Goal: Information Seeking & Learning: Find specific page/section

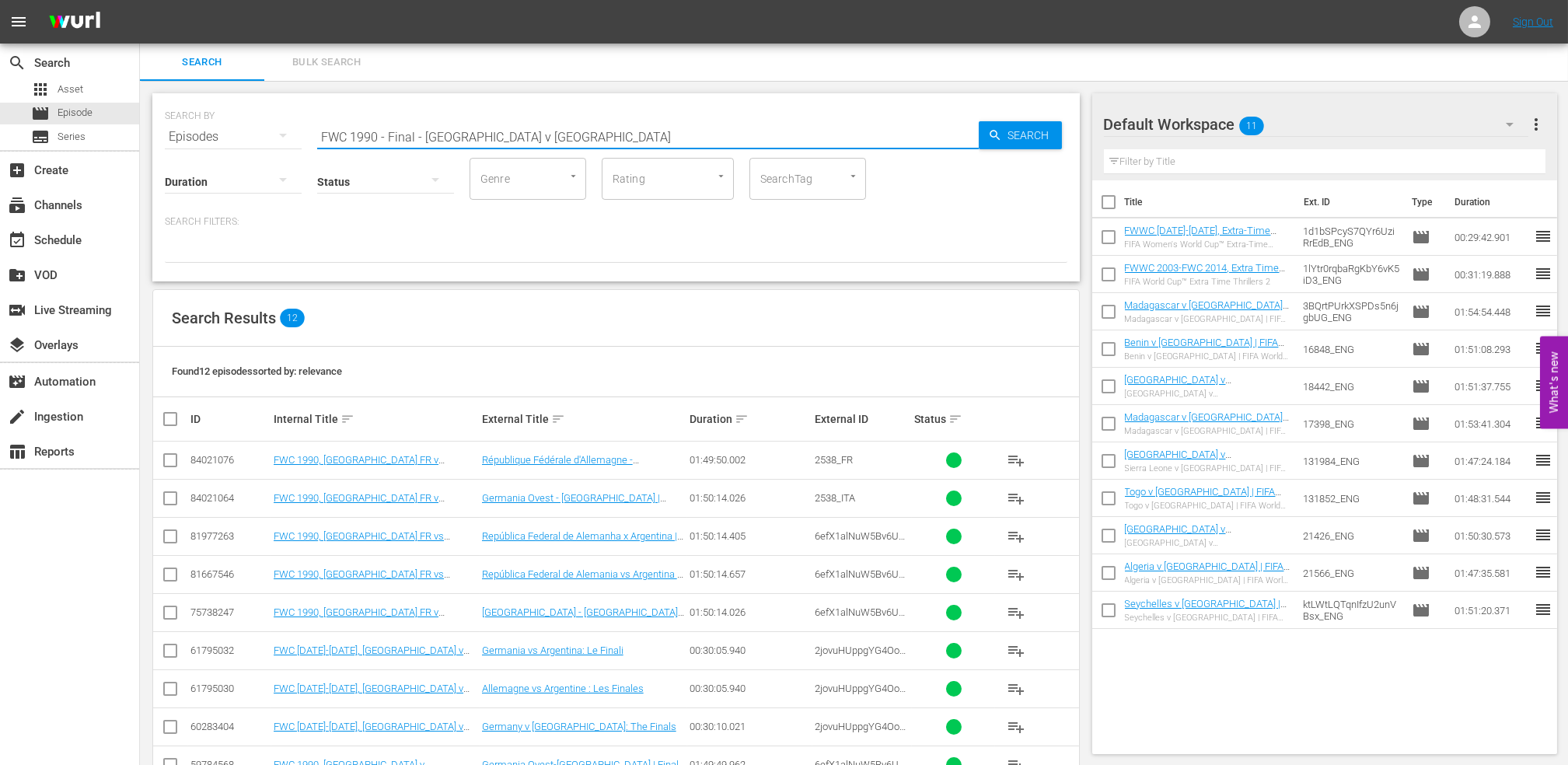
drag, startPoint x: 557, startPoint y: 134, endPoint x: 148, endPoint y: 135, distance: 409.0
click at [150, 135] on div "SEARCH BY Search By Episodes Search ID, Title, Description, Keywords, or Catego…" at bounding box center [615, 504] width 952 height 847
paste input "2006 - Final - [GEOGRAPHIC_DATA] v [GEOGRAPHIC_DATA]"
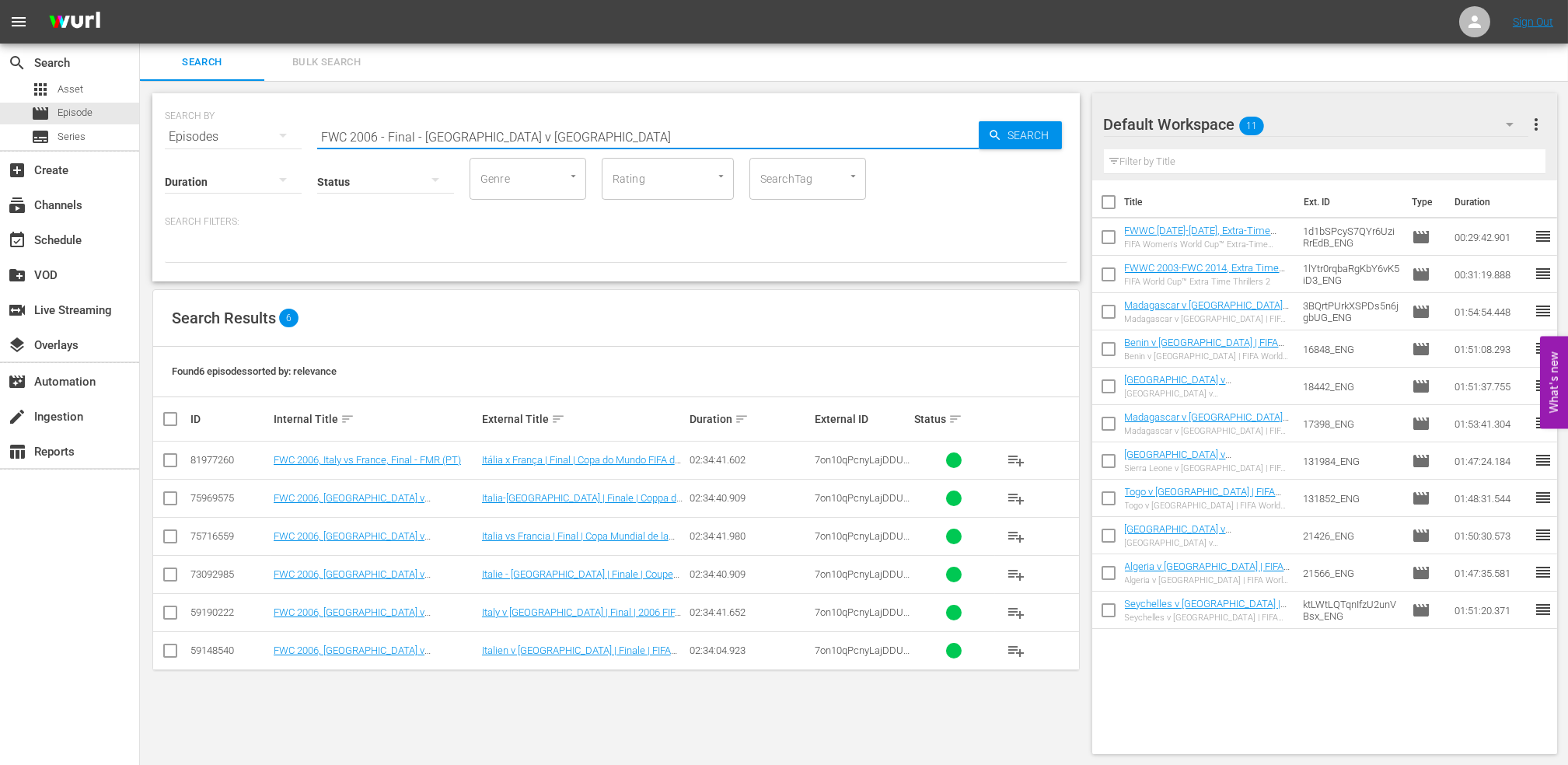
drag, startPoint x: 433, startPoint y: 140, endPoint x: 210, endPoint y: 139, distance: 223.0
click at [203, 140] on div "SEARCH BY Search By Episodes Search ID, Title, Description, Keywords, or Catego…" at bounding box center [616, 127] width 902 height 56
paste input "1982 - Final - [GEOGRAPHIC_DATA] v [GEOGRAPHIC_DATA]"
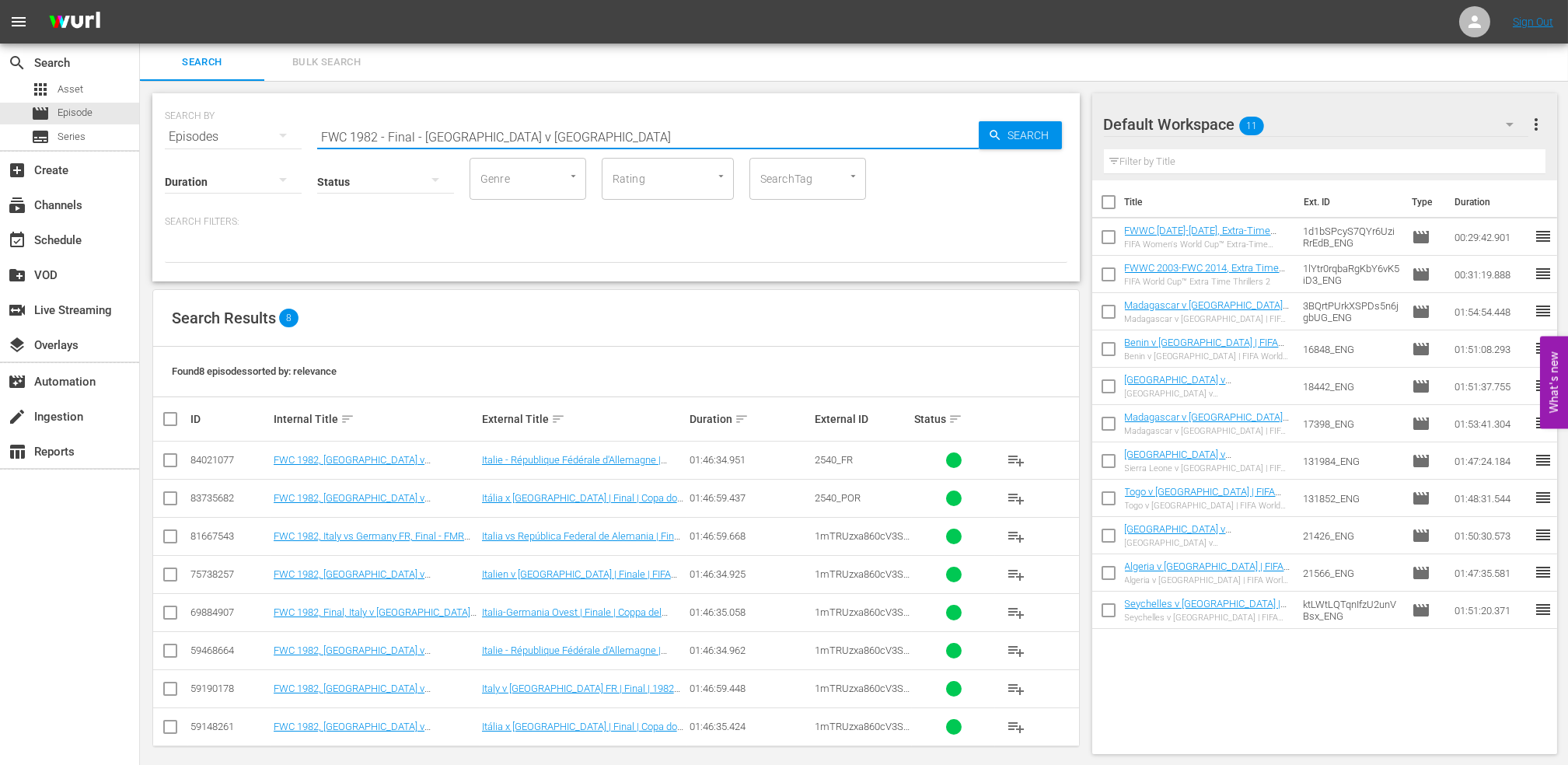
drag, startPoint x: 297, startPoint y: 127, endPoint x: 218, endPoint y: 125, distance: 79.0
click at [214, 127] on div "SEARCH BY Search By Episodes Search ID, Title, Description, Keywords, or Catego…" at bounding box center [616, 127] width 902 height 56
paste input "78 - Final - [GEOGRAPHIC_DATA] v [GEOGRAPHIC_DATA]"
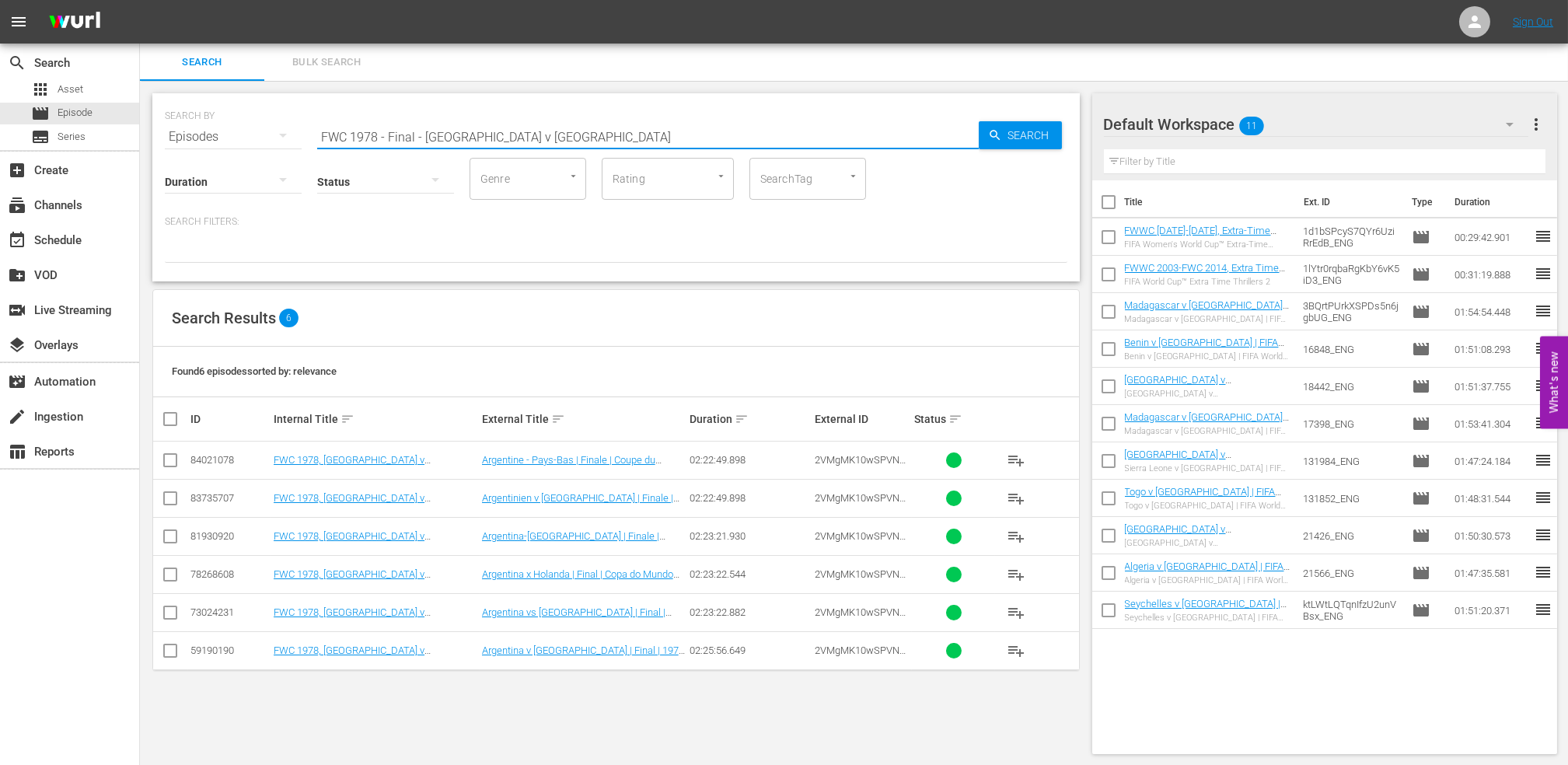
drag, startPoint x: 350, startPoint y: 131, endPoint x: 256, endPoint y: 133, distance: 94.0
click at [256, 131] on div "SEARCH BY Search By Episodes Search ID, Title, Description, Keywords, or Catego…" at bounding box center [616, 127] width 902 height 56
paste input "86 - Final - [GEOGRAPHIC_DATA] v [GEOGRAPHIC_DATA]"
drag, startPoint x: 259, startPoint y: 136, endPoint x: 216, endPoint y: 136, distance: 43.0
click at [191, 136] on div "SEARCH BY Search By Episodes Search ID, Title, Description, Keywords, or Catego…" at bounding box center [616, 127] width 902 height 56
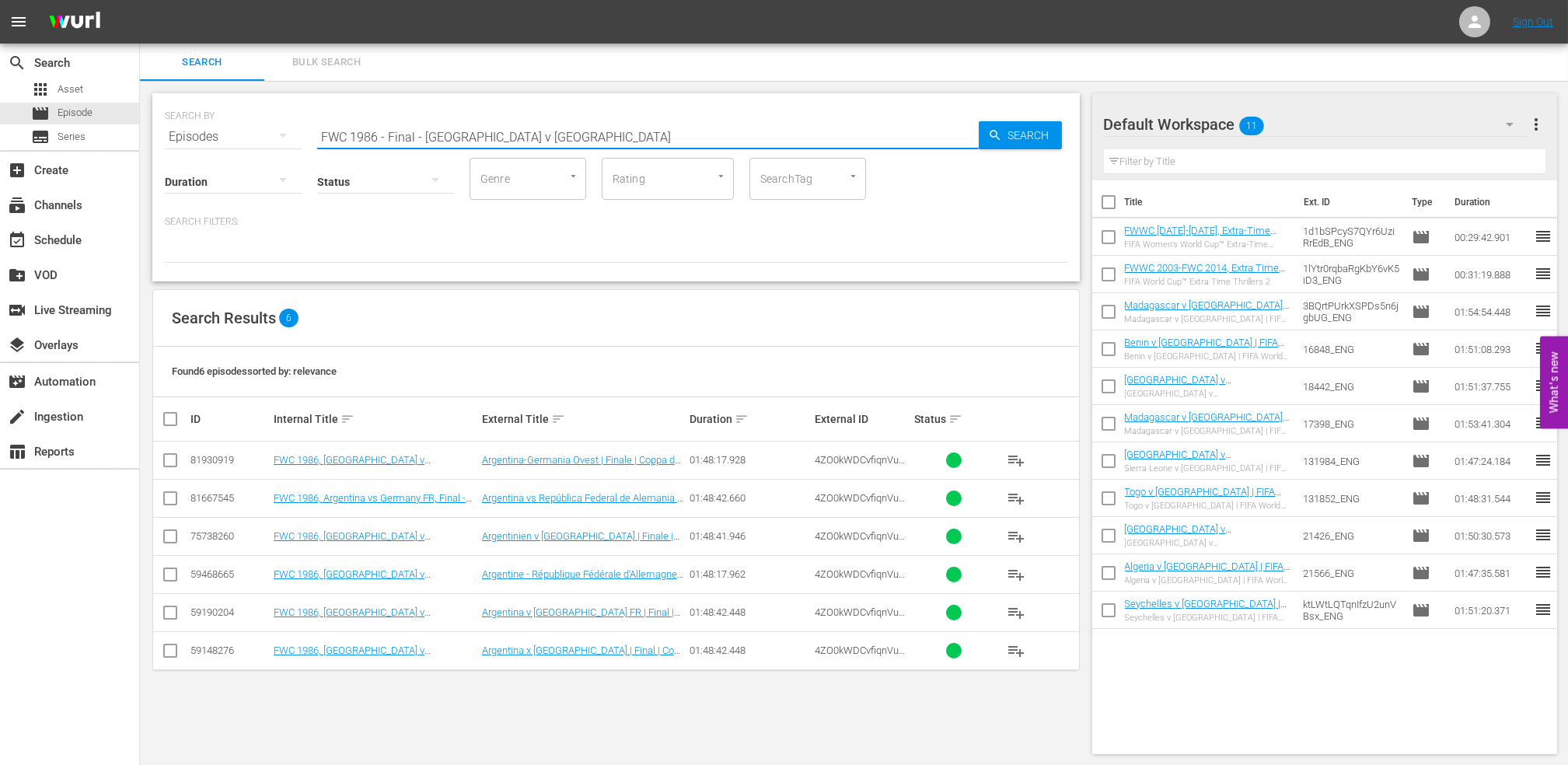
paste input "90 - Final - [GEOGRAPHIC_DATA] v [GEOGRAPHIC_DATA]"
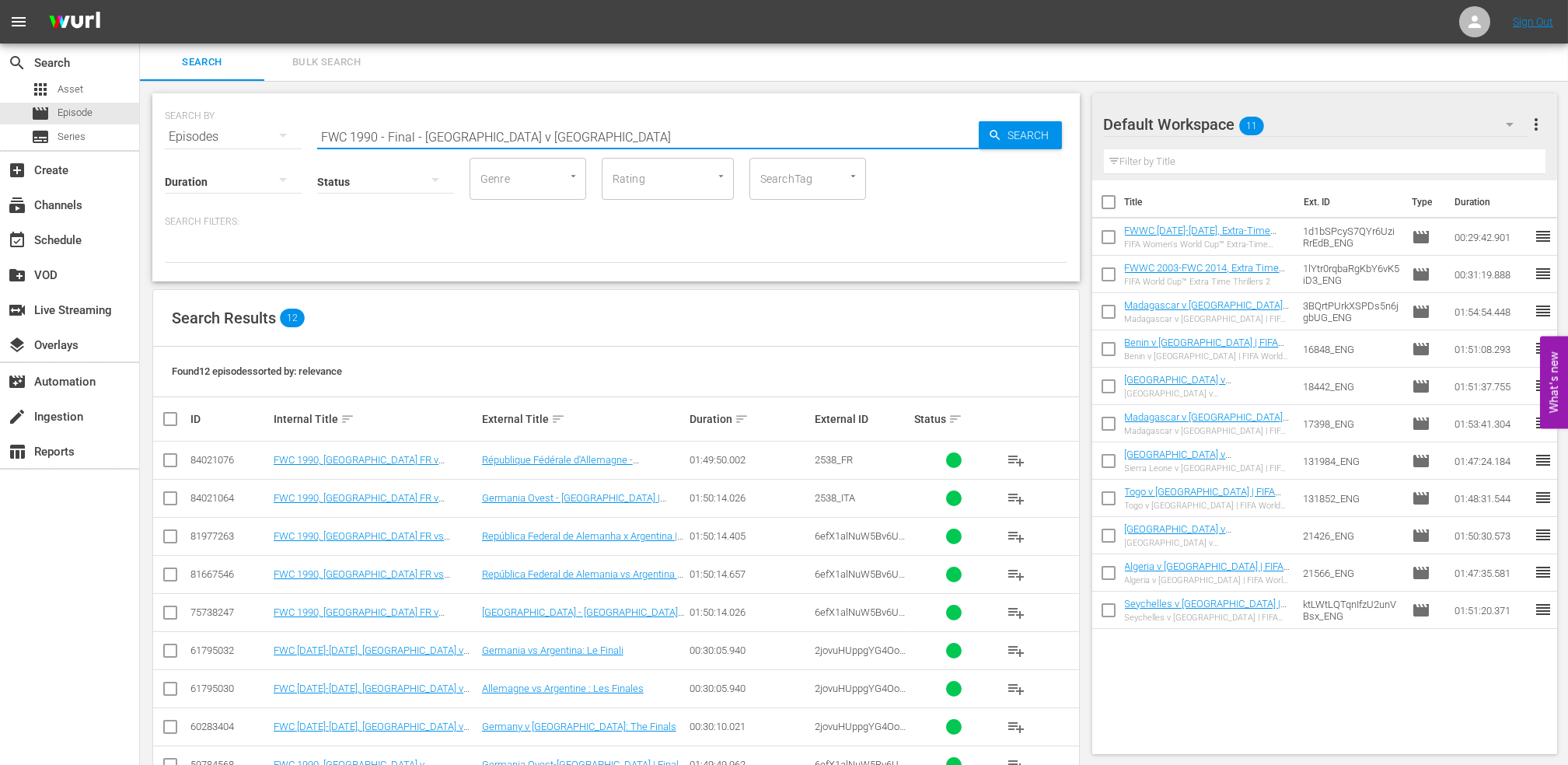
drag, startPoint x: 555, startPoint y: 144, endPoint x: 221, endPoint y: 136, distance: 334.1
click at [221, 136] on div "SEARCH BY Search By Episodes Search ID, Title, Description, Keywords, or Catego…" at bounding box center [616, 127] width 902 height 56
paste input "WC 1999 - Final - USA v Ch"
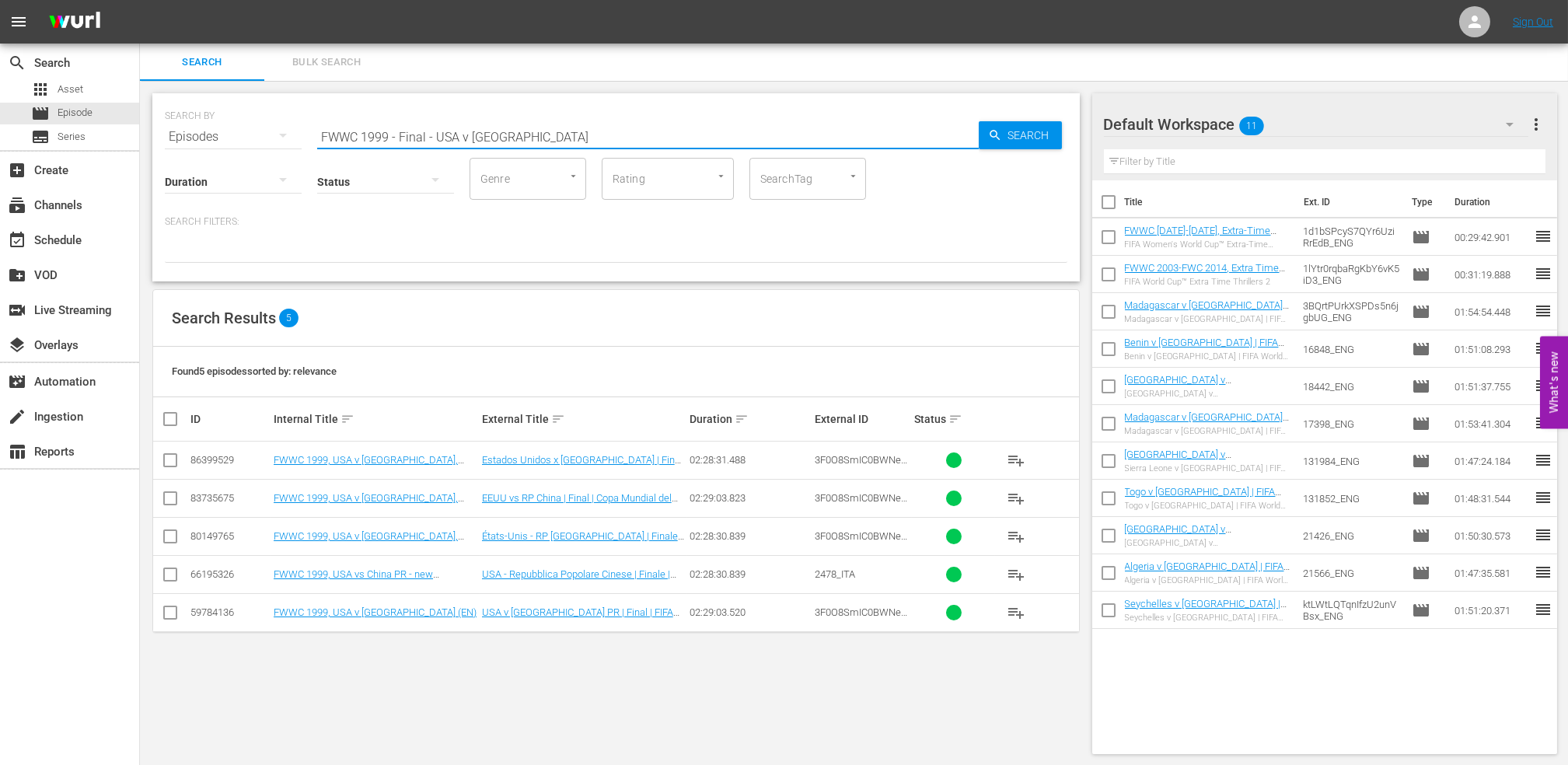
drag, startPoint x: 222, startPoint y: 130, endPoint x: 189, endPoint y: 130, distance: 33.0
click at [189, 130] on div "SEARCH BY Search By Episodes Search ID, Title, Description, Keywords, or Catego…" at bounding box center [616, 127] width 902 height 56
paste input "2003 - Final - [GEOGRAPHIC_DATA] v [GEOGRAPHIC_DATA]"
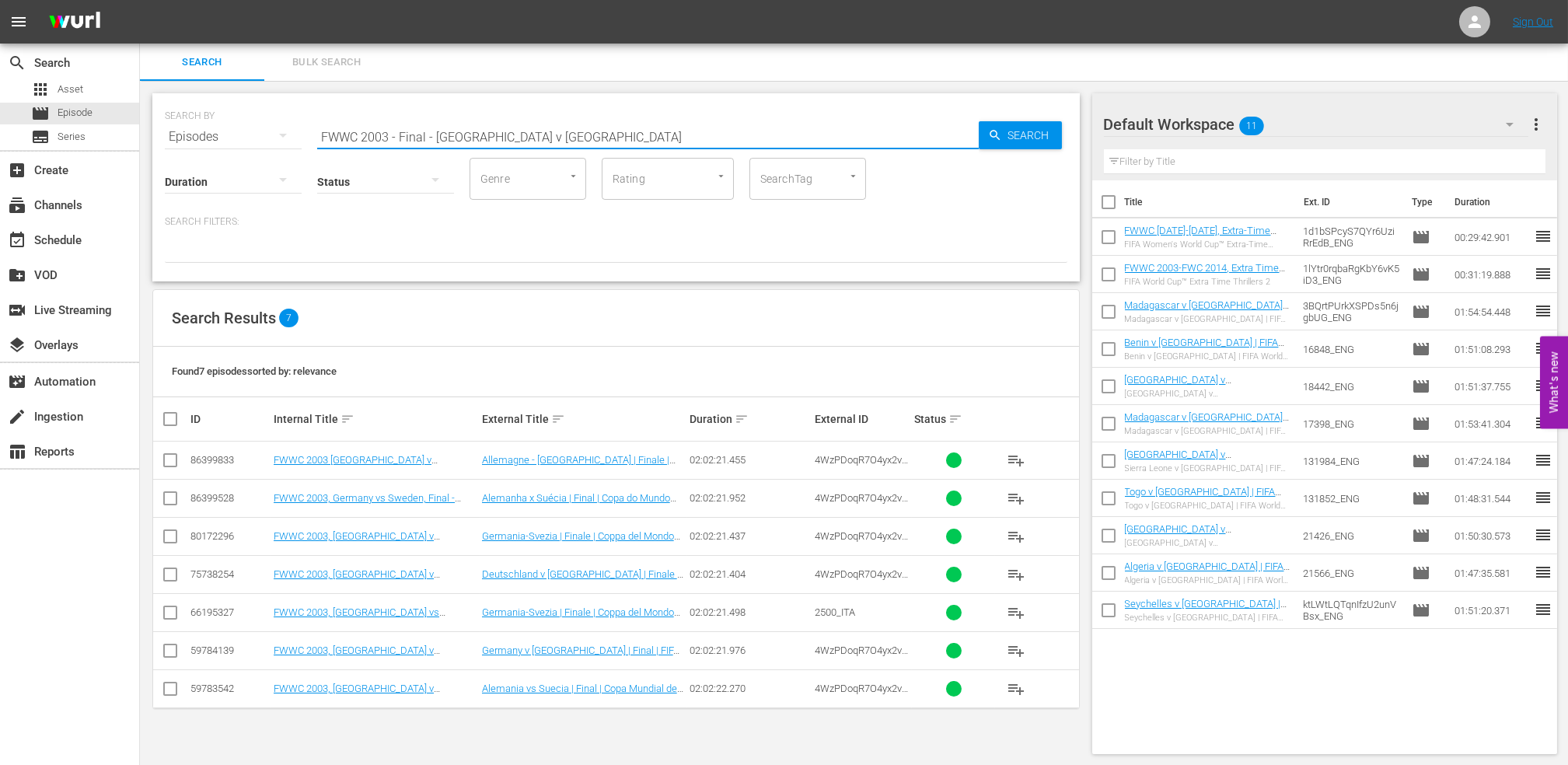
drag, startPoint x: 561, startPoint y: 136, endPoint x: 218, endPoint y: 135, distance: 343.0
click at [218, 135] on div "SEARCH BY Search By Episodes Search ID, Title, Description, Keywords, or Catego…" at bounding box center [616, 127] width 902 height 56
click at [553, 136] on input "FWWC 2003 - Final - [GEOGRAPHIC_DATA] v [GEOGRAPHIC_DATA]" at bounding box center [647, 137] width 662 height 38
drag, startPoint x: 531, startPoint y: 136, endPoint x: 209, endPoint y: 141, distance: 322.0
click at [209, 141] on div "SEARCH BY Search By Episodes Search ID, Title, Description, Keywords, or Catego…" at bounding box center [616, 127] width 902 height 56
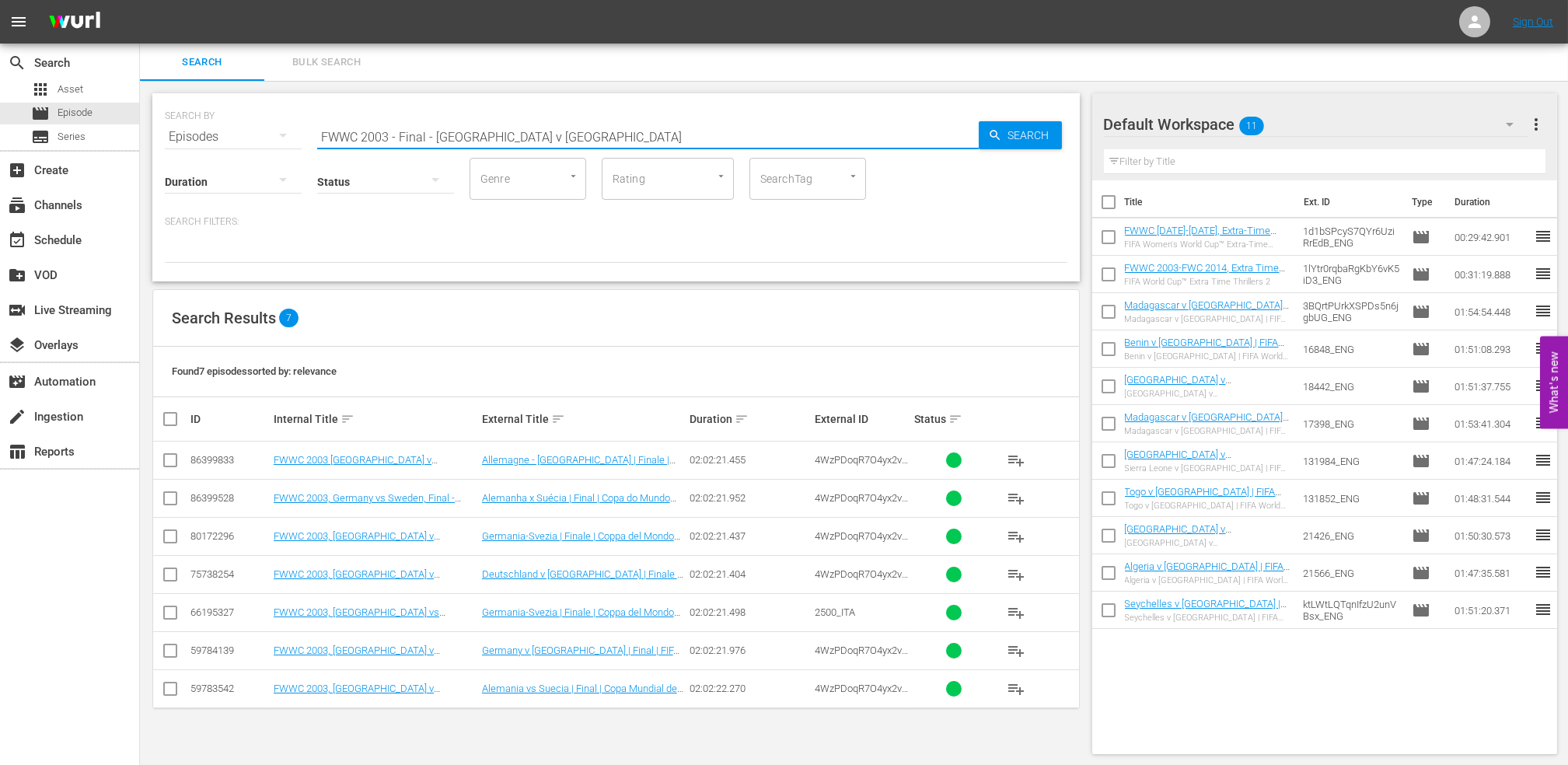
paste input "11 - Final - [GEOGRAPHIC_DATA] v [GEOGRAPHIC_DATA]"
drag, startPoint x: 518, startPoint y: 135, endPoint x: 230, endPoint y: 140, distance: 288.0
click at [230, 140] on div "SEARCH BY Search By Episodes Search ID, Title, Description, Keywords, or Catego…" at bounding box center [616, 127] width 902 height 56
paste input "C 2010 - Final - [GEOGRAPHIC_DATA] v [GEOGRAPHIC_DATA]"
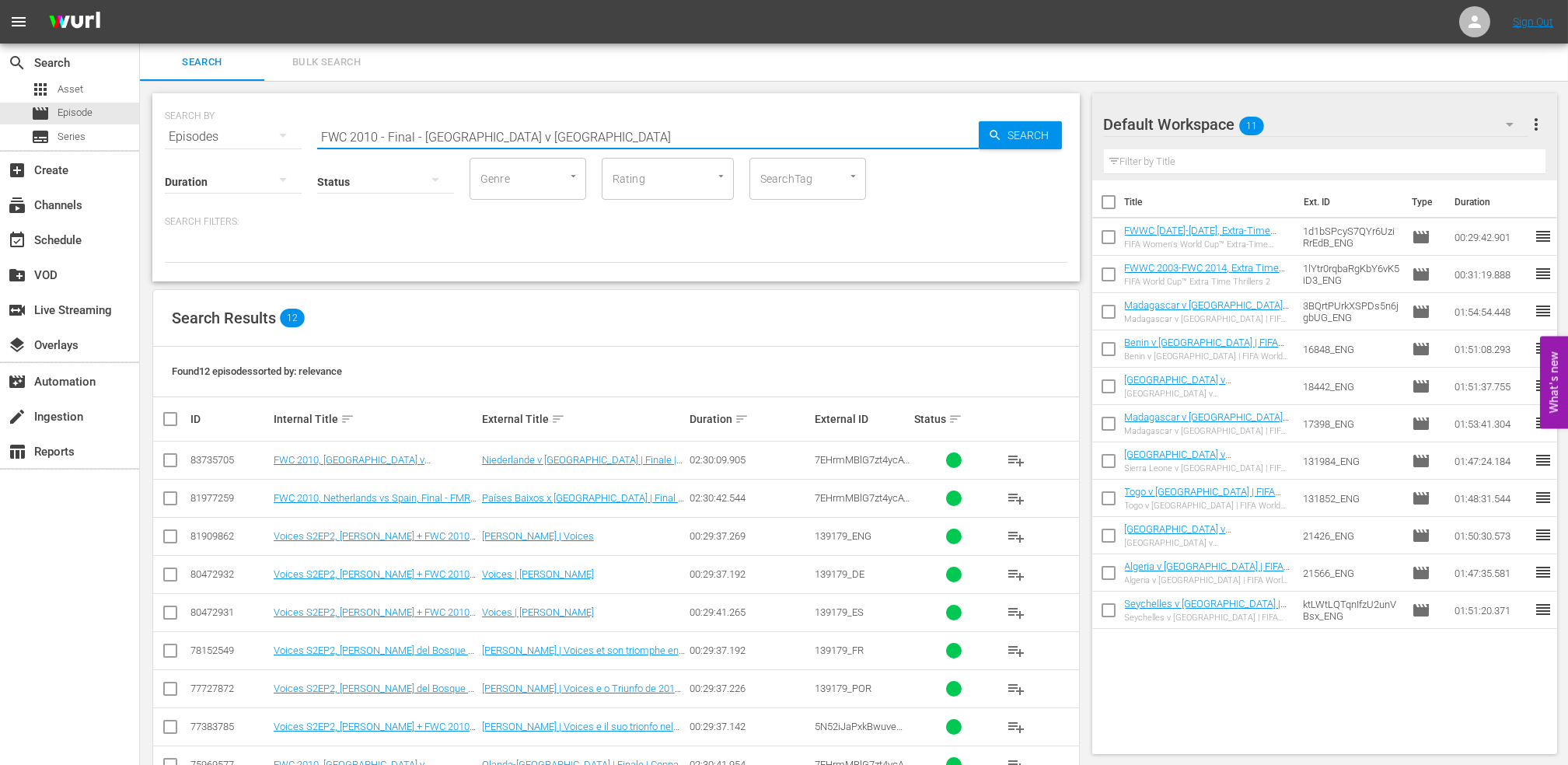
drag, startPoint x: 552, startPoint y: 137, endPoint x: 224, endPoint y: 138, distance: 328.0
click at [224, 137] on div "SEARCH BY Search By Episodes Search ID, Title, Description, Keywords, or Catego…" at bounding box center [616, 127] width 902 height 56
click at [554, 139] on input "FWC 2010 - Final - [GEOGRAPHIC_DATA] v [GEOGRAPHIC_DATA]" at bounding box center [647, 137] width 662 height 38
drag, startPoint x: 246, startPoint y: 137, endPoint x: 205, endPoint y: 139, distance: 41.0
click at [196, 137] on div "SEARCH BY Search By Episodes Search ID, Title, Description, Keywords, or Catego…" at bounding box center [616, 127] width 902 height 56
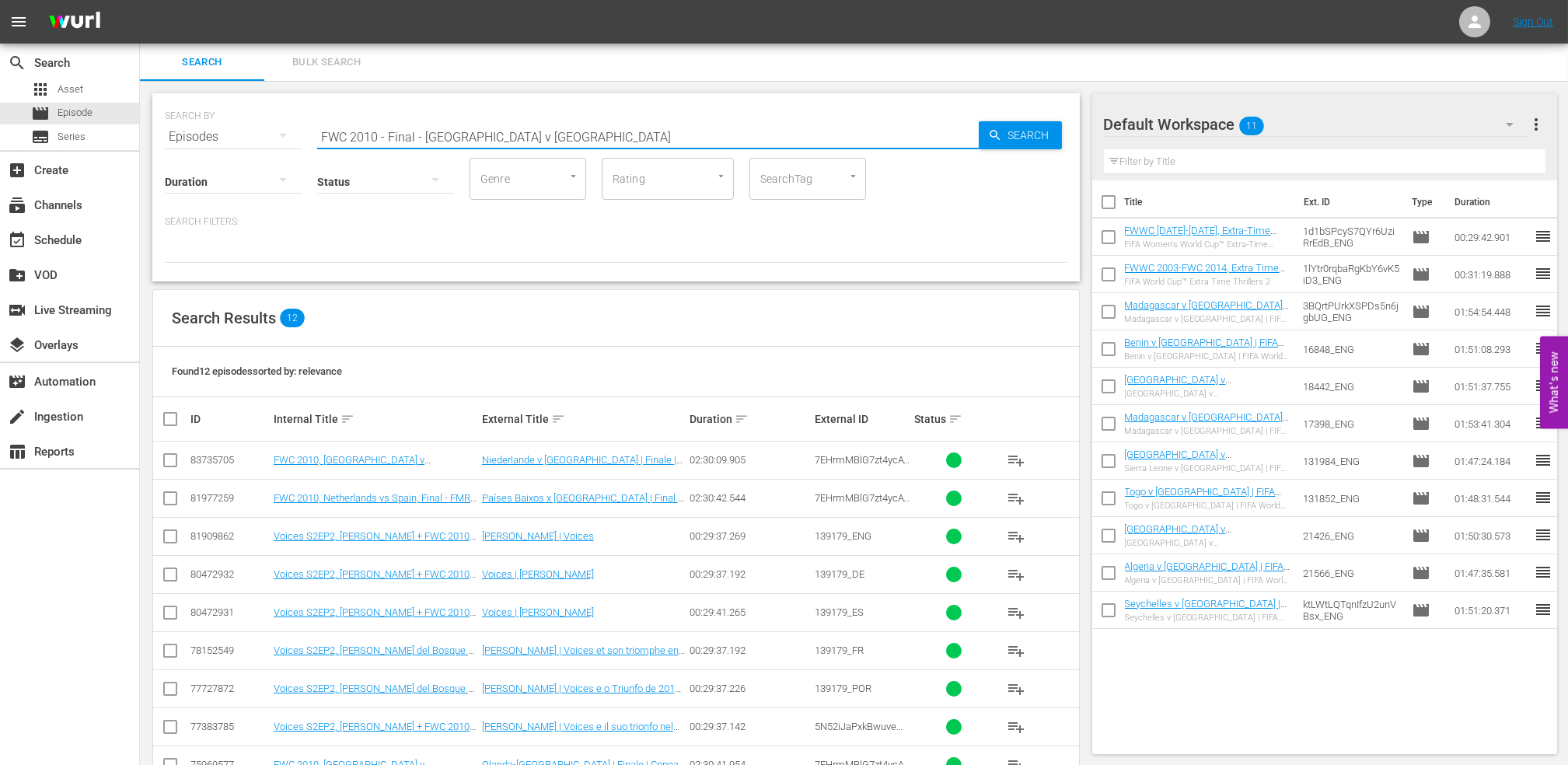
paste input "WC 2011 - Final - [GEOGRAPHIC_DATA] v [GEOGRAPHIC_DATA]"
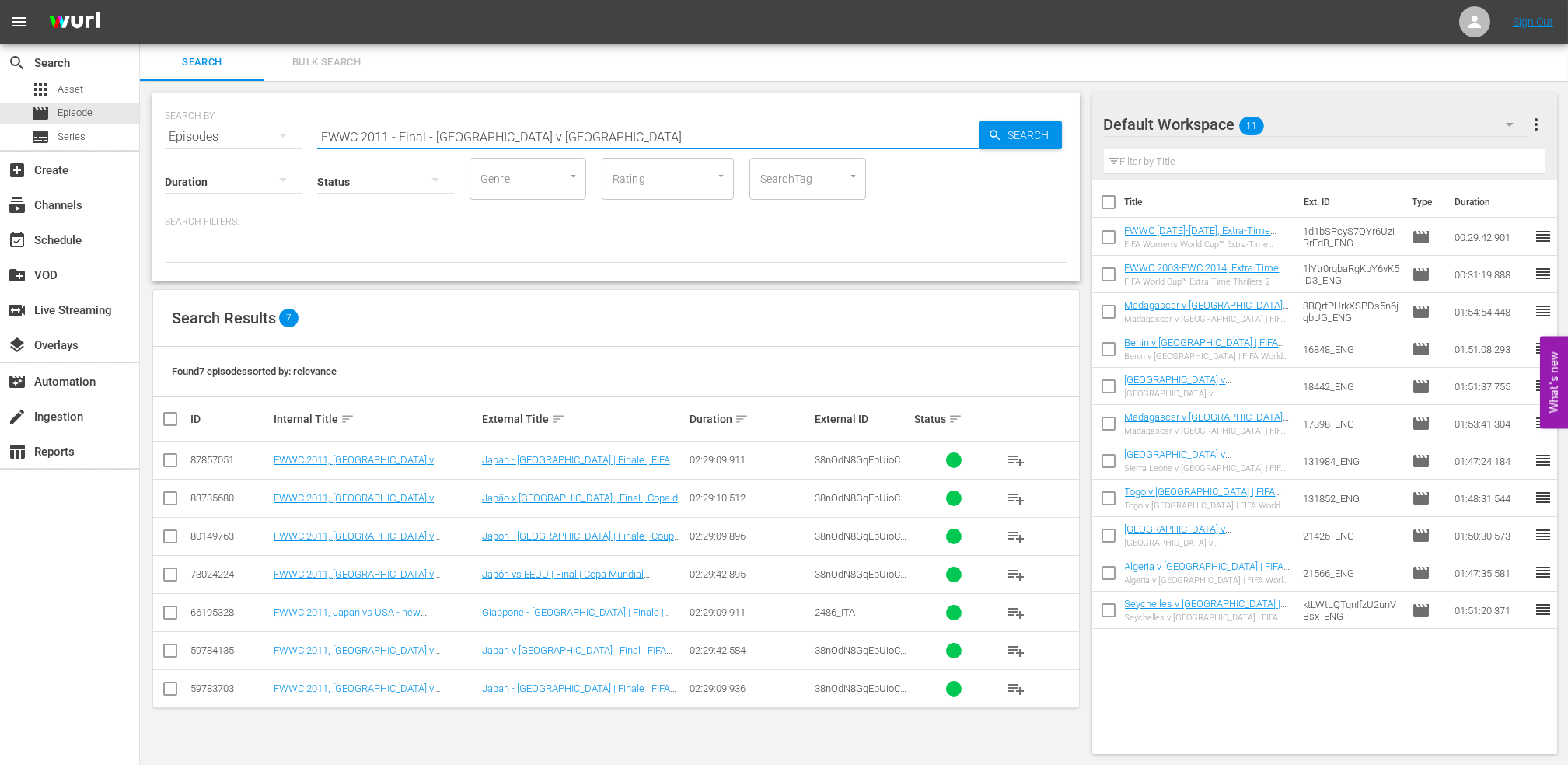
drag, startPoint x: 493, startPoint y: 139, endPoint x: 203, endPoint y: 141, distance: 290.0
click at [202, 144] on div "SEARCH BY Search By Episodes Search ID, Title, Description, Keywords, or Catego…" at bounding box center [616, 187] width 927 height 188
paste input "5 - Final - USA v [GEOGRAPHIC_DATA]"
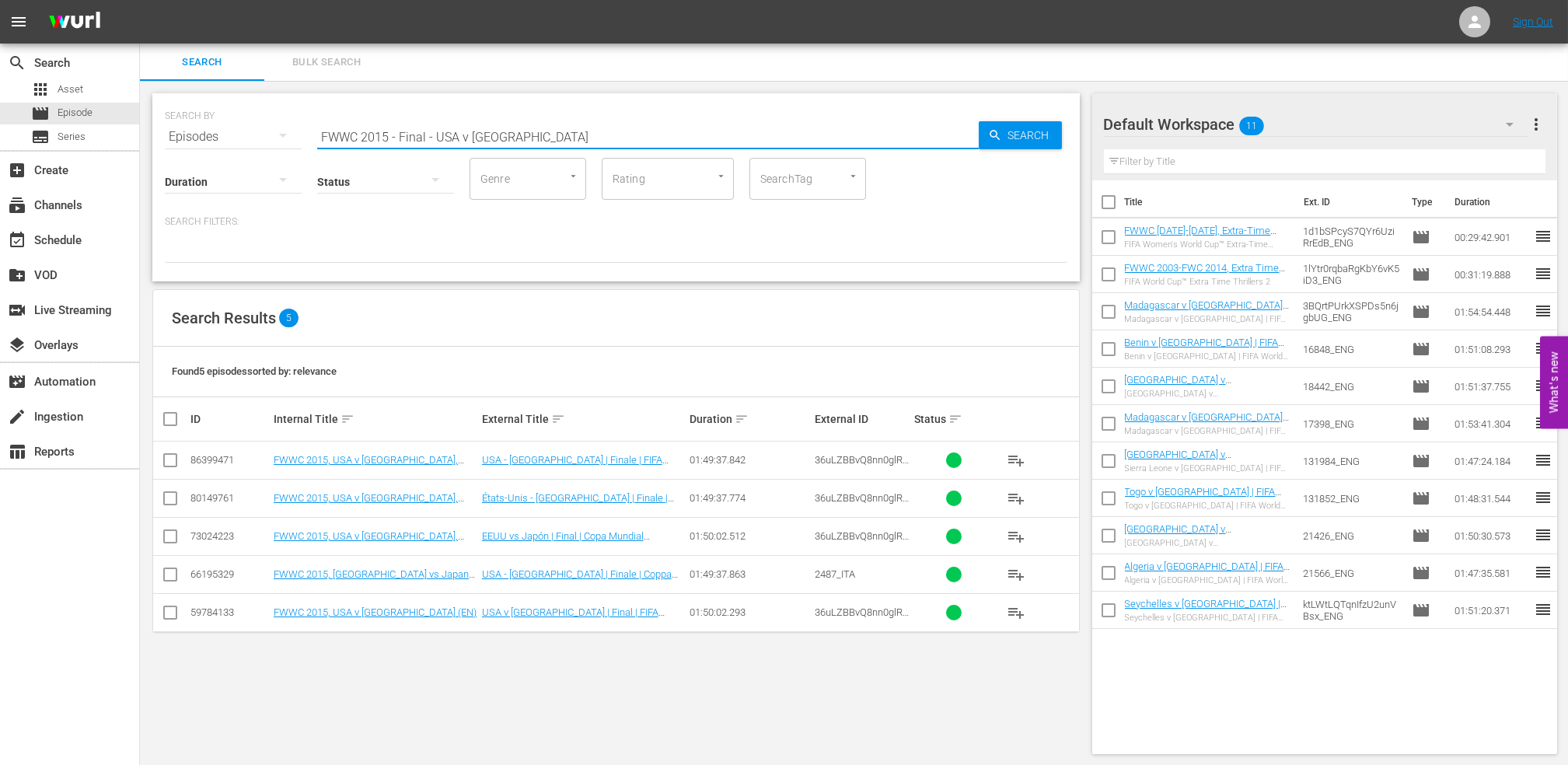
drag, startPoint x: 551, startPoint y: 138, endPoint x: 252, endPoint y: 138, distance: 299.0
click at [252, 138] on div "SEARCH BY Search By Episodes Search ID, Title, Description, Keywords, or Catego…" at bounding box center [616, 127] width 902 height 56
paste input "9 - Final - [GEOGRAPHIC_DATA] v [GEOGRAPHIC_DATA]"
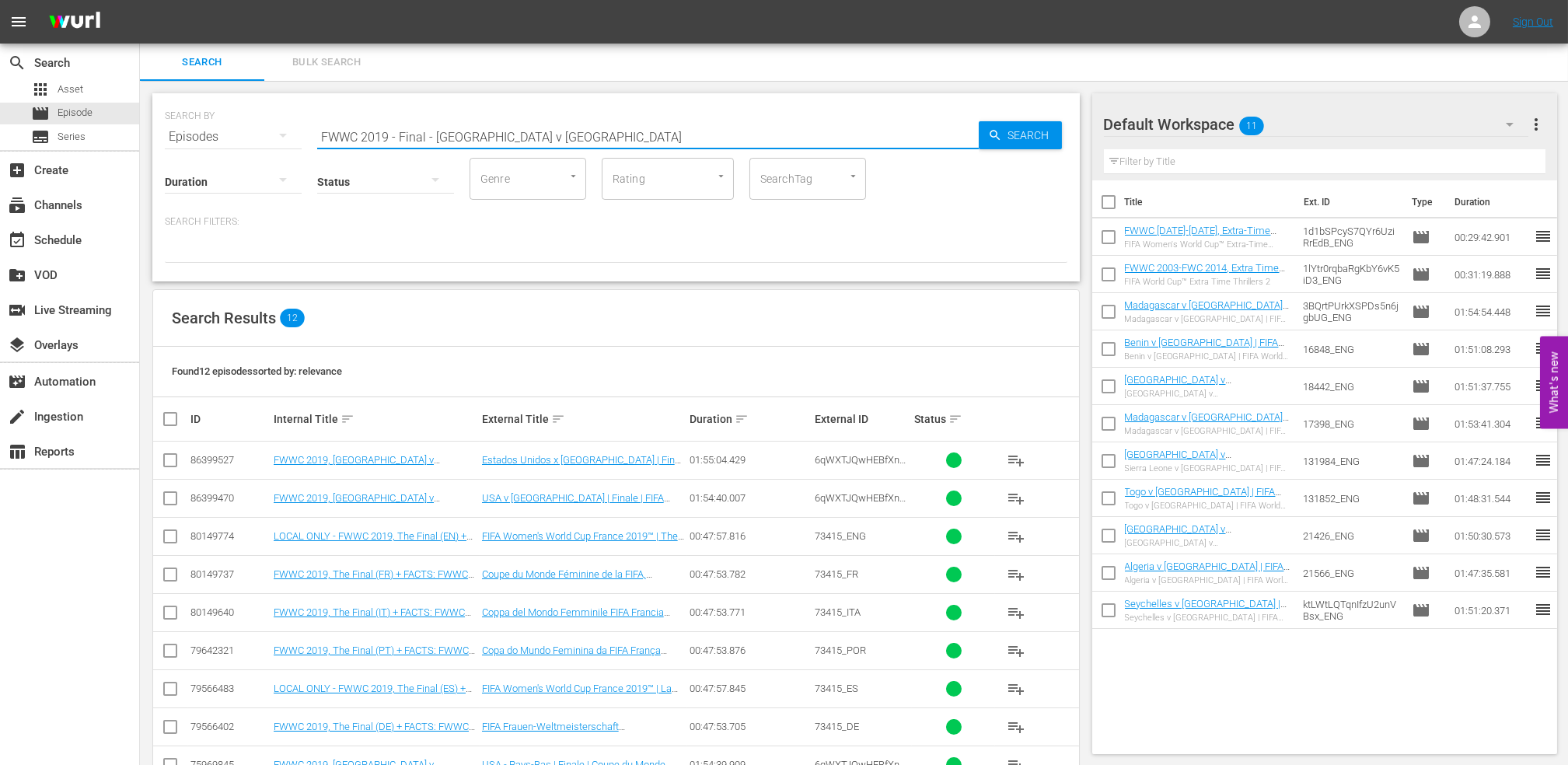
drag, startPoint x: 445, startPoint y: 134, endPoint x: 269, endPoint y: 129, distance: 176.1
click at [269, 129] on div "SEARCH BY Search By Episodes Search ID, Title, Description, Keywords, or Catego…" at bounding box center [616, 127] width 902 height 56
paste input "1986 Official Film - Hero"
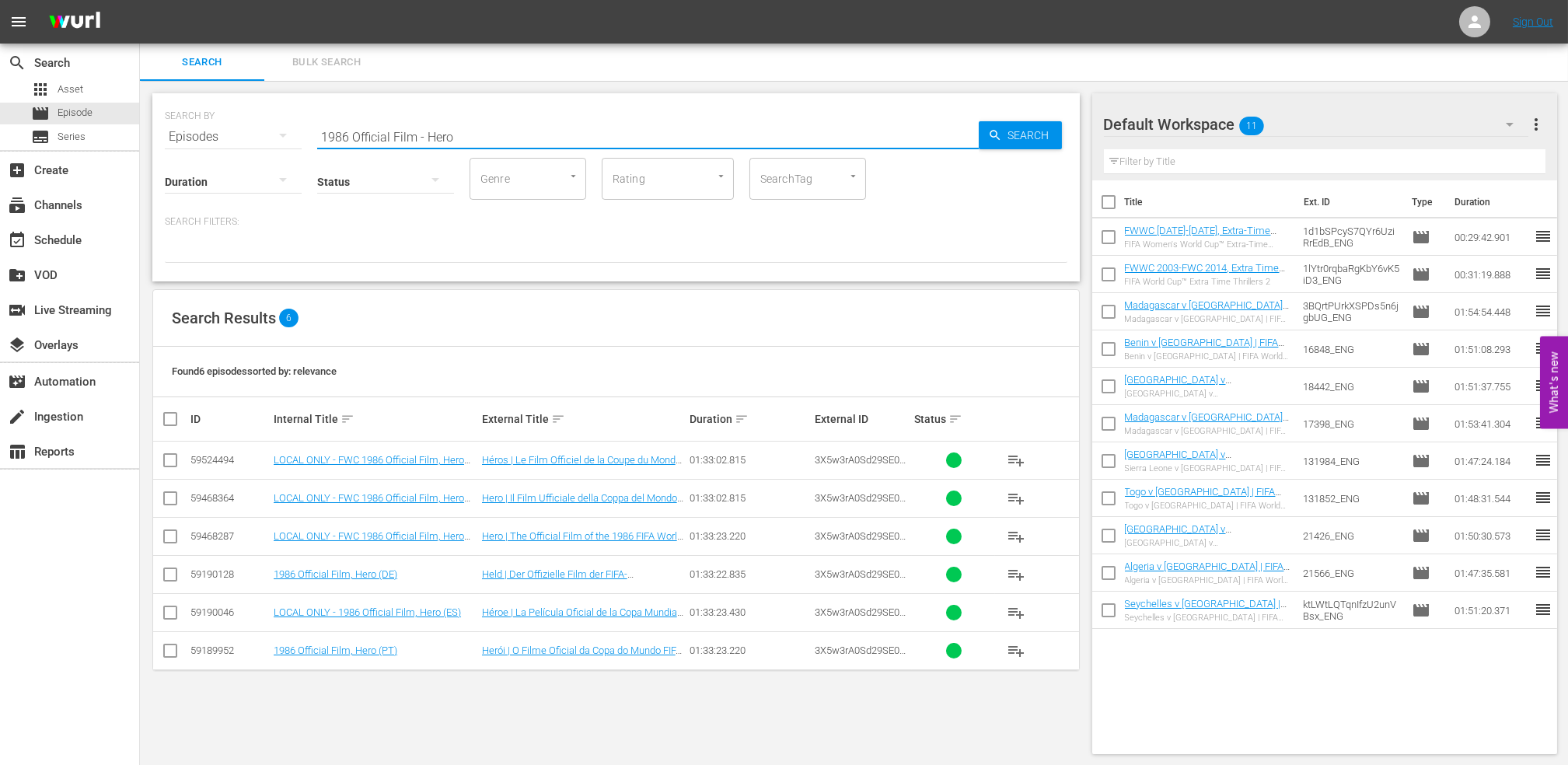
drag, startPoint x: 322, startPoint y: 134, endPoint x: 280, endPoint y: 134, distance: 42.0
click at [280, 134] on div "SEARCH BY Search By Episodes Search ID, Title, Description, Keywords, or Catego…" at bounding box center [616, 127] width 902 height 56
paste input "A LOOK BACK: 1986 FIFA World Cup Mexico™"
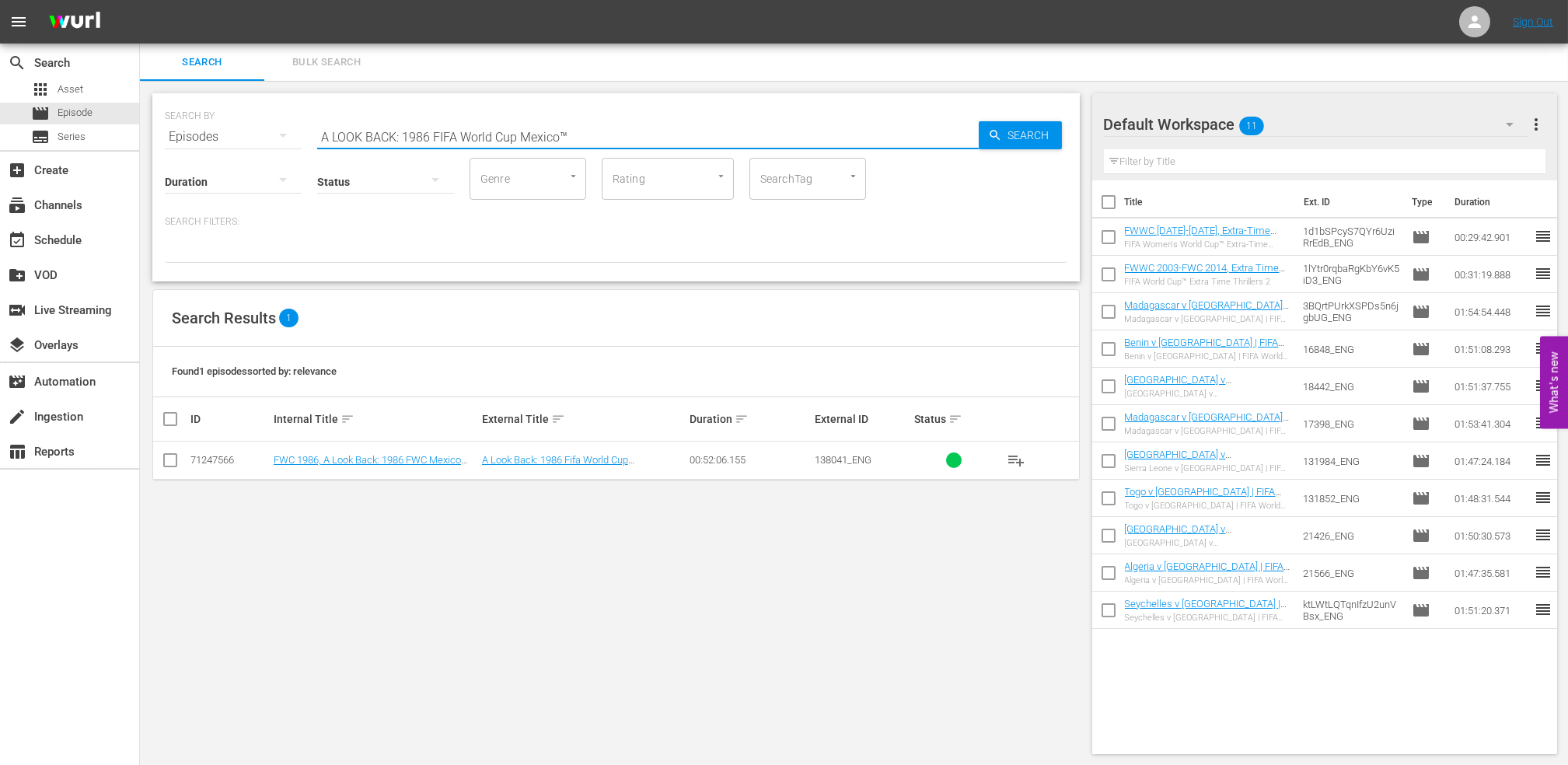
type input "A LOOK BACK: 1986 FIFA World Cup Mexico™"
drag, startPoint x: 577, startPoint y: 131, endPoint x: 219, endPoint y: 133, distance: 358.0
click at [219, 133] on div "SEARCH BY Search By Episodes Search ID, Title, Description, Keywords, or Catego…" at bounding box center [616, 127] width 902 height 56
click at [608, 129] on input "A LOOK BACK: 1986 FIFA World Cup Mexico™" at bounding box center [647, 137] width 662 height 38
drag, startPoint x: 597, startPoint y: 133, endPoint x: 502, endPoint y: 107, distance: 98.5
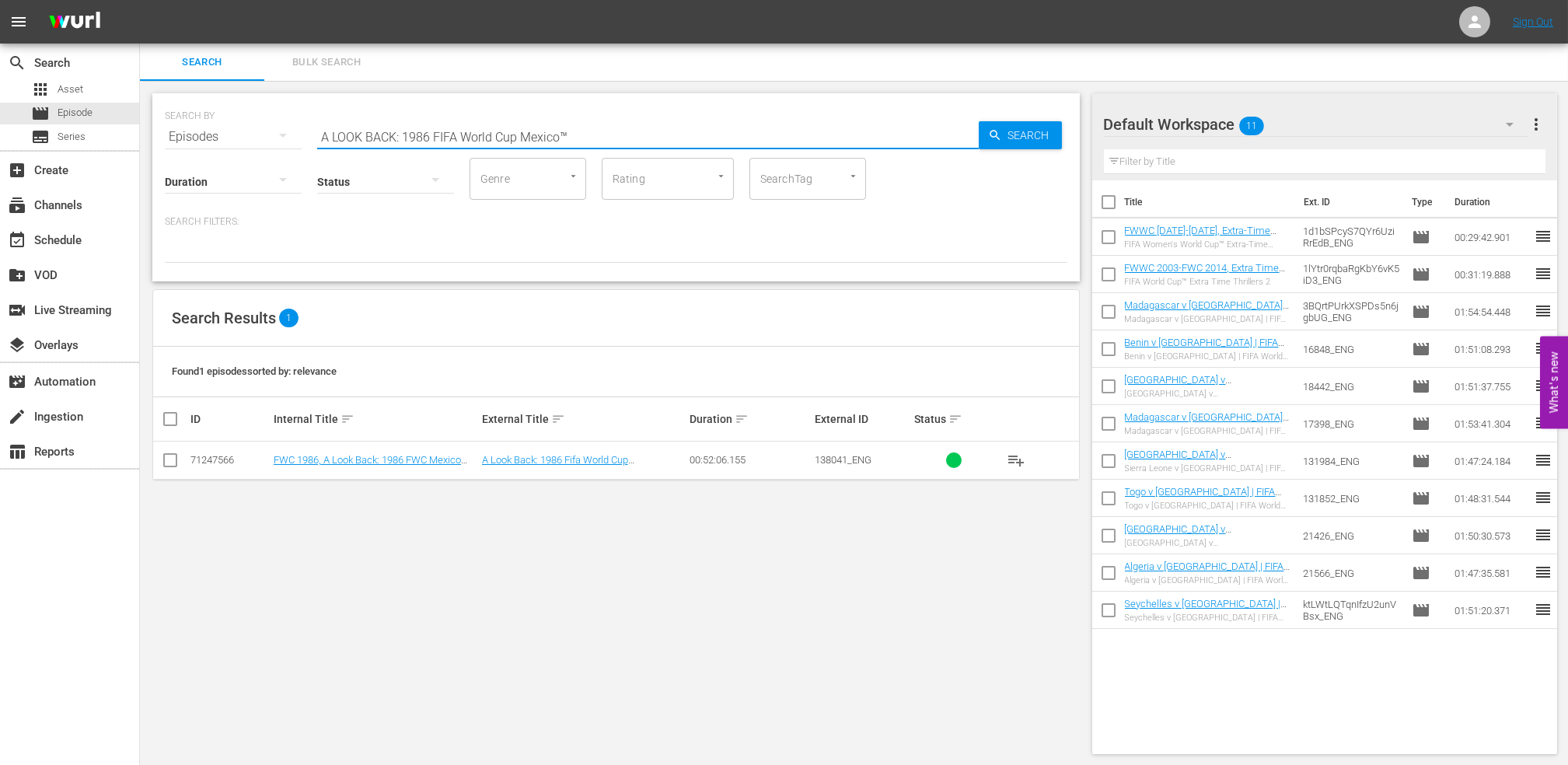
click at [412, 126] on input "A LOOK BACK: 1986 FIFA World Cup Mexico™" at bounding box center [647, 137] width 662 height 38
click at [627, 129] on input "A LOOK BACK: 1986 FIFA World Cup Mexico™" at bounding box center [647, 137] width 662 height 38
drag, startPoint x: 652, startPoint y: 131, endPoint x: 247, endPoint y: 134, distance: 405.0
click at [250, 131] on div "SEARCH BY Search By Episodes Search ID, Title, Description, Keywords, or Catego…" at bounding box center [616, 127] width 902 height 56
click at [79, 236] on div "event_available Schedule" at bounding box center [43, 238] width 87 height 14
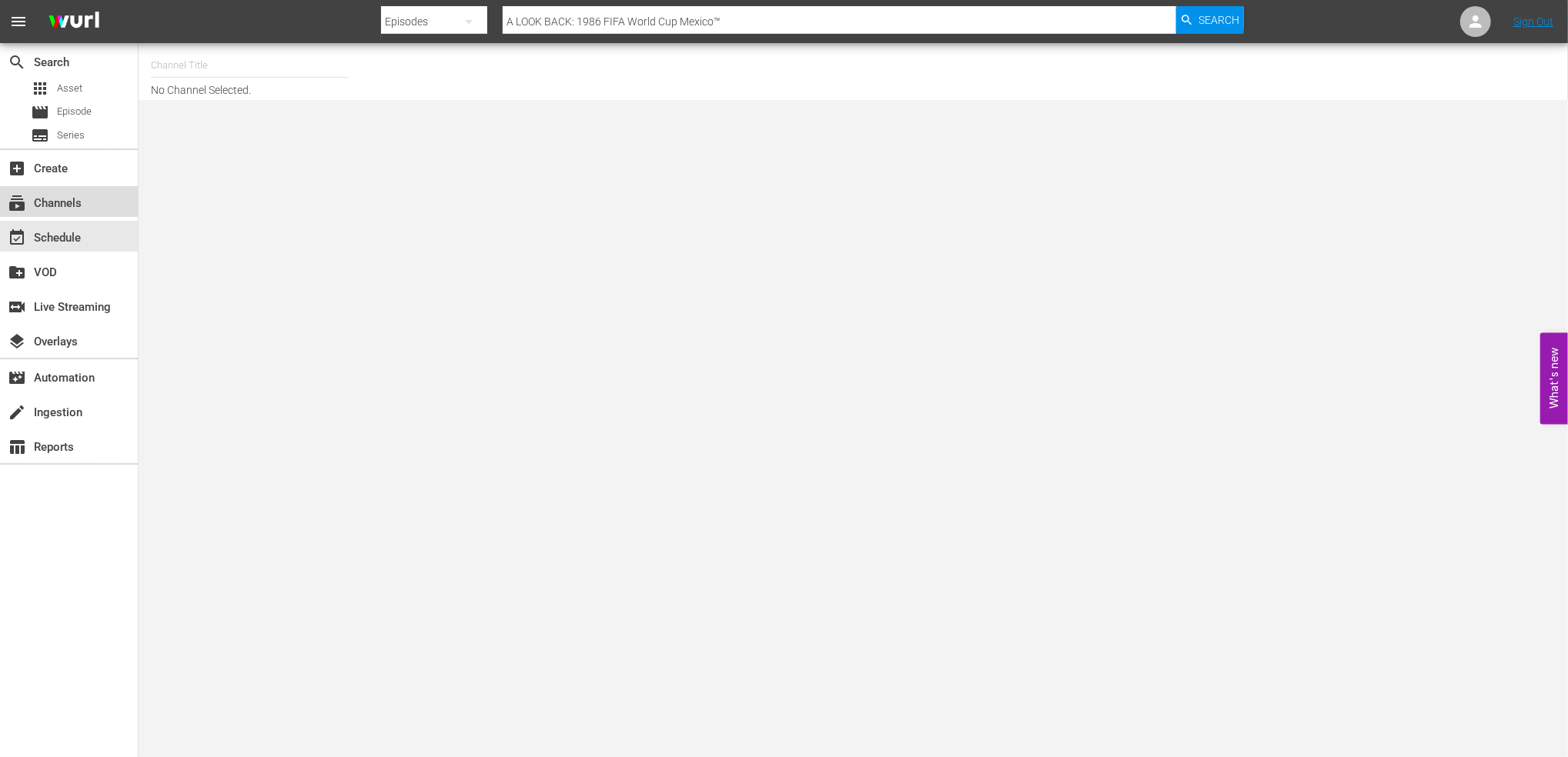
click at [91, 202] on div "subscriptions Channels" at bounding box center [69, 202] width 138 height 31
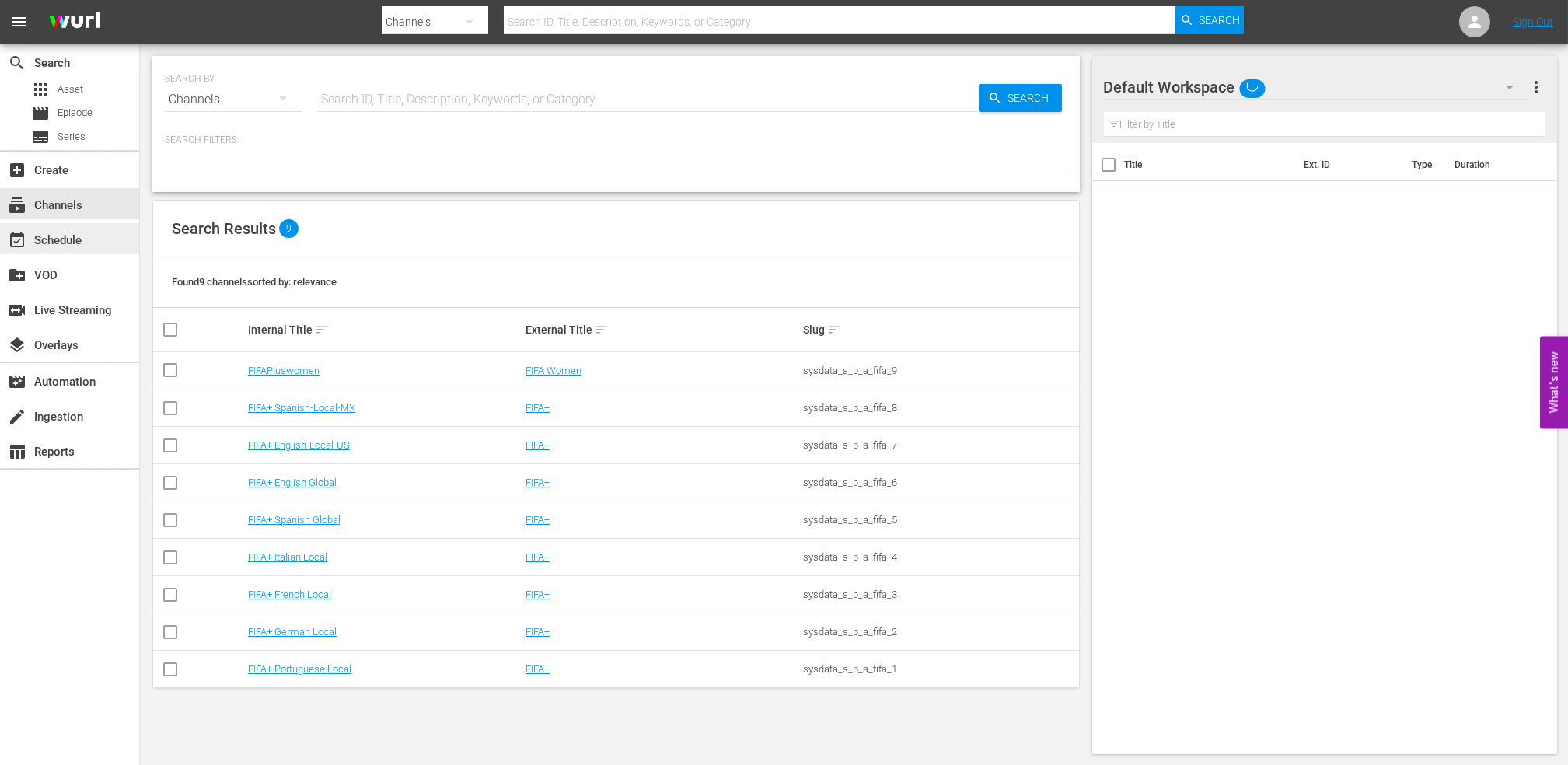
click at [89, 231] on div "event_available Schedule" at bounding box center [70, 239] width 140 height 31
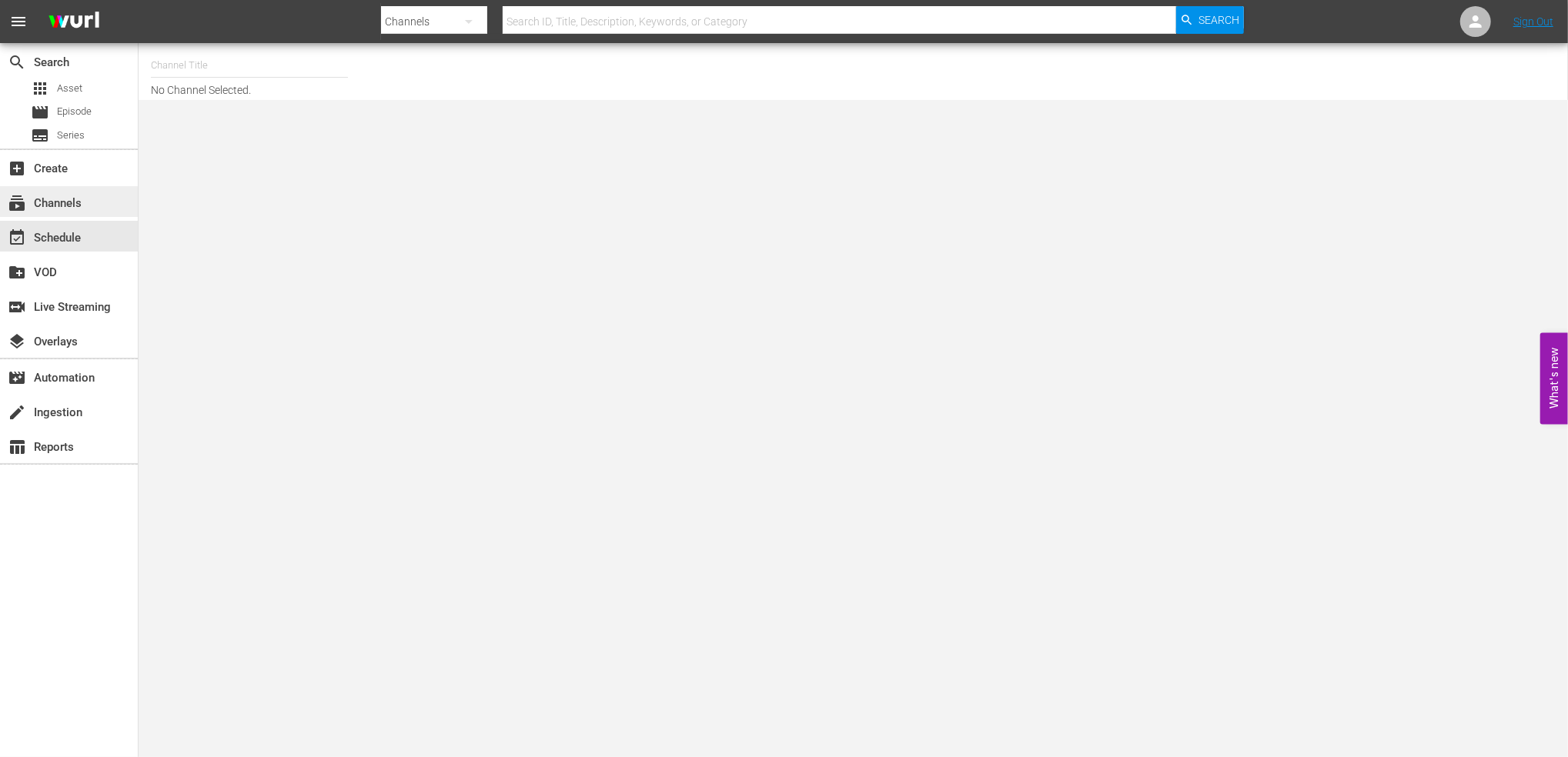
click at [92, 201] on div "subscriptions Channels" at bounding box center [69, 202] width 138 height 31
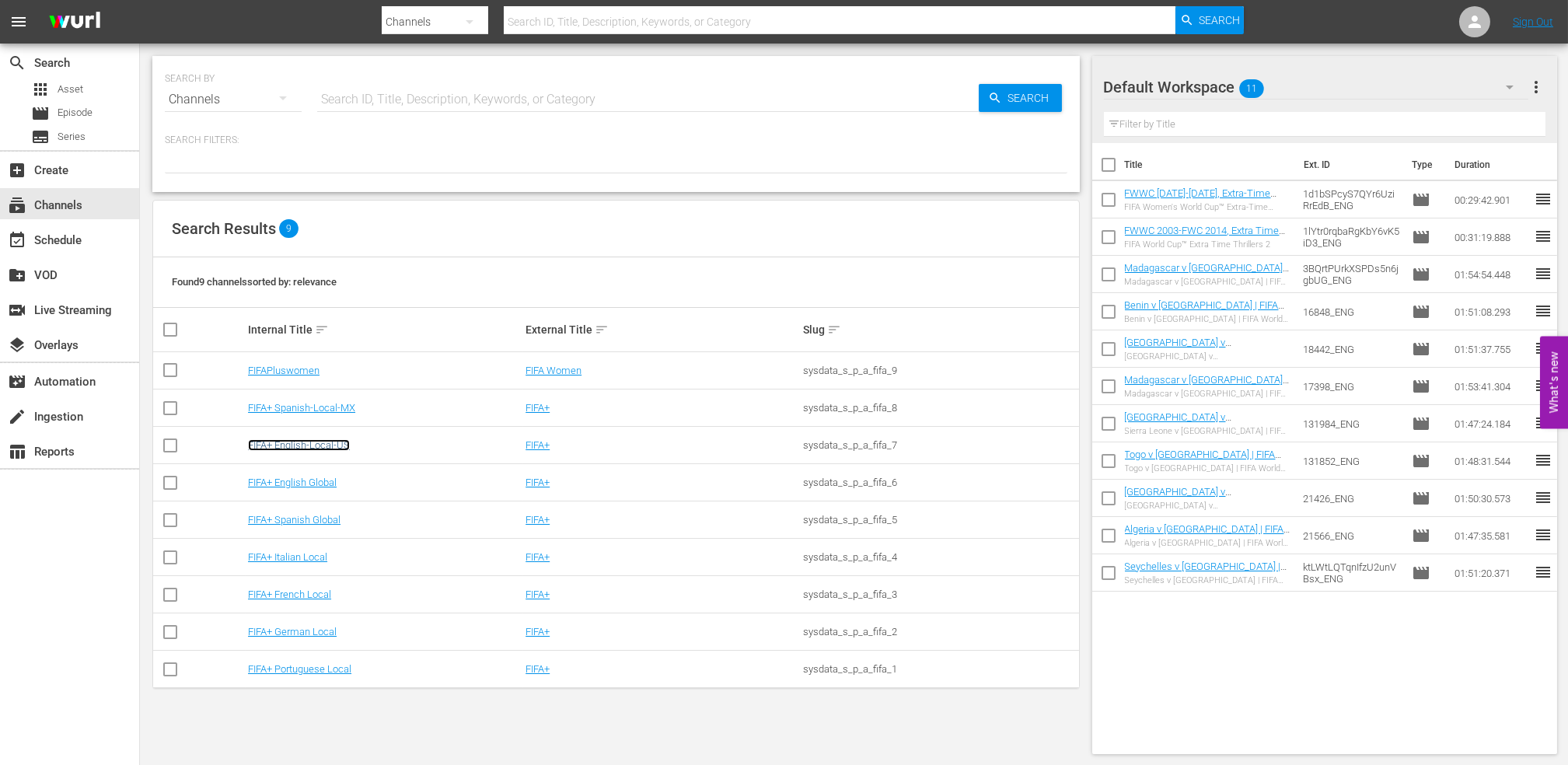
click at [311, 447] on link "FIFA+ English-Local-US" at bounding box center [298, 444] width 102 height 12
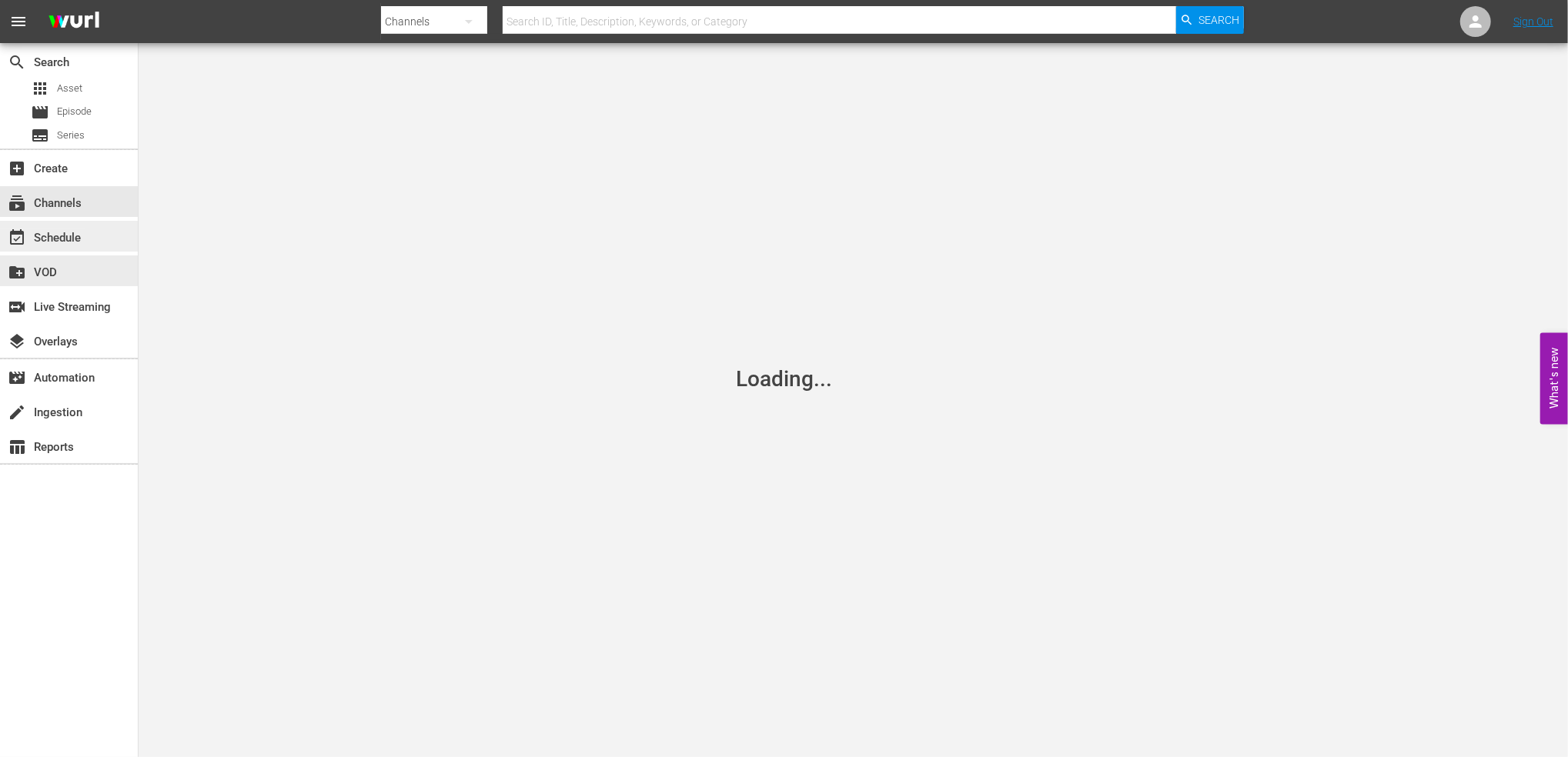
click at [70, 236] on div "event_available Schedule" at bounding box center [43, 235] width 86 height 14
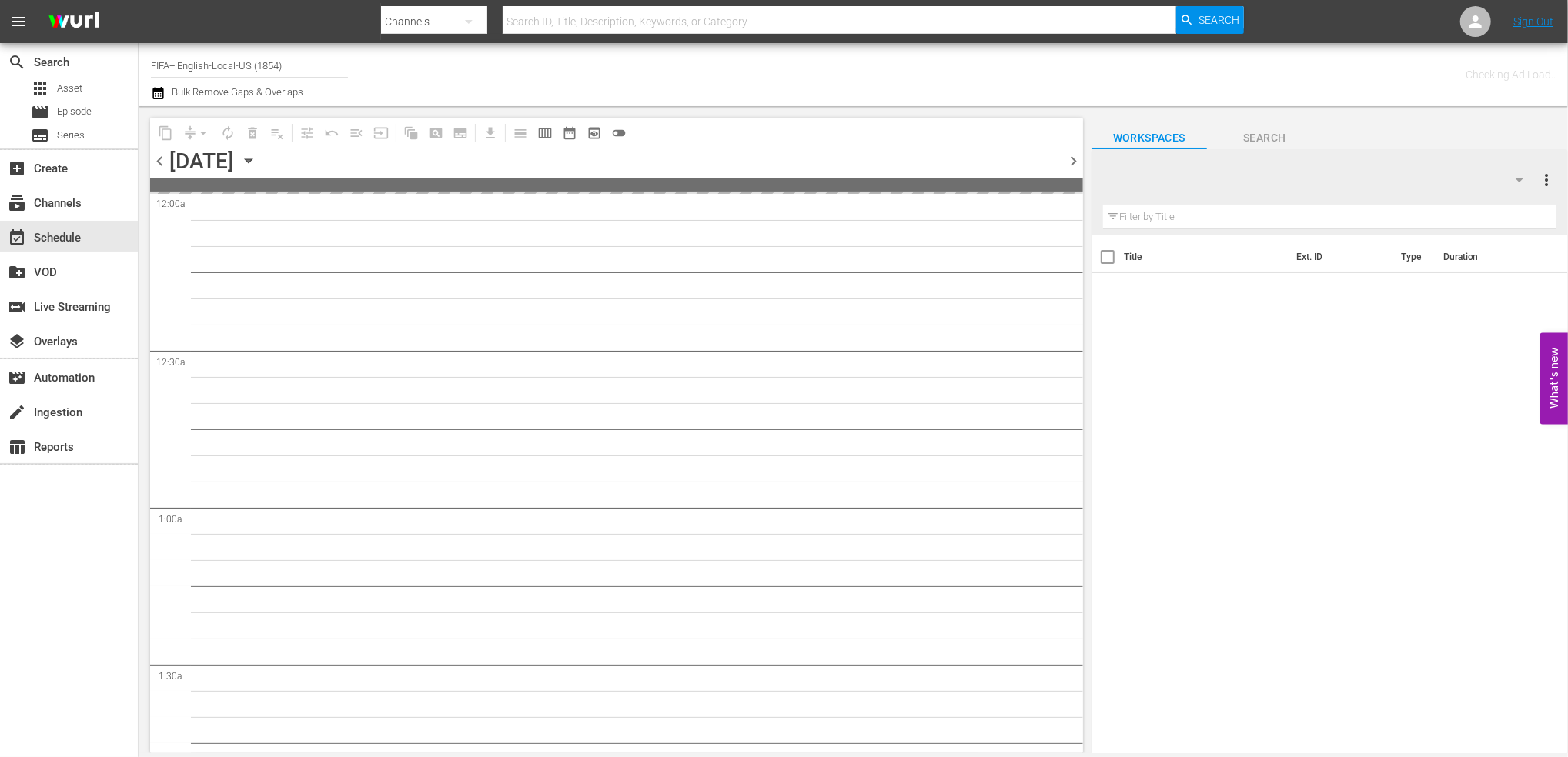
type input "FIFA+ English-Local-US (1854)"
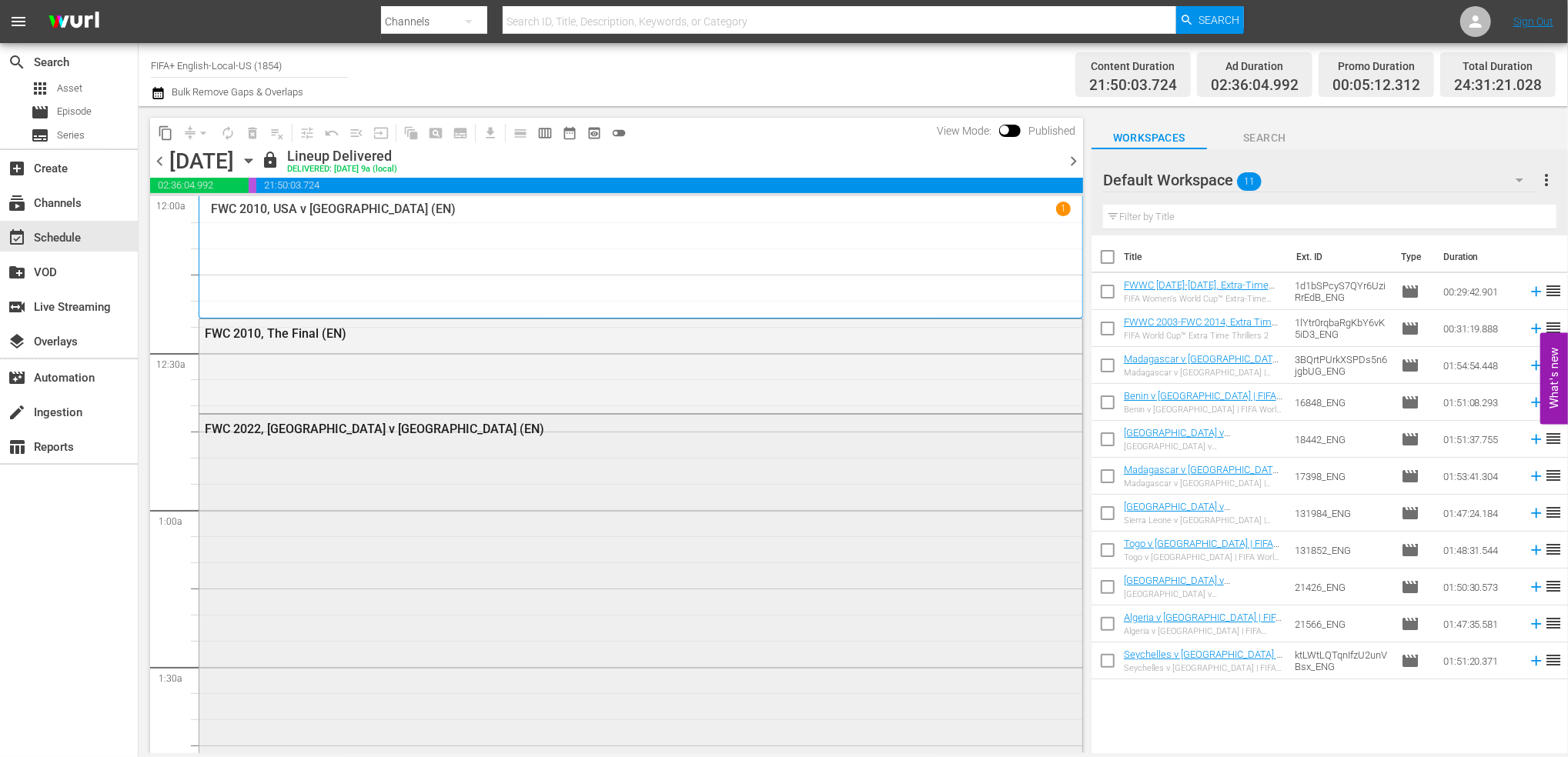
click at [309, 433] on div "FWC 2022, [GEOGRAPHIC_DATA] v [GEOGRAPHIC_DATA] (EN)" at bounding box center [598, 429] width 787 height 15
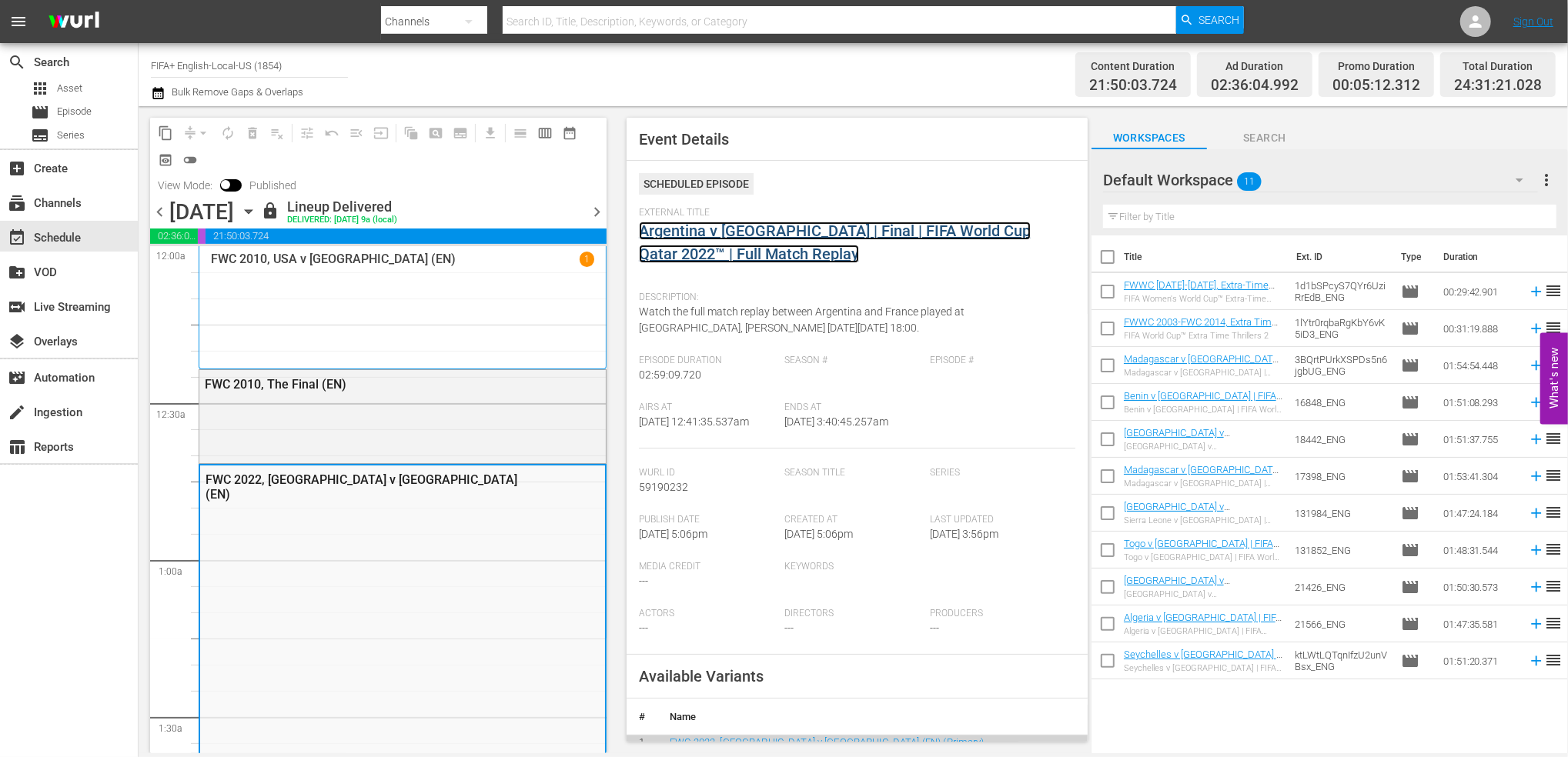
click at [771, 234] on link "Argentina v [GEOGRAPHIC_DATA] | Final | FIFA World Cup Qatar 2022™ | Full Match…" at bounding box center [834, 243] width 392 height 42
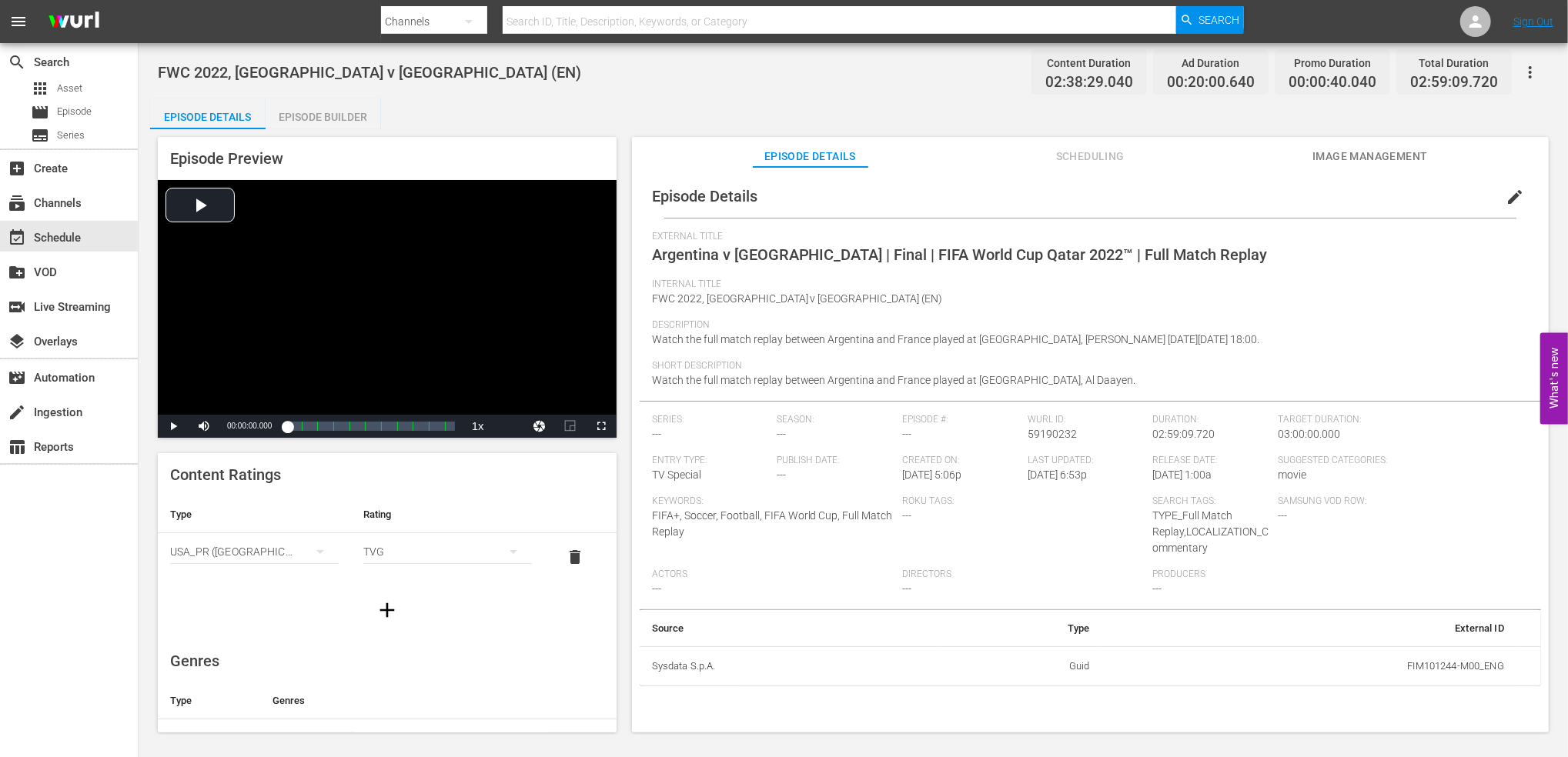
click at [331, 113] on div "Episode Builder" at bounding box center [323, 116] width 115 height 37
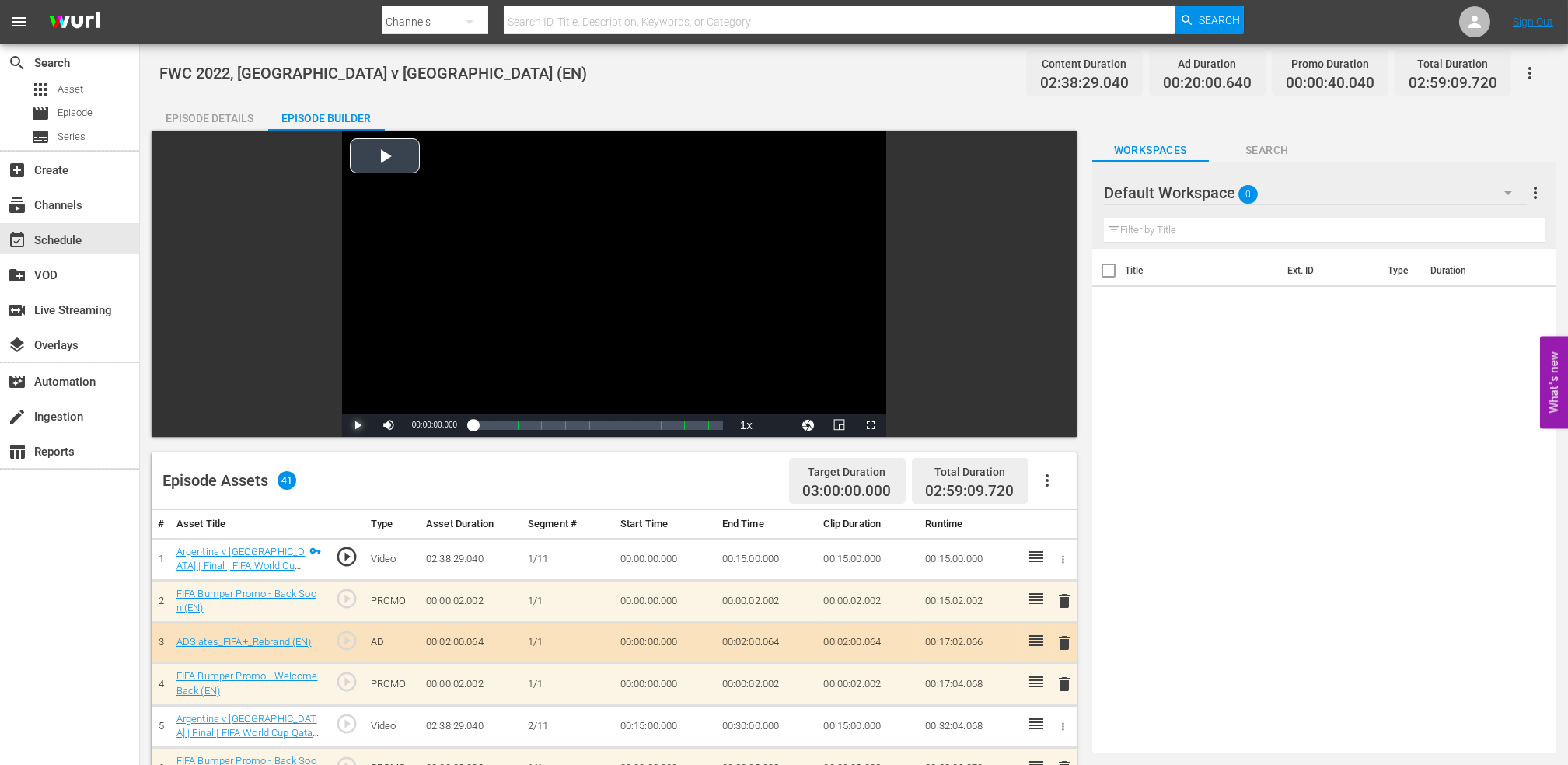
click at [358, 425] on span "Video Player" at bounding box center [358, 425] width 0 height 0
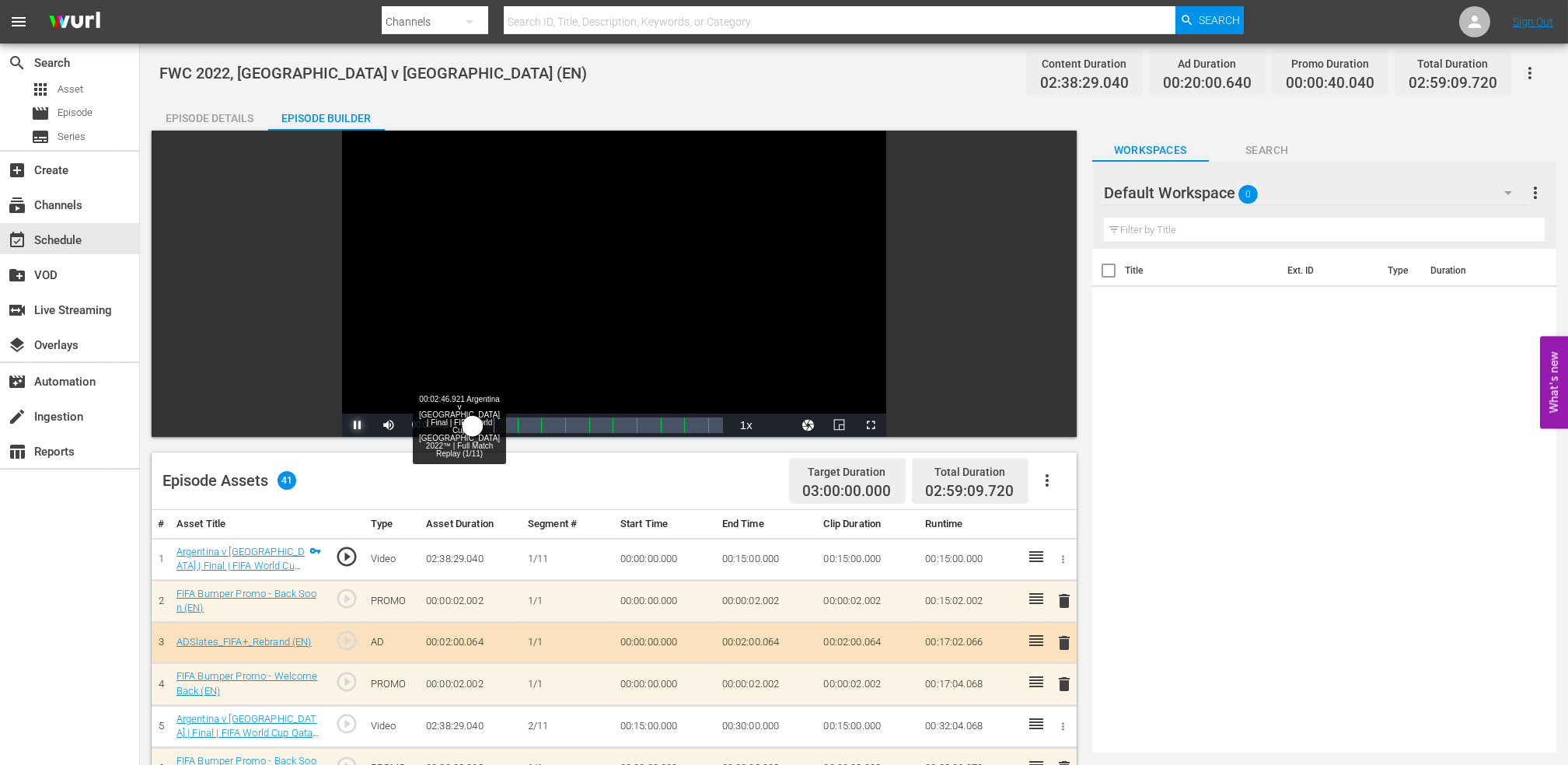
click at [473, 420] on div "00:00:09.175" at bounding box center [473, 425] width 0 height 16
click at [480, 422] on div "00:02:50.612" at bounding box center [476, 425] width 8 height 16
click at [481, 422] on div "00:06:07.226" at bounding box center [476, 425] width 8 height 16
click at [484, 422] on div "00:07:47.379" at bounding box center [478, 425] width 11 height 16
click at [487, 422] on div "00:10:00.916" at bounding box center [479, 425] width 14 height 16
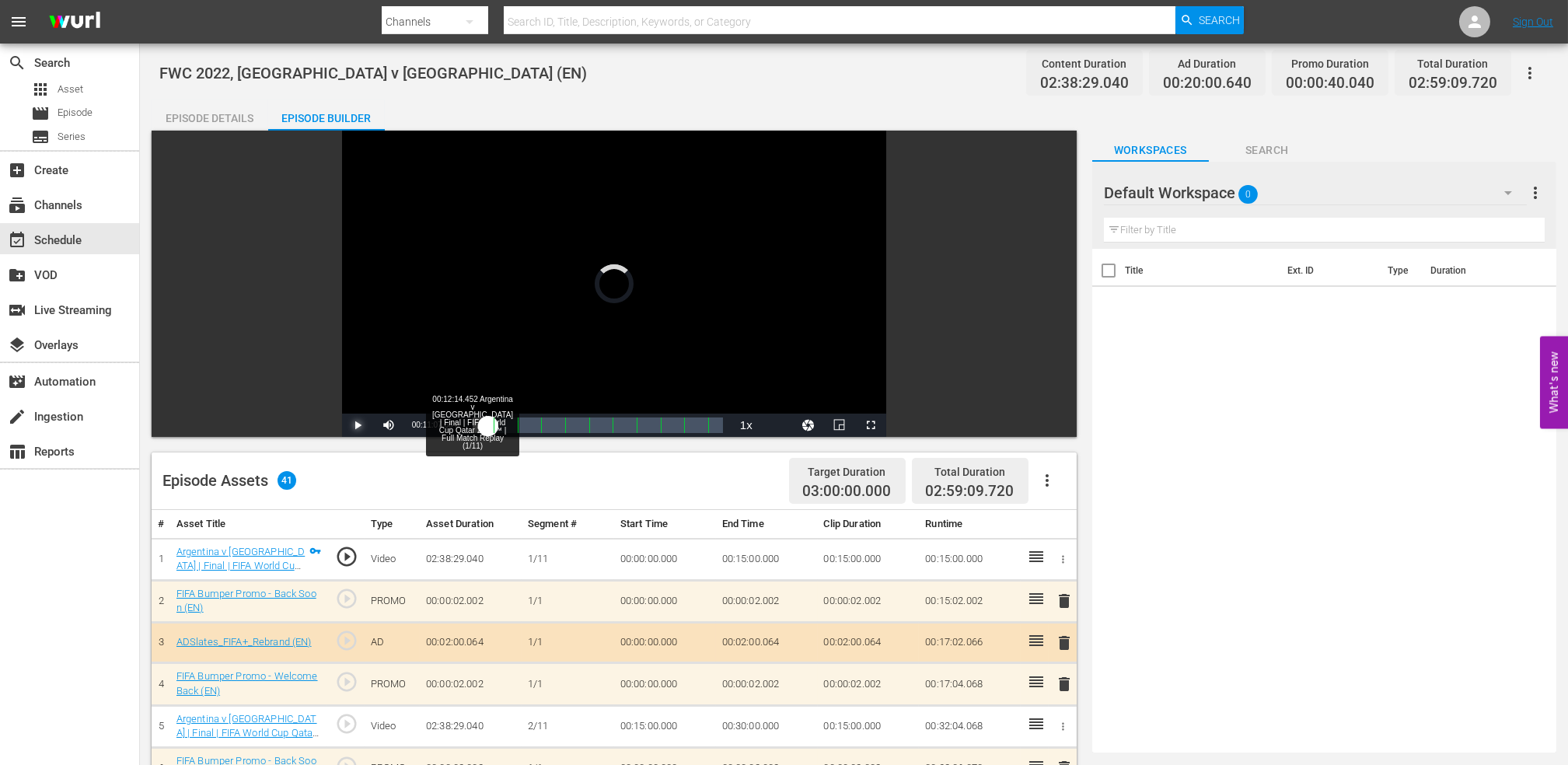
click at [488, 422] on div "00:10:01.023" at bounding box center [480, 425] width 16 height 16
click at [489, 422] on div "00:12:14.452" at bounding box center [481, 425] width 17 height 16
click at [494, 422] on div "Progress Bar" at bounding box center [494, 425] width 0 height 20
click at [492, 422] on div "00:00:04.376" at bounding box center [483, 425] width 21 height 16
click at [492, 422] on div "00:13:54.605" at bounding box center [482, 425] width 19 height 16
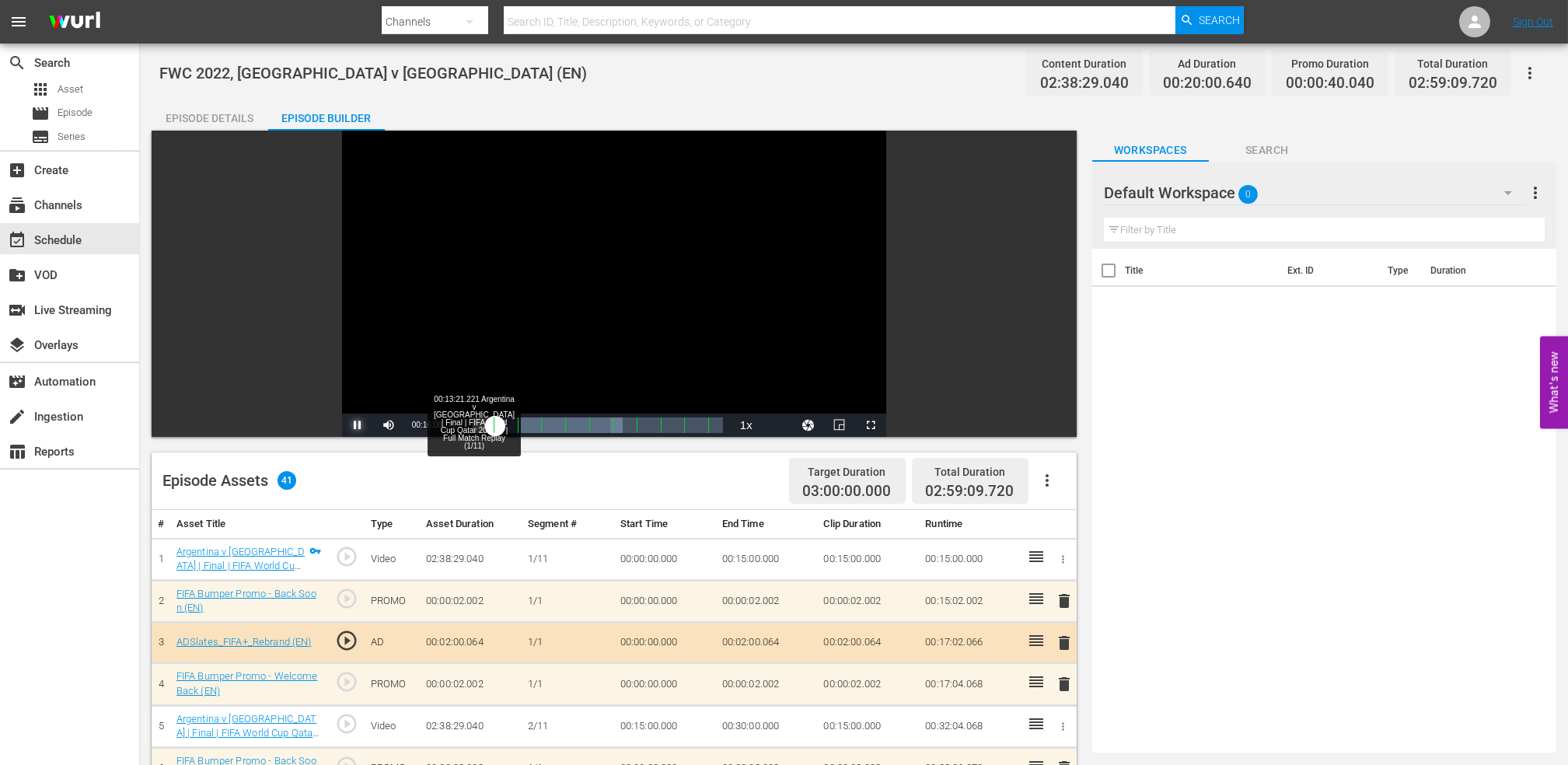
click at [492, 419] on div "00:01:06.191" at bounding box center [484, 425] width 23 height 16
click at [358, 425] on span "Video Player" at bounding box center [358, 425] width 0 height 0
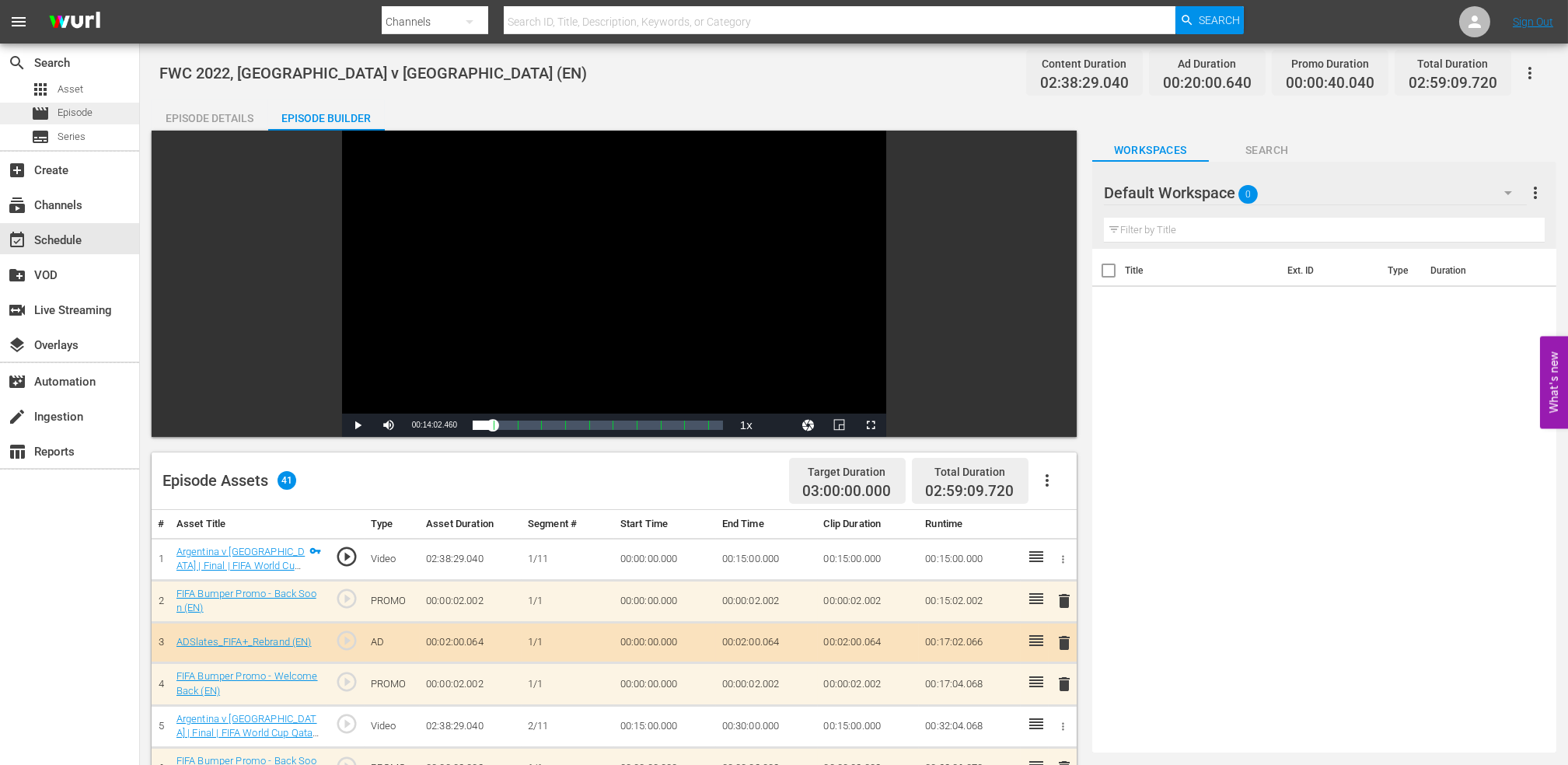
click at [100, 113] on div "movie Episode" at bounding box center [70, 114] width 140 height 22
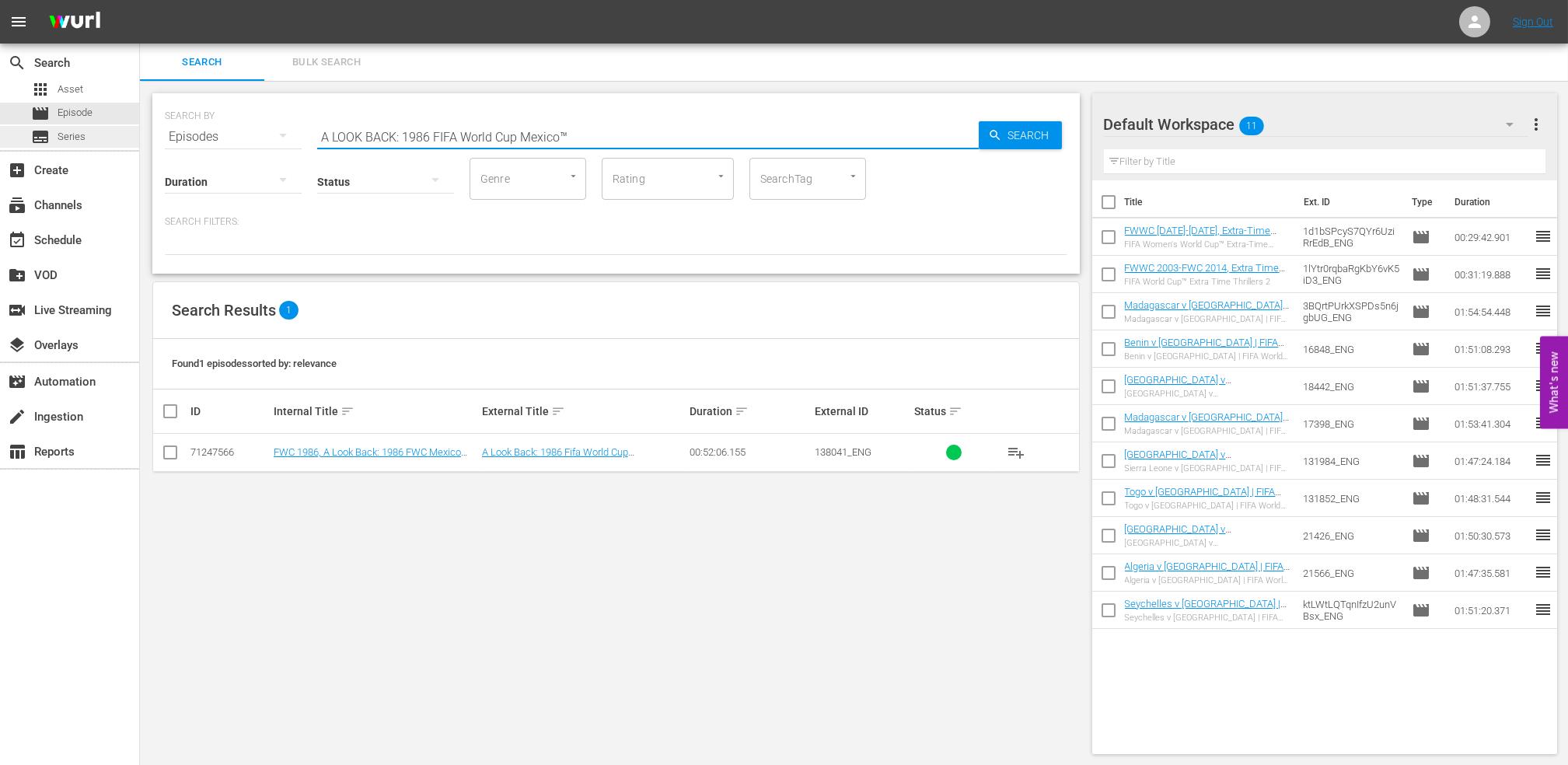
drag, startPoint x: 586, startPoint y: 141, endPoint x: 78, endPoint y: 141, distance: 508.0
click at [140, 0] on div "search Search apps Asset movie Episode subtitles Series add_box Create subscrip…" at bounding box center [854, 0] width 1428 height 0
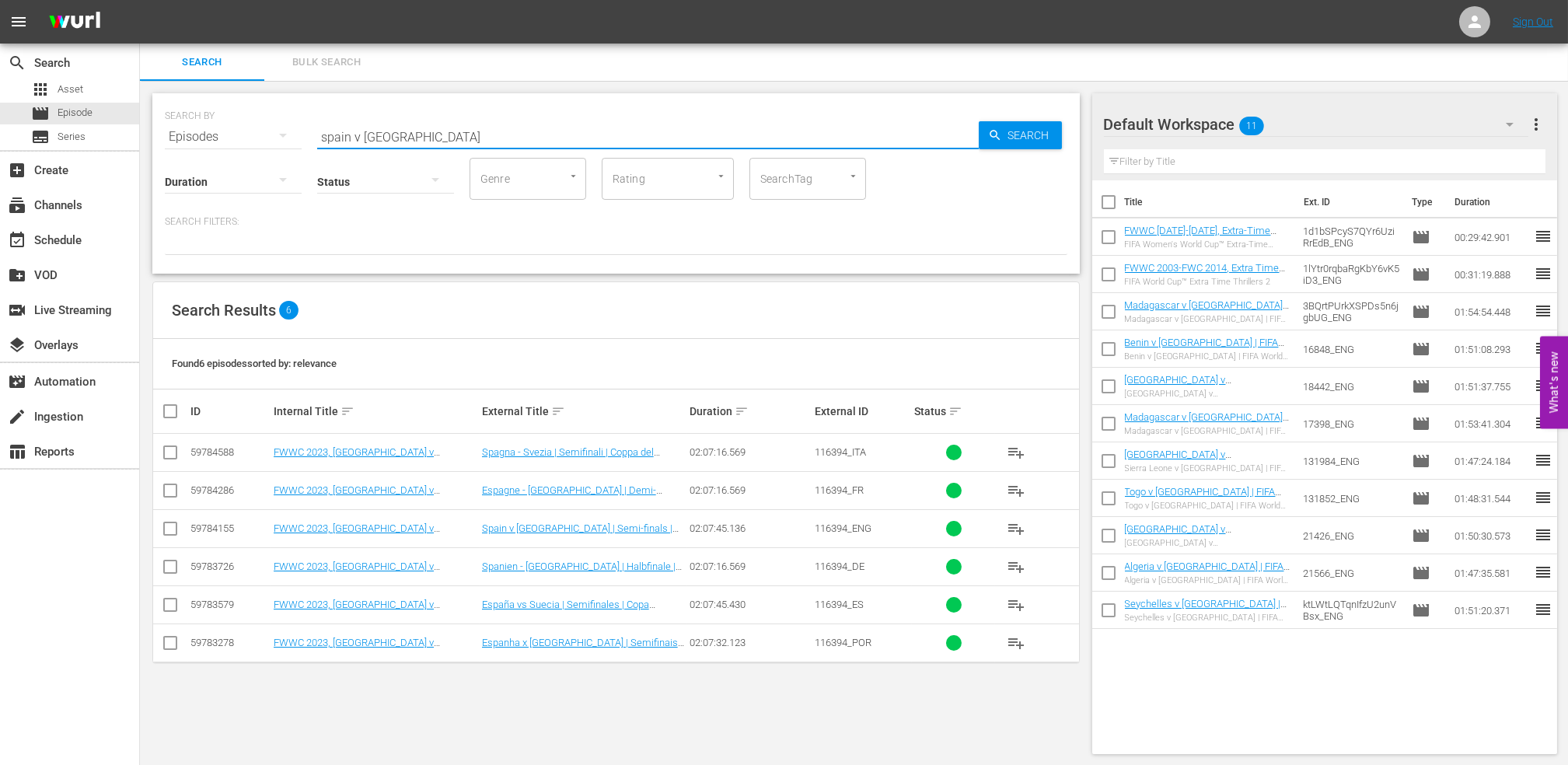
drag, startPoint x: 429, startPoint y: 126, endPoint x: 226, endPoint y: 143, distance: 203.7
click at [191, 143] on div "SEARCH BY Search By Episodes Search ID, Title, Description, Keywords, or Catego…" at bounding box center [616, 184] width 927 height 180
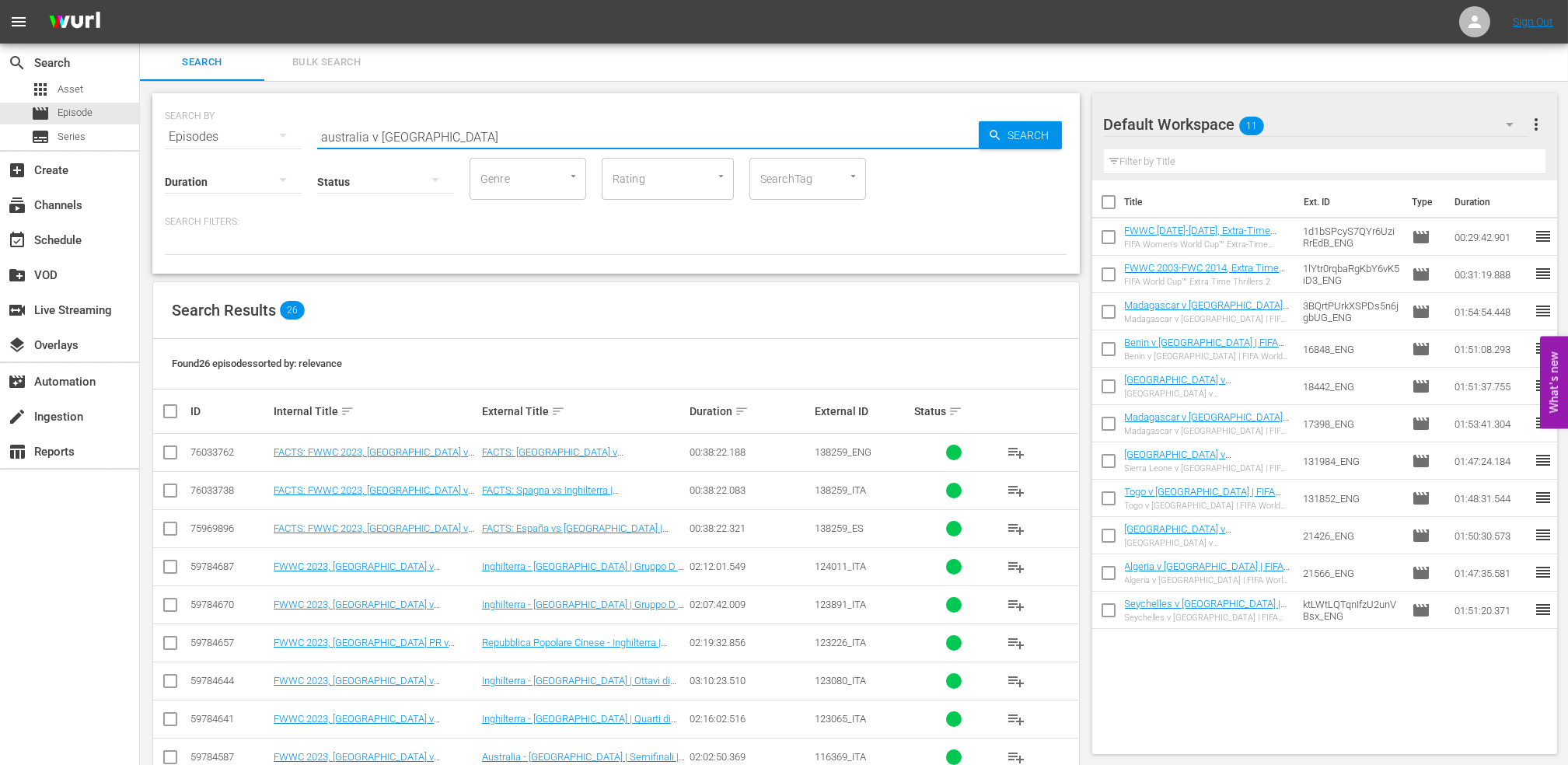
drag, startPoint x: 254, startPoint y: 146, endPoint x: 241, endPoint y: 146, distance: 13.0
click at [241, 146] on div "SEARCH BY Search By Episodes Search ID, Title, Description, Keywords, or Catego…" at bounding box center [616, 184] width 927 height 180
paste input "REPLAY FINAL FWWC23 ESP v ENG (MD32)"
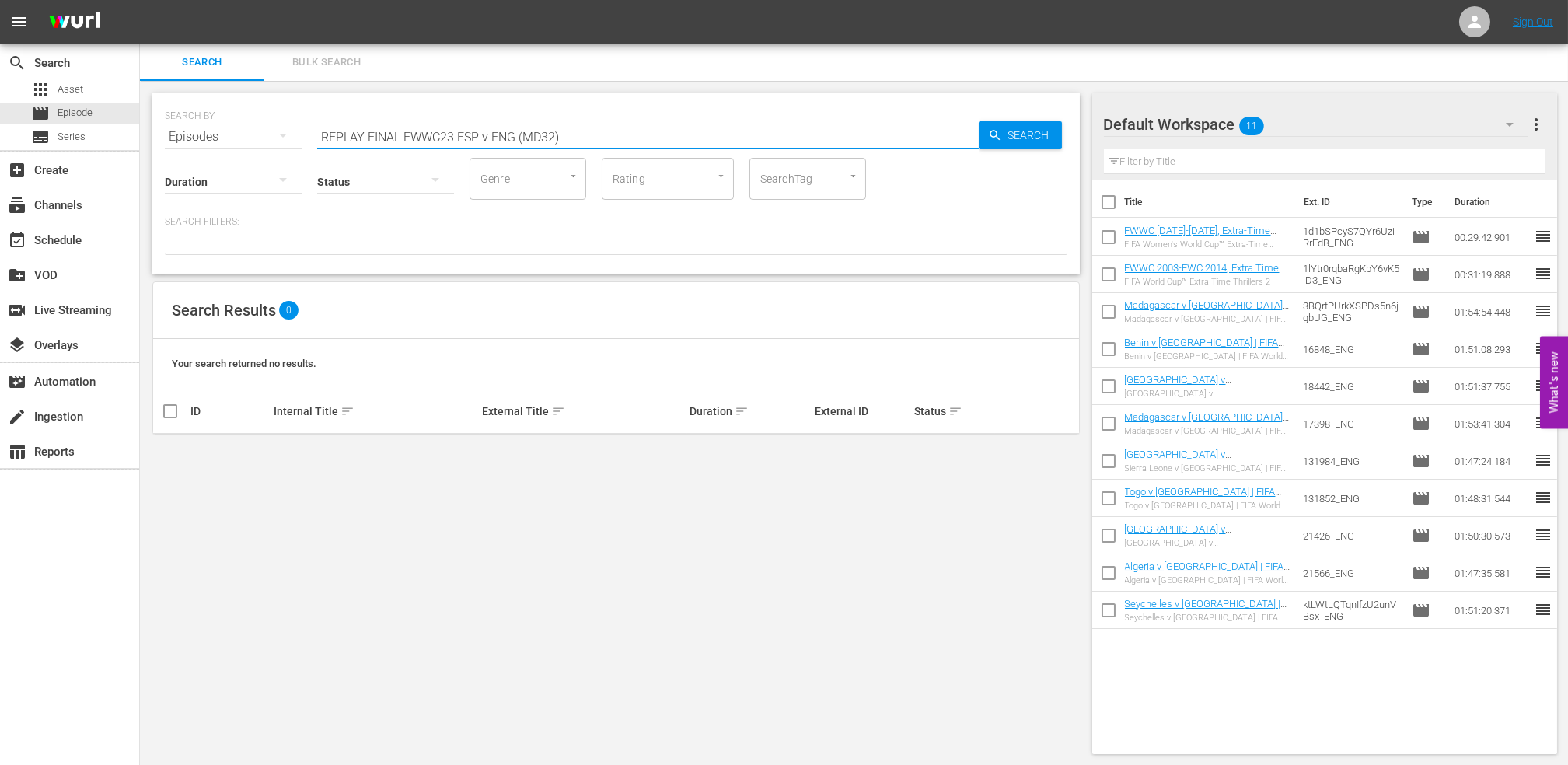
drag, startPoint x: 581, startPoint y: 134, endPoint x: 231, endPoint y: 137, distance: 350.0
click at [141, 140] on div "SEARCH BY Search By Episodes Search ID, Title, Description, Keywords, or Catego…" at bounding box center [615, 423] width 952 height 686
paste input "Brazil v [GEOGRAPHIC_DATA] | Final | FIFA Futsal World Championship [GEOGRAPHIC…"
click at [1049, 130] on span "Search" at bounding box center [1032, 135] width 60 height 28
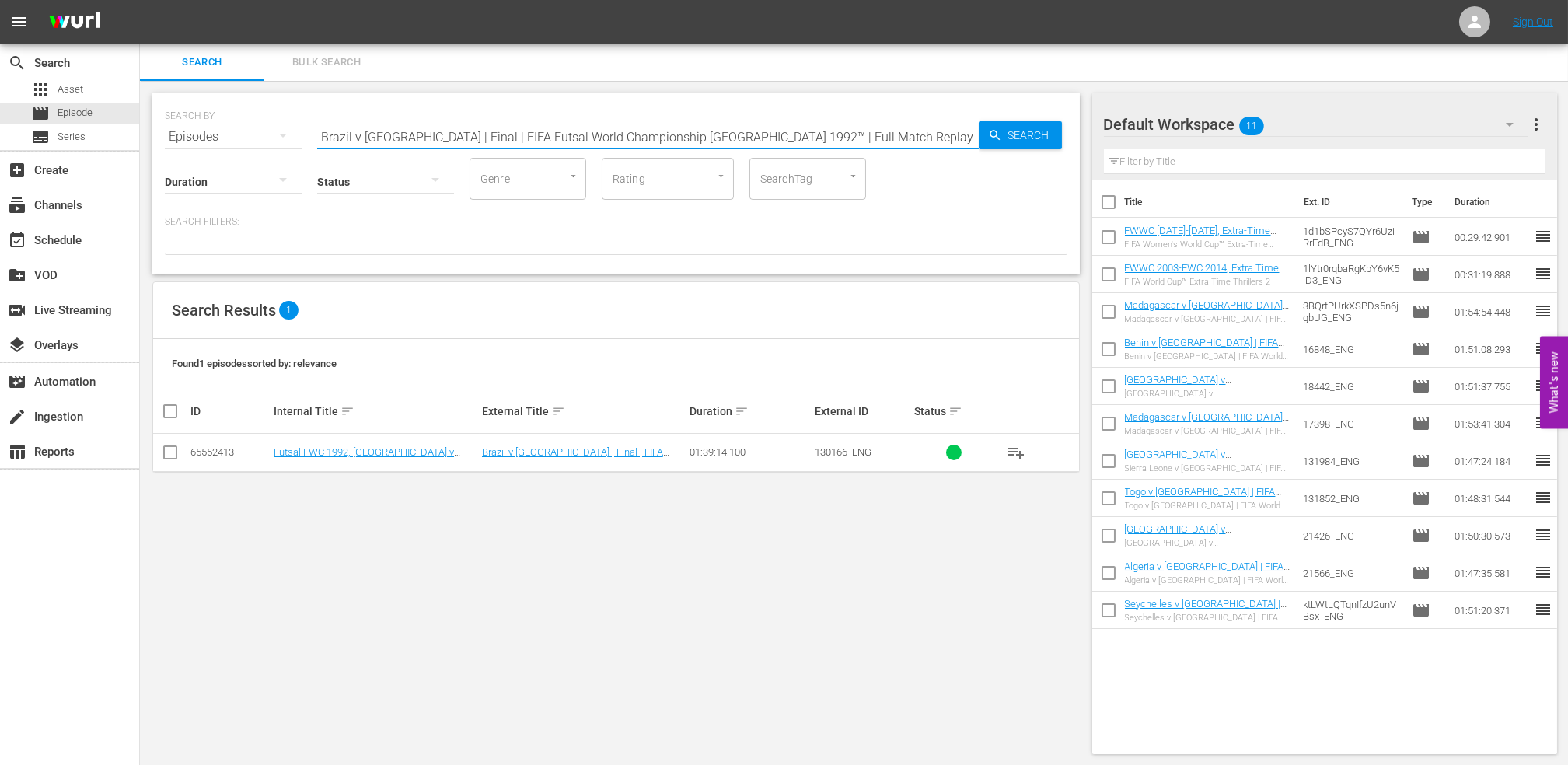
drag, startPoint x: 823, startPoint y: 139, endPoint x: 202, endPoint y: 140, distance: 621.0
click at [204, 140] on div "SEARCH BY Search By Episodes Search ID, Title, Description, Keywords, or Catego…" at bounding box center [616, 127] width 902 height 56
paste input "Italy v [GEOGRAPHIC_DATA] | Group Matches | FIFA World Cup 1990"
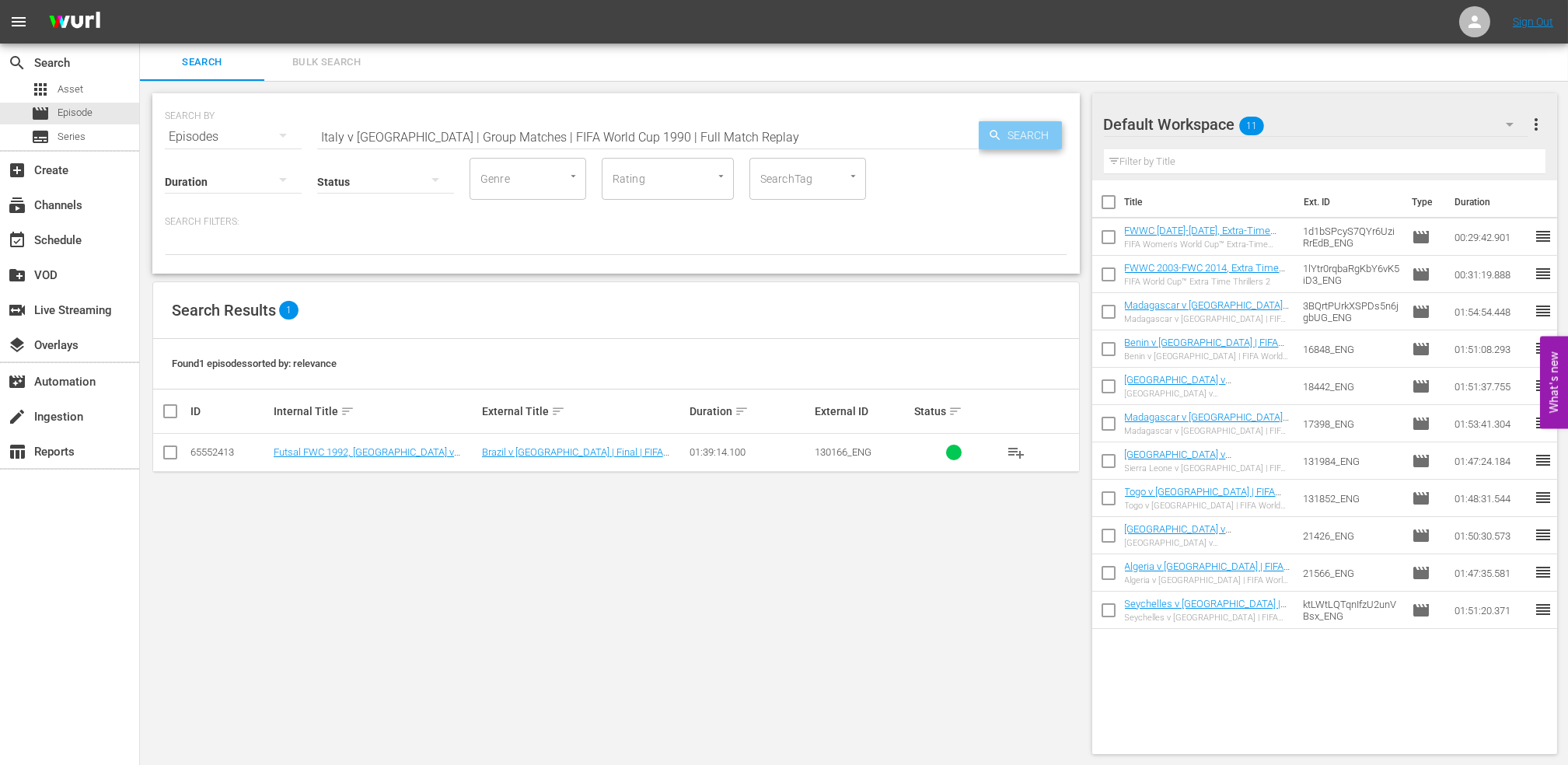
click at [1047, 127] on span "Search" at bounding box center [1032, 135] width 60 height 28
drag, startPoint x: 418, startPoint y: 140, endPoint x: 168, endPoint y: 140, distance: 250.0
click at [170, 140] on div "SEARCH BY Search By Episodes Search ID, Title, Description, Keywords, or Catego…" at bounding box center [616, 127] width 902 height 56
paste input "FWWC 2019 - Final - [GEOGRAPHIC_DATA] v [GEOGRAPHIC_DATA]"
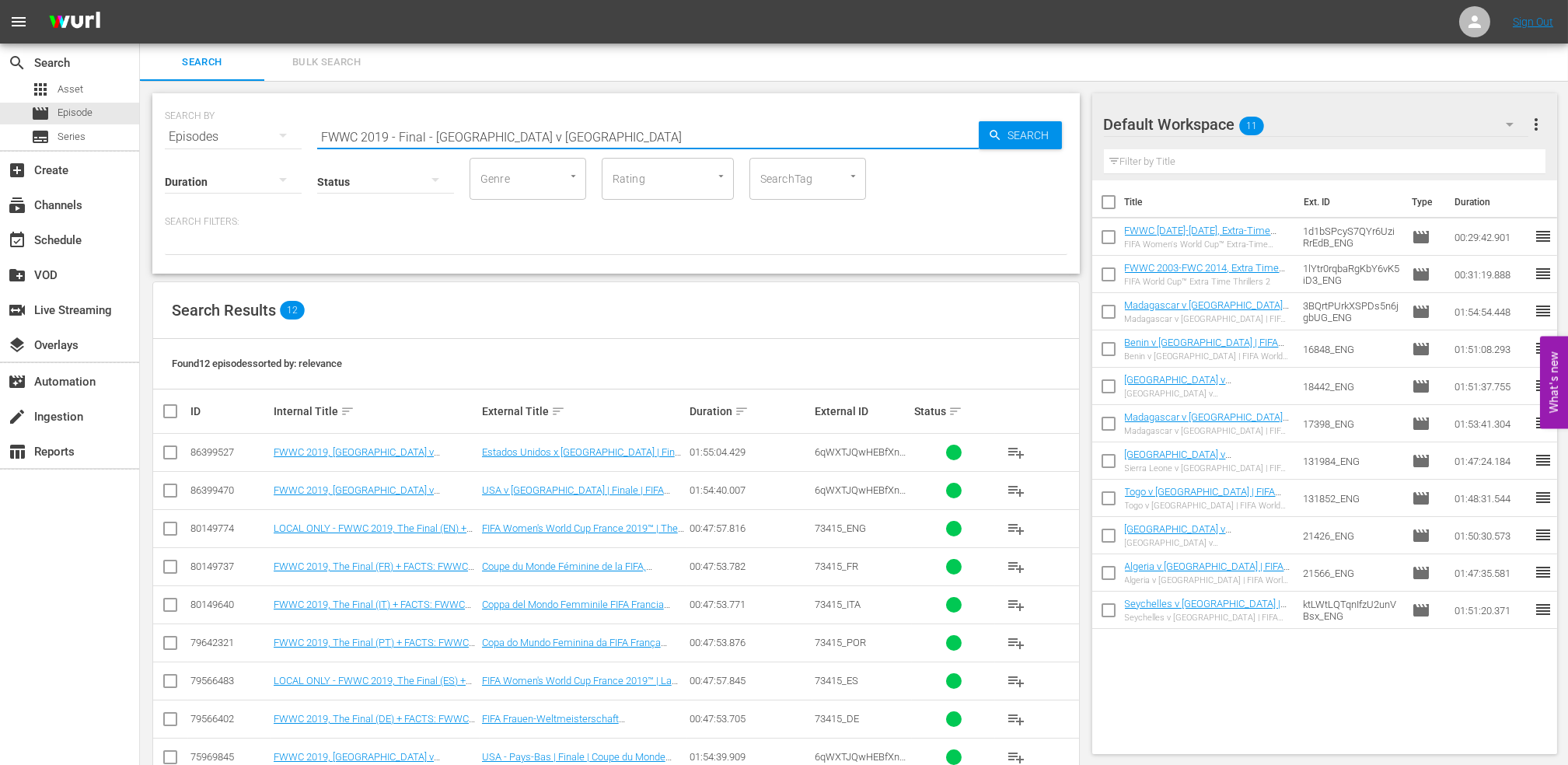
drag, startPoint x: 328, startPoint y: 140, endPoint x: 177, endPoint y: 141, distance: 151.0
click at [175, 141] on div "SEARCH BY Search By Episodes Search ID, Title, Description, Keywords, or Catego…" at bounding box center [616, 127] width 902 height 56
paste input "World Champions: [GEOGRAPHIC_DATA] 2018"
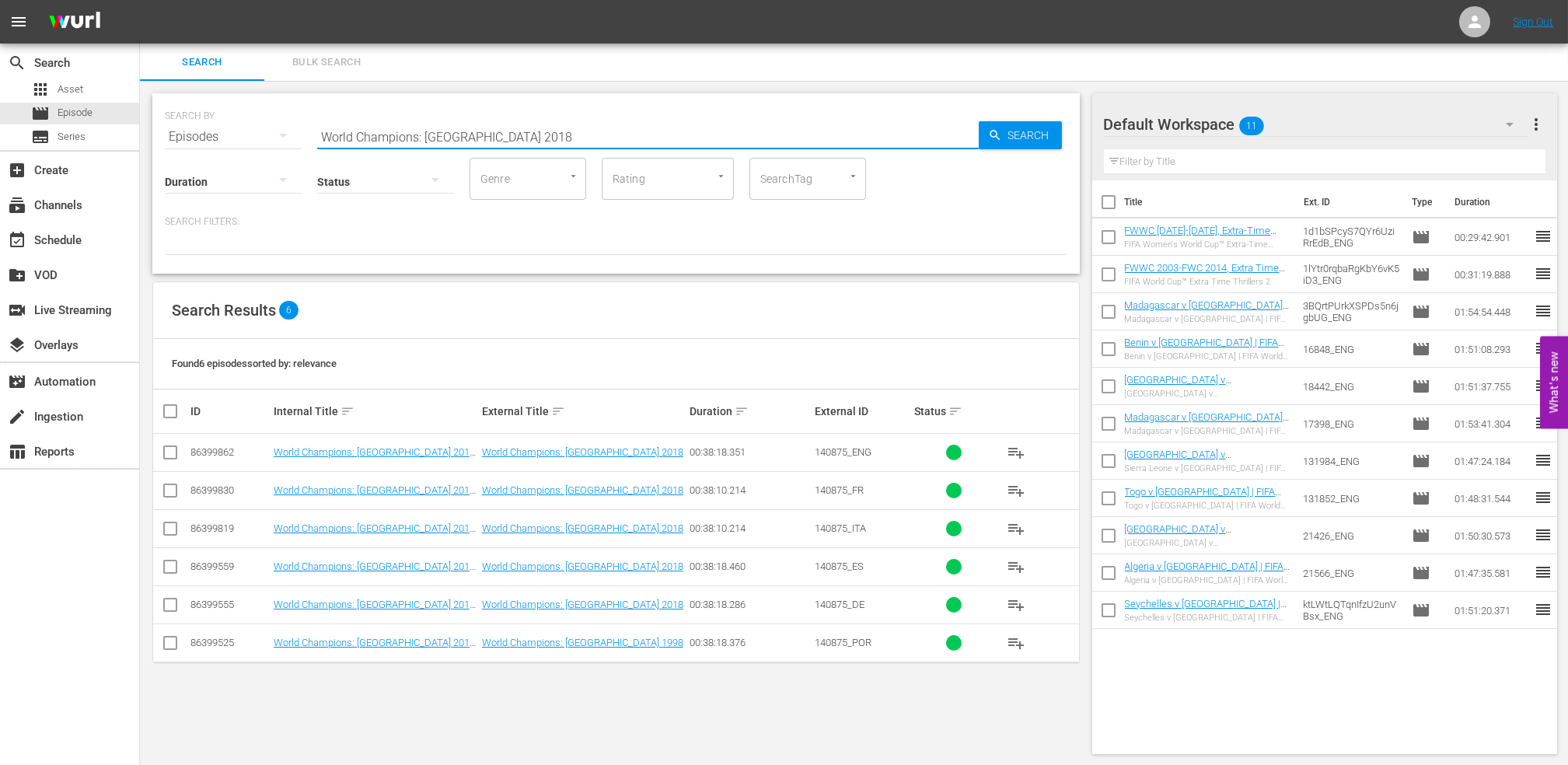
drag, startPoint x: 366, startPoint y: 131, endPoint x: 263, endPoint y: 132, distance: 103.0
click at [265, 132] on div "SEARCH BY Search By Episodes Search ID, Title, Description, Keywords, or Catego…" at bounding box center [616, 127] width 902 height 56
paste input "France v [GEOGRAPHIC_DATA] | Final | FIFA World Cup 2018 | Full Match Replay"
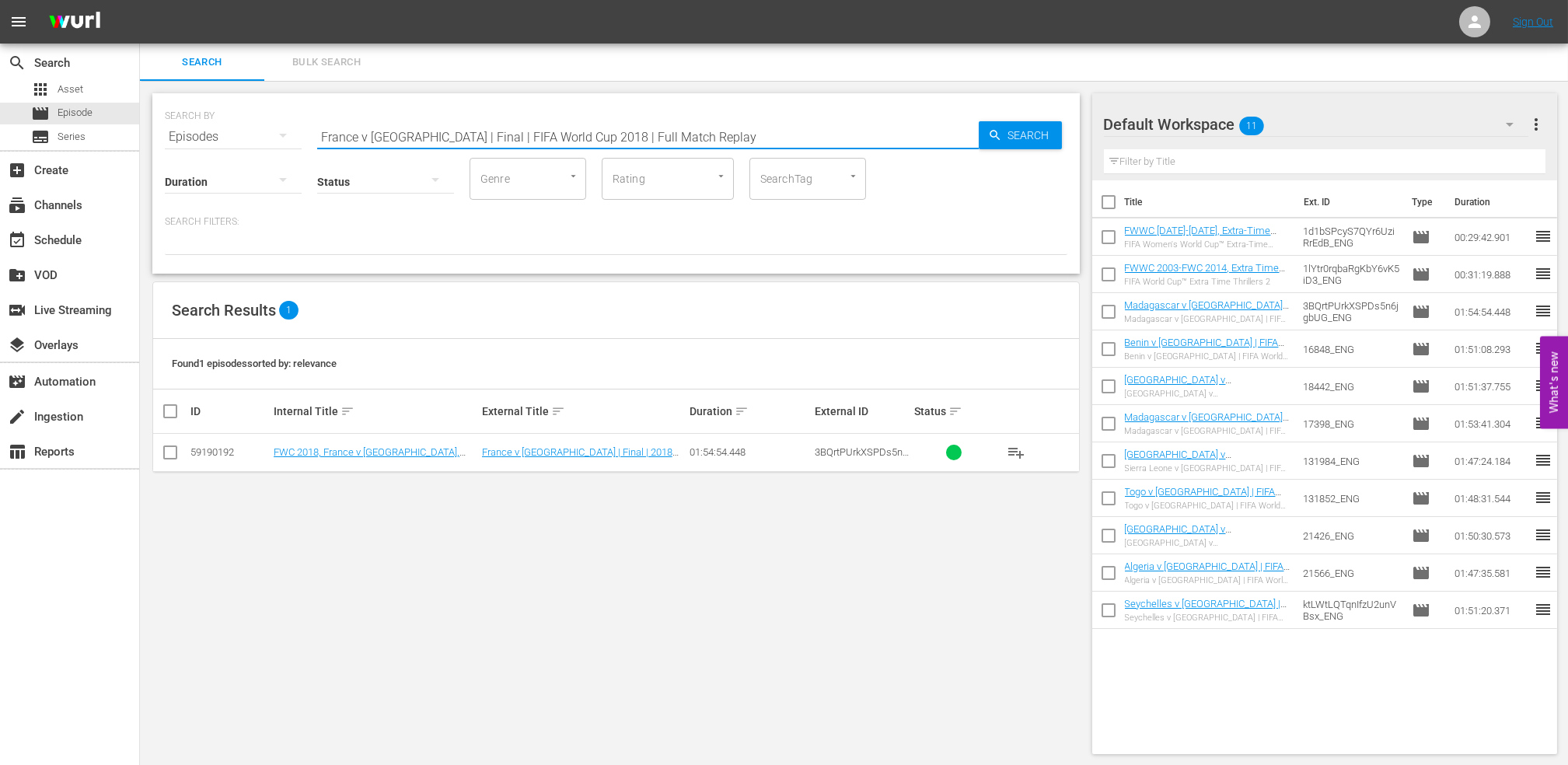
drag, startPoint x: 688, startPoint y: 140, endPoint x: 236, endPoint y: 140, distance: 452.0
click at [237, 140] on div "SEARCH BY Search By Episodes Search ID, Title, Description, Keywords, or Catego…" at bounding box center [616, 127] width 902 height 56
paste input "2018 Official Film - Dreams"
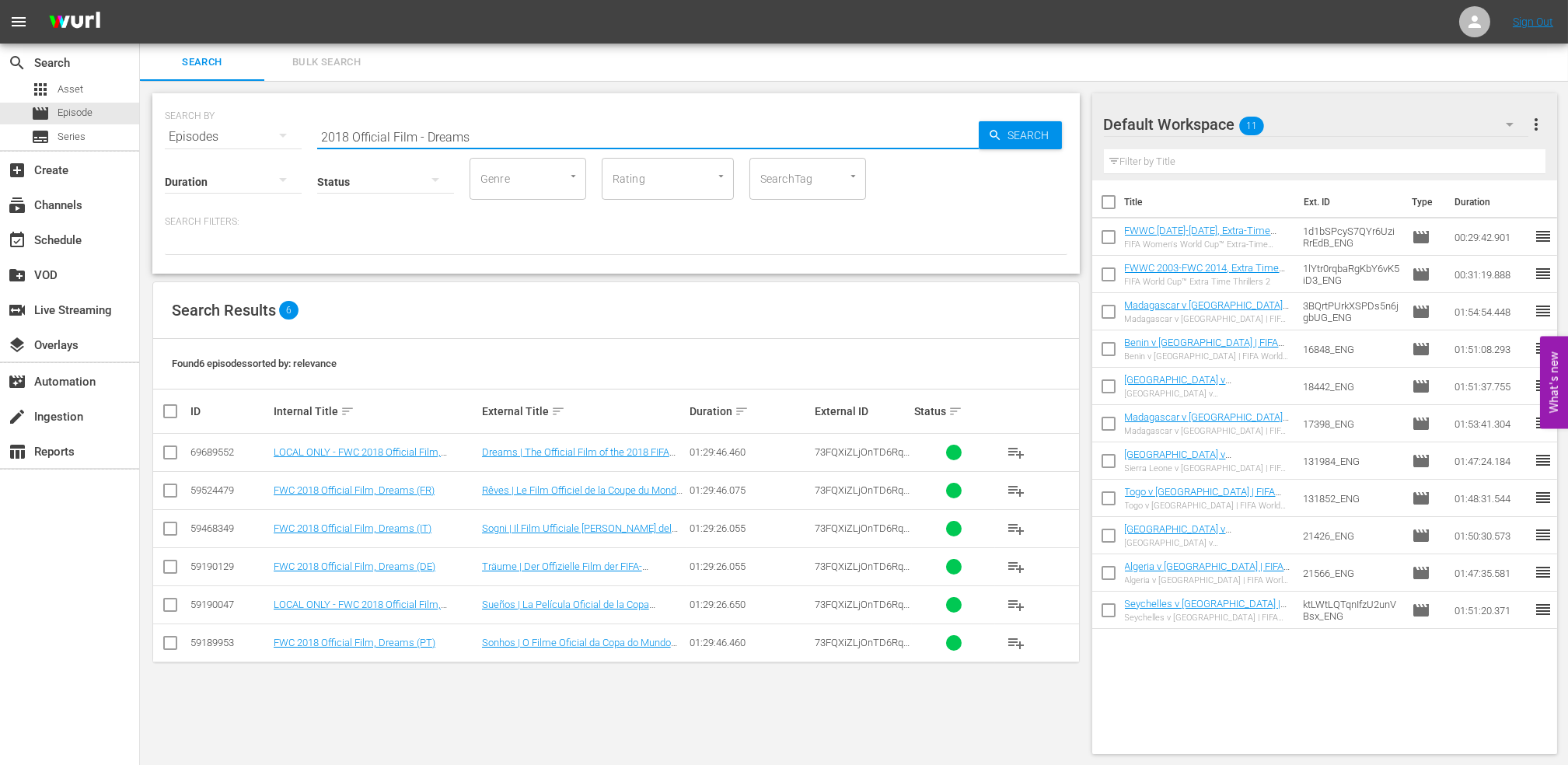
drag, startPoint x: 479, startPoint y: 132, endPoint x: 168, endPoint y: 132, distance: 311.0
click at [168, 132] on div "SEARCH BY Search By Episodes Search ID, Title, Description, Keywords, or Catego…" at bounding box center [616, 127] width 902 height 56
paste input "Croatia, the Giant Slayer"
type input "Croatia, the Giant Slayer"
click at [1013, 135] on span "Search" at bounding box center [1032, 135] width 60 height 28
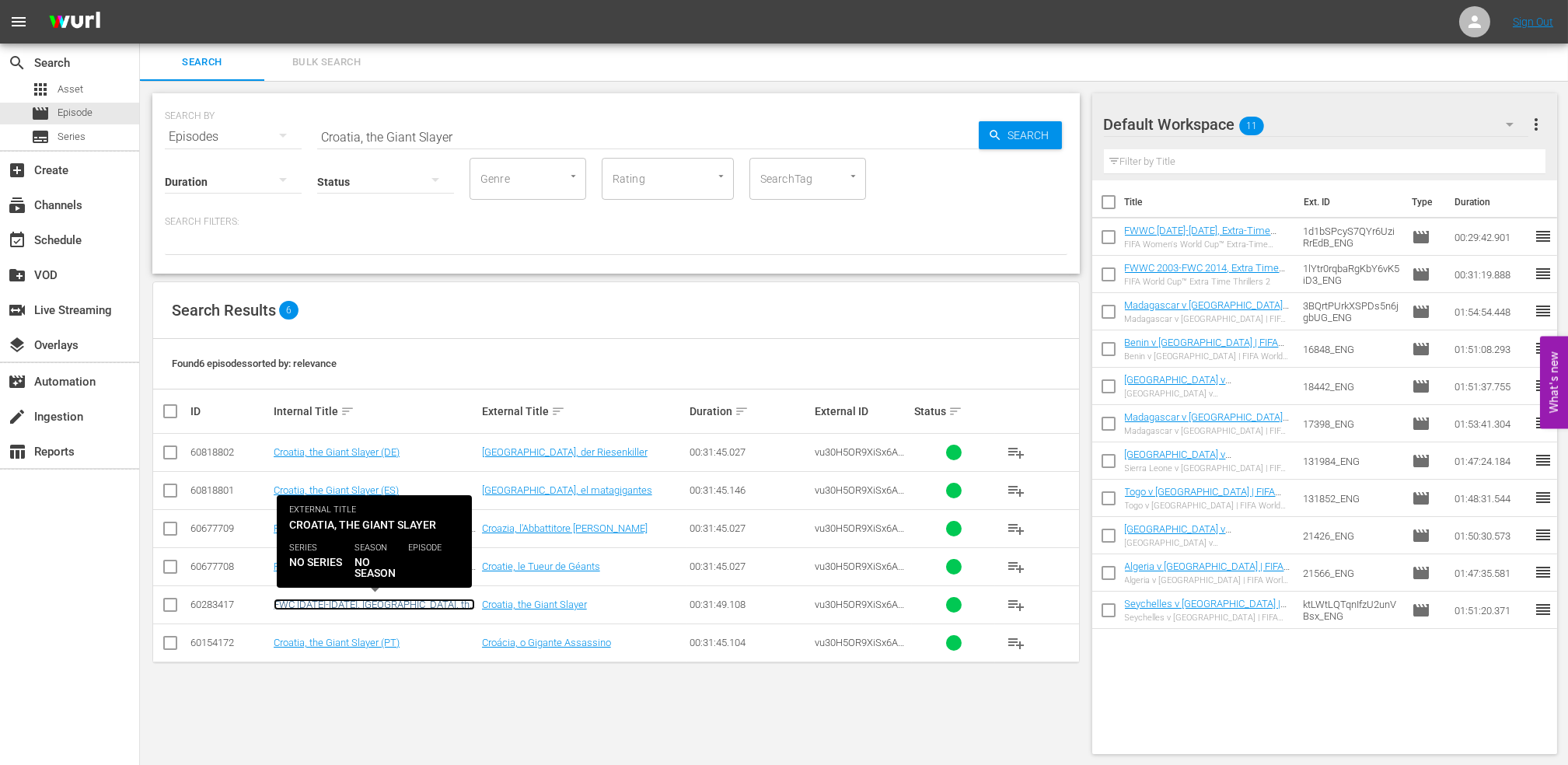
click at [441, 602] on link "FWC [DATE]-[DATE], [GEOGRAPHIC_DATA], the Giant Slayer (EN)" at bounding box center [374, 610] width 201 height 23
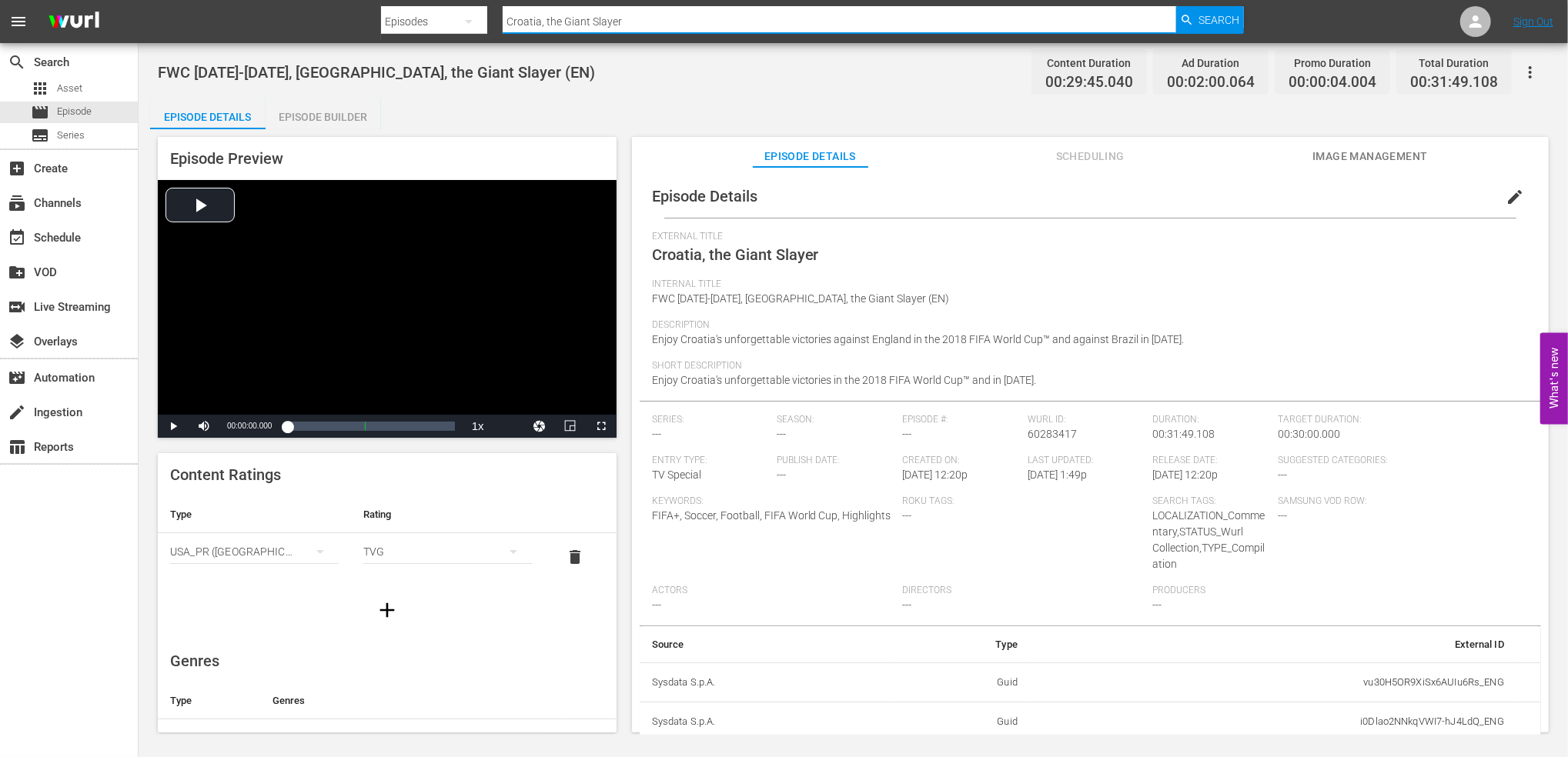
drag, startPoint x: 657, startPoint y: 19, endPoint x: 451, endPoint y: 18, distance: 206.0
click at [451, 18] on div "Search By Episodes Search ID, Title, Description, Keywords, or Category [GEOGRA…" at bounding box center [812, 21] width 862 height 37
paste input "v [GEOGRAPHIC_DATA] | Quarter-finals | FIFA World Cup 2022 | Full Match Replay"
type input "Croatia v [GEOGRAPHIC_DATA] | Quarter-finals | FIFA World Cup 2022 | Full Match…"
click at [1226, 16] on span "Search" at bounding box center [1218, 20] width 41 height 27
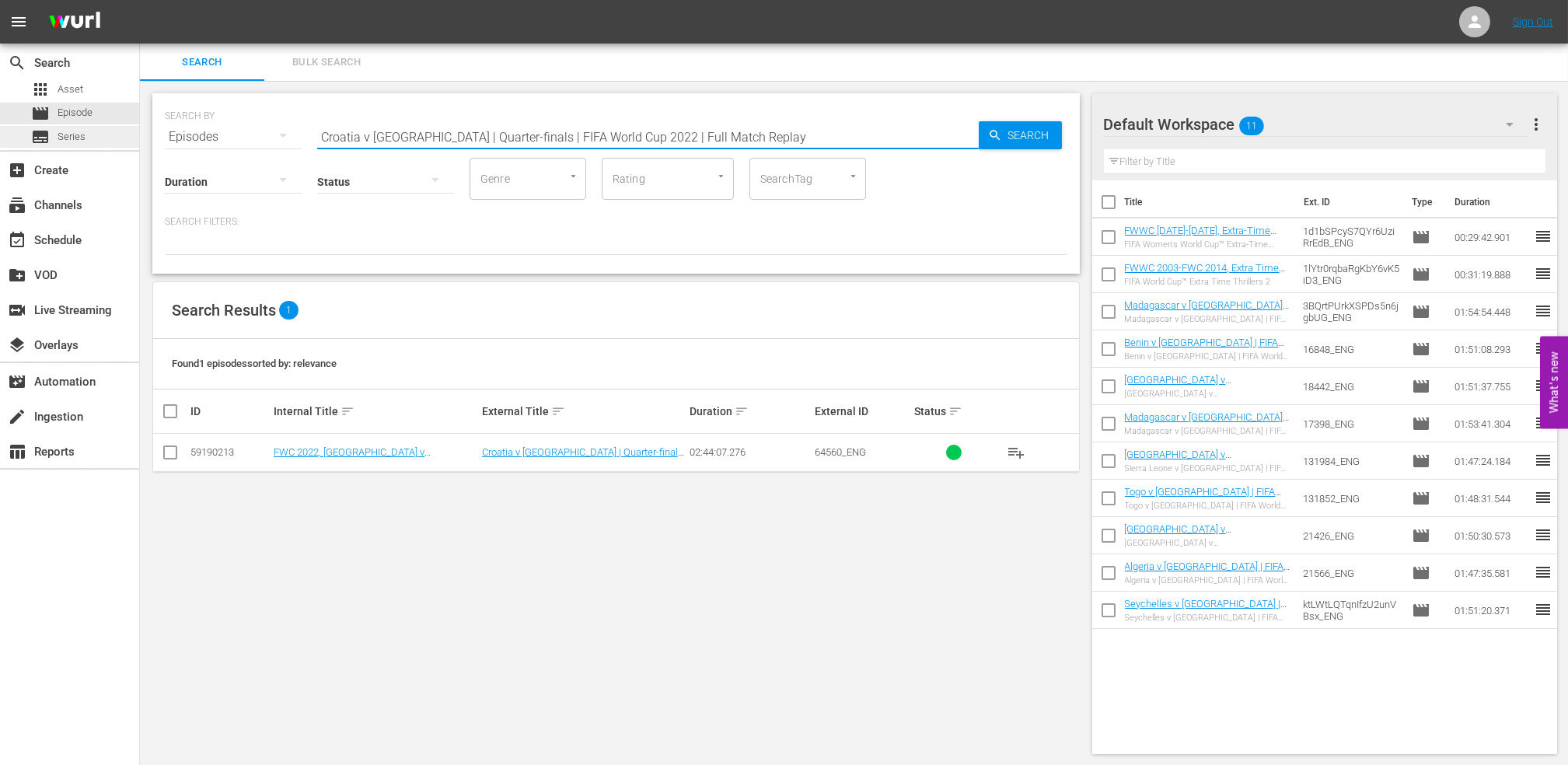
drag, startPoint x: 707, startPoint y: 134, endPoint x: 0, endPoint y: 141, distance: 707.0
click at [0, 137] on html "menu Sign Out search Search apps Asset movie Episode subtitles Series add_box C…" at bounding box center [784, 382] width 1568 height 765
type input "portugal v [GEOGRAPHIC_DATA]"
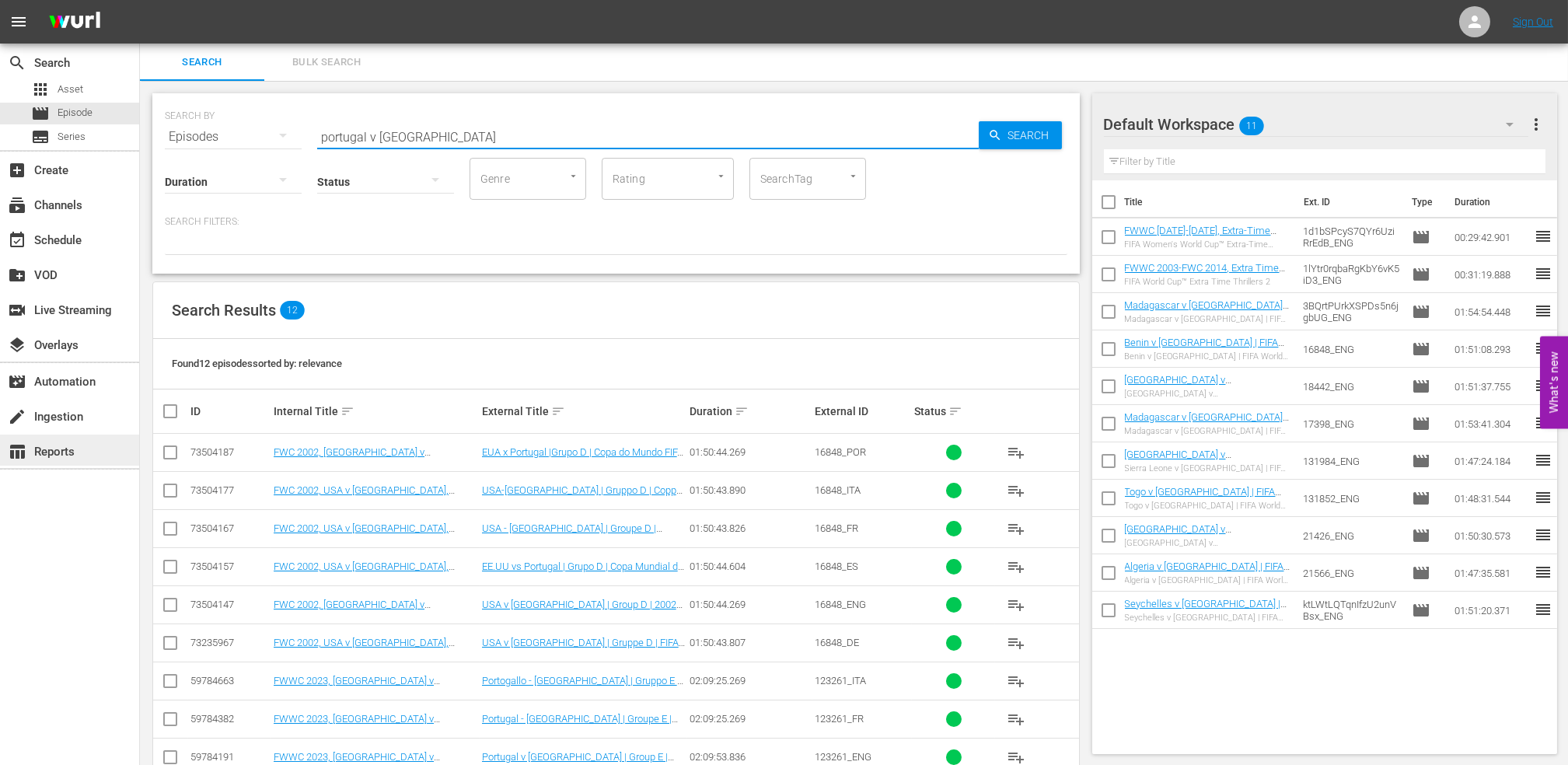
click at [63, 455] on div "table_chart Reports" at bounding box center [43, 449] width 87 height 14
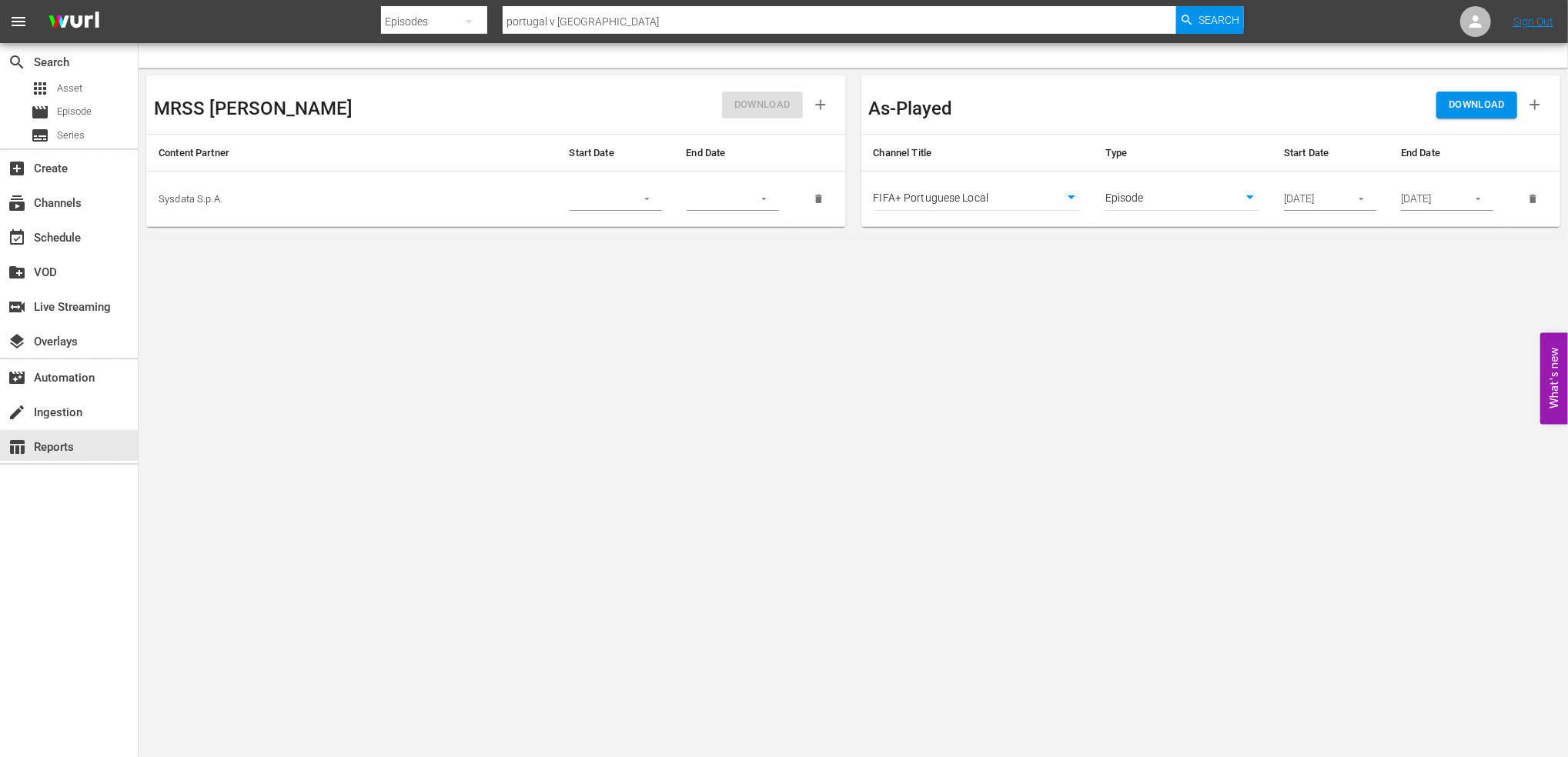
click at [924, 493] on body "menu Search By Episodes Search ID, Title, Description, Keywords, or Category [G…" at bounding box center [784, 378] width 1568 height 757
click at [1475, 106] on span "DOWNLOAD" at bounding box center [1477, 105] width 56 height 17
click at [85, 105] on span "Episode" at bounding box center [75, 111] width 35 height 15
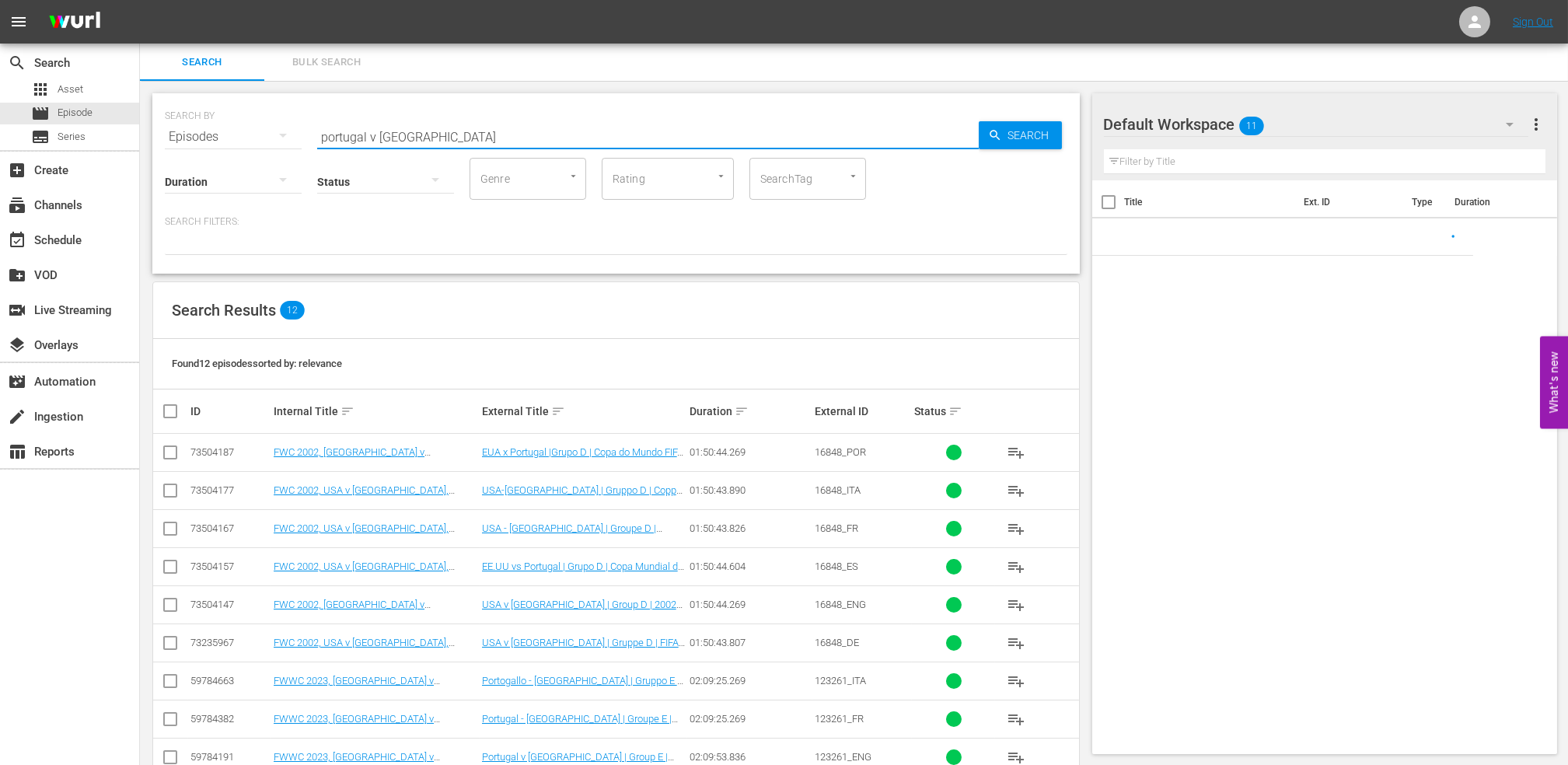
drag, startPoint x: 281, startPoint y: 137, endPoint x: 212, endPoint y: 137, distance: 69.0
click at [212, 137] on div "SEARCH BY Search By Episodes Search ID, Title, Description, Keywords, or Catego…" at bounding box center [616, 127] width 902 height 56
paste input "FWC 1998 - Final - [GEOGRAPHIC_DATA] v [GEOGRAPHIC_DATA]"
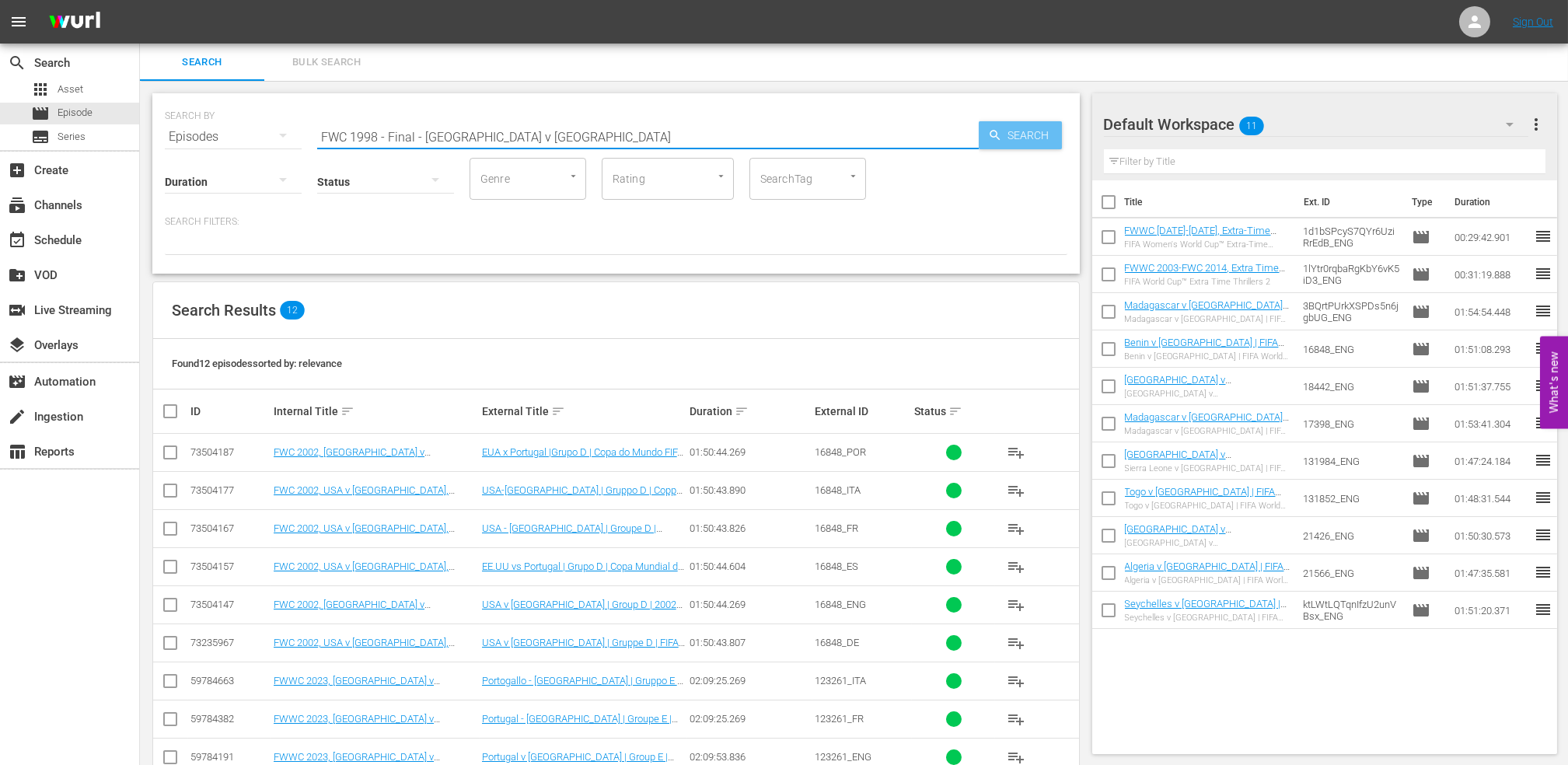
click at [1013, 141] on span "Search" at bounding box center [1032, 135] width 60 height 28
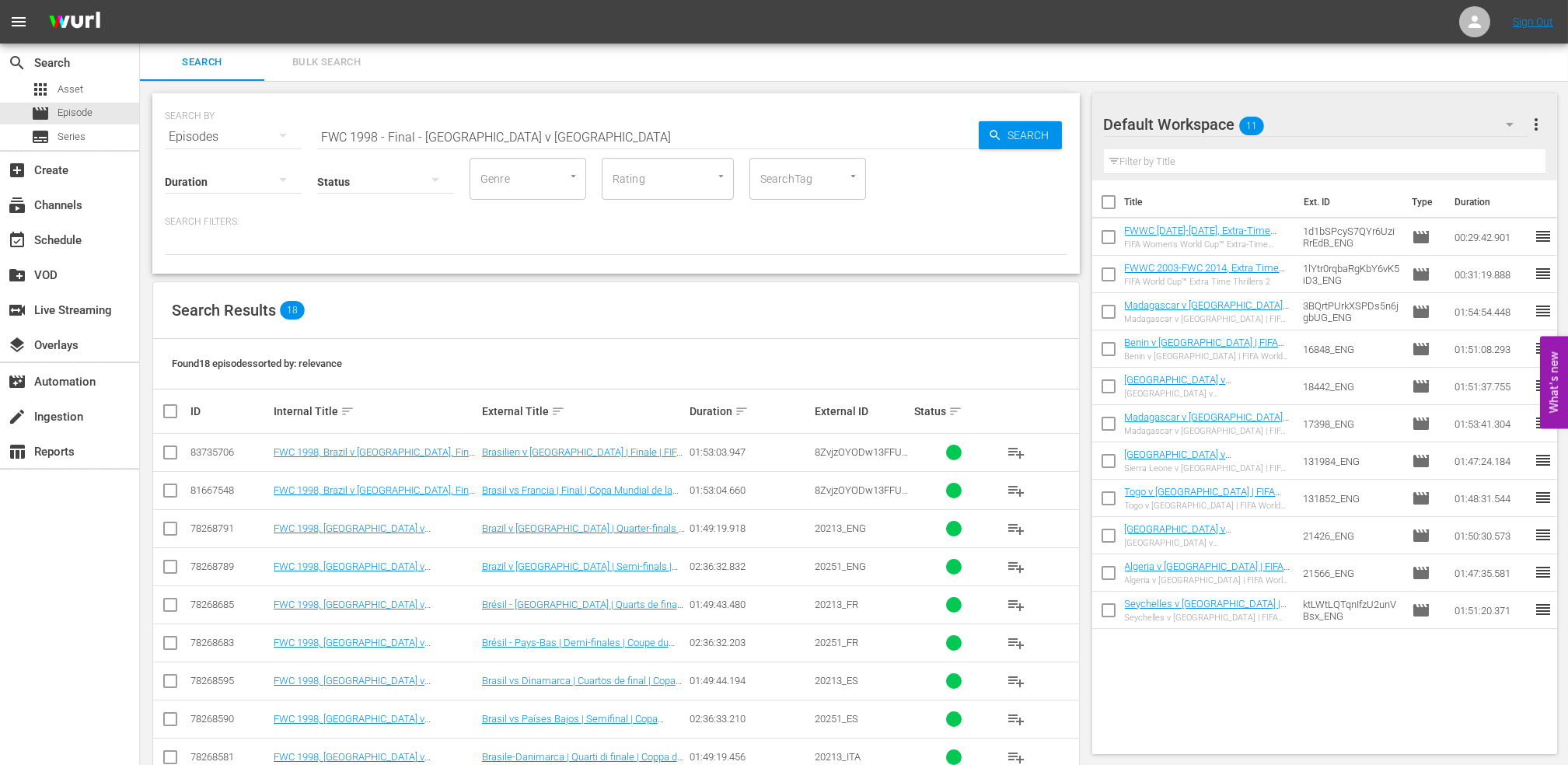
click at [155, 137] on div "SEARCH BY Search By Episodes Search ID, Title, Description, Keywords, or Catego…" at bounding box center [616, 184] width 927 height 180
paste input "2002 Official Film - Seven Games from Glory"
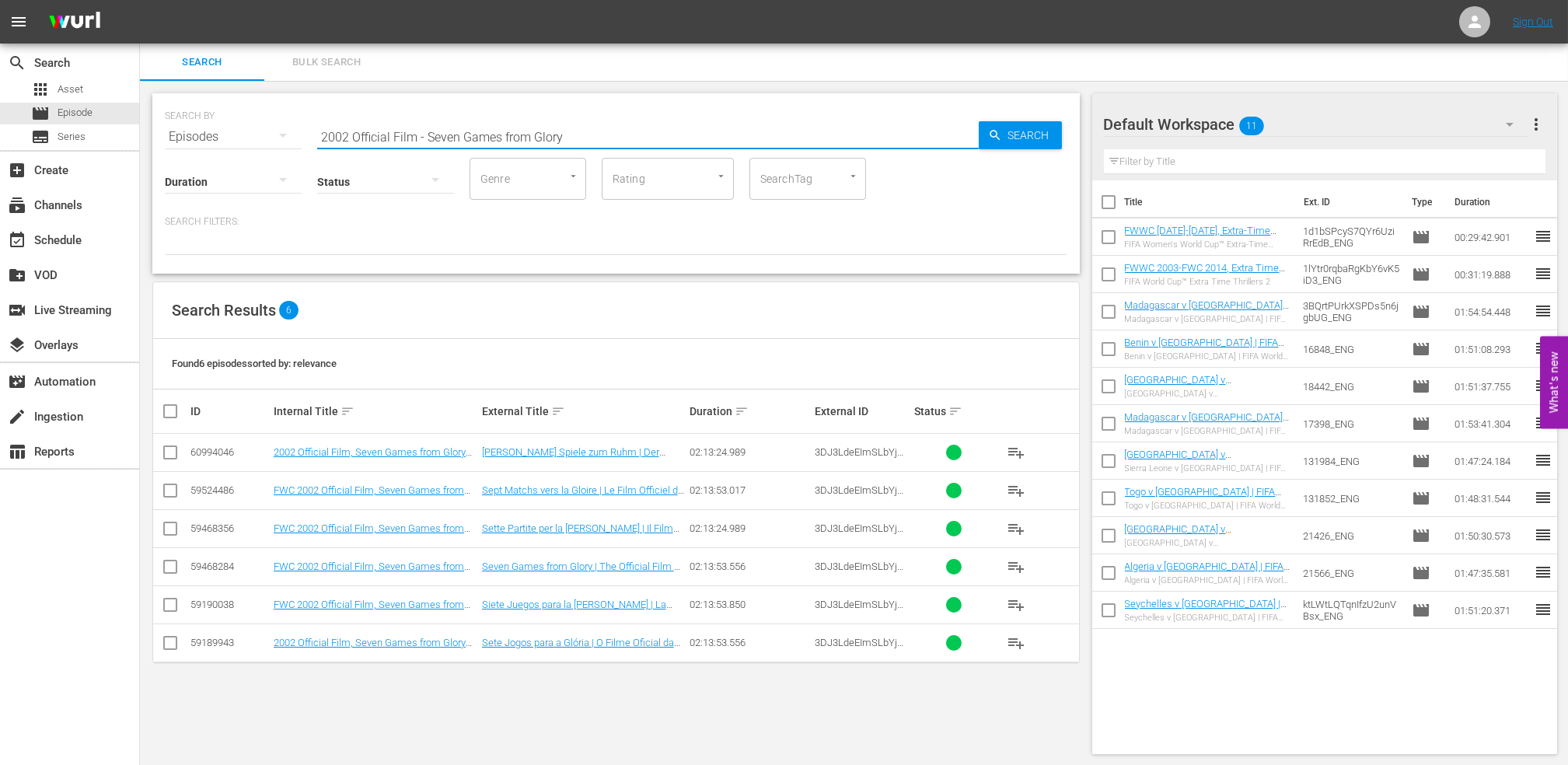
drag, startPoint x: 601, startPoint y: 145, endPoint x: 312, endPoint y: 143, distance: 289.0
click at [256, 143] on div "SEARCH BY Search By Episodes Search ID, Title, Description, Keywords, or Catego…" at bounding box center [616, 184] width 927 height 180
paste input "A LOOK BACK: 2022 FIFA World Cup Qatar™"
click at [1015, 139] on span "Search" at bounding box center [1032, 135] width 60 height 28
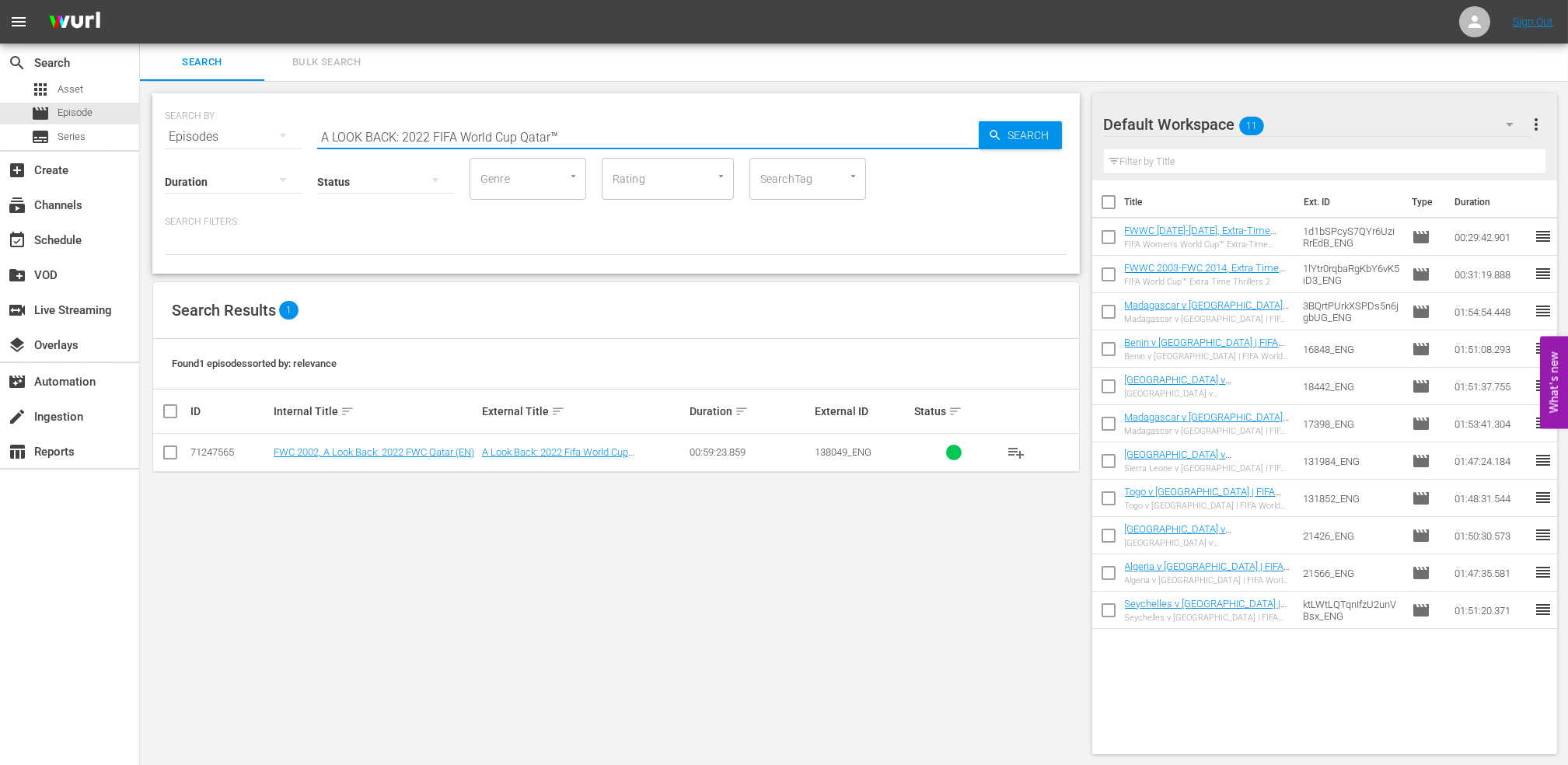
drag, startPoint x: 553, startPoint y: 137, endPoint x: 204, endPoint y: 136, distance: 349.0
click at [205, 136] on div "SEARCH BY Search By Episodes Search ID, Title, Description, Keywords, or Catego…" at bounding box center [616, 127] width 902 height 56
paste input "Spain v [GEOGRAPHIC_DATA] | Final | FIFA Futsal World Championship [GEOGRAPHIC_…"
drag, startPoint x: 848, startPoint y: 137, endPoint x: 297, endPoint y: 141, distance: 551.0
click at [257, 141] on div "SEARCH BY Search By Episodes Search ID, Title, Description, Keywords, or Catego…" at bounding box center [616, 127] width 902 height 56
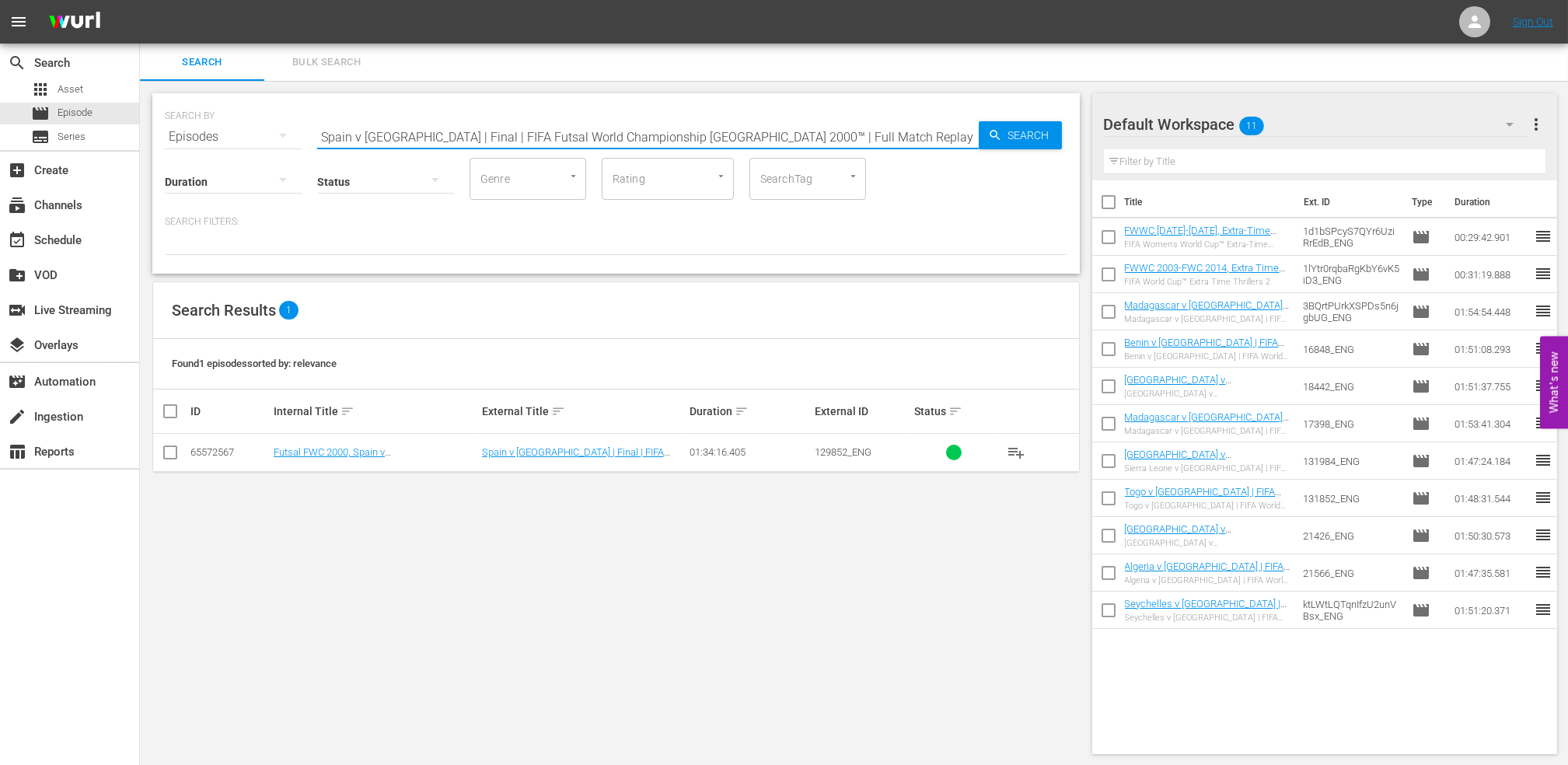
paste input "Italy | Final | FIFA Futsal World Championship Chinese [GEOGRAPHIC_DATA] 2004"
drag, startPoint x: 824, startPoint y: 137, endPoint x: 241, endPoint y: 134, distance: 583.0
click at [218, 134] on div "SEARCH BY Search By Episodes Search ID, Title, Description, Keywords, or Catego…" at bounding box center [616, 127] width 902 height 56
paste input "FBSWC 2024, [GEOGRAPHIC_DATA] v [GEOGRAPHIC_DATA], Final - FMR"
drag, startPoint x: 553, startPoint y: 134, endPoint x: 218, endPoint y: 134, distance: 335.0
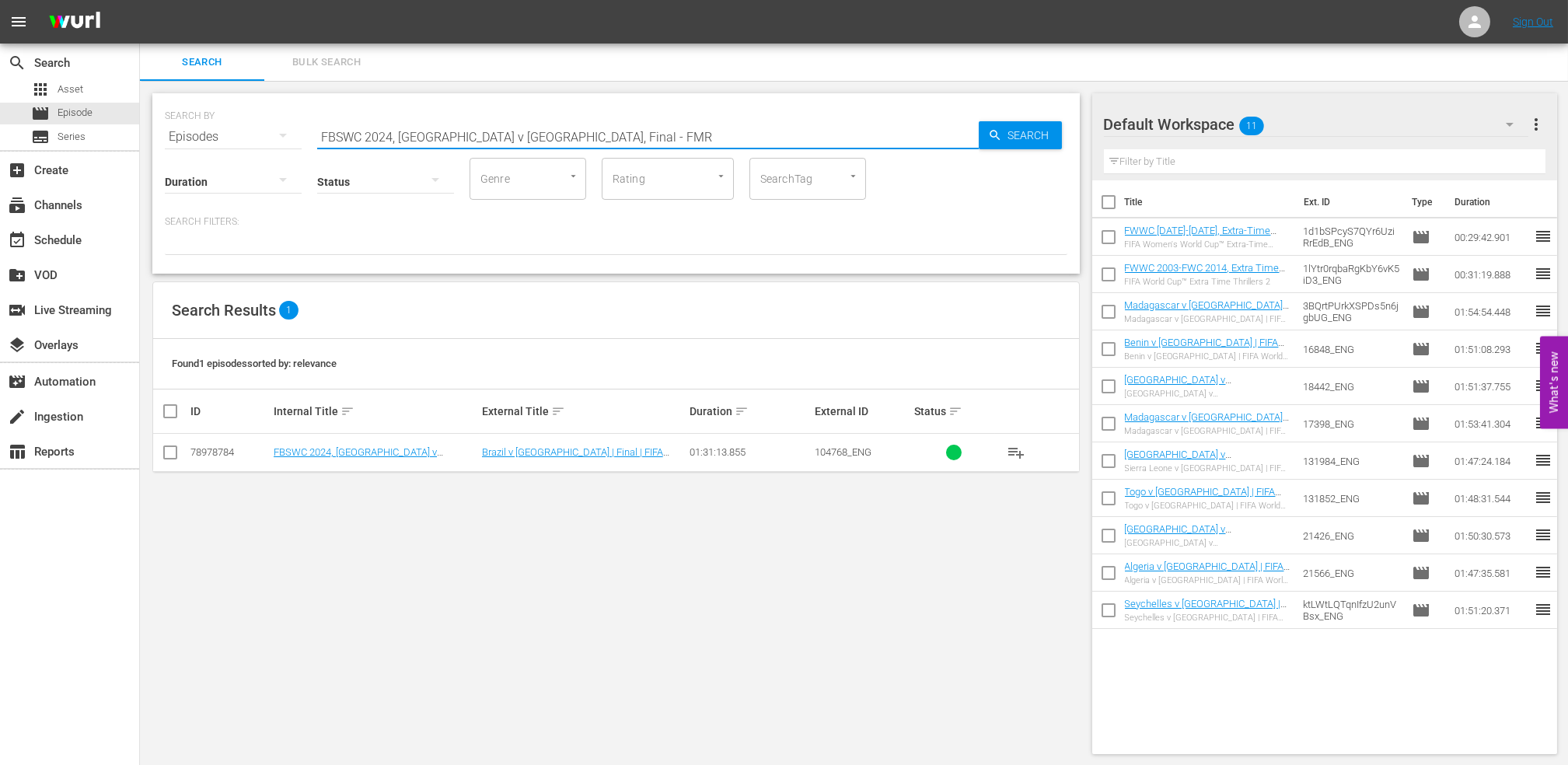
click at [219, 134] on div "SEARCH BY Search By Episodes Search ID, Title, Description, Keywords, or Catego…" at bounding box center [616, 127] width 902 height 56
paste input "England v [GEOGRAPHIC_DATA] | Group C | FIFA World Cup 2010 | Full Match Replay"
drag, startPoint x: 704, startPoint y: 137, endPoint x: 234, endPoint y: 137, distance: 470.0
click at [235, 137] on div "SEARCH BY Search By Episodes Search ID, Title, Description, Keywords, or Catego…" at bounding box center [616, 127] width 902 height 56
paste input "USA v [GEOGRAPHIC_DATA]"
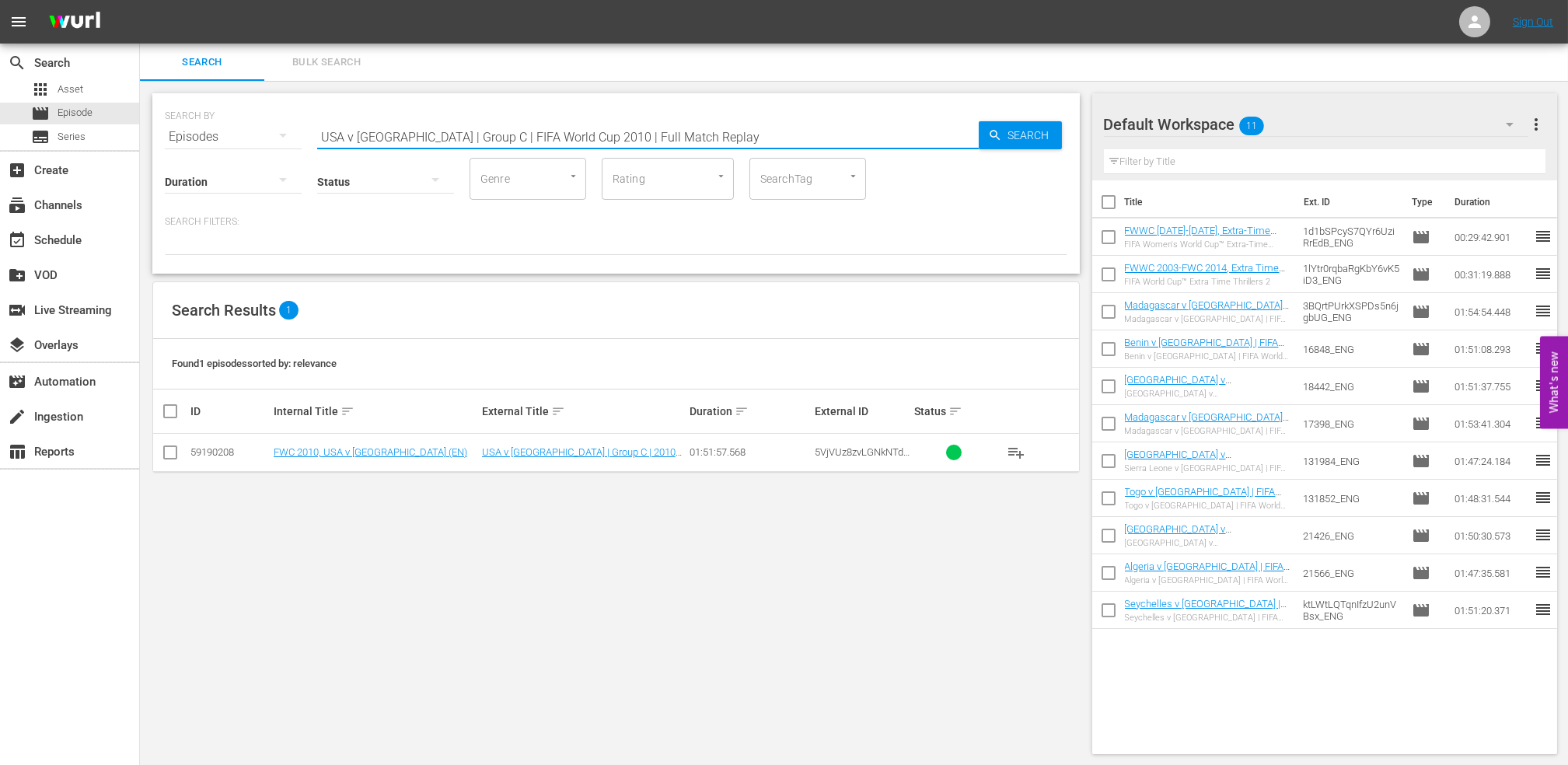
drag, startPoint x: 672, startPoint y: 134, endPoint x: 201, endPoint y: 134, distance: 471.0
click at [201, 134] on div "SEARCH BY Search By Episodes Search ID, Title, Description, Keywords, or Catego…" at bounding box center [616, 127] width 902 height 56
paste input "EP 4 - FWC 2010 | The Final"
drag, startPoint x: 281, startPoint y: 134, endPoint x: 186, endPoint y: 138, distance: 95.1
click at [186, 137] on div "SEARCH BY Search By Episodes Search ID, Title, Description, Keywords, or Catego…" at bounding box center [616, 127] width 902 height 56
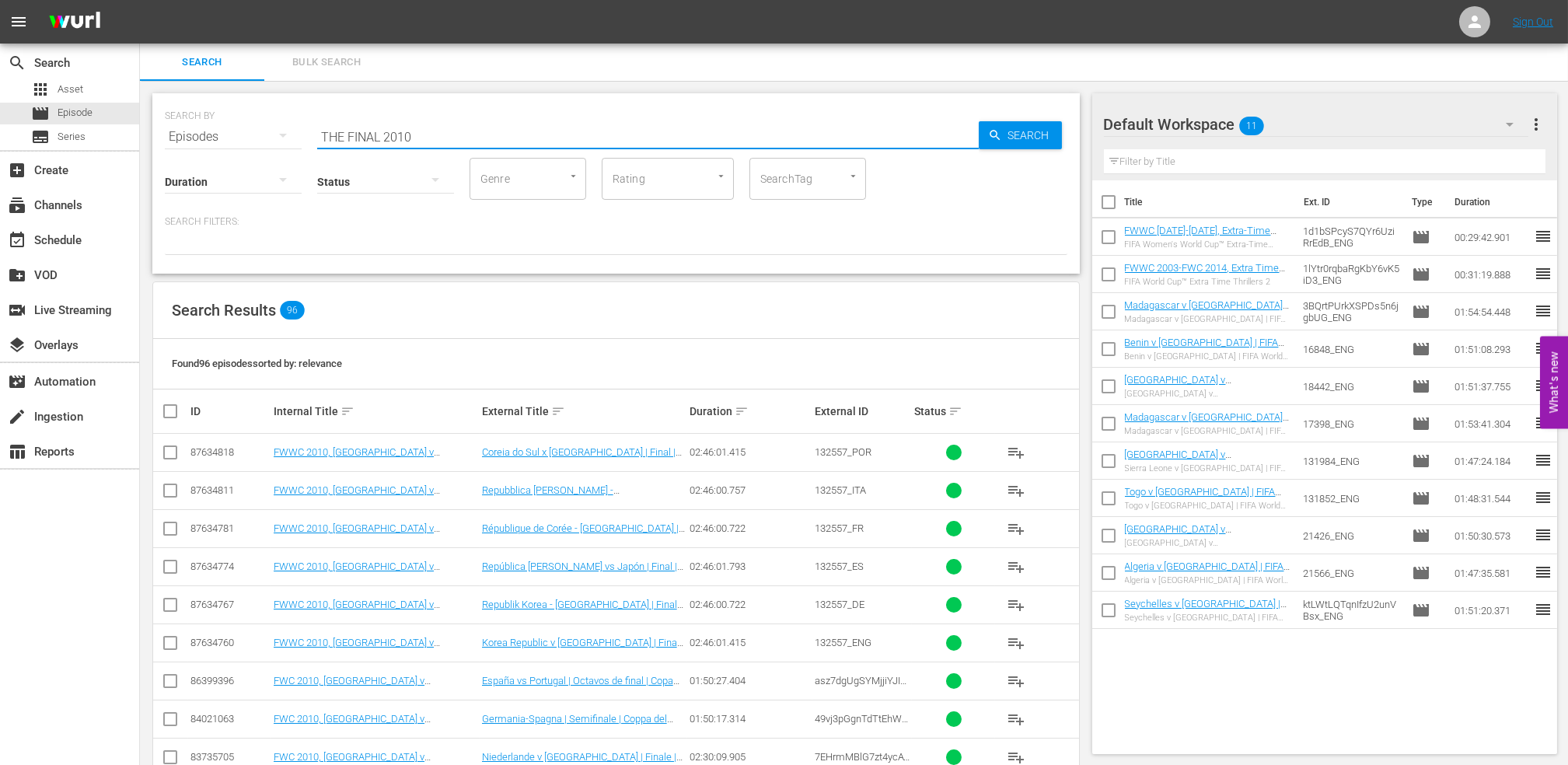
drag, startPoint x: 461, startPoint y: 125, endPoint x: 289, endPoint y: 131, distance: 172.1
click at [289, 131] on div "SEARCH BY Search By Episodes Search ID, Title, Description, Keywords, or Catego…" at bounding box center [616, 127] width 902 height 56
paste input "FWC 2010 - Final - [GEOGRAPHIC_DATA] v [GEOGRAPHIC_DATA]"
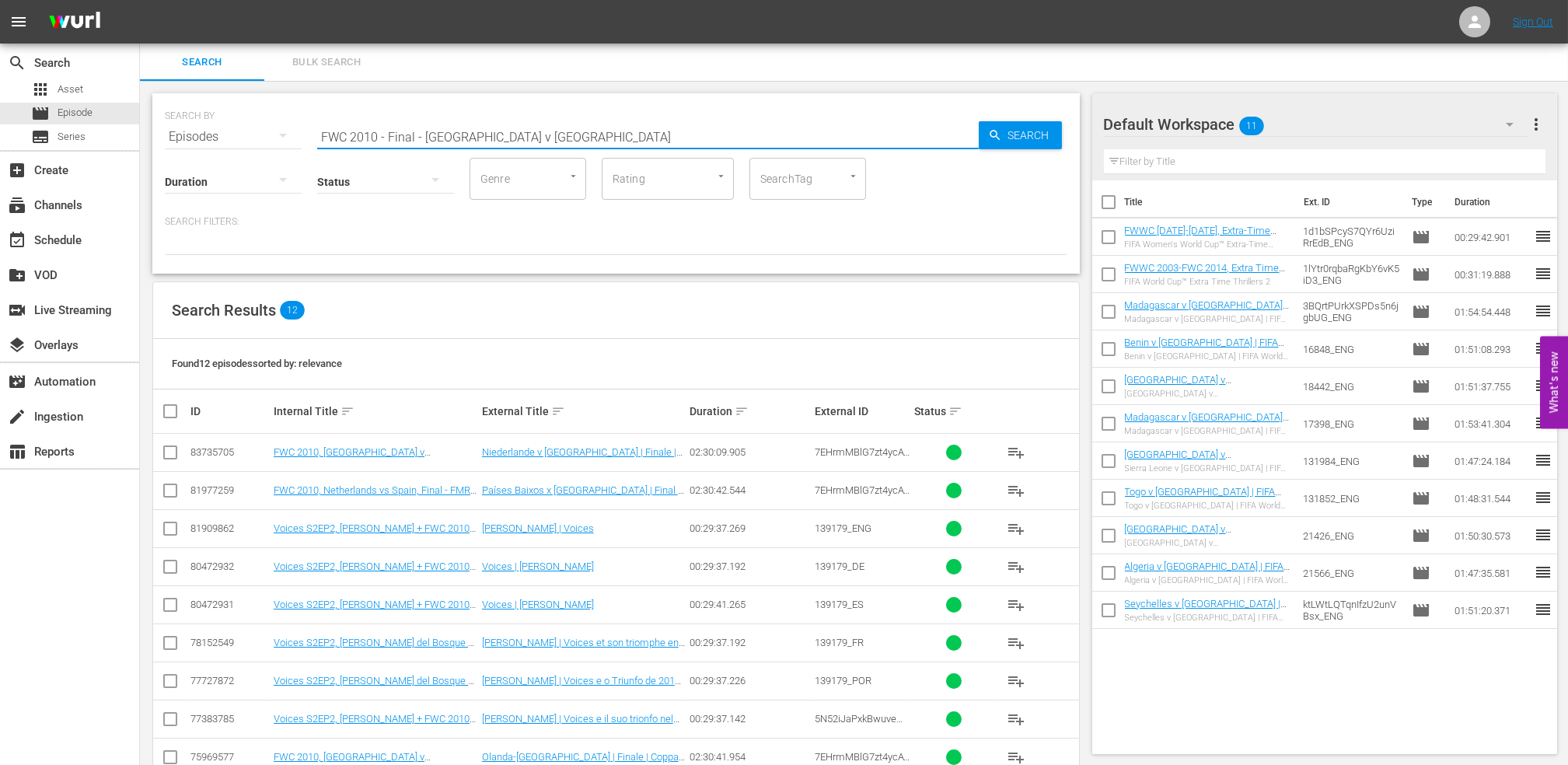
drag, startPoint x: 566, startPoint y: 134, endPoint x: 280, endPoint y: 140, distance: 286.1
click at [280, 140] on div "SEARCH BY Search By Episodes Search ID, Title, Description, Keywords, or Catego…" at bounding box center [616, 127] width 902 height 56
paste input "Confederations Cup 2009, USA v BRA"
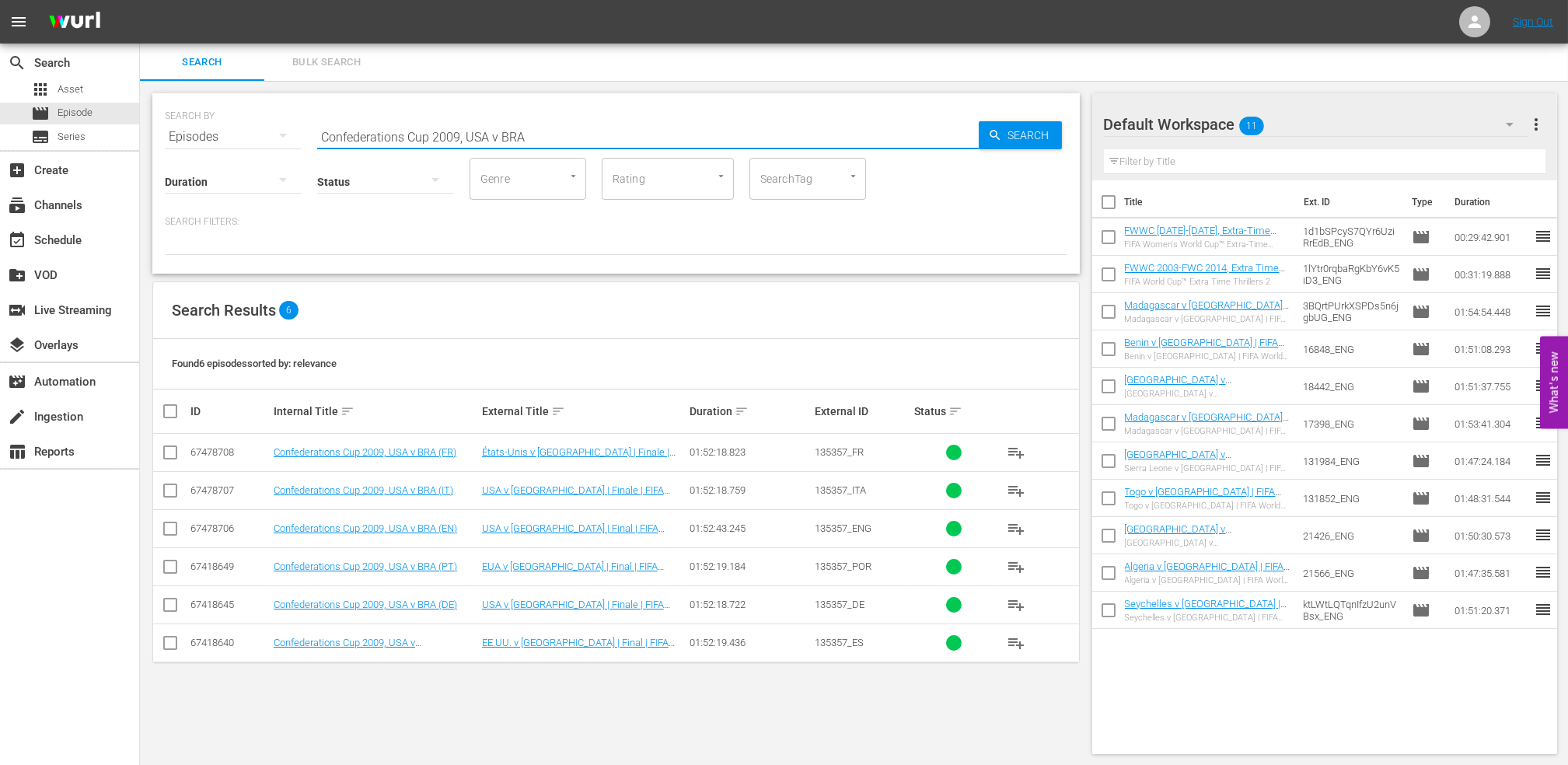
drag, startPoint x: 578, startPoint y: 138, endPoint x: 219, endPoint y: 152, distance: 359.3
click at [218, 152] on div "SEARCH BY Search By Episodes Search ID, Title, Description, Keywords, or Catego…" at bounding box center [616, 184] width 927 height 180
paste input "EP 3 - [PERSON_NAME] | Icons"
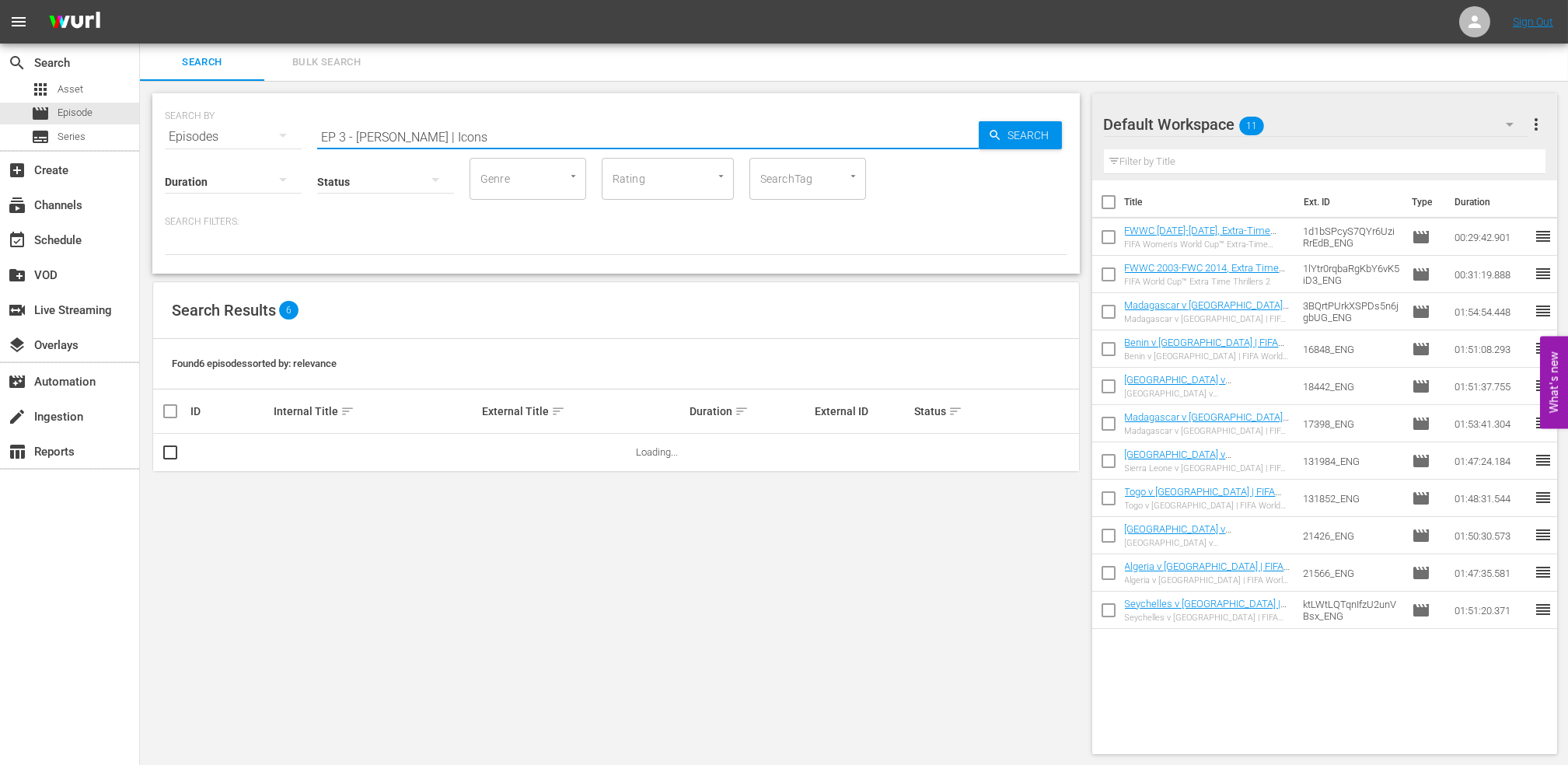
drag, startPoint x: 548, startPoint y: 139, endPoint x: 143, endPoint y: 160, distance: 405.5
click at [143, 156] on div "SEARCH BY Search By Episodes Search ID, Title, Description, Keywords, or Catego…" at bounding box center [615, 423] width 952 height 686
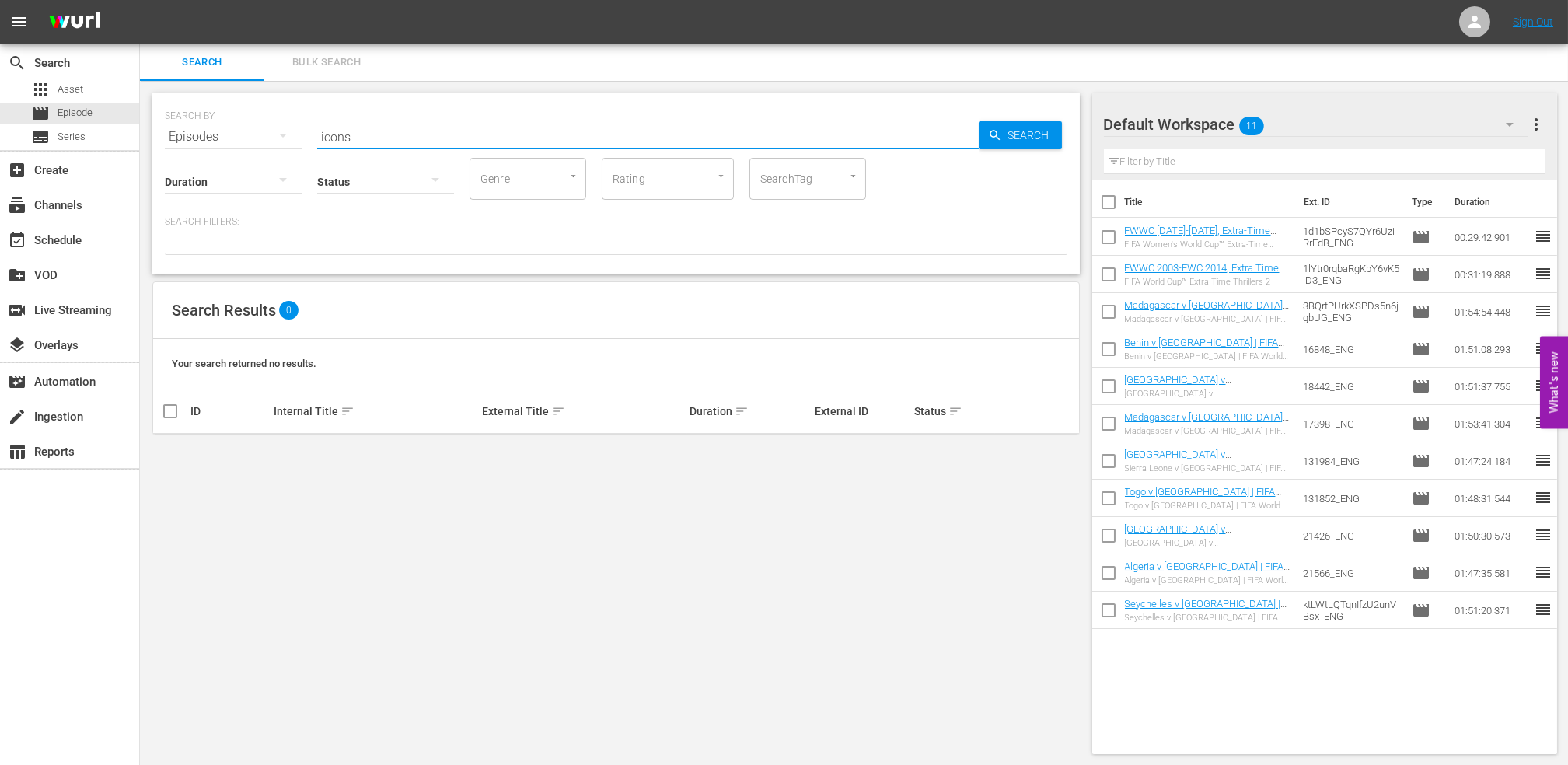
type input "icons"
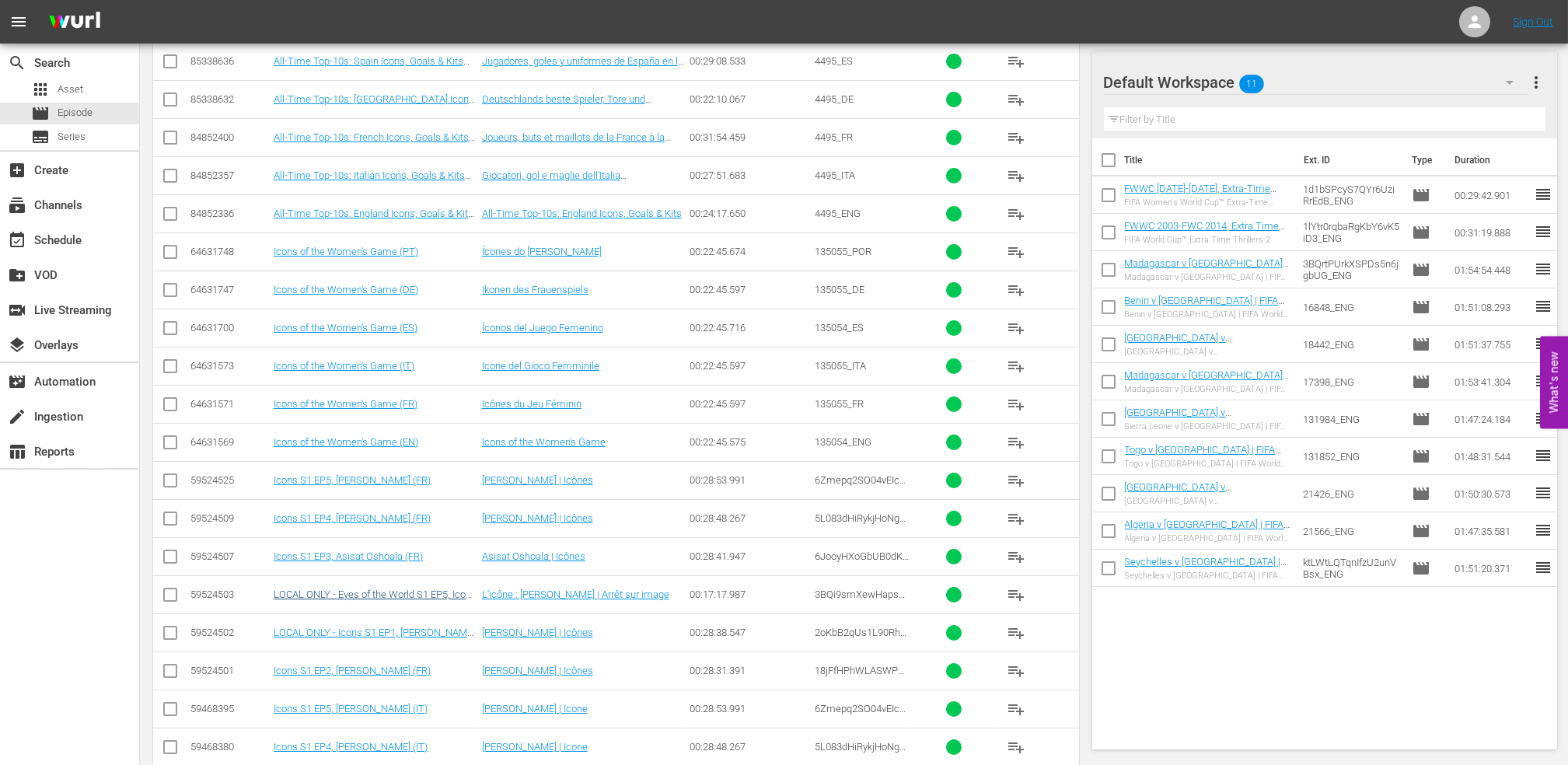
scroll to position [393, 0]
click at [366, 555] on link "Icons S1 EP3, Asisat Oshoala (FR)" at bounding box center [348, 555] width 150 height 12
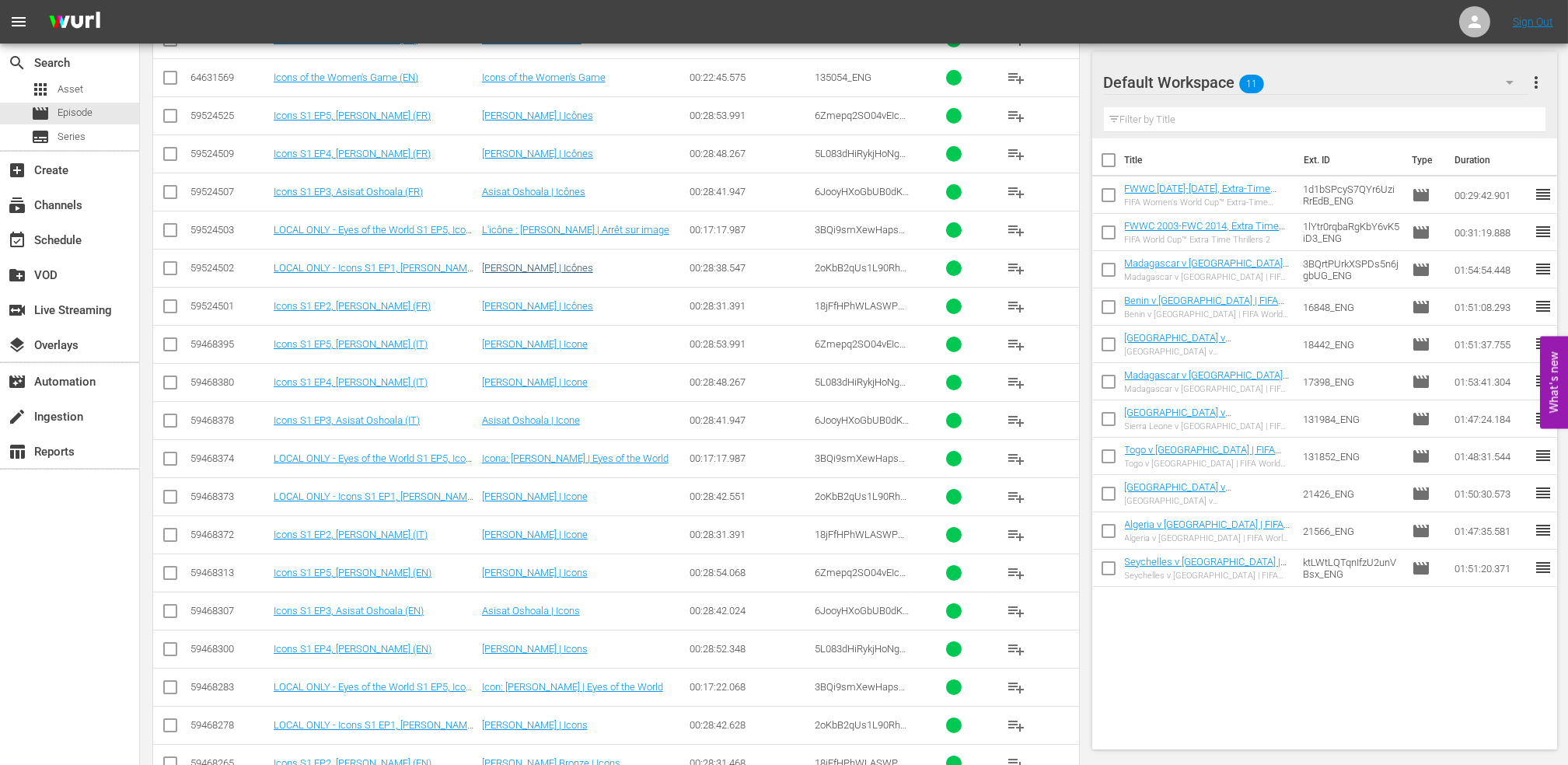
scroll to position [859, 0]
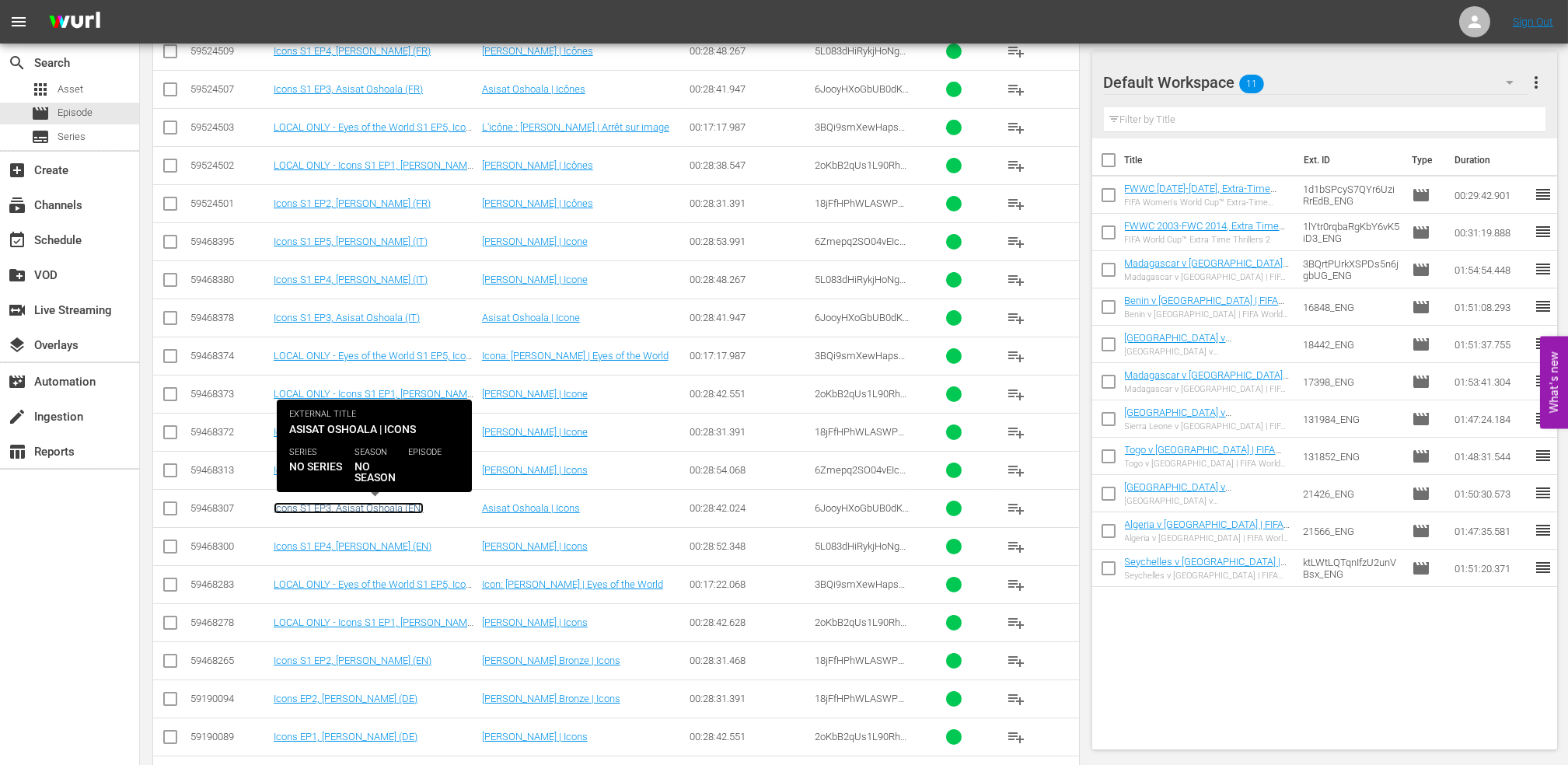
click at [393, 506] on link "Icons S1 EP3, Asisat Oshoala (EN)" at bounding box center [348, 508] width 150 height 12
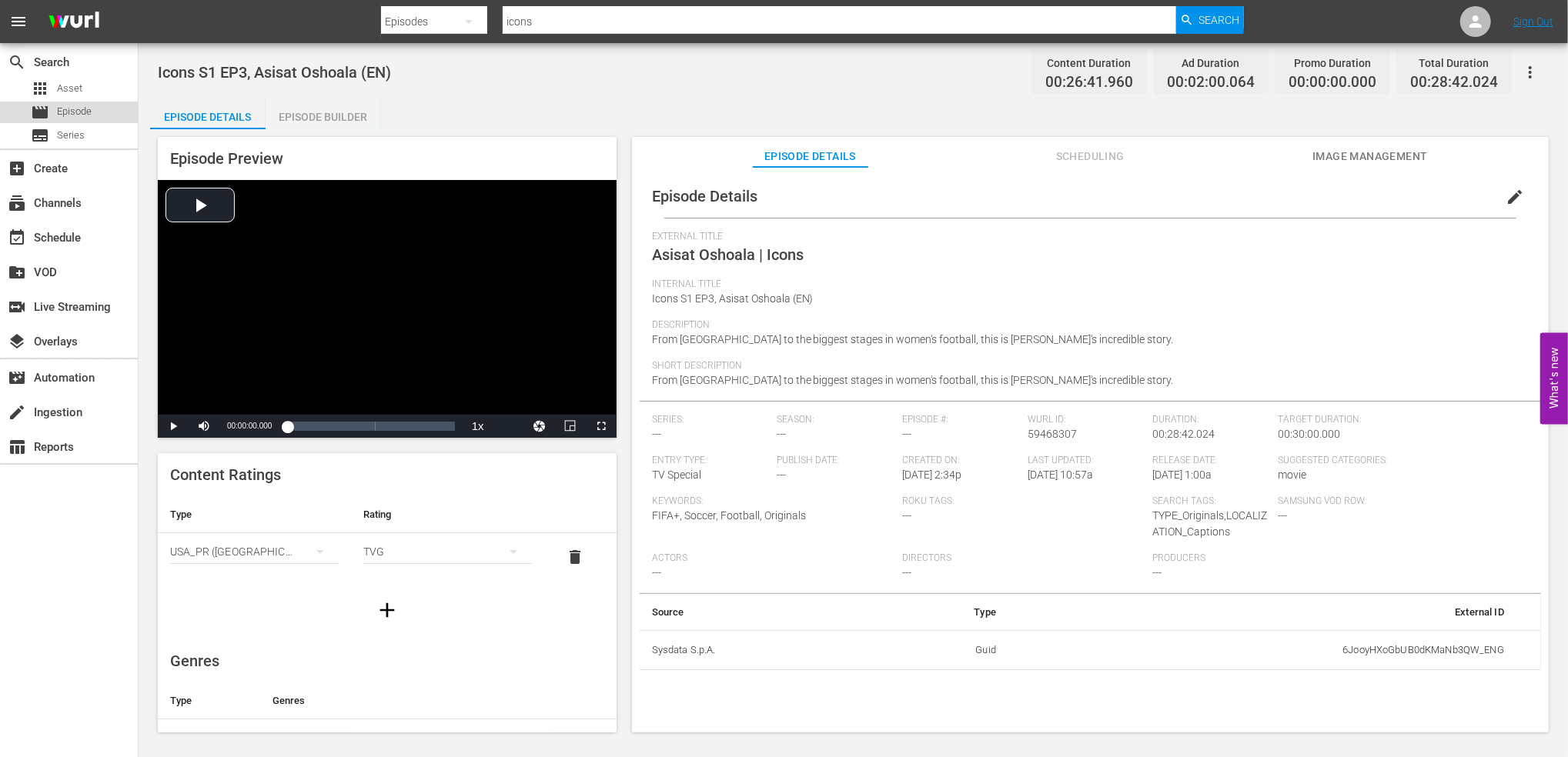
click at [105, 108] on div "movie Episode" at bounding box center [69, 113] width 138 height 22
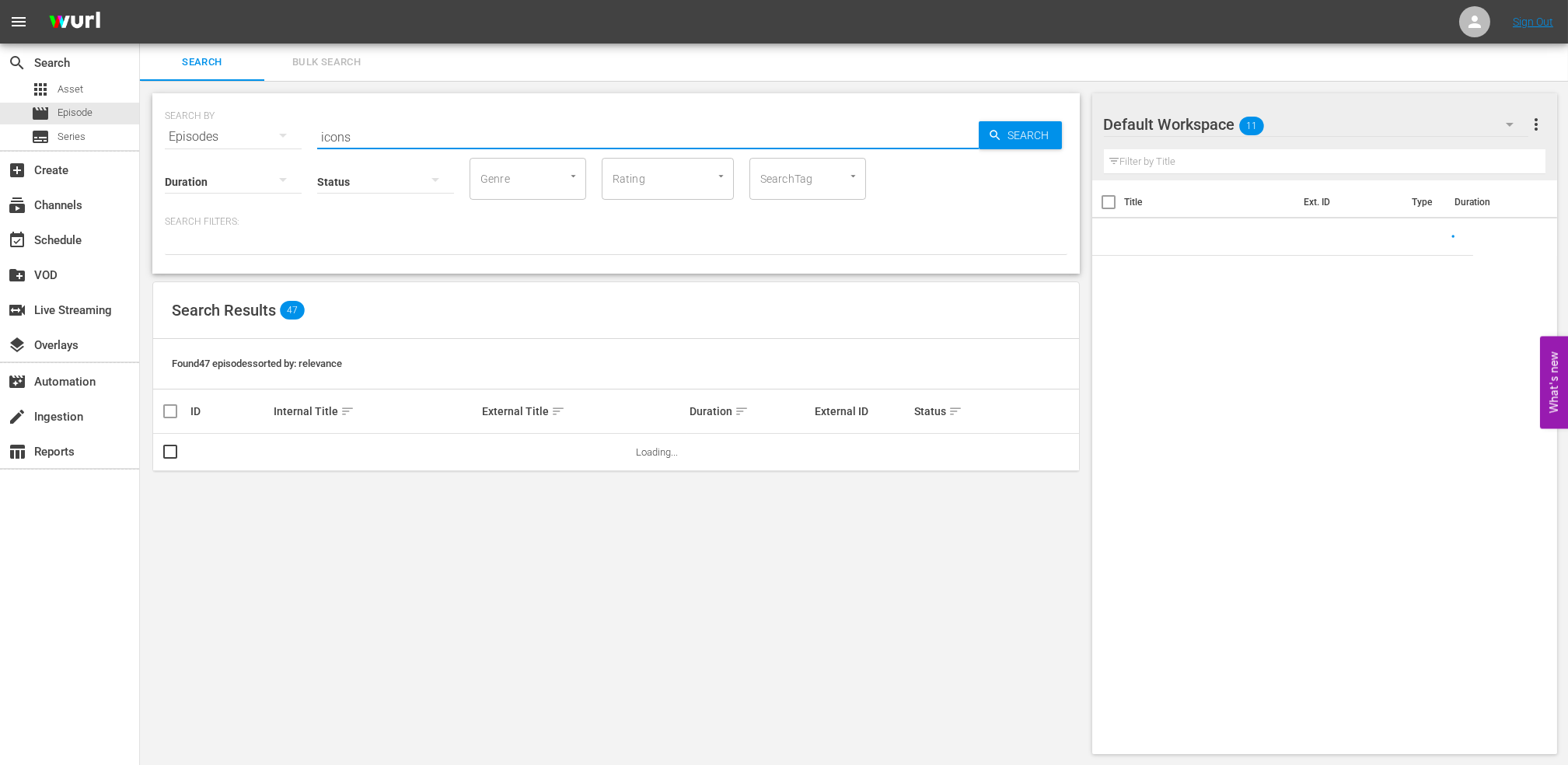
drag, startPoint x: 404, startPoint y: 134, endPoint x: 216, endPoint y: 137, distance: 188.0
click at [216, 137] on div "SEARCH BY Search By Episodes Search ID, Title, Description, Keywords, or Catego…" at bounding box center [616, 127] width 902 height 56
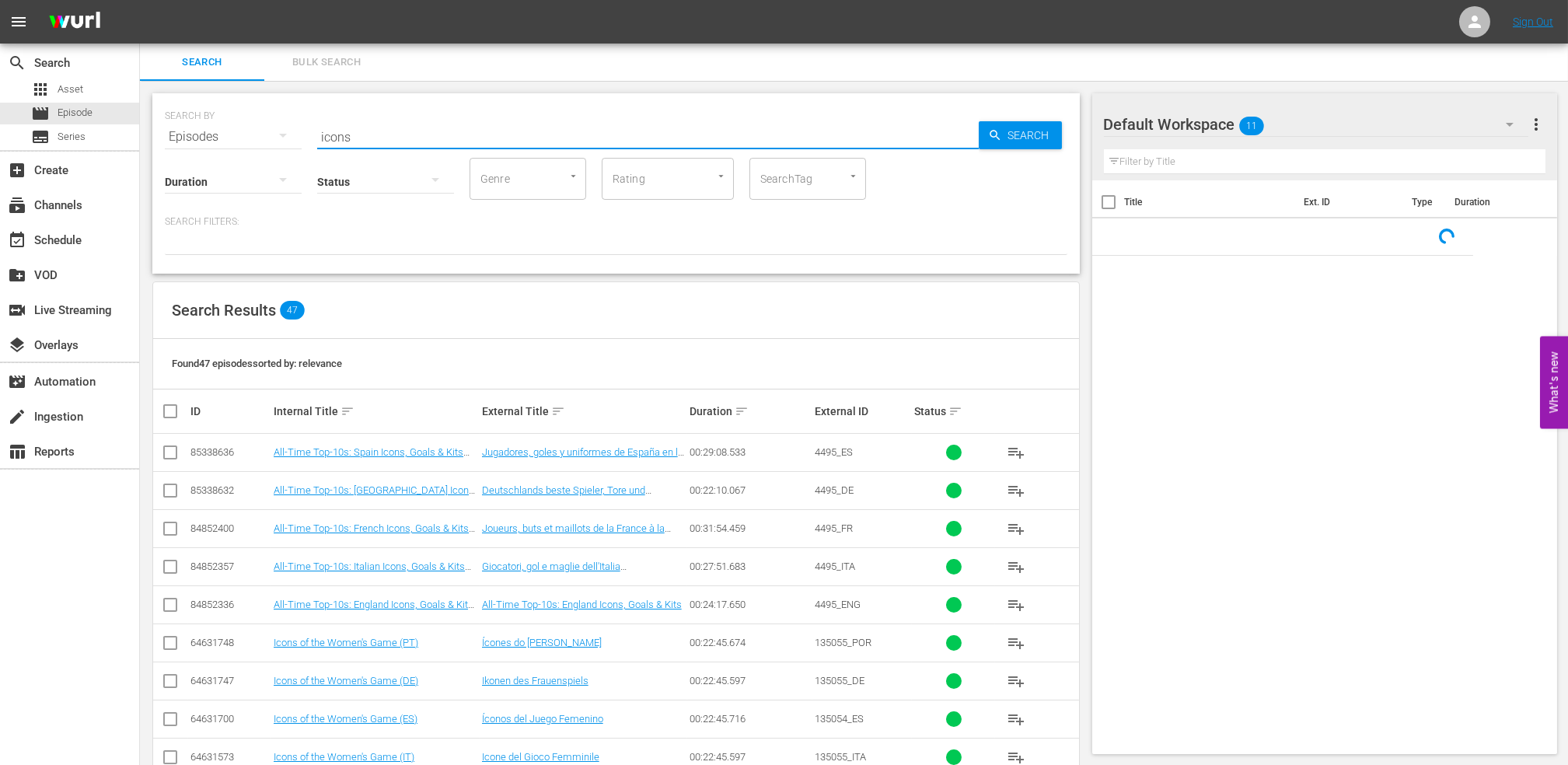
paste input "FWC 2006 - QF - [GEOGRAPHIC_DATA] v [GEOGRAPHIC_DATA]"
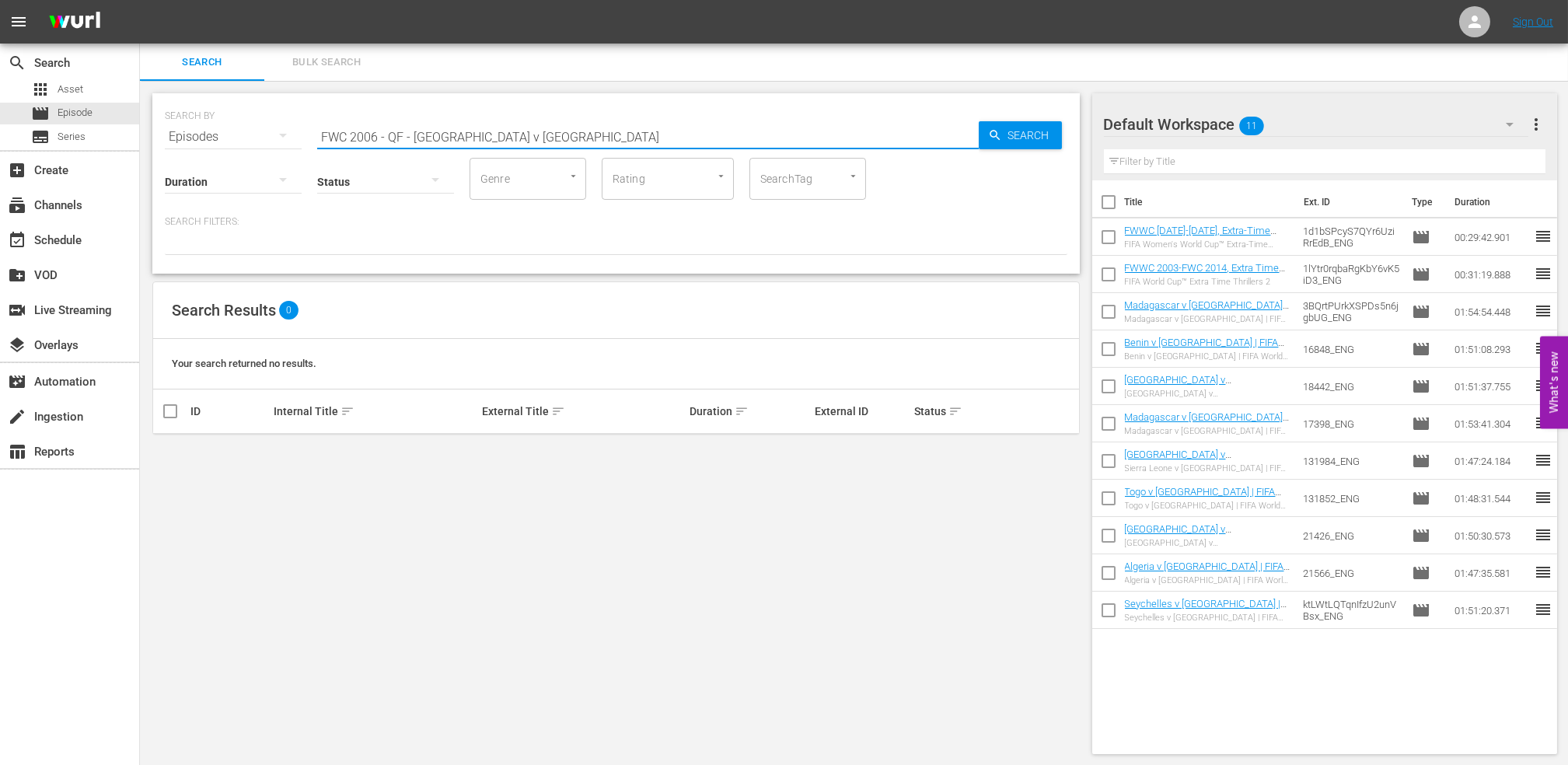
drag, startPoint x: 411, startPoint y: 137, endPoint x: 380, endPoint y: 140, distance: 31.1
click at [380, 140] on input "FWC 2006 - QF - [GEOGRAPHIC_DATA] v [GEOGRAPHIC_DATA]" at bounding box center [647, 137] width 662 height 38
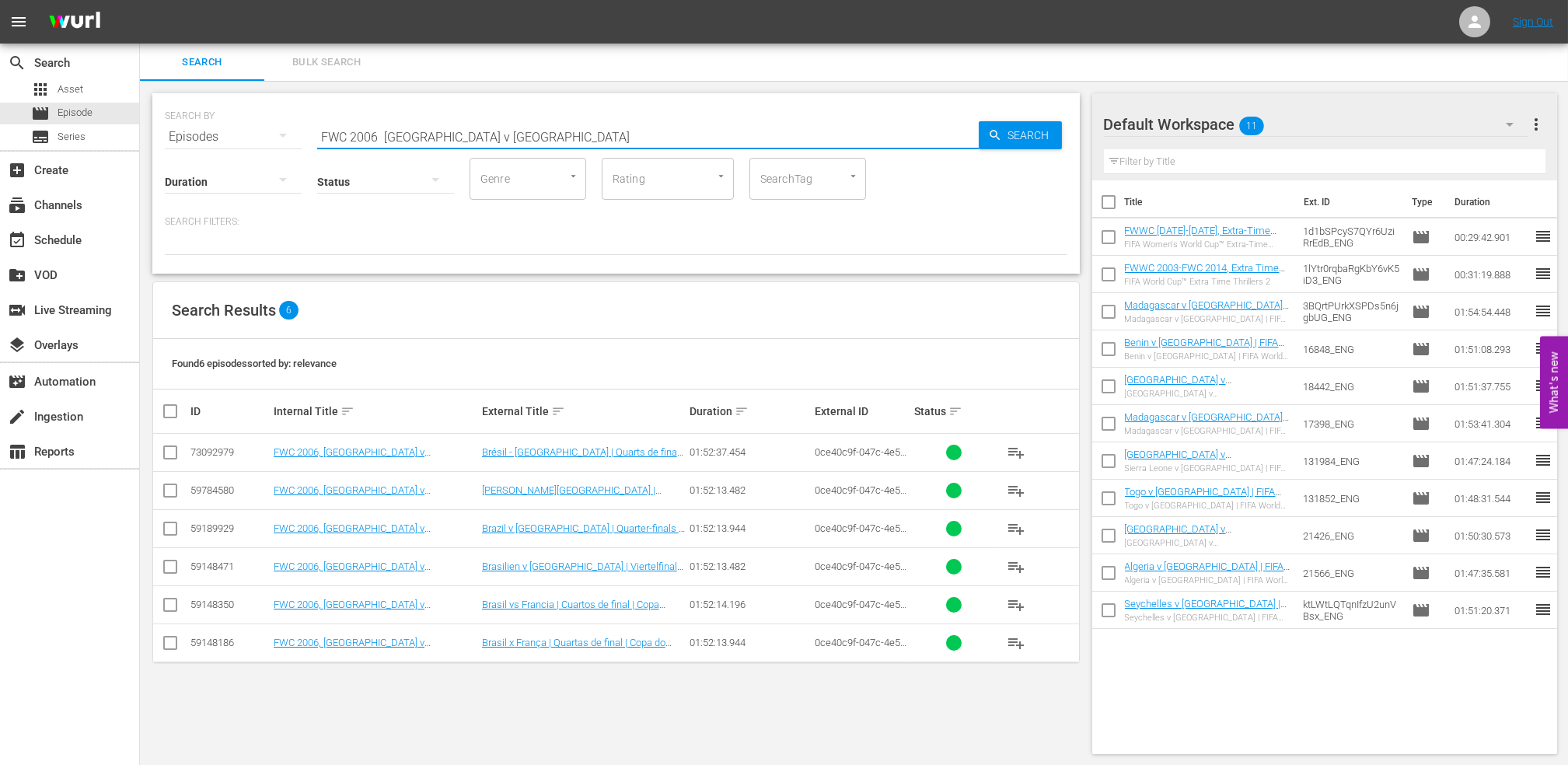
drag, startPoint x: 413, startPoint y: 138, endPoint x: 208, endPoint y: 138, distance: 205.0
click at [208, 138] on div "SEARCH BY Search By Episodes Search ID, Title, Description, Keywords, or Catego…" at bounding box center [616, 127] width 902 height 56
paste input "- SF - [GEOGRAPHIC_DATA] v [GEOGRAPHIC_DATA]"
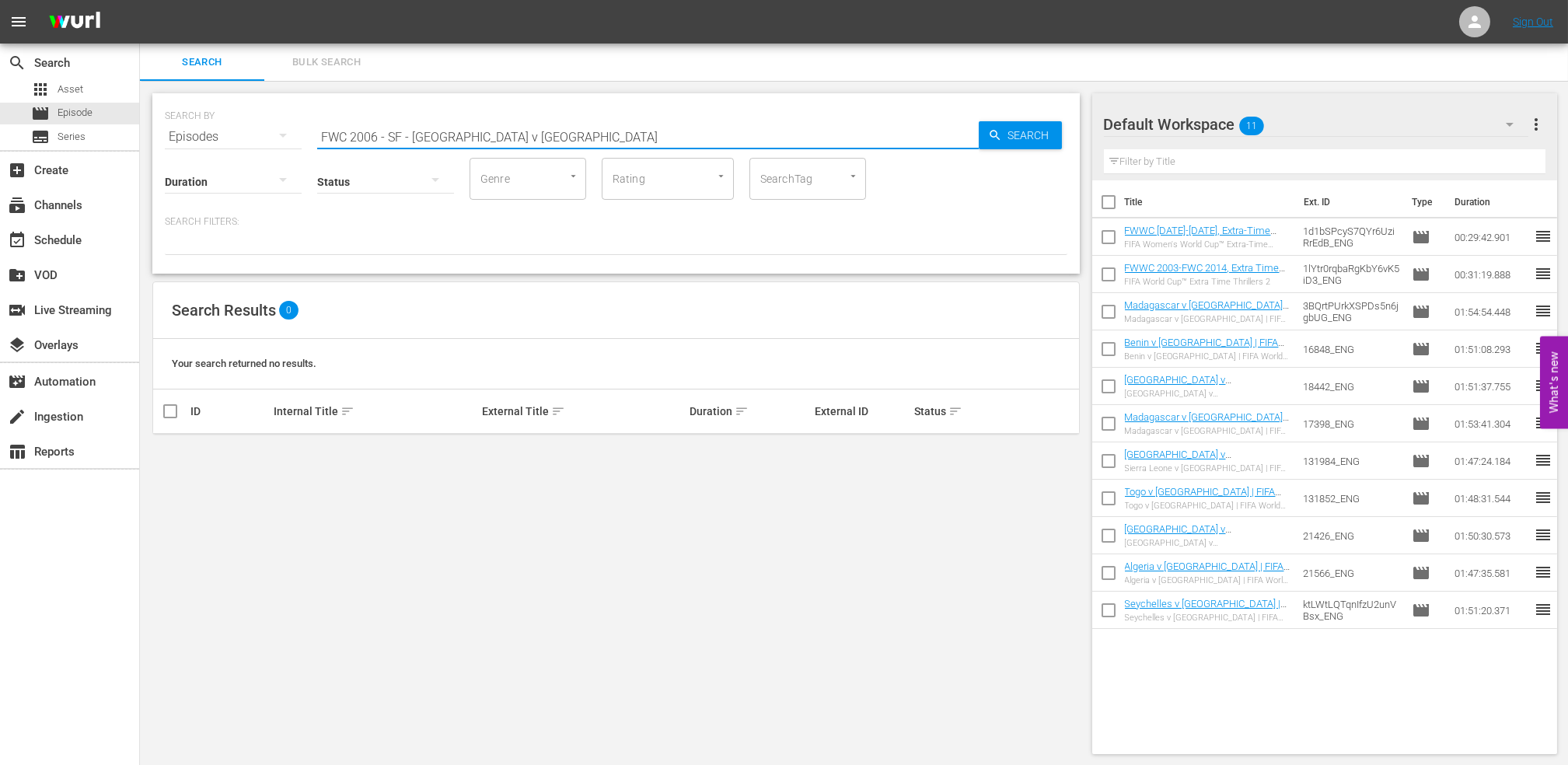
drag, startPoint x: 409, startPoint y: 136, endPoint x: 378, endPoint y: 138, distance: 31.1
click at [378, 138] on input "FWC 2006 - SF - [GEOGRAPHIC_DATA] v [GEOGRAPHIC_DATA]" at bounding box center [647, 137] width 662 height 38
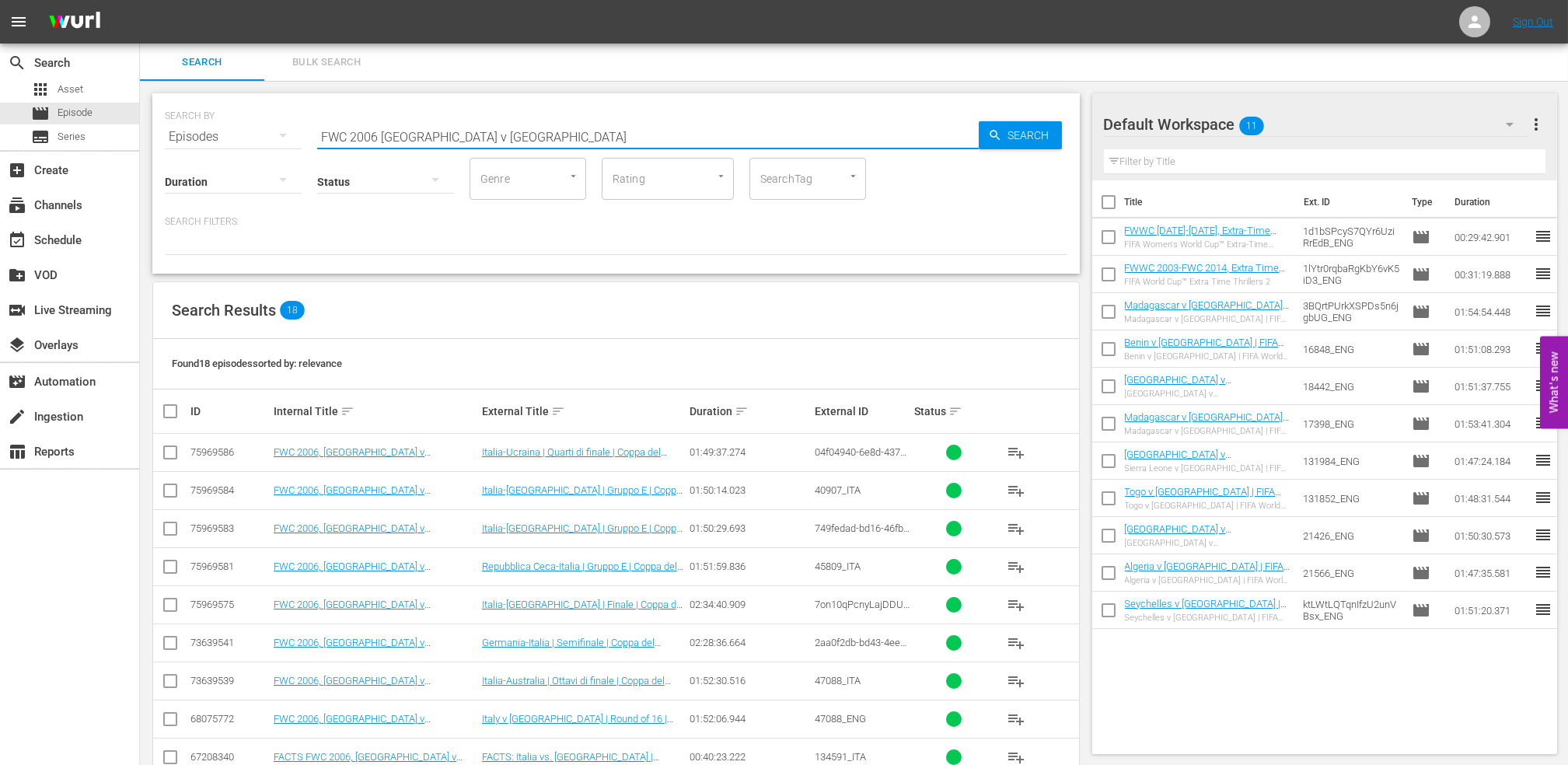
drag, startPoint x: 489, startPoint y: 133, endPoint x: 297, endPoint y: 146, distance: 192.4
click at [297, 146] on div "SEARCH BY Search By Episodes Search ID, Title, Description, Keywords, or Catego…" at bounding box center [616, 184] width 927 height 180
paste input "- Final - [GEOGRAPHIC_DATA] v [GEOGRAPHIC_DATA]"
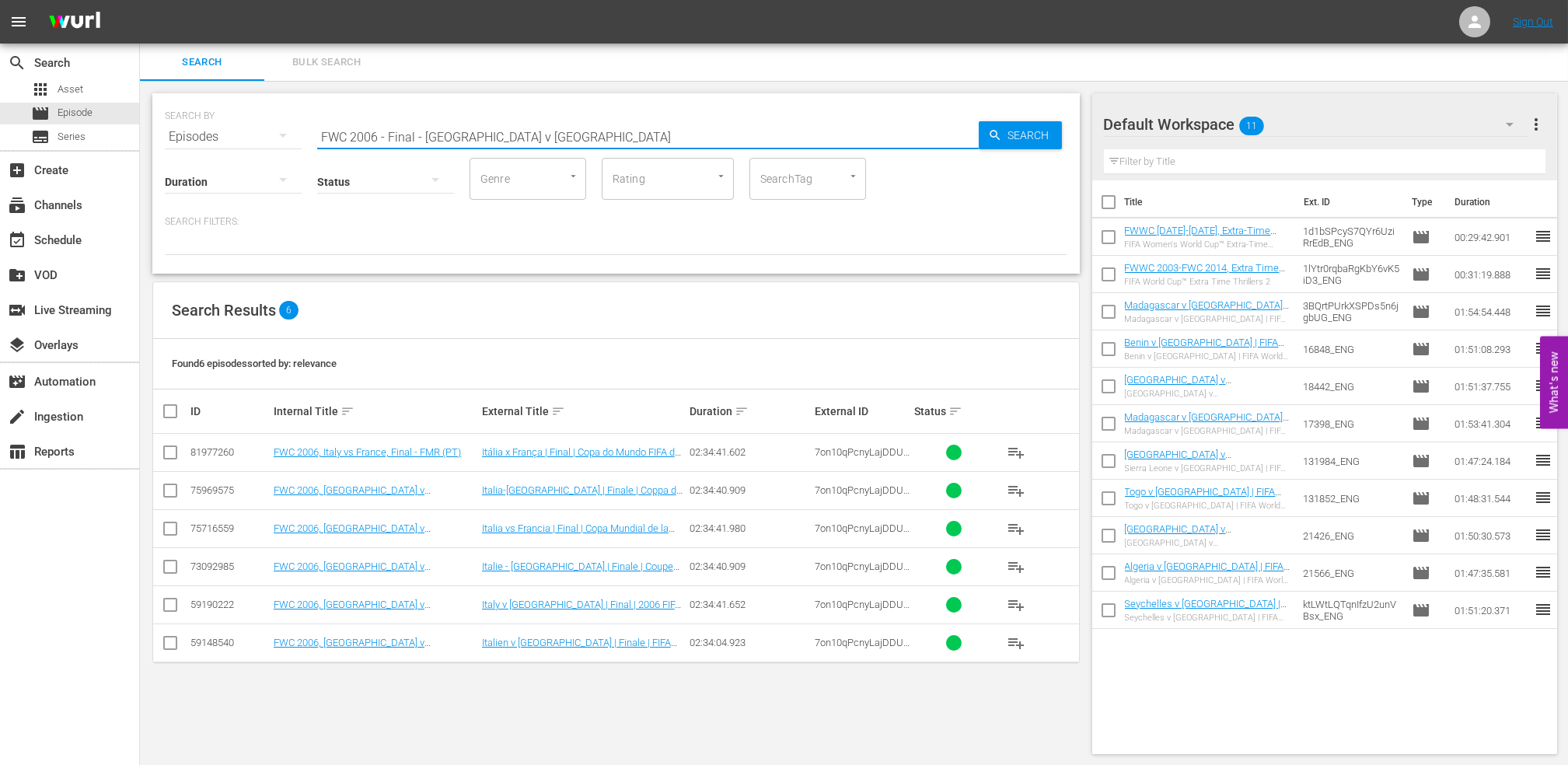
drag, startPoint x: 511, startPoint y: 131, endPoint x: 266, endPoint y: 138, distance: 245.1
click at [263, 138] on div "SEARCH BY Search By Episodes Search ID, Title, Description, Keywords, or Catego…" at bounding box center [616, 127] width 902 height 56
paste input "WC 2007 - SF - USA v [GEOGRAPHIC_DATA]"
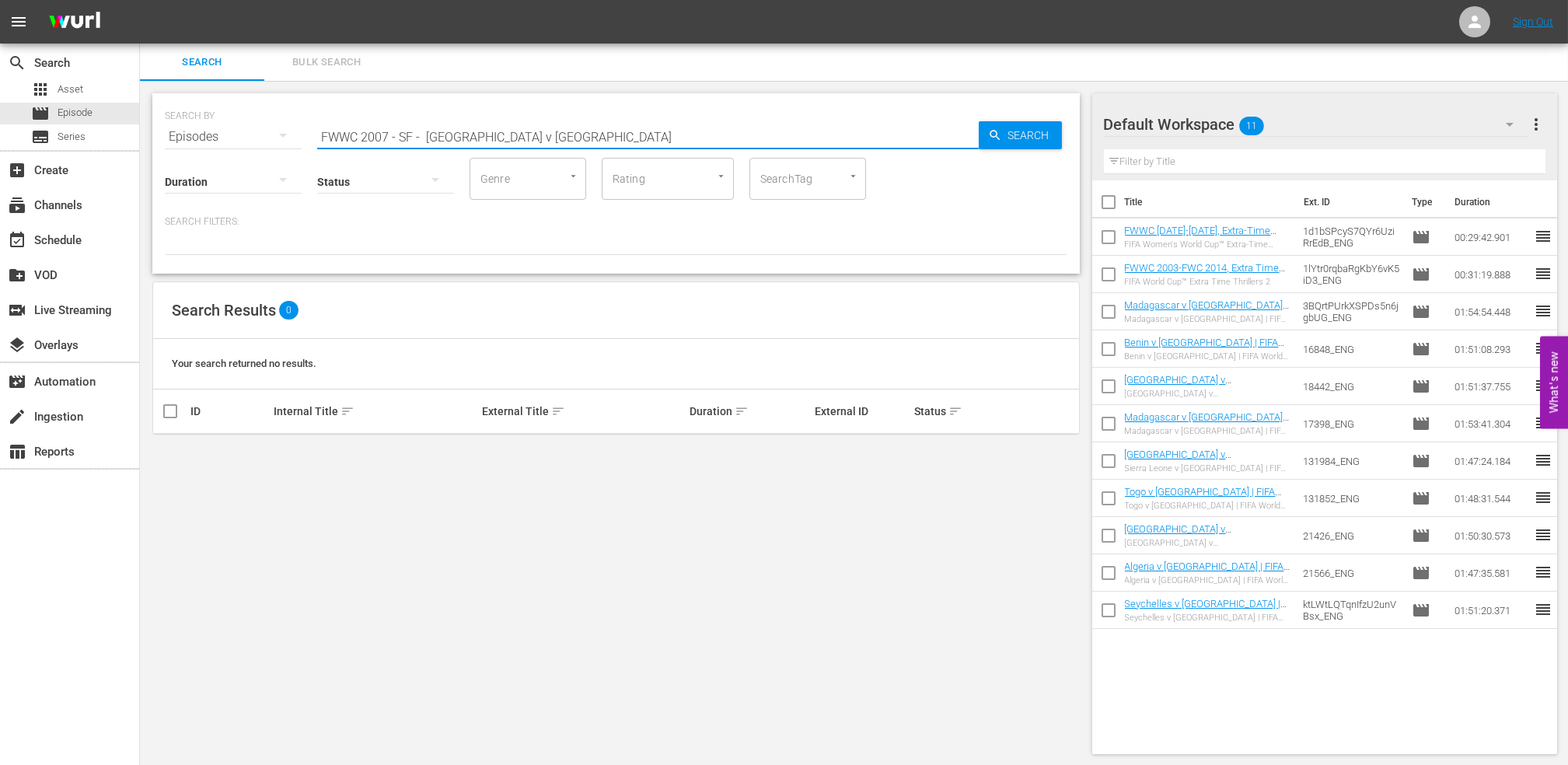
click at [421, 134] on input "FWWC 2007 - SF - [GEOGRAPHIC_DATA] v [GEOGRAPHIC_DATA]" at bounding box center [647, 137] width 662 height 38
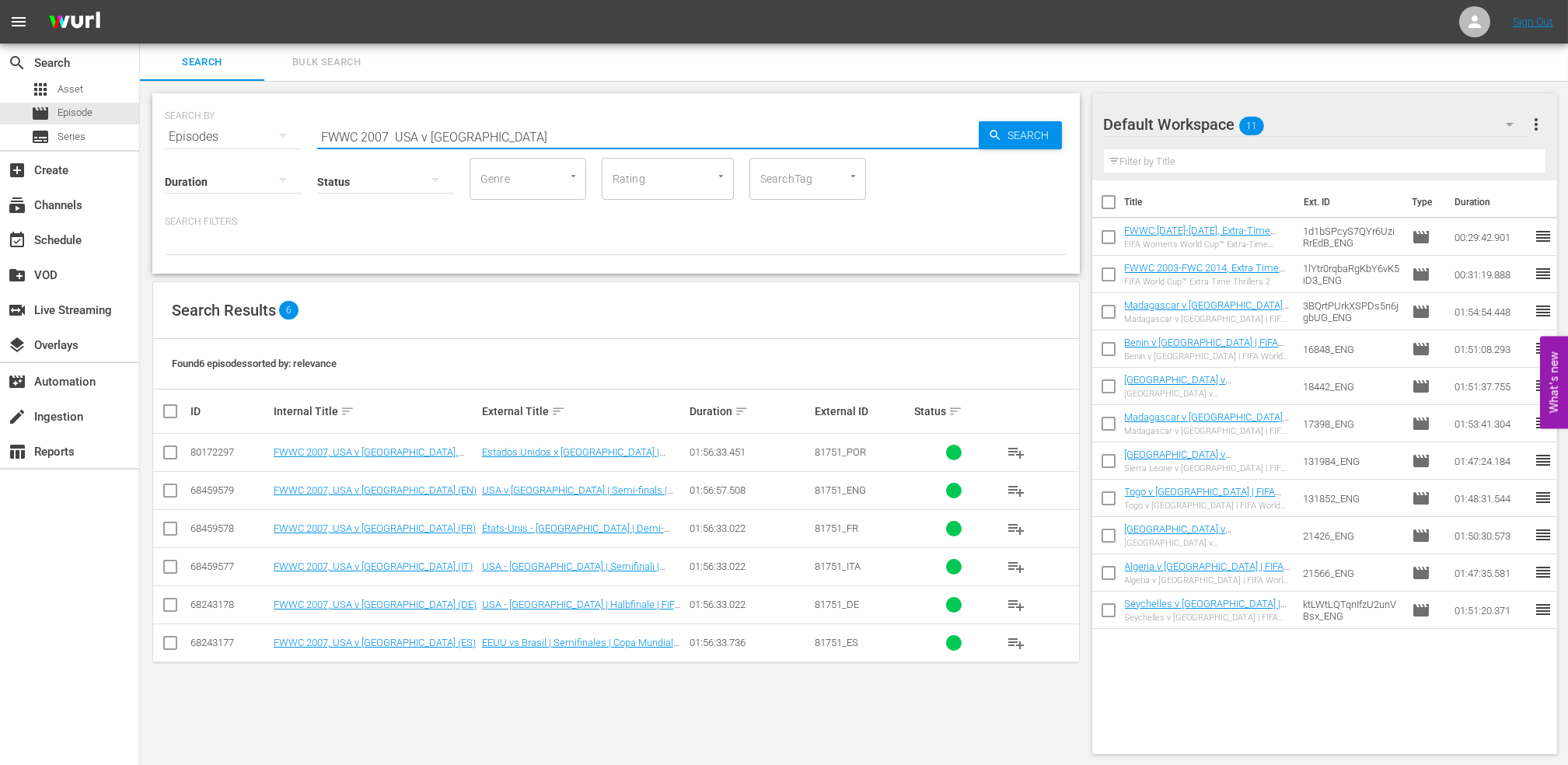
drag, startPoint x: 511, startPoint y: 140, endPoint x: 200, endPoint y: 134, distance: 311.1
click at [187, 134] on div "SEARCH BY Search By Episodes Search ID, Title, Description, Keywords, or Catego…" at bounding box center [616, 127] width 902 height 56
paste input "Voices II"
type input "Voices II"
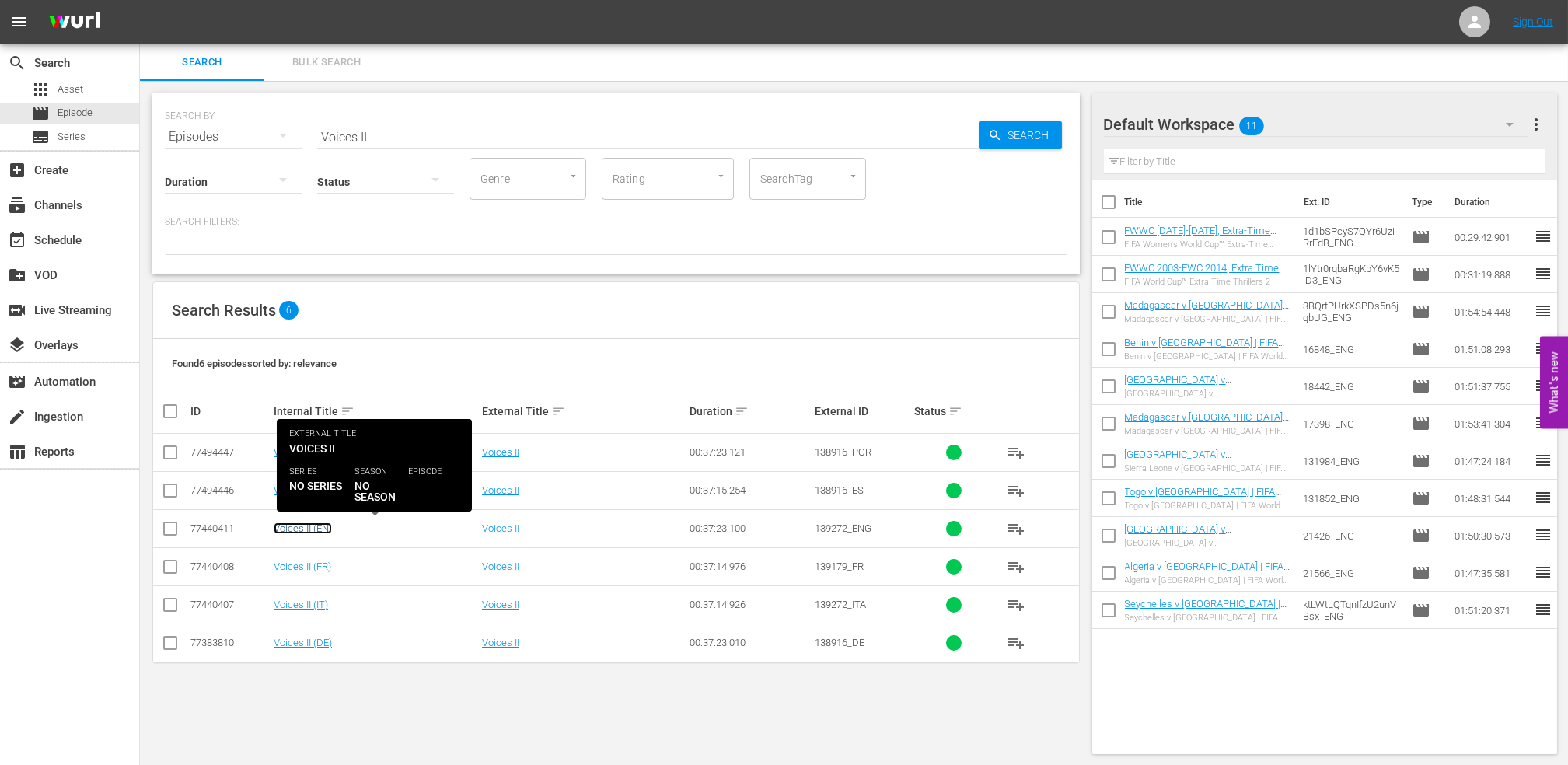
click at [289, 530] on link "Voices II (EN)" at bounding box center [303, 528] width 59 height 12
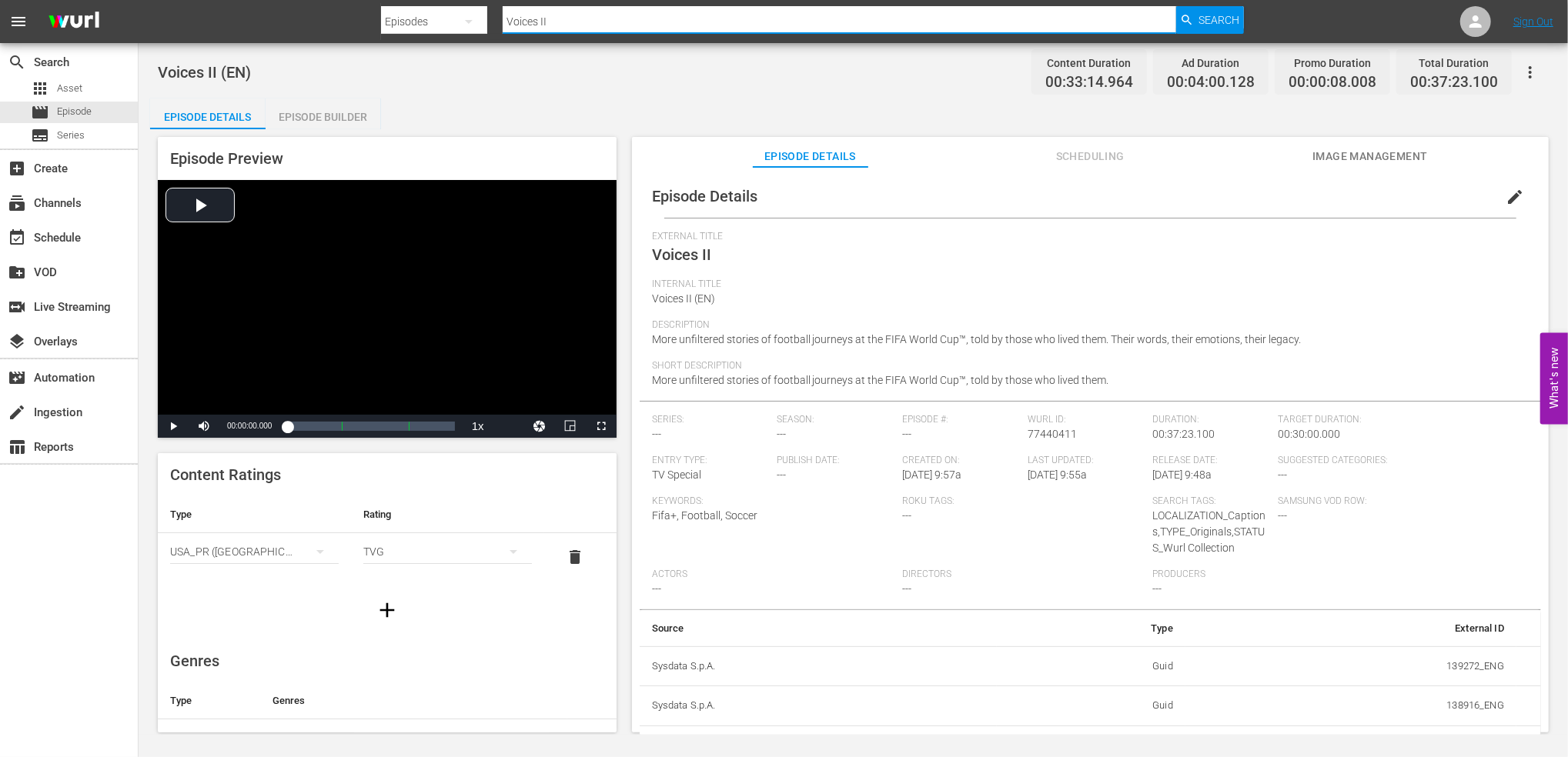
drag, startPoint x: 397, startPoint y: 28, endPoint x: 550, endPoint y: 24, distance: 153.1
click at [389, 28] on div "Search By Episodes Search ID, Title, Description, Keywords, or Category Voices …" at bounding box center [812, 21] width 862 height 37
paste input "FWC 1986 - Final - [GEOGRAPHIC_DATA] v [GEOGRAPHIC_DATA]"
type input "FWC 1986 - Final - [GEOGRAPHIC_DATA] v [GEOGRAPHIC_DATA]"
click at [1189, 11] on div "Search" at bounding box center [1210, 20] width 68 height 27
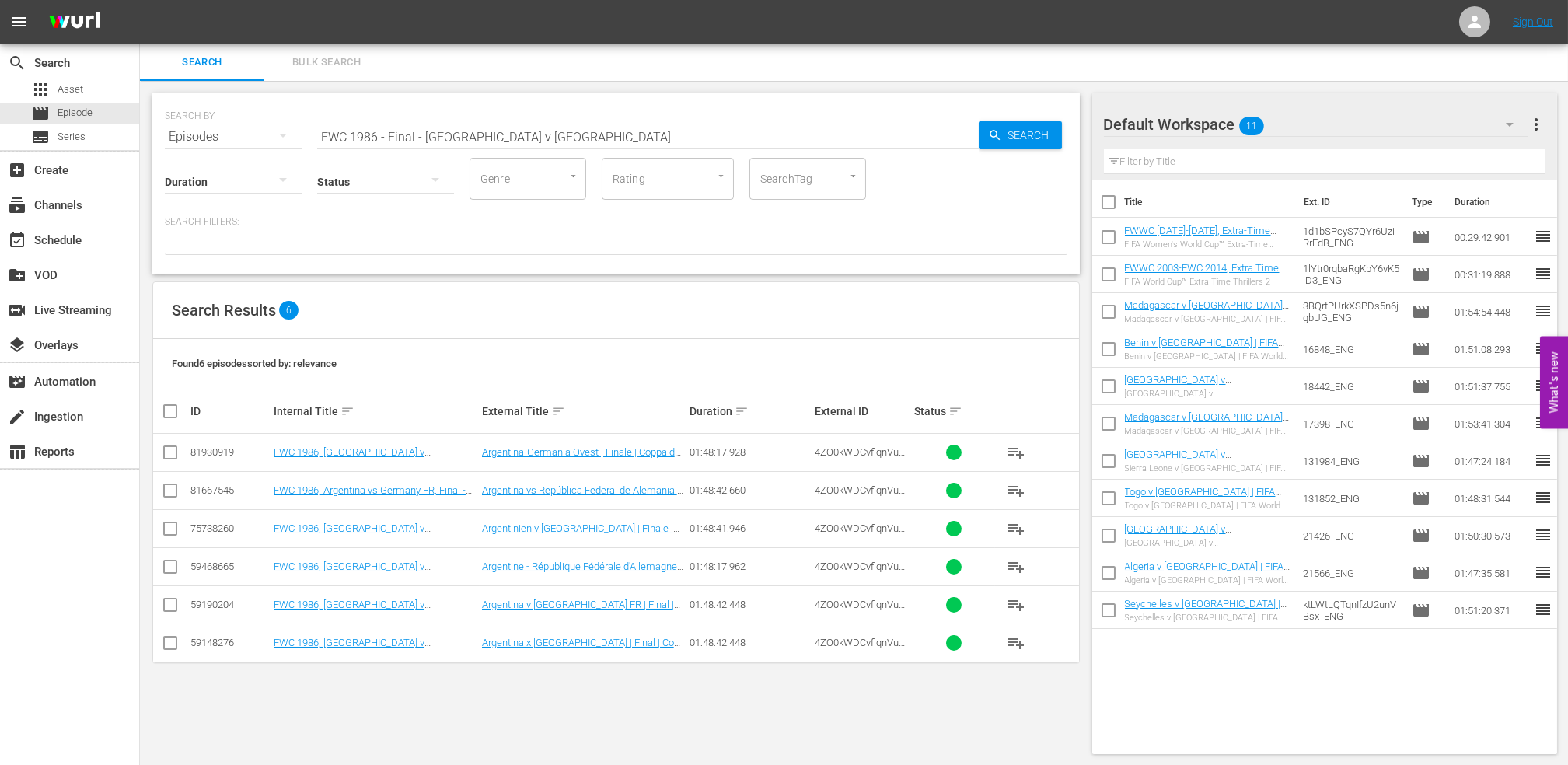
drag, startPoint x: 575, startPoint y: 134, endPoint x: 241, endPoint y: 135, distance: 334.0
click at [241, 135] on div "SEARCH BY Search By Episodes Search ID, Title, Description, Keywords, or Catego…" at bounding box center [616, 127] width 902 height 56
paste input "WC 2015 - [GEOGRAPHIC_DATA] - [GEOGRAPHIC_DATA]"
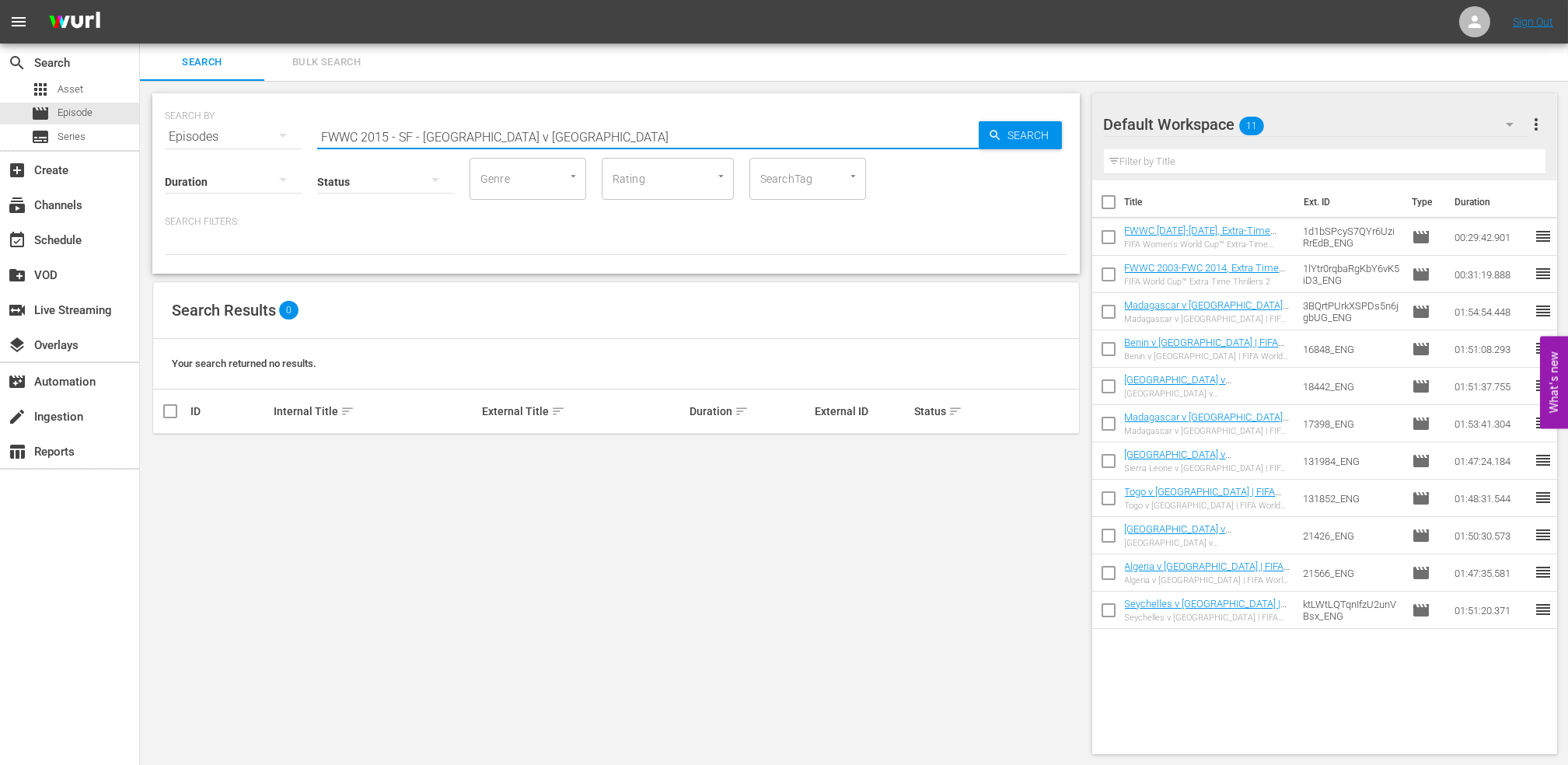
click at [424, 130] on input "FWWC 2015 - SF - [GEOGRAPHIC_DATA] v [GEOGRAPHIC_DATA]" at bounding box center [647, 137] width 662 height 38
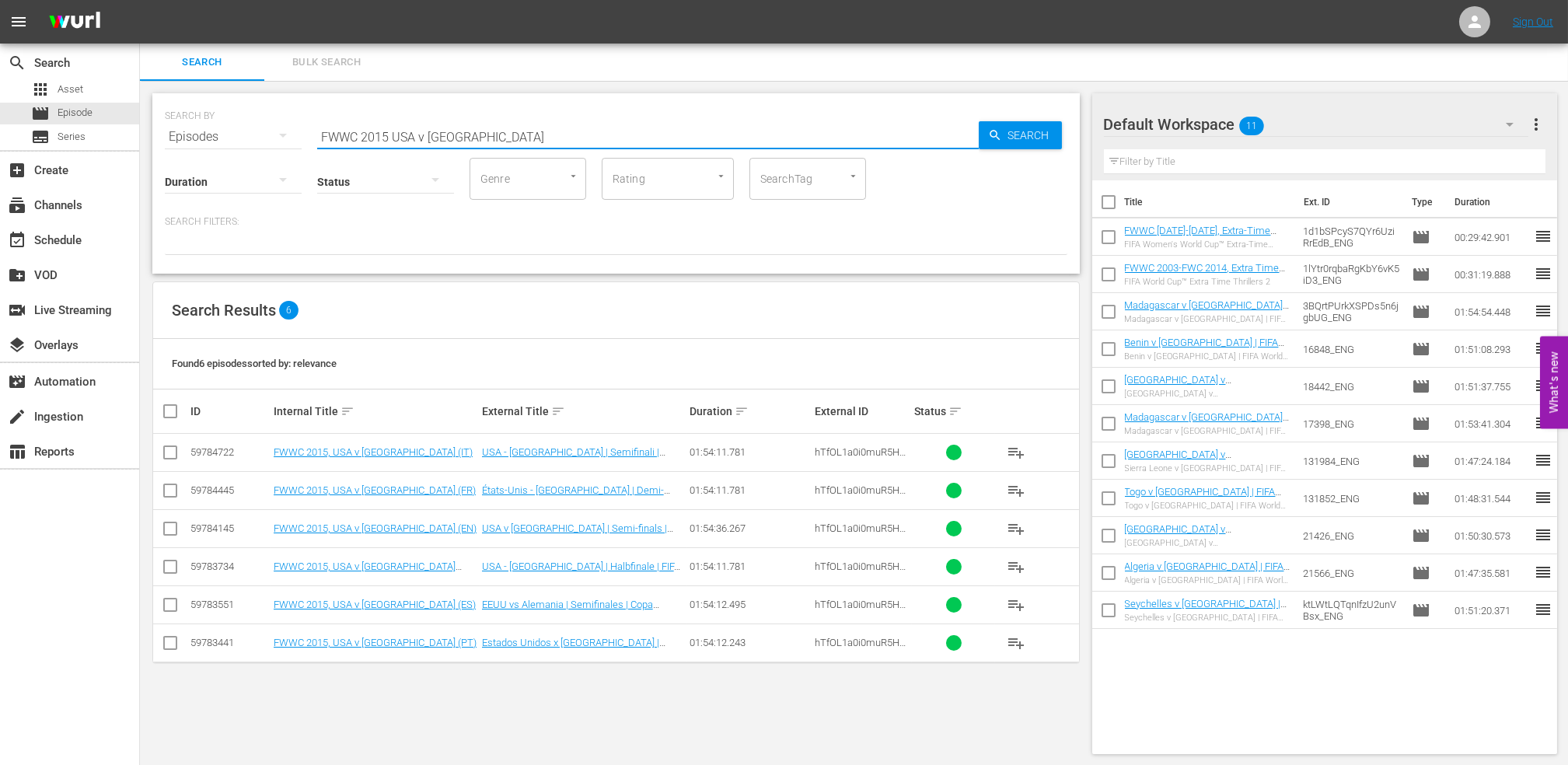
drag, startPoint x: 491, startPoint y: 134, endPoint x: 196, endPoint y: 134, distance: 295.0
click at [196, 134] on div "SEARCH BY Search By Episodes Search ID, Title, Description, Keywords, or Catego…" at bounding box center [616, 127] width 902 height 56
paste input "2015 Official Film - The Story of the 2015 FIFA Women's World Cup"
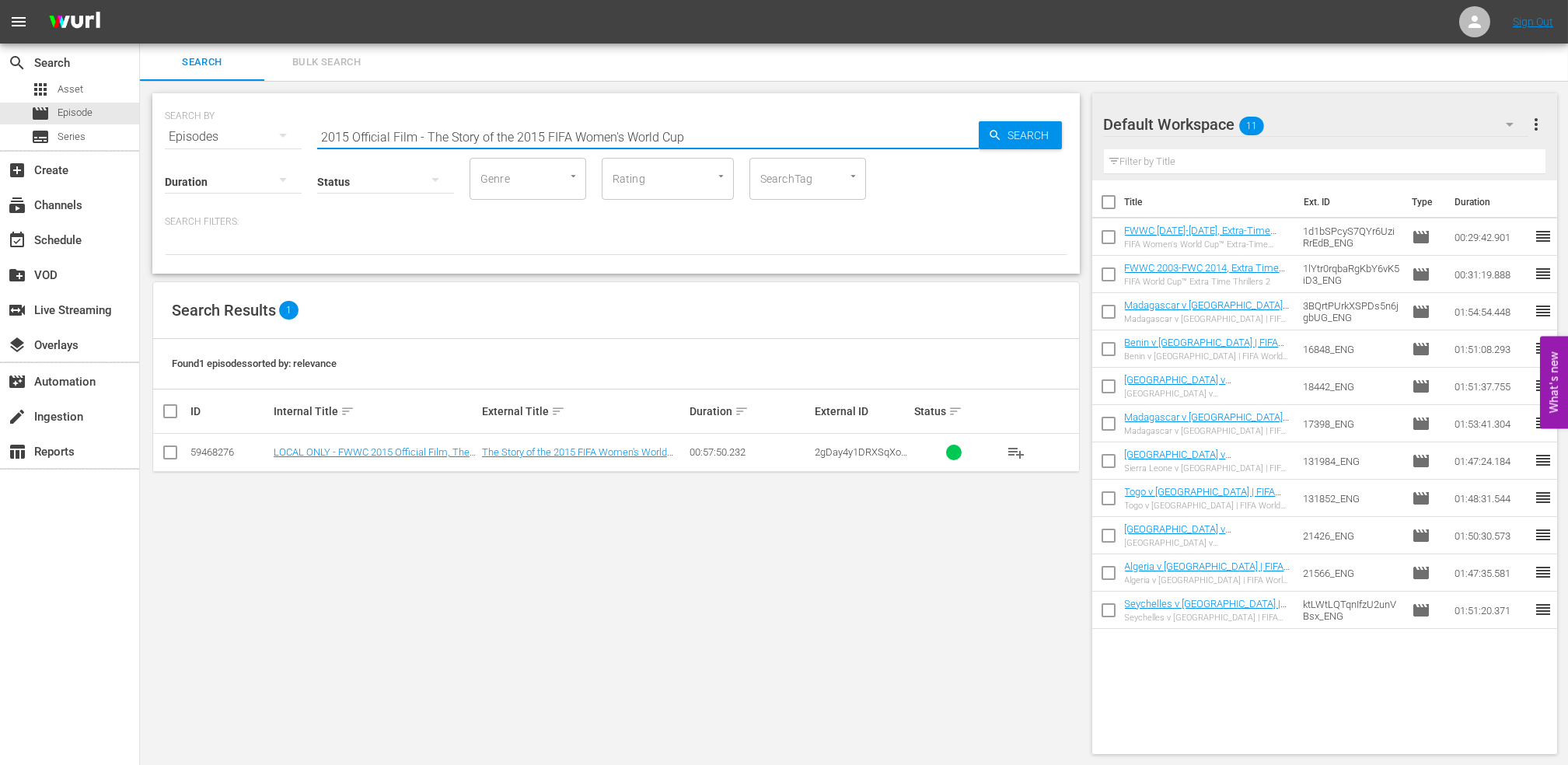
drag, startPoint x: 713, startPoint y: 134, endPoint x: 210, endPoint y: 133, distance: 503.0
click at [210, 133] on div "SEARCH BY Search By Episodes Search ID, Title, Description, Keywords, or Catego…" at bounding box center [616, 127] width 902 height 56
paste input "FWC 1982 - Final - [GEOGRAPHIC_DATA] v [GEOGRAPHIC_DATA]"
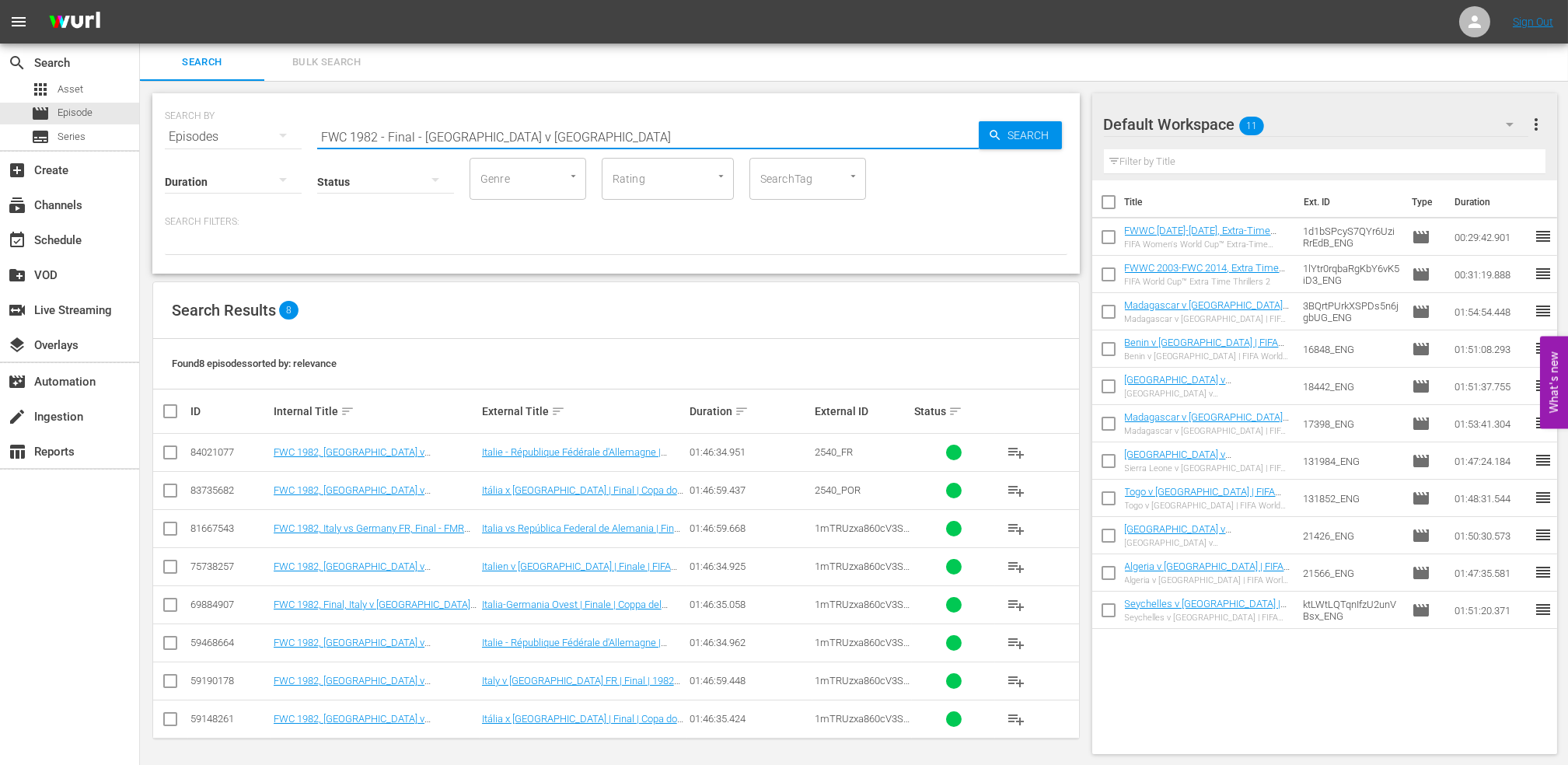
drag, startPoint x: 529, startPoint y: 133, endPoint x: 221, endPoint y: 134, distance: 308.0
click at [222, 134] on div "SEARCH BY Search By Episodes Search ID, Title, Description, Keywords, or Catego…" at bounding box center [616, 127] width 902 height 56
paste input ", Italy vs Germany FR, Final (PT)"
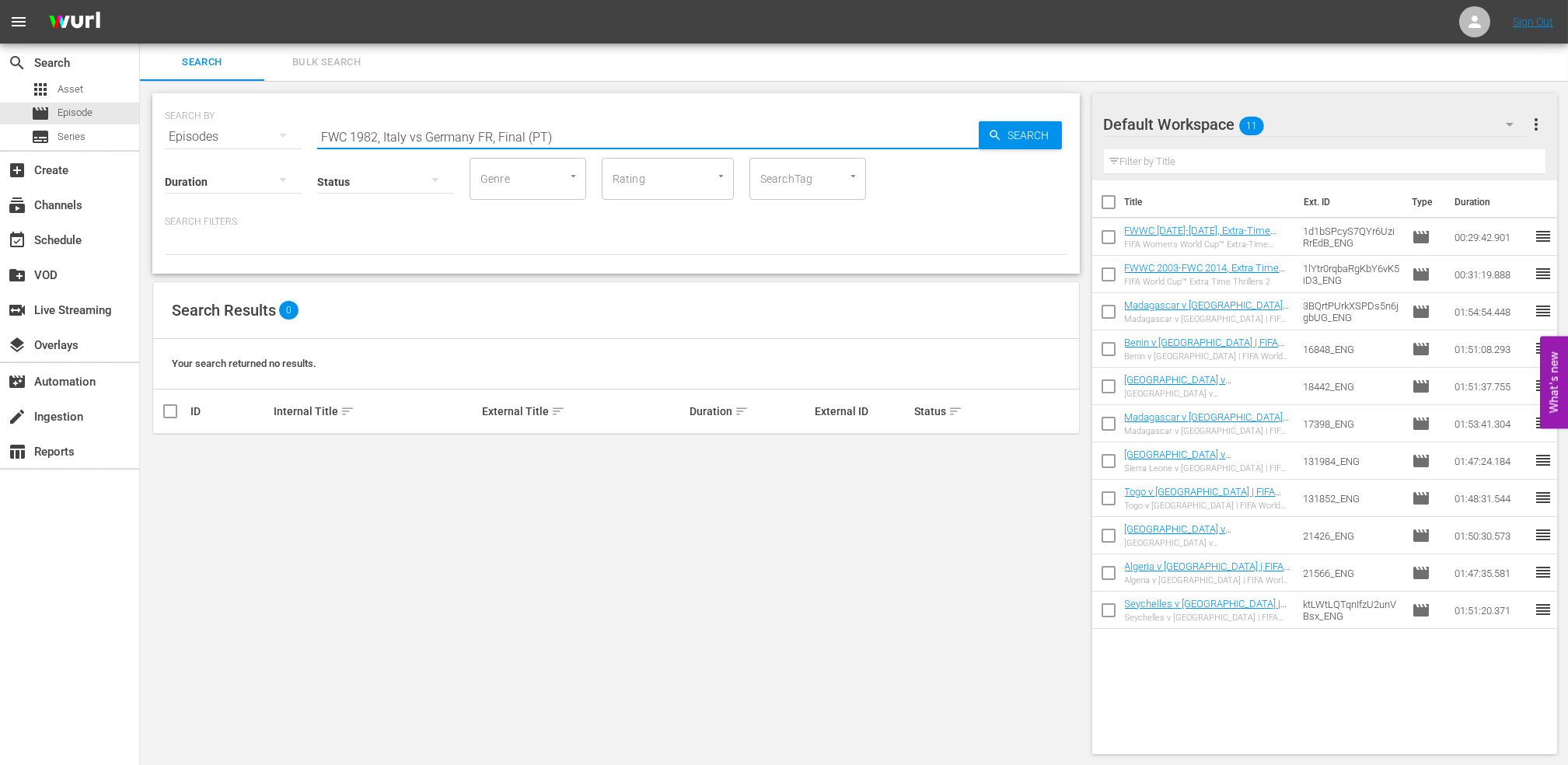
click at [420, 132] on input "FWC 1982, Italy vs Germany FR, Final (PT)" at bounding box center [647, 137] width 662 height 38
drag, startPoint x: 433, startPoint y: 136, endPoint x: 276, endPoint y: 136, distance: 157.0
click at [276, 136] on div "SEARCH BY Search By Episodes Search ID, Title, Description, Keywords, or Catego…" at bounding box center [616, 127] width 902 height 56
paste input "6, Argentina vs"
click at [451, 136] on input "FWC 1986, Argentina vs Germany FR, Final (PT)" at bounding box center [647, 137] width 662 height 38
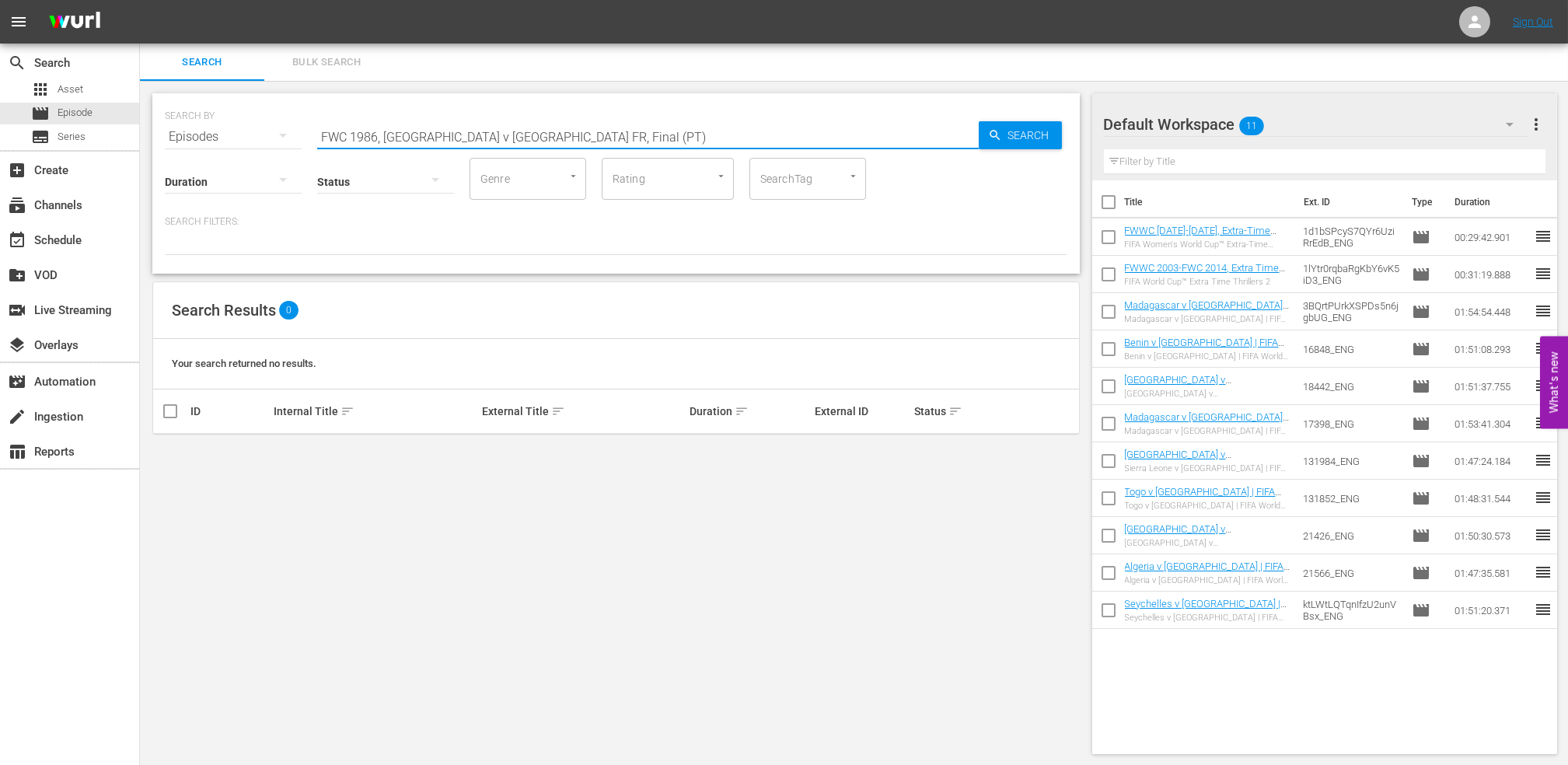
drag, startPoint x: 599, startPoint y: 131, endPoint x: 533, endPoint y: 130, distance: 66.0
click at [533, 130] on input "FWC 1986, [GEOGRAPHIC_DATA] v [GEOGRAPHIC_DATA] FR, Final (PT)" at bounding box center [647, 137] width 662 height 38
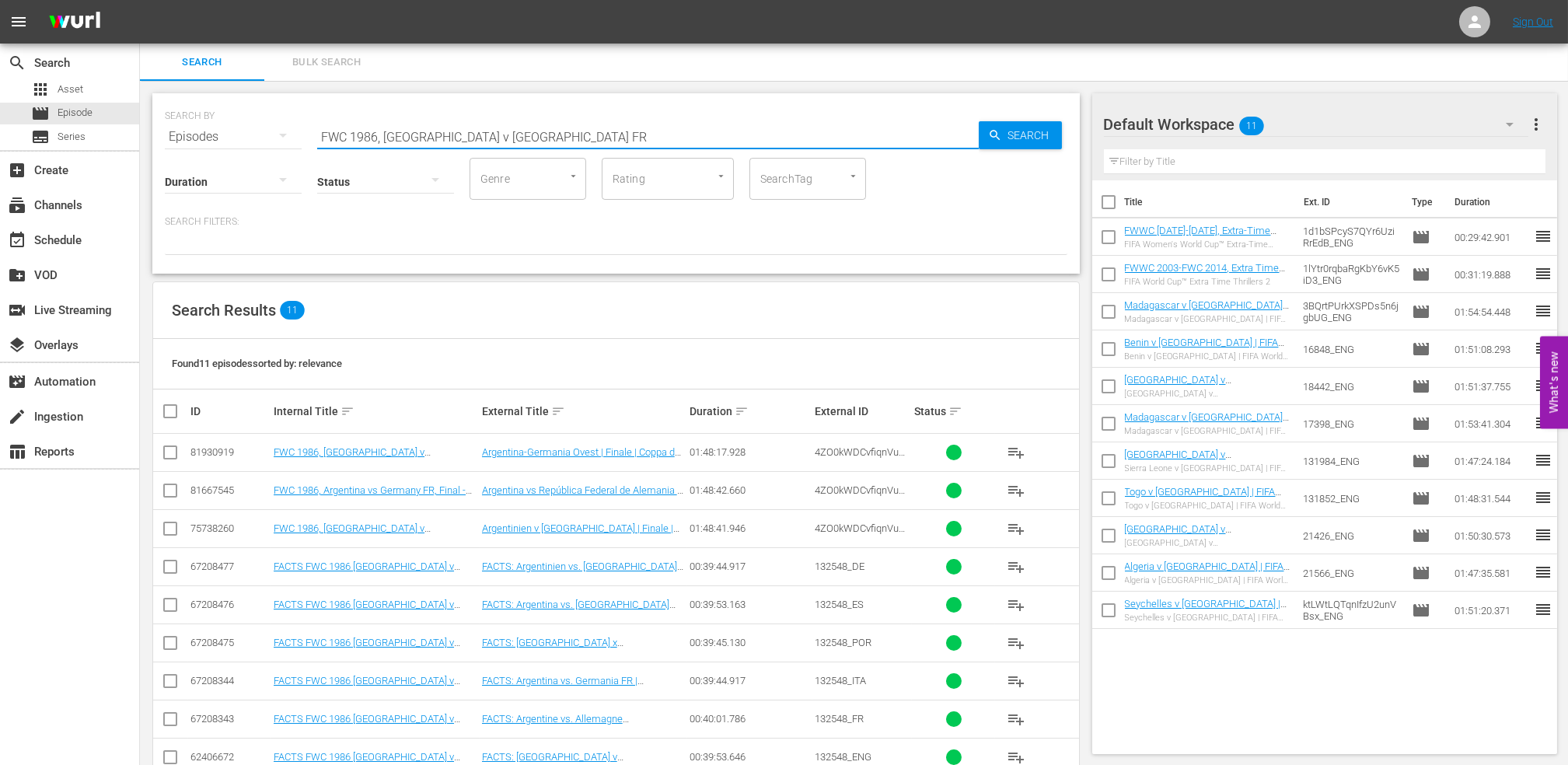
drag, startPoint x: 544, startPoint y: 136, endPoint x: 185, endPoint y: 135, distance: 359.0
click at [185, 135] on div "SEARCH BY Search By Episodes Search ID, Title, Description, Keywords, or Catego…" at bounding box center [616, 127] width 902 height 56
paste input "WC 1999 USA v [GEOGRAPHIC_DATA], Final (PT)"
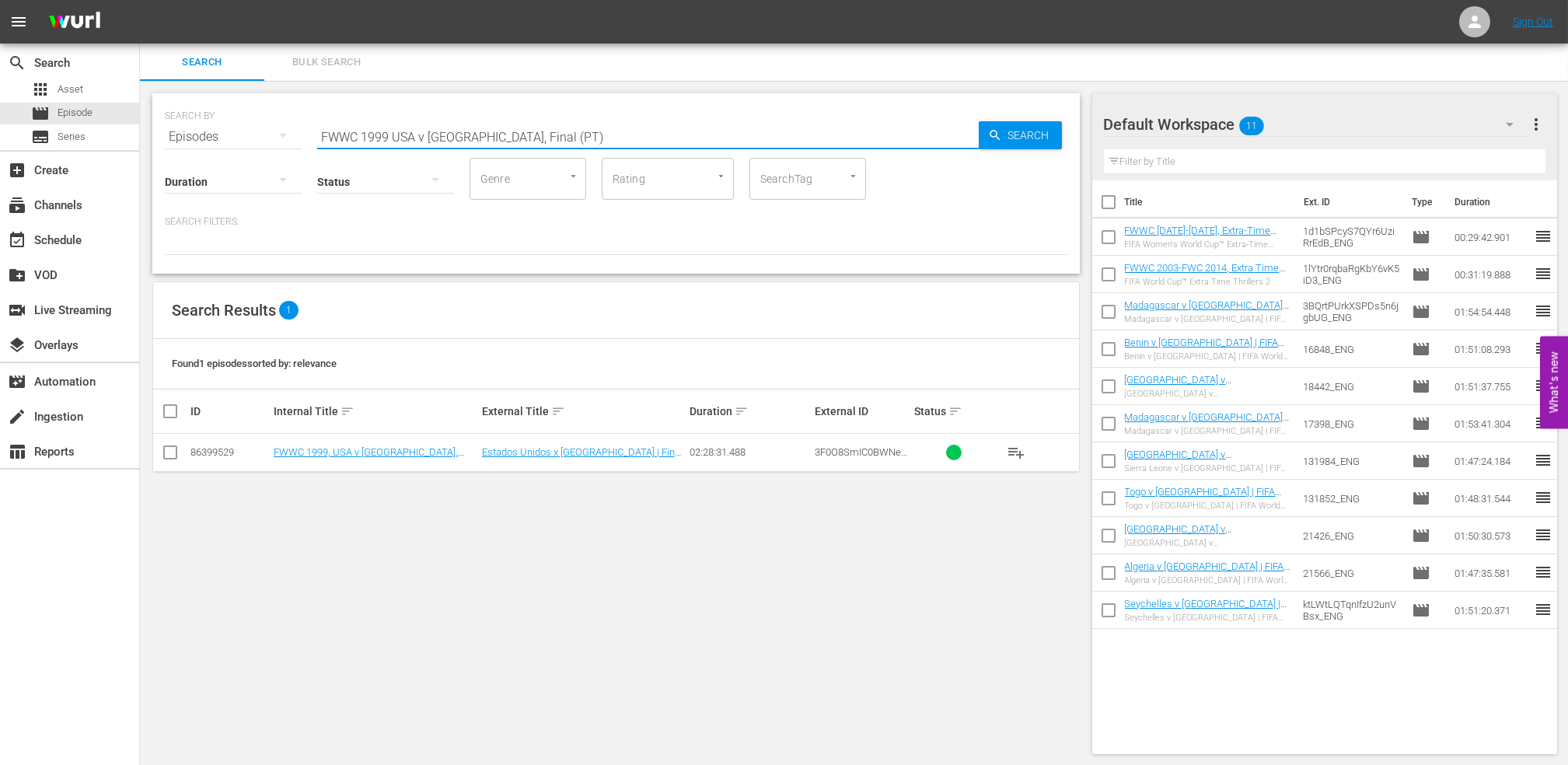
drag, startPoint x: 539, startPoint y: 132, endPoint x: 250, endPoint y: 127, distance: 289.0
click at [250, 127] on div "SEARCH BY Search By Episodes Search ID, Title, Description, Keywords, or Catego…" at bounding box center [616, 127] width 902 height 56
paste input "2019 [GEOGRAPHIC_DATA] v [GEOGRAPHIC_DATA]"
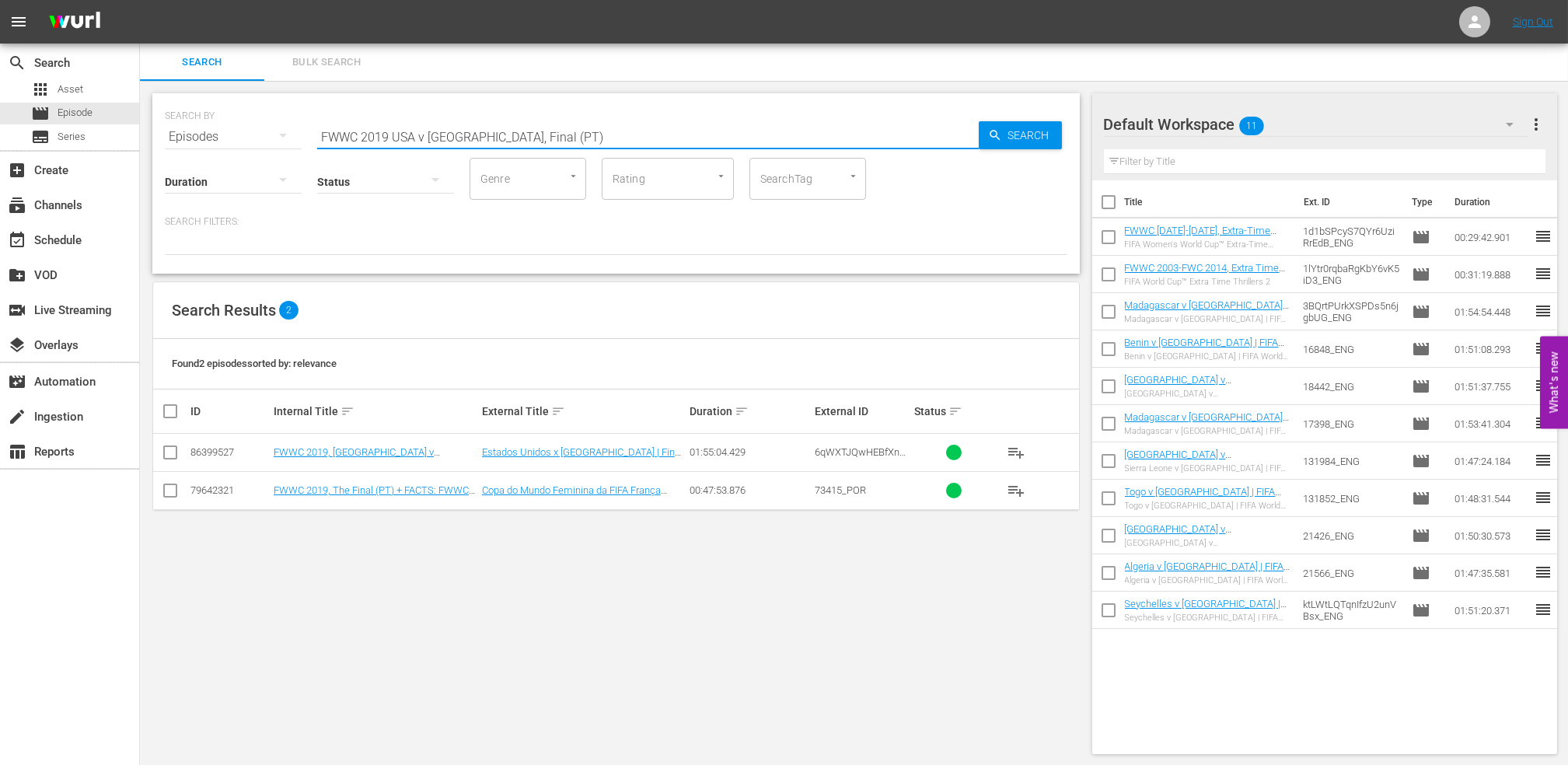
drag, startPoint x: 507, startPoint y: 140, endPoint x: 253, endPoint y: 146, distance: 254.1
click at [253, 145] on div "SEARCH BY Search By Episodes Search ID, Title, Description, Keywords, or Catego…" at bounding box center [616, 184] width 927 height 180
paste input "C 1998 [GEOGRAPHIC_DATA] v [GEOGRAPHIC_DATA], FInal"
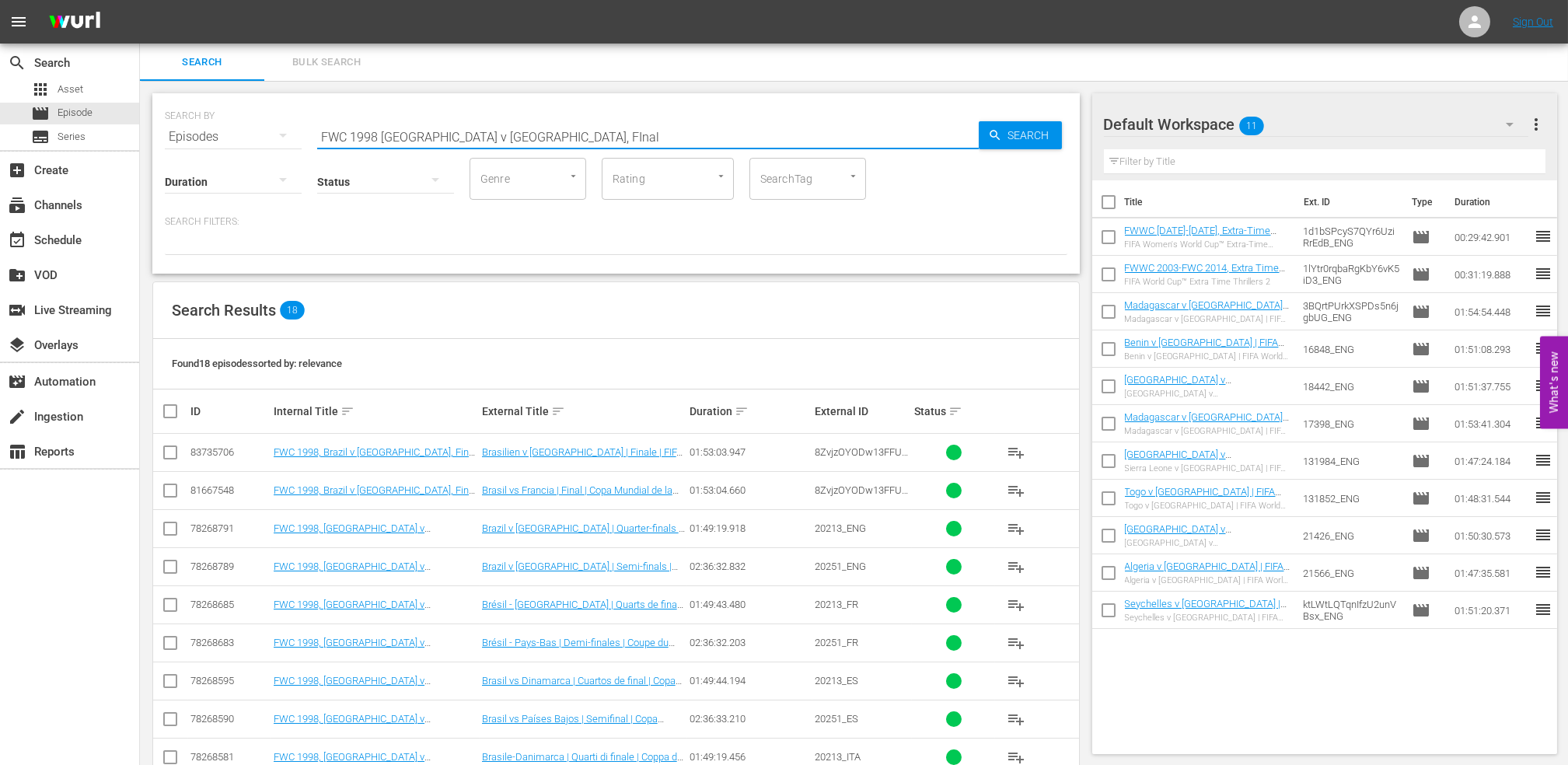
drag, startPoint x: 509, startPoint y: 134, endPoint x: 222, endPoint y: 143, distance: 287.1
click at [210, 136] on div "SEARCH BY Search By Episodes Search ID, Title, Description, Keywords, or Catego…" at bounding box center [616, 127] width 902 height 56
click at [503, 127] on input "FWC 1998 [GEOGRAPHIC_DATA] v [GEOGRAPHIC_DATA], FInal" at bounding box center [647, 137] width 662 height 38
drag, startPoint x: 306, startPoint y: 135, endPoint x: 256, endPoint y: 135, distance: 50.0
click at [256, 135] on div "SEARCH BY Search By Episodes Search ID, Title, Description, Keywords, or Catego…" at bounding box center [616, 127] width 902 height 56
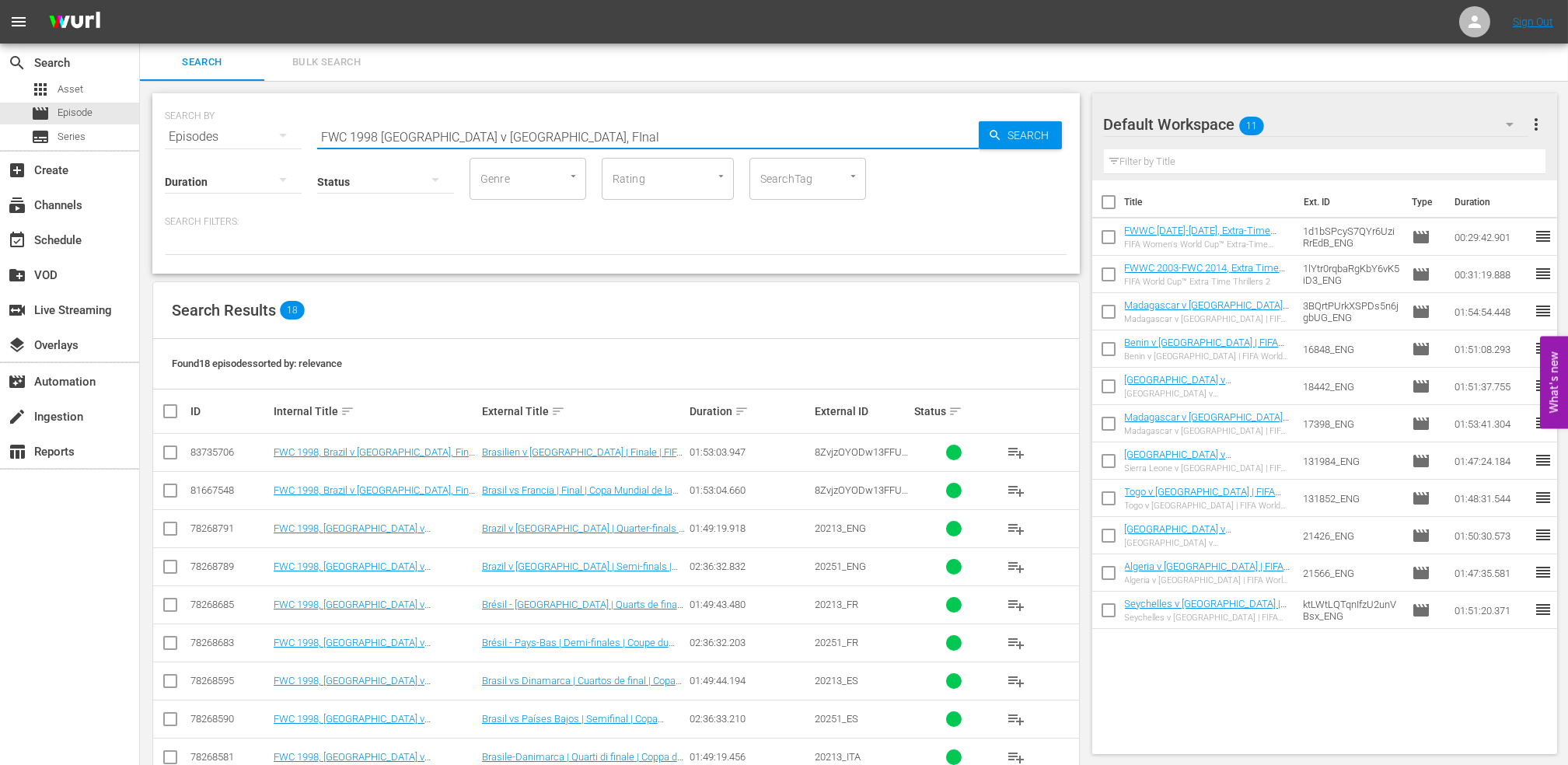
paste input "1998 Official Film - La Coupe de la Gloire"
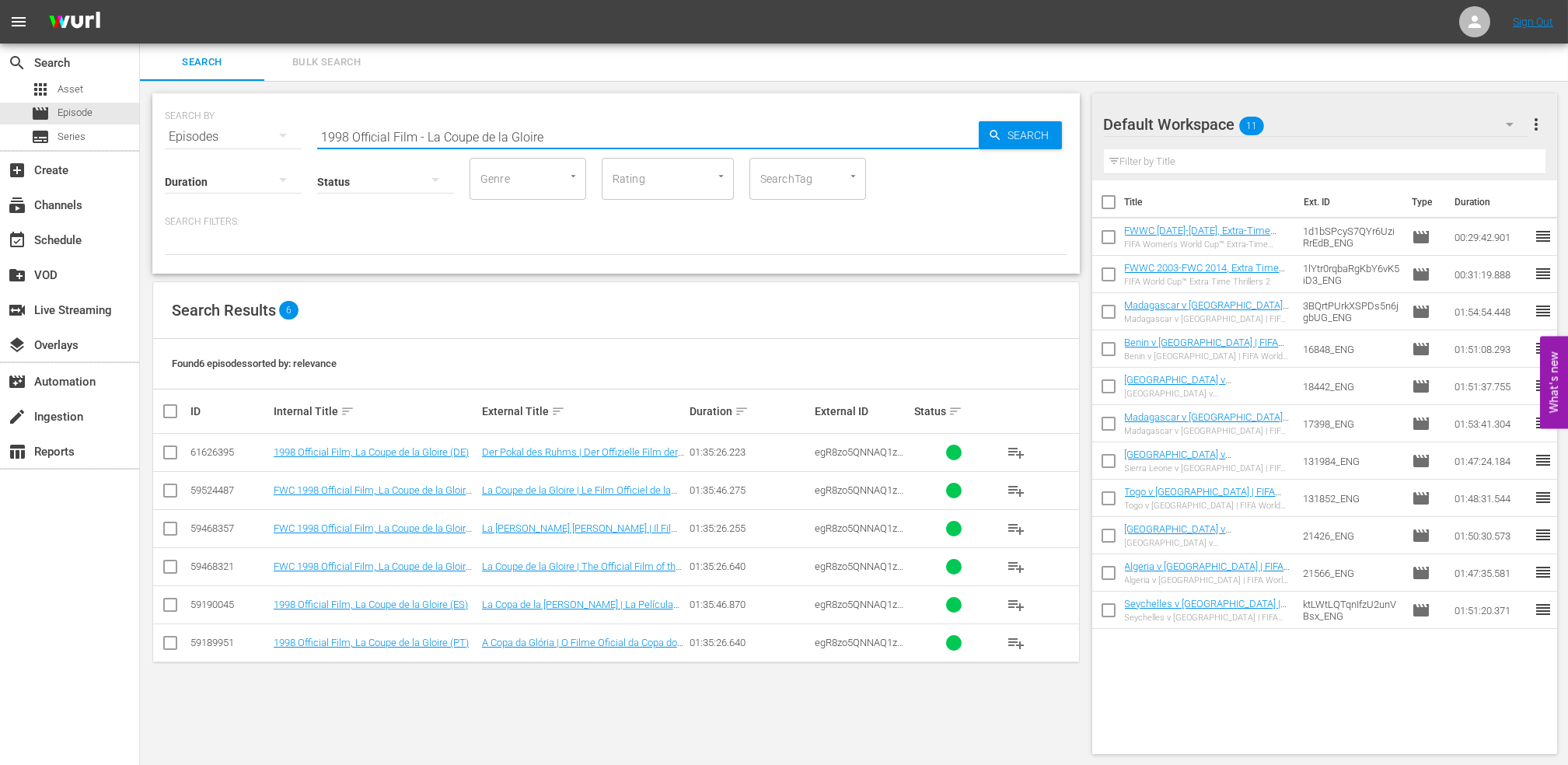
drag, startPoint x: 554, startPoint y: 126, endPoint x: 230, endPoint y: 140, distance: 324.3
click at [231, 140] on div "SEARCH BY Search By Episodes Search ID, Title, Description, Keywords, or Catego…" at bounding box center [616, 127] width 902 height 56
paste input "FWC 2006, Italy vs France, Final (PT)"
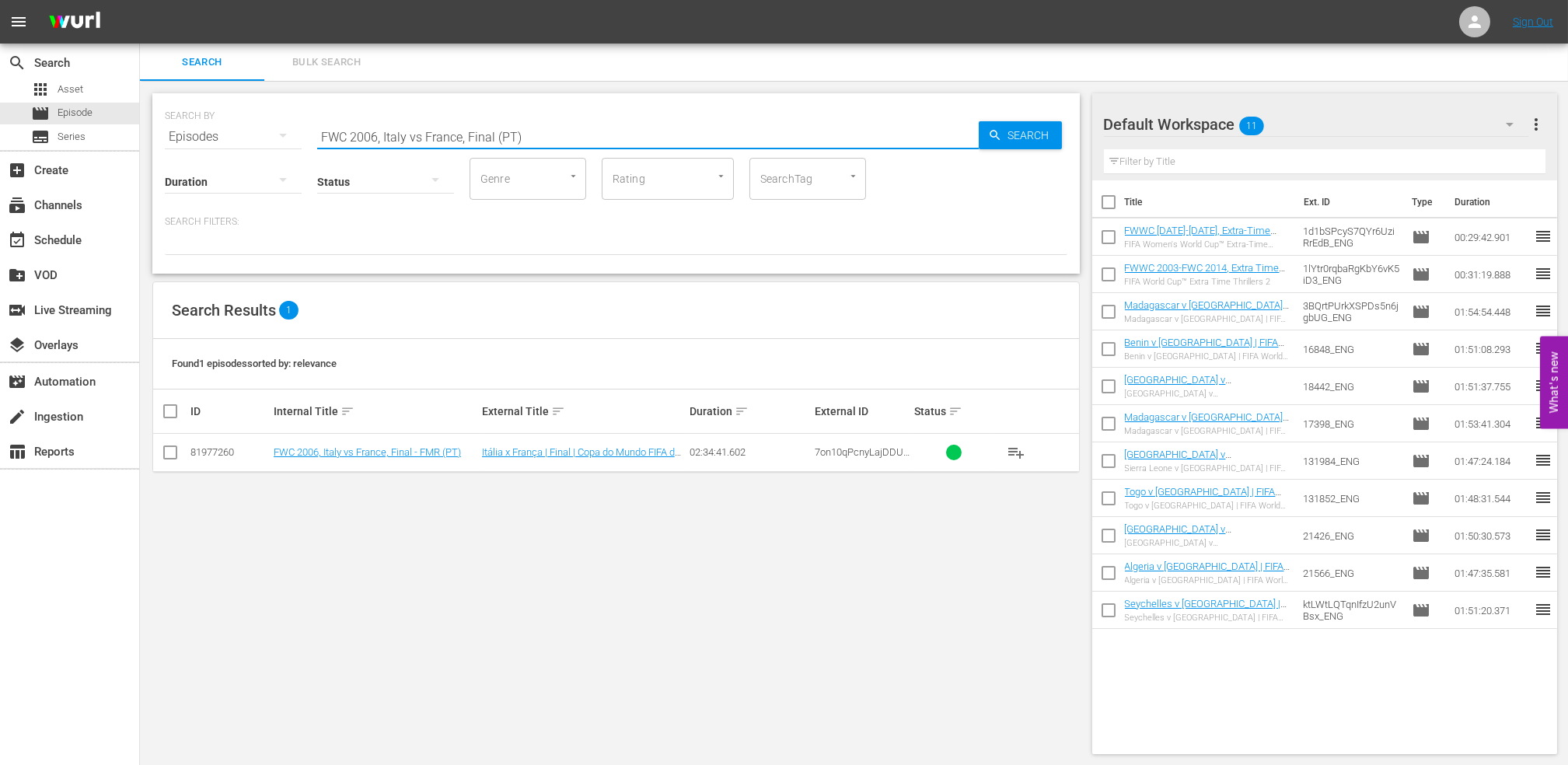
drag, startPoint x: 500, startPoint y: 134, endPoint x: 274, endPoint y: 134, distance: 226.0
click at [274, 134] on div "SEARCH BY Search By Episodes Search ID, Title, Description, Keywords, or Catego…" at bounding box center [616, 127] width 902 height 56
paste input "rance v [GEOGRAPHIC_DATA] | Final | FIFA World Cup 2018 | Full Match Replay"
drag, startPoint x: 568, startPoint y: 124, endPoint x: 207, endPoint y: 123, distance: 361.0
click at [188, 123] on div "SEARCH BY Search By Episodes Search ID, Title, Description, Keywords, or Catego…" at bounding box center [616, 127] width 902 height 56
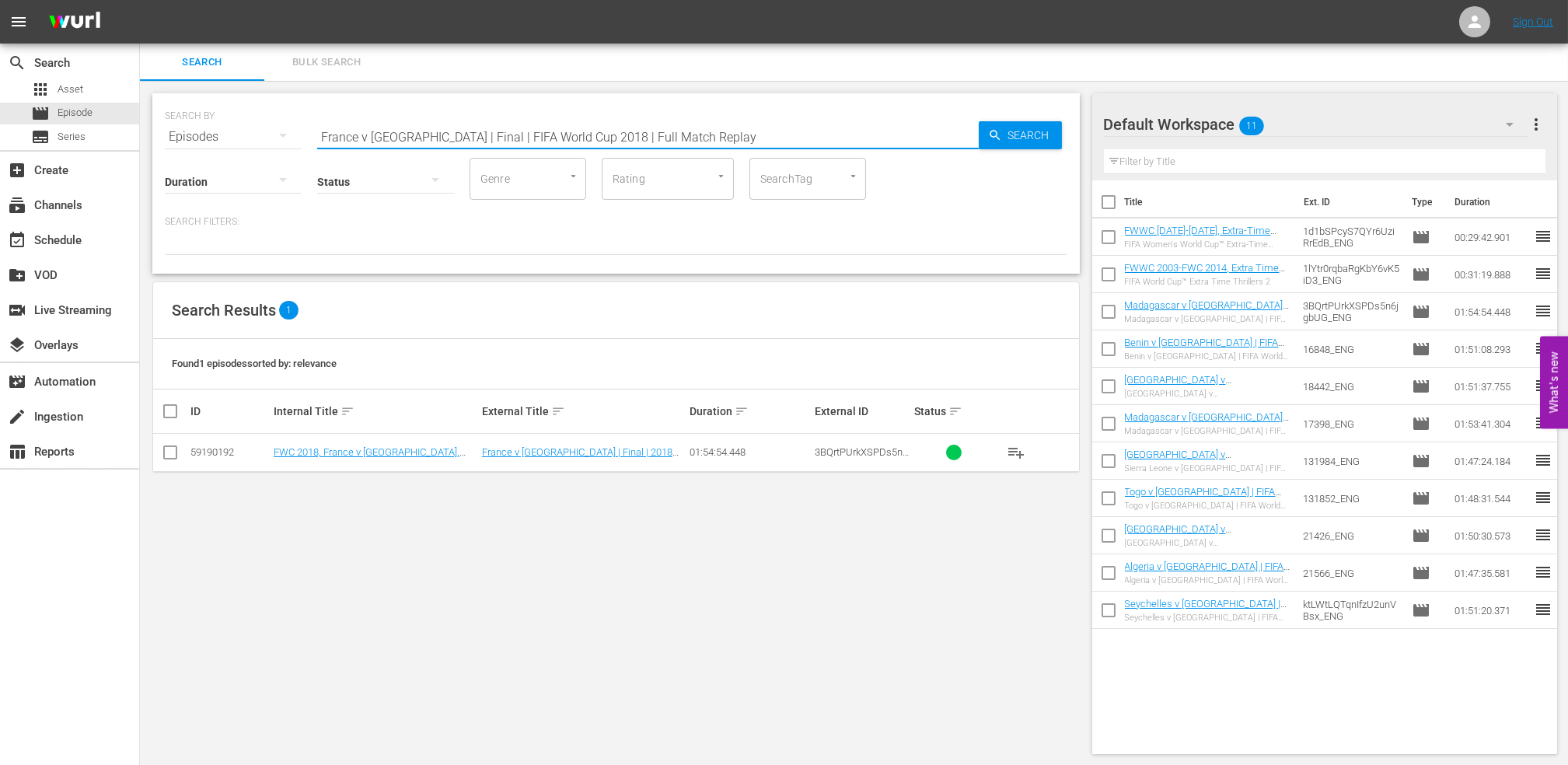
paste input "2018 Official Film - Dreams"
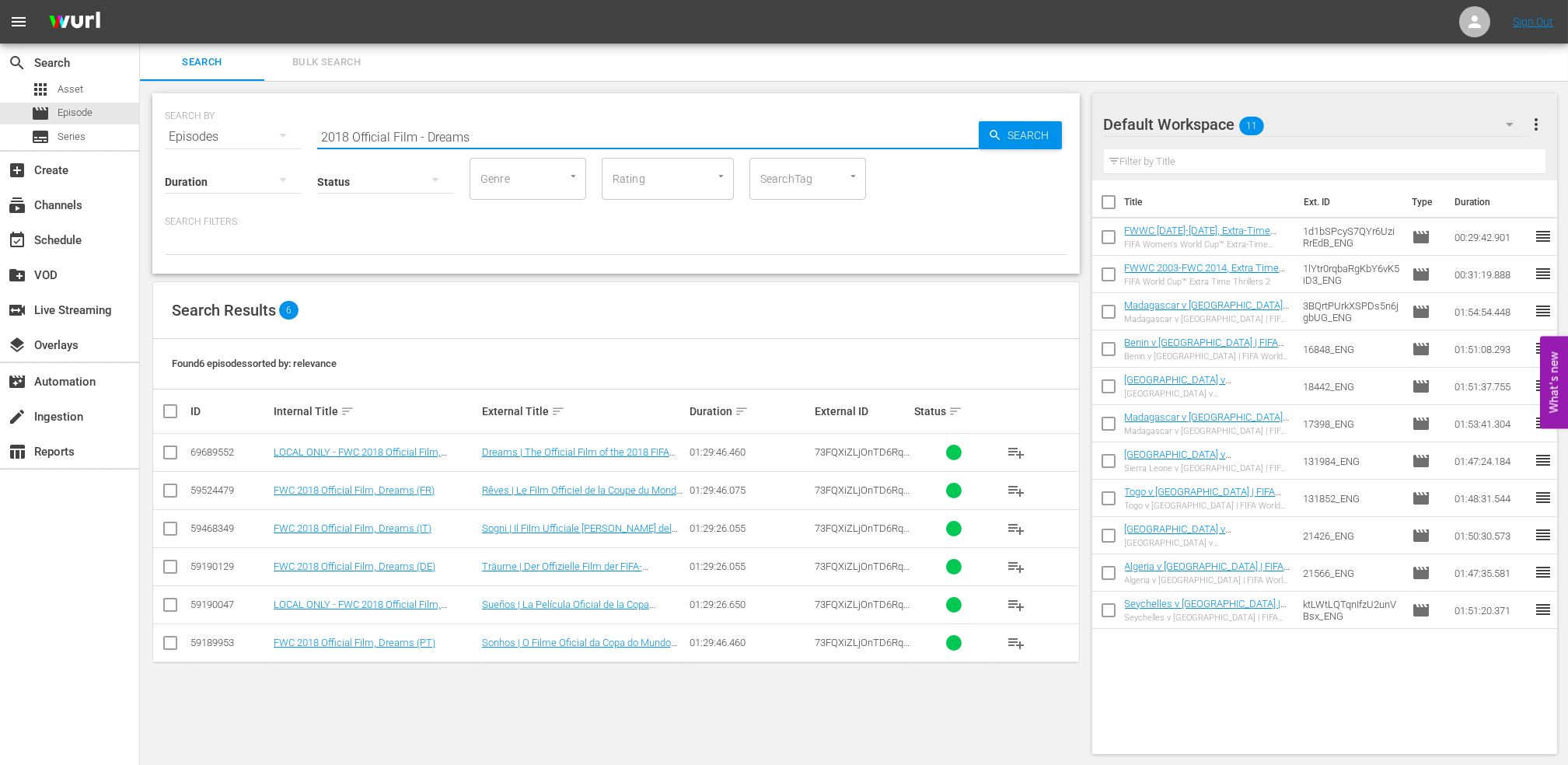
drag, startPoint x: 489, startPoint y: 140, endPoint x: 287, endPoint y: 137, distance: 202.0
click at [287, 137] on div "SEARCH BY Search By Episodes Search ID, Title, Description, Keywords, or Catego…" at bounding box center [616, 127] width 902 height 56
paste input "EP 2 - FWC 2018 | The Final"
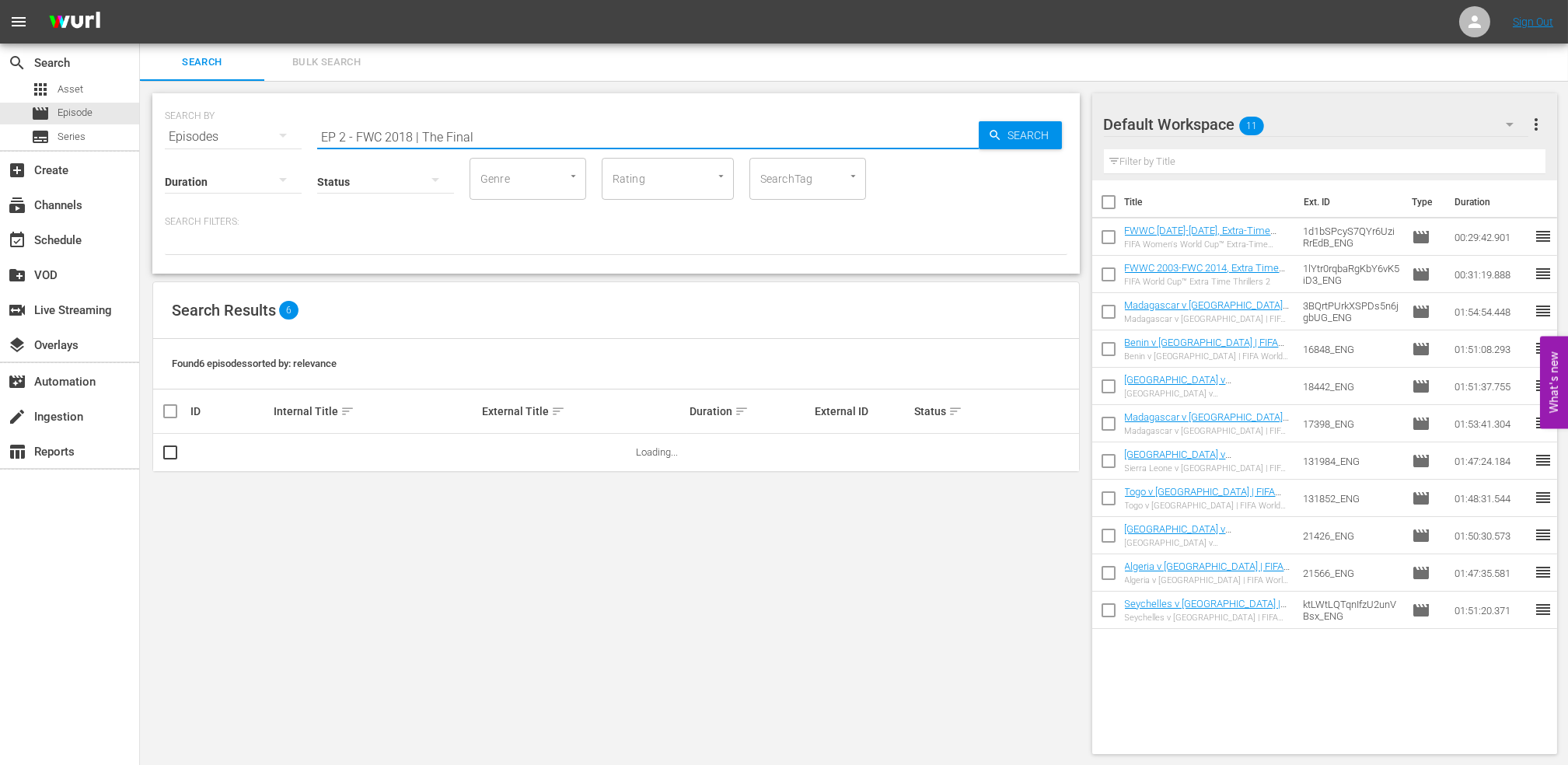
drag, startPoint x: 506, startPoint y: 132, endPoint x: 235, endPoint y: 158, distance: 272.2
click at [231, 138] on div "SEARCH BY Search By Episodes Search ID, Title, Description, Keywords, or Catego…" at bounding box center [616, 127] width 902 height 56
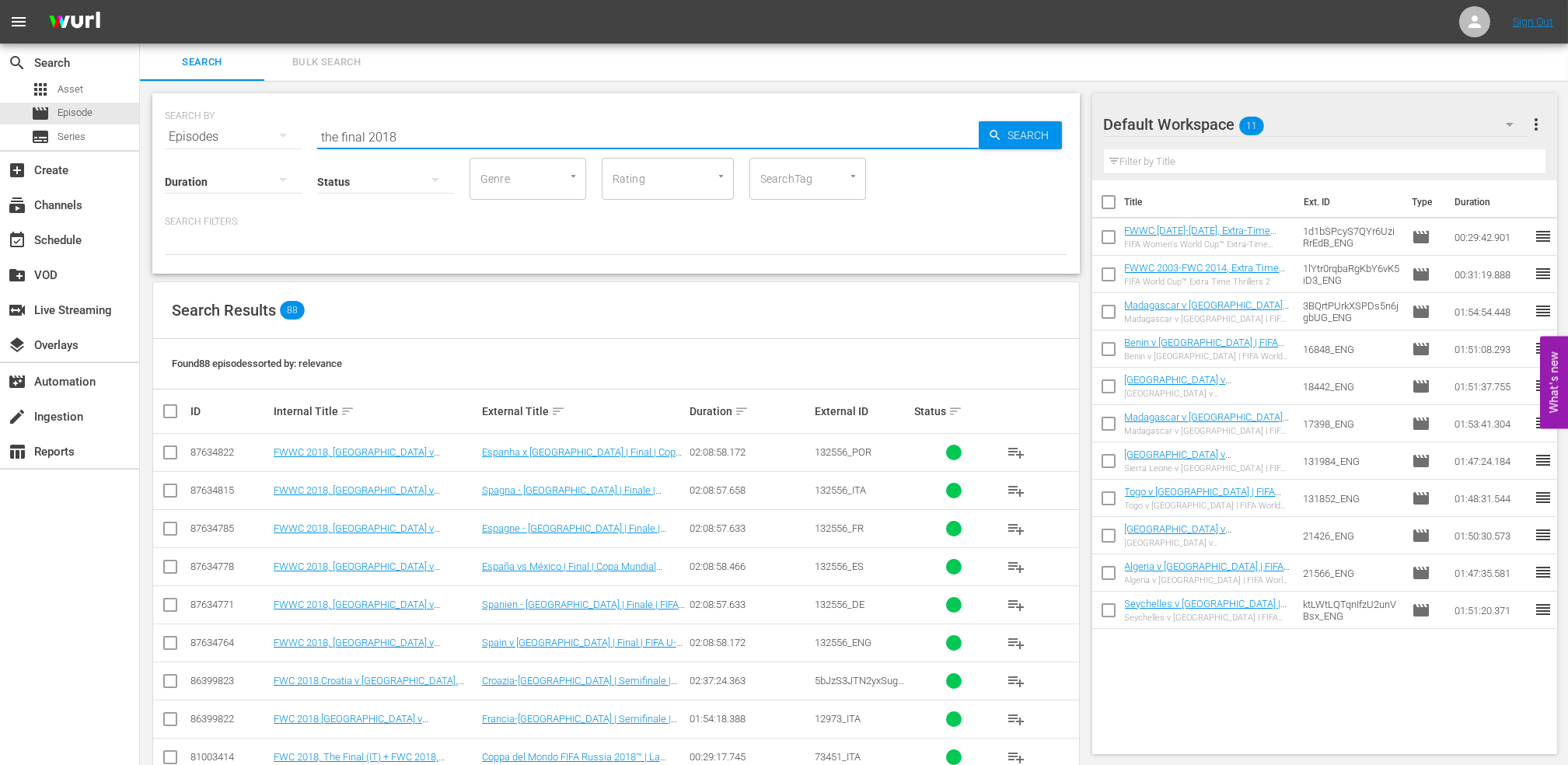
drag, startPoint x: 450, startPoint y: 133, endPoint x: 275, endPoint y: 140, distance: 175.1
click at [275, 140] on div "SEARCH BY Search By Episodes Search ID, Title, Description, Keywords, or Catego…" at bounding box center [616, 127] width 902 height 56
paste input "One to Eleven"
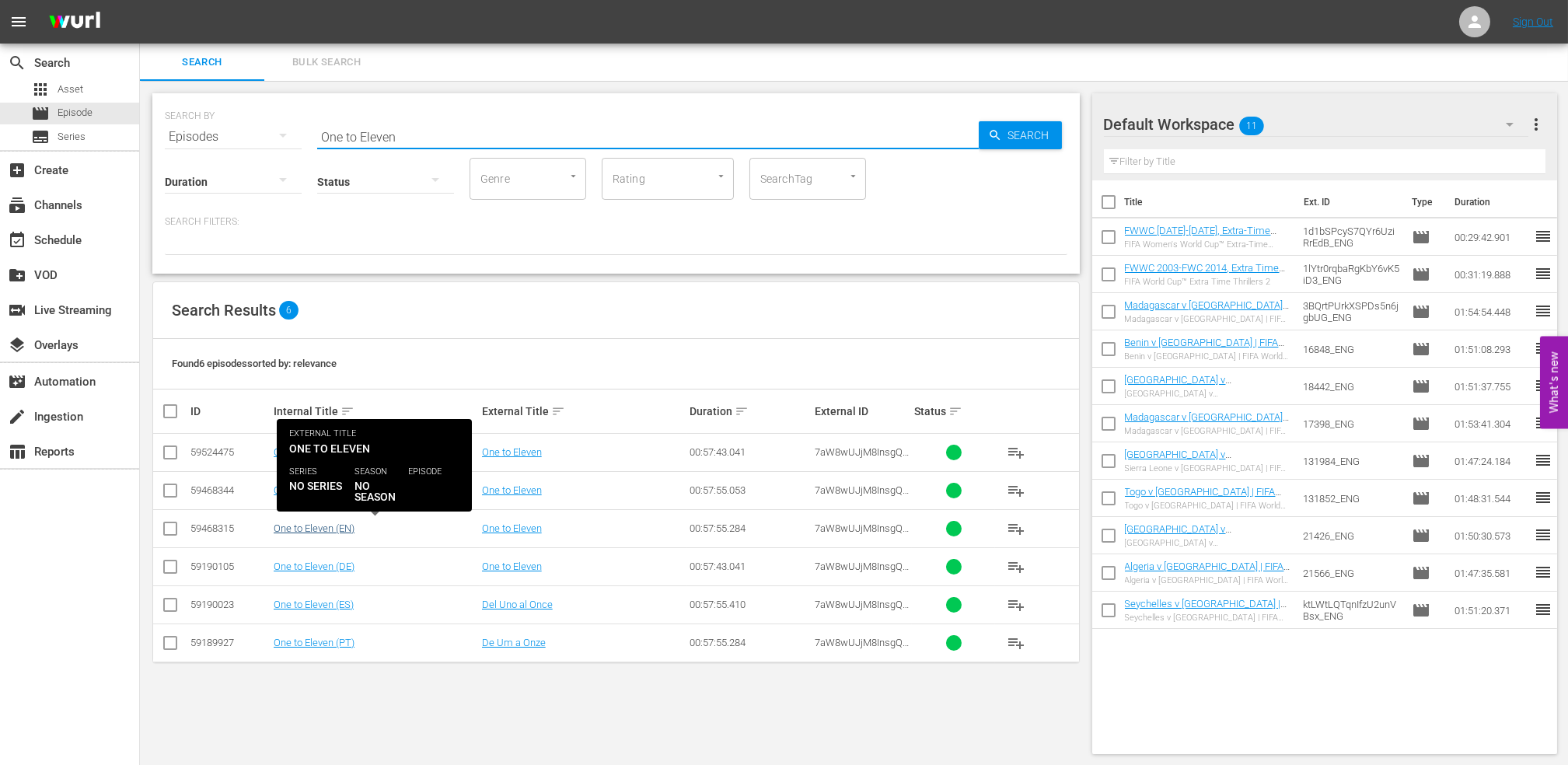
type input "One to Eleven"
click at [342, 531] on link "One to Eleven (EN)" at bounding box center [314, 528] width 81 height 12
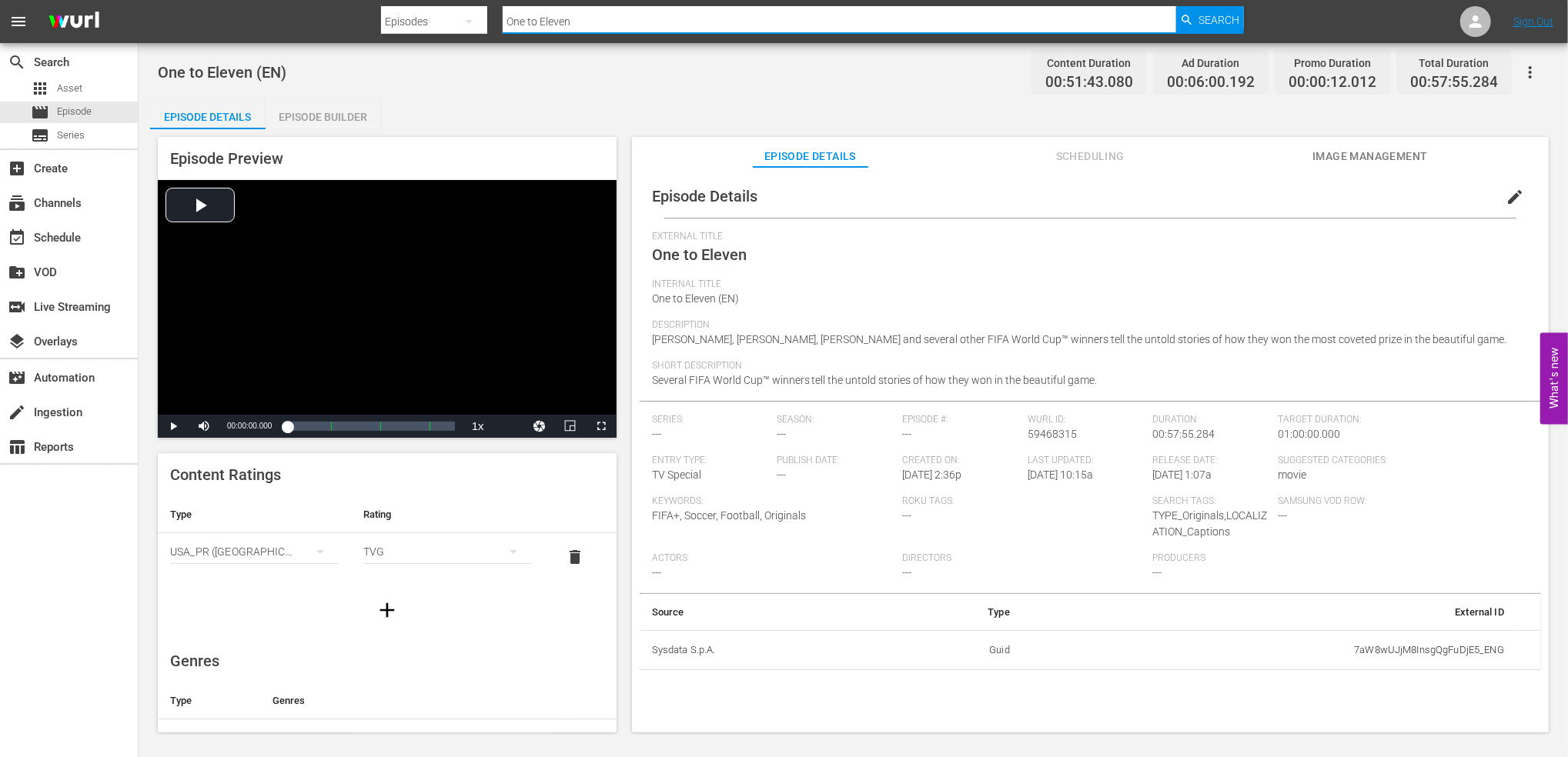
drag, startPoint x: 456, startPoint y: 22, endPoint x: 444, endPoint y: 22, distance: 12.0
click at [444, 22] on div "Search By Episodes Search ID, Title, Description, Keywords, or Category One to …" at bounding box center [812, 21] width 862 height 37
paste input "Brazil v [GEOGRAPHIC_DATA] | Group G | FIFA World Cup 2022 | Full Match Replay"
type input "Brazil v [GEOGRAPHIC_DATA] | Group G | FIFA World Cup 2022 | Full Match Replay"
click at [1215, 16] on span "Search" at bounding box center [1218, 20] width 41 height 27
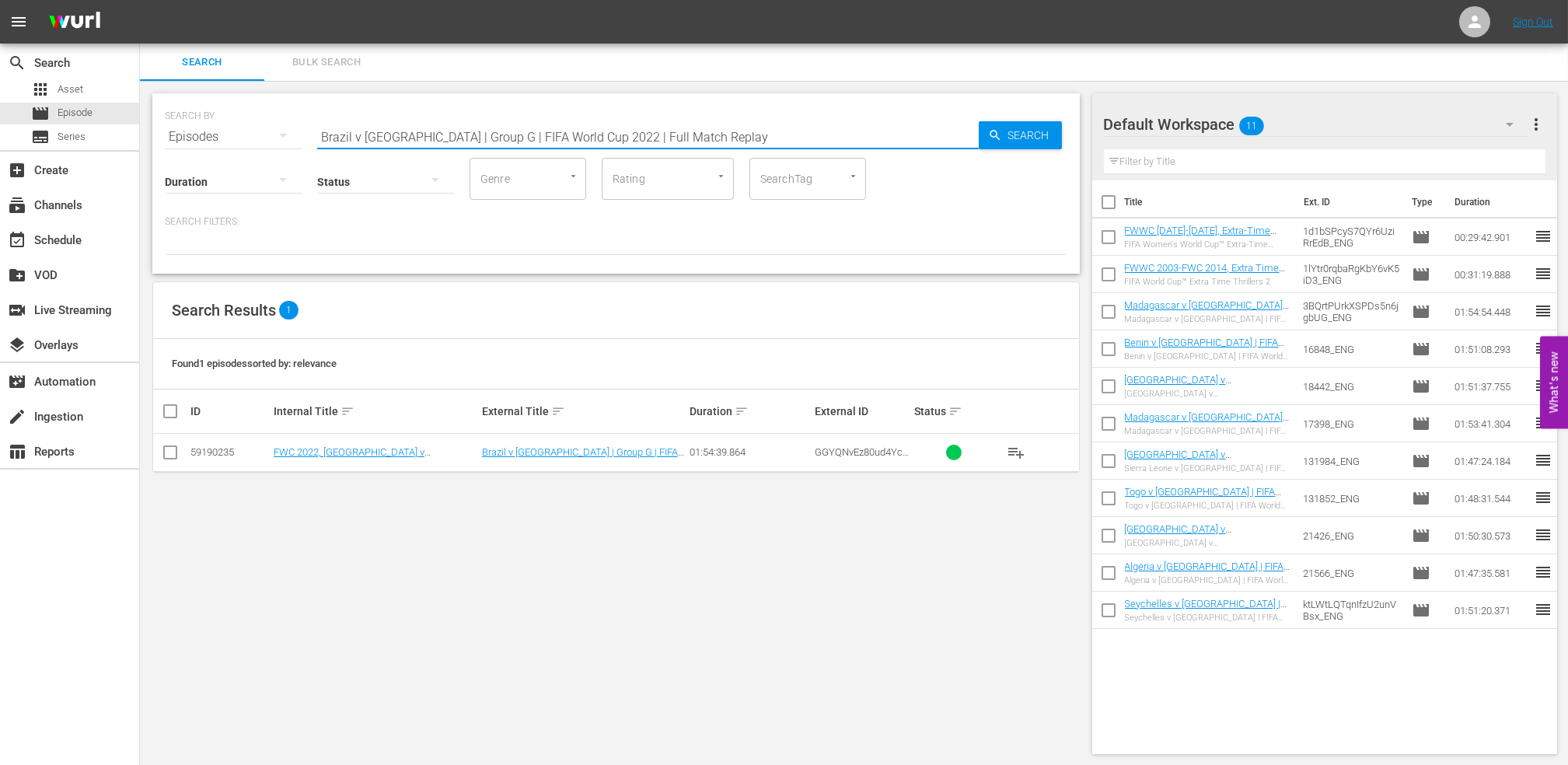
drag, startPoint x: 686, startPoint y: 134, endPoint x: 278, endPoint y: 133, distance: 408.0
click at [278, 133] on div "SEARCH BY Search By Episodes Search ID, Title, Description, Keywords, or Catego…" at bounding box center [616, 127] width 902 height 56
paste input "Korea Republic | Round of 16"
drag, startPoint x: 744, startPoint y: 135, endPoint x: 219, endPoint y: 135, distance: 525.0
click at [219, 135] on div "SEARCH BY Search By Episodes Search ID, Title, Description, Keywords, or Catego…" at bounding box center [616, 127] width 902 height 56
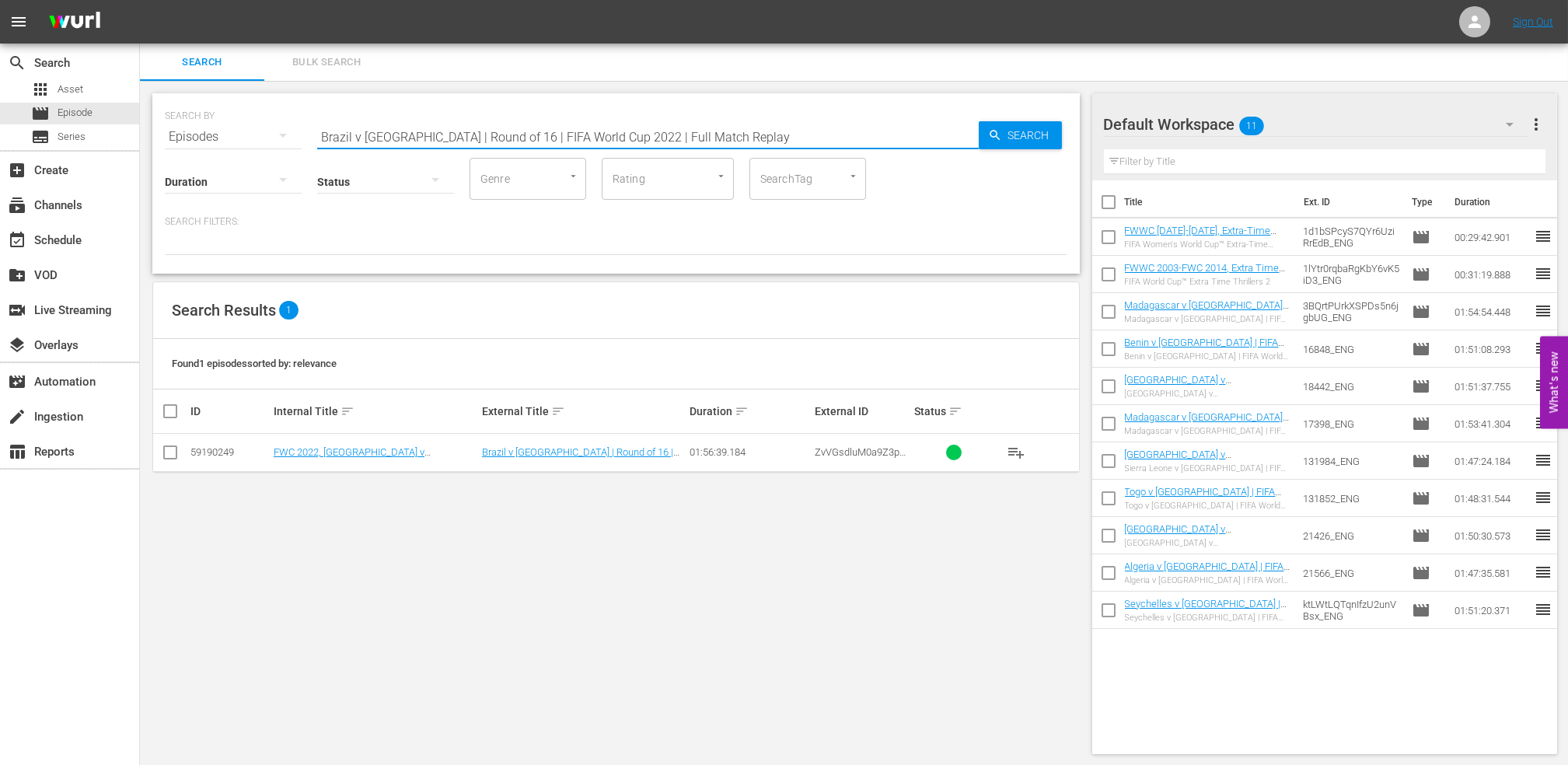
paste input "Croatia v [GEOGRAPHIC_DATA] | Quarter-finals"
drag, startPoint x: 719, startPoint y: 135, endPoint x: 227, endPoint y: 137, distance: 492.0
click at [227, 137] on div "SEARCH BY Search By Episodes Search ID, Title, Description, Keywords, or Catego…" at bounding box center [616, 127] width 902 height 56
paste input "Brazil v [GEOGRAPHIC_DATA] | Group Matches | 1970 FIFA World Cup [GEOGRAPHIC_DA…"
drag, startPoint x: 322, startPoint y: 137, endPoint x: 262, endPoint y: 137, distance: 60.0
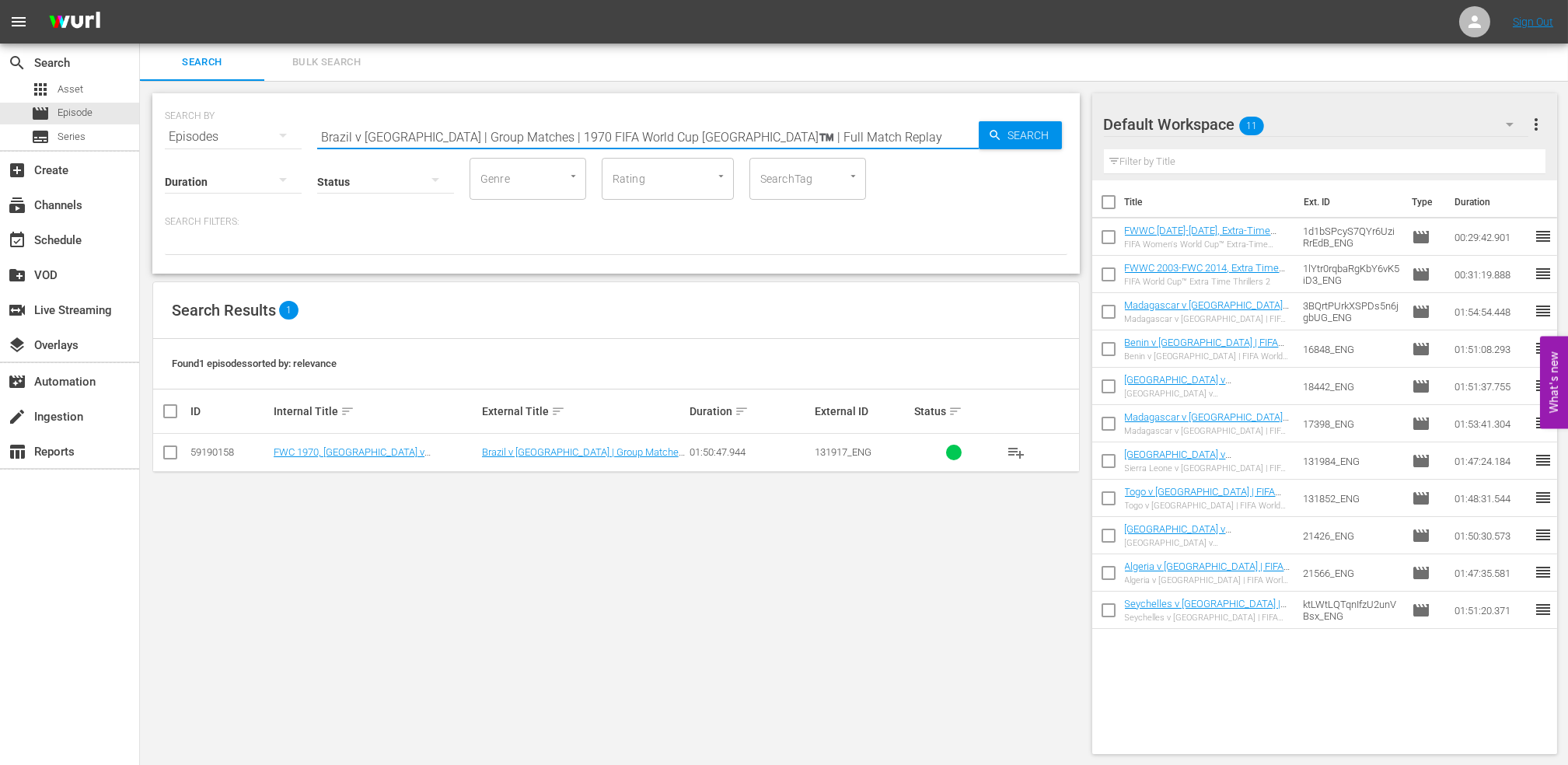
click at [262, 137] on div "SEARCH BY Search By Episodes Search ID, Title, Description, Keywords, or Catego…" at bounding box center [616, 127] width 902 height 56
paste input "FWC 1970 [GEOGRAPHIC_DATA] v [GEOGRAPHIC_DATA], Final"
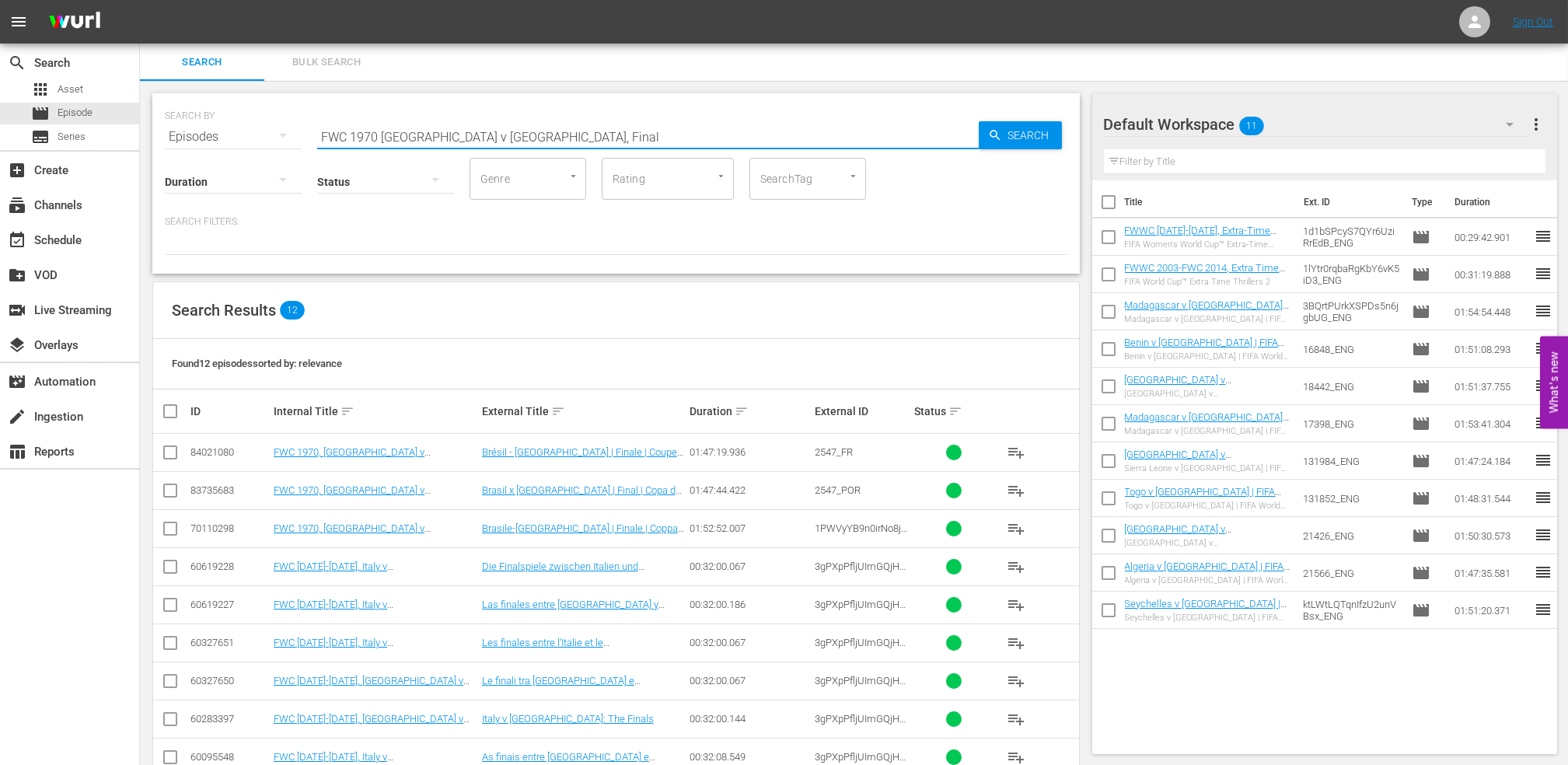
drag, startPoint x: 512, startPoint y: 134, endPoint x: 222, endPoint y: 134, distance: 290.0
click at [222, 134] on div "SEARCH BY Search By Episodes Search ID, Title, Description, Keywords, or Catego…" at bounding box center [616, 127] width 902 height 56
paste input "LOCAL ONLY - FWC 1970 Official Film, The World at their Feet"
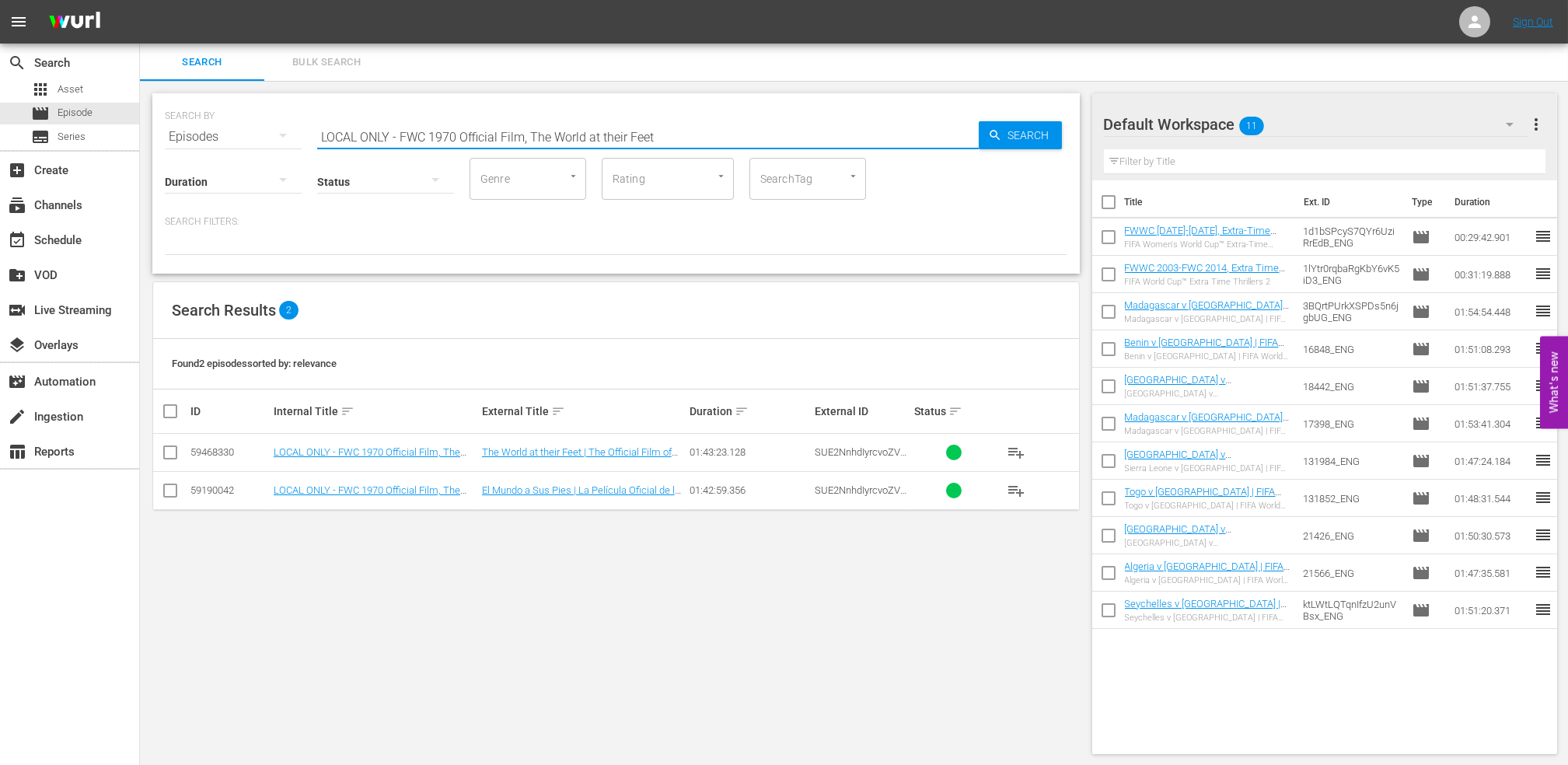
drag, startPoint x: 694, startPoint y: 141, endPoint x: 165, endPoint y: 141, distance: 529.0
click at [162, 141] on div "SEARCH BY Search By Episodes Search ID, Title, Description, Keywords, or Catego…" at bounding box center [616, 184] width 927 height 180
paste input "FWC 1986 [GEOGRAPHIC_DATA] v [GEOGRAPHIC_DATA], Round of 16 (PT)"
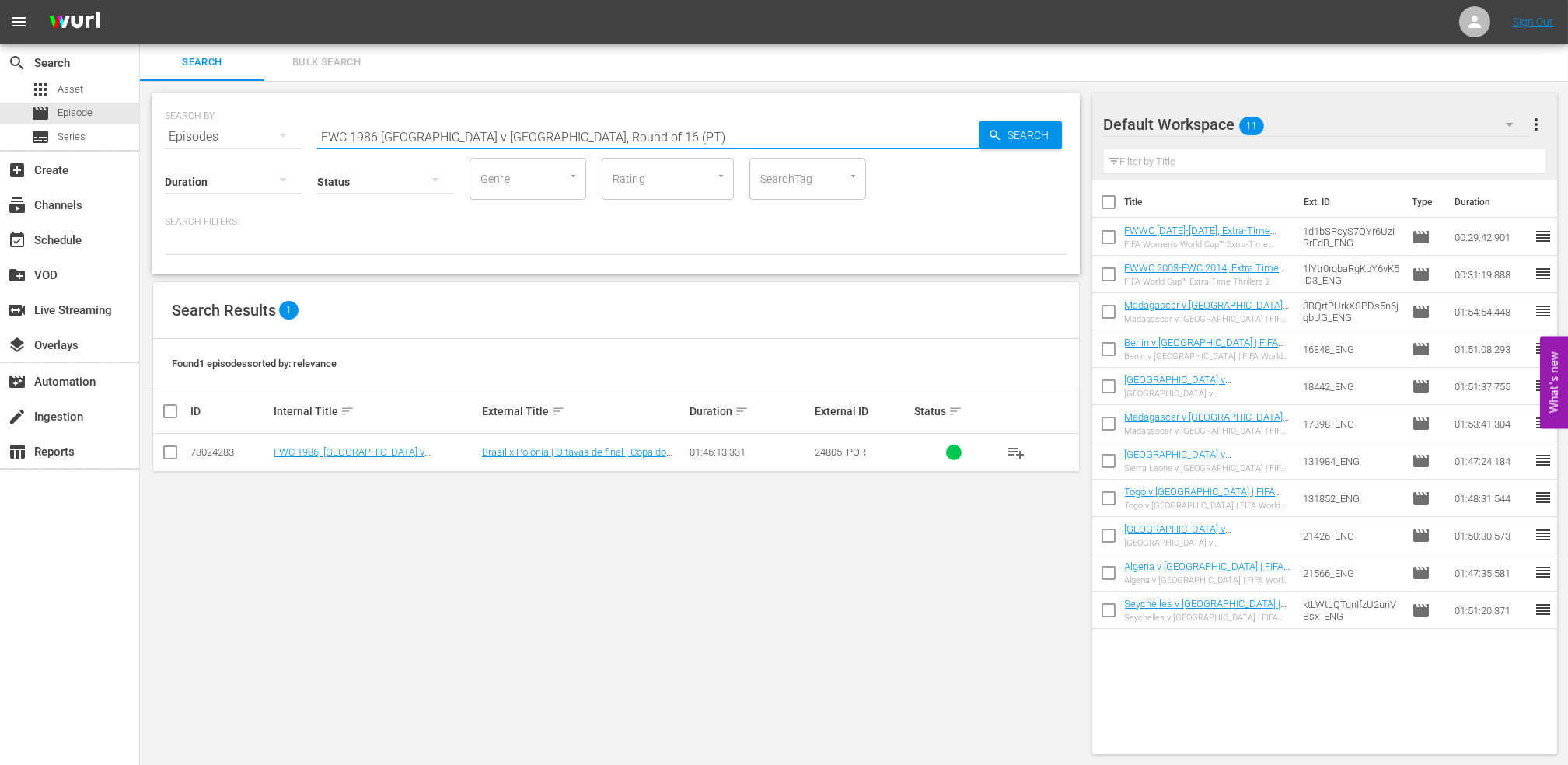
drag, startPoint x: 611, startPoint y: 122, endPoint x: 178, endPoint y: 120, distance: 433.0
click at [165, 124] on div "SEARCH BY Search By Episodes Search ID, Title, Description, Keywords, or Catego…" at bounding box center [616, 127] width 902 height 56
paste input "2002 Official Film - Seven Games from Glory"
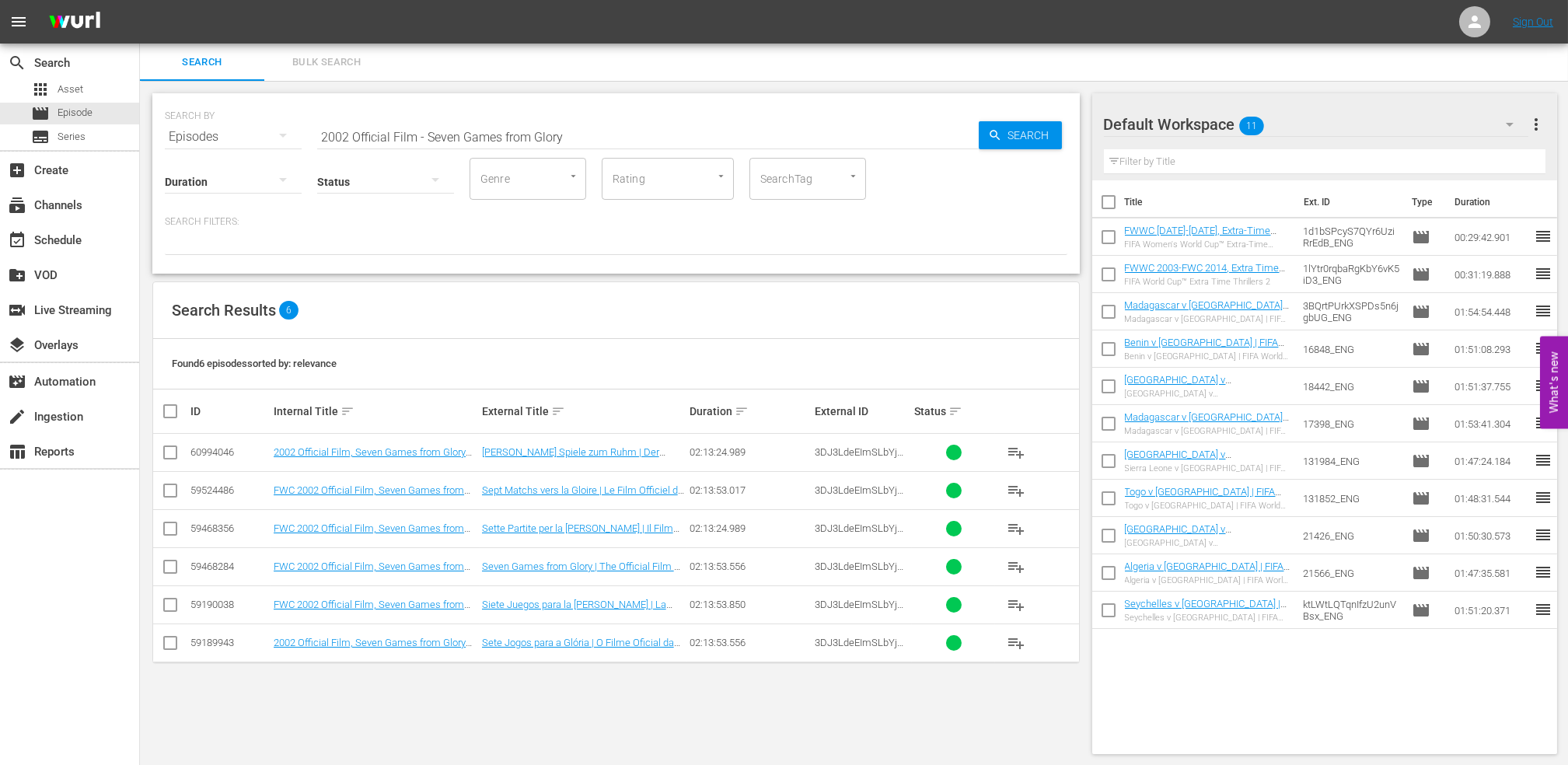
drag, startPoint x: 706, startPoint y: 145, endPoint x: 519, endPoint y: 49, distance: 210.2
click at [520, 51] on div "Search Bulk Search SEARCH BY Search By Episodes Search ID, Title, Description, …" at bounding box center [854, 405] width 1428 height 724
drag, startPoint x: 597, startPoint y: 141, endPoint x: 230, endPoint y: 138, distance: 367.0
click at [216, 140] on div "SEARCH BY Search By Episodes Search ID, Title, Description, Keywords, or Catego…" at bounding box center [616, 127] width 902 height 56
paste input "FWC 2002 - Final - [GEOGRAPHIC_DATA] v [GEOGRAPHIC_DATA]"
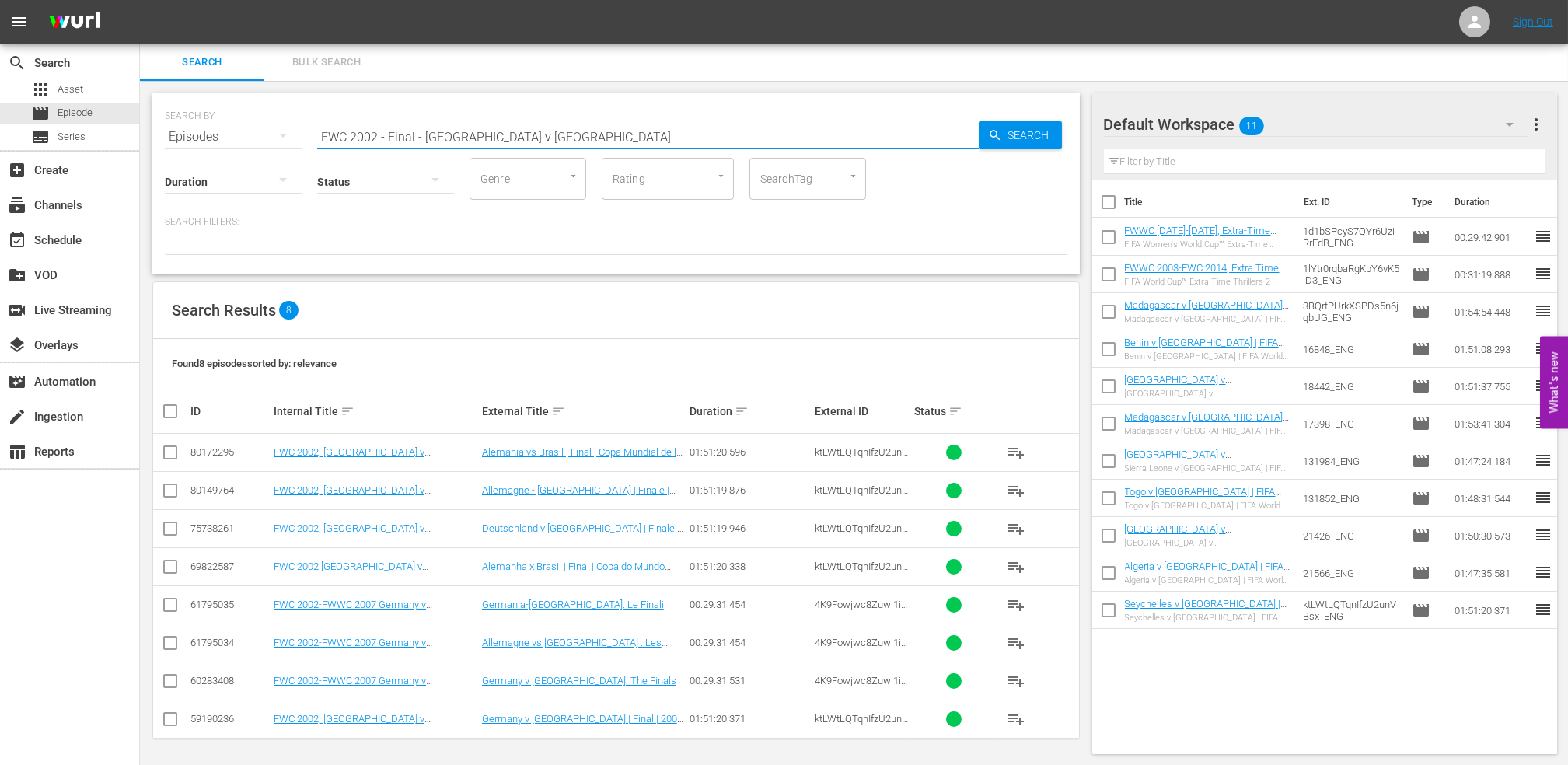
drag, startPoint x: 465, startPoint y: 143, endPoint x: 130, endPoint y: 149, distance: 335.1
click at [140, 0] on div "search Search apps Asset movie Episode subtitles Series add_box Create subscrip…" at bounding box center [854, 0] width 1428 height 0
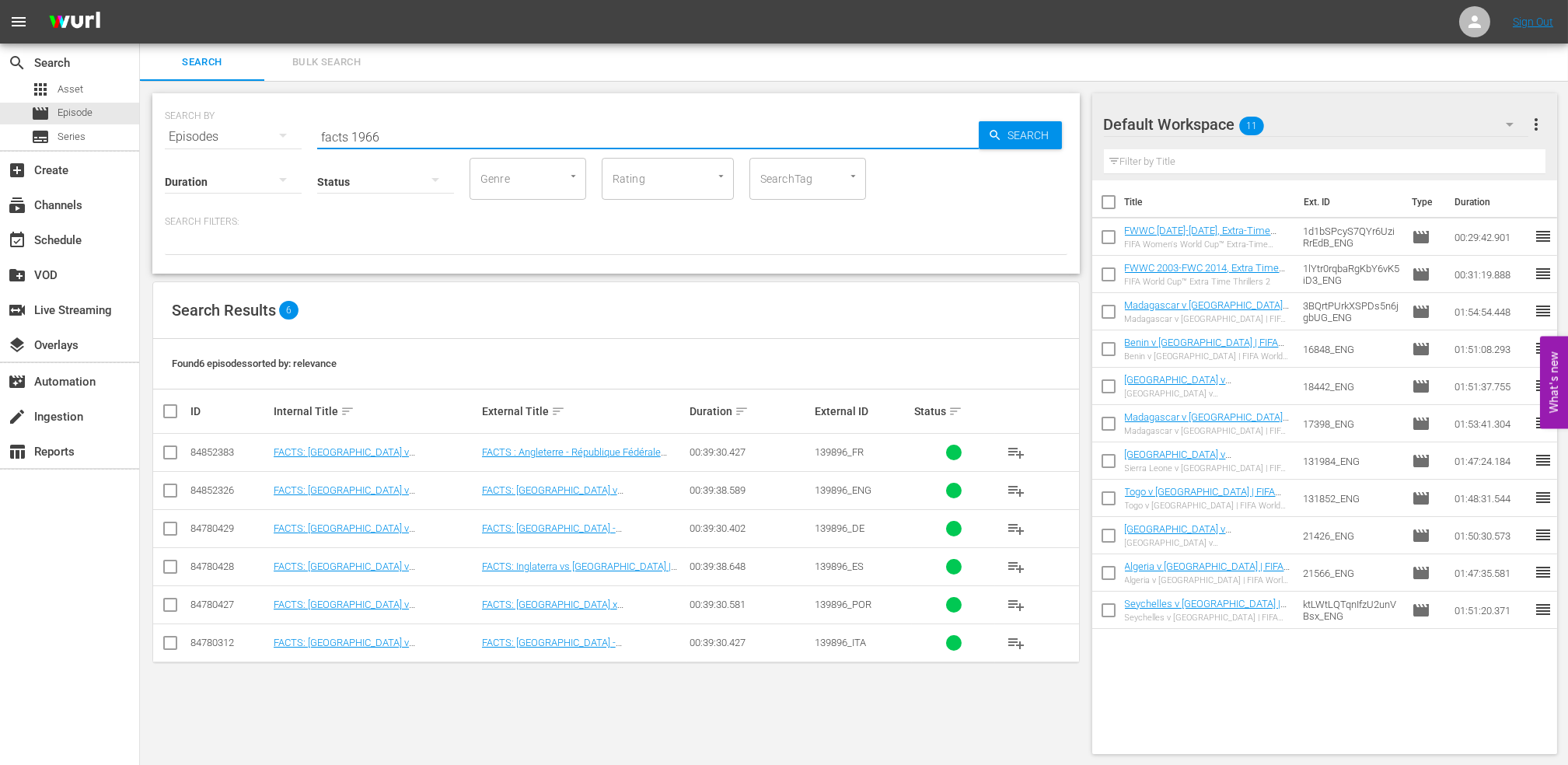
drag, startPoint x: 408, startPoint y: 124, endPoint x: 207, endPoint y: 138, distance: 201.5
click at [207, 138] on div "SEARCH BY Search By Episodes Search ID, Title, Description, Keywords, or Catego…" at bounding box center [616, 127] width 902 height 56
paste input "1954 Official Film - German Giants"
drag, startPoint x: 205, startPoint y: 131, endPoint x: 193, endPoint y: 131, distance: 12.0
click at [195, 131] on div "SEARCH BY Search By Episodes Search ID, Title, Description, Keywords, or Catego…" at bounding box center [616, 127] width 902 height 56
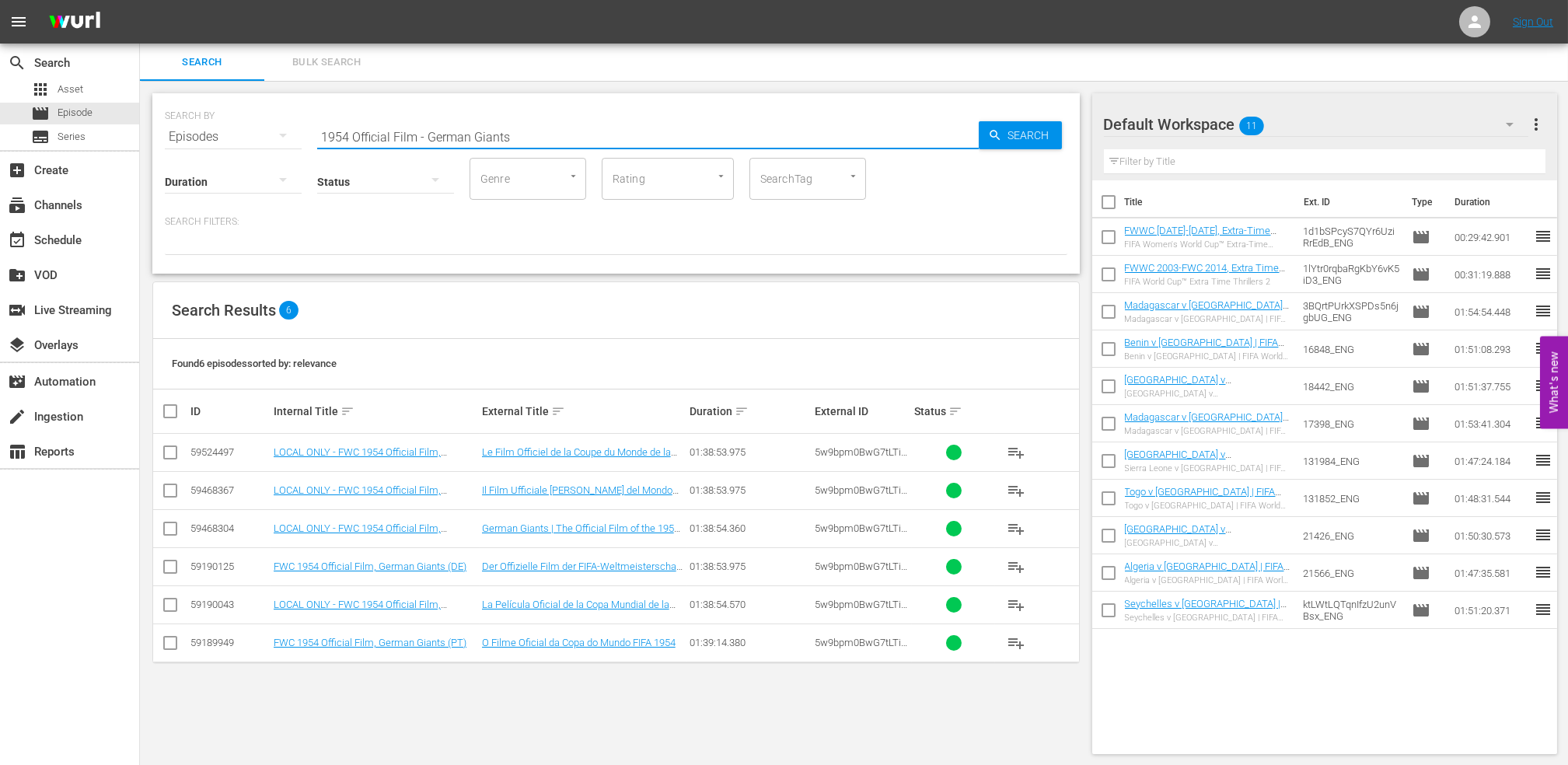
click at [539, 135] on input "1954 Official Film - German Giants" at bounding box center [647, 137] width 662 height 38
drag, startPoint x: 539, startPoint y: 136, endPoint x: 246, endPoint y: 134, distance: 293.0
click at [246, 134] on div "SEARCH BY Search By Episodes Search ID, Title, Description, Keywords, or Catego…" at bounding box center [616, 127] width 902 height 56
paste input "8 Official Film - [PERSON_NAME]"
drag, startPoint x: 462, startPoint y: 134, endPoint x: 252, endPoint y: 134, distance: 210.0
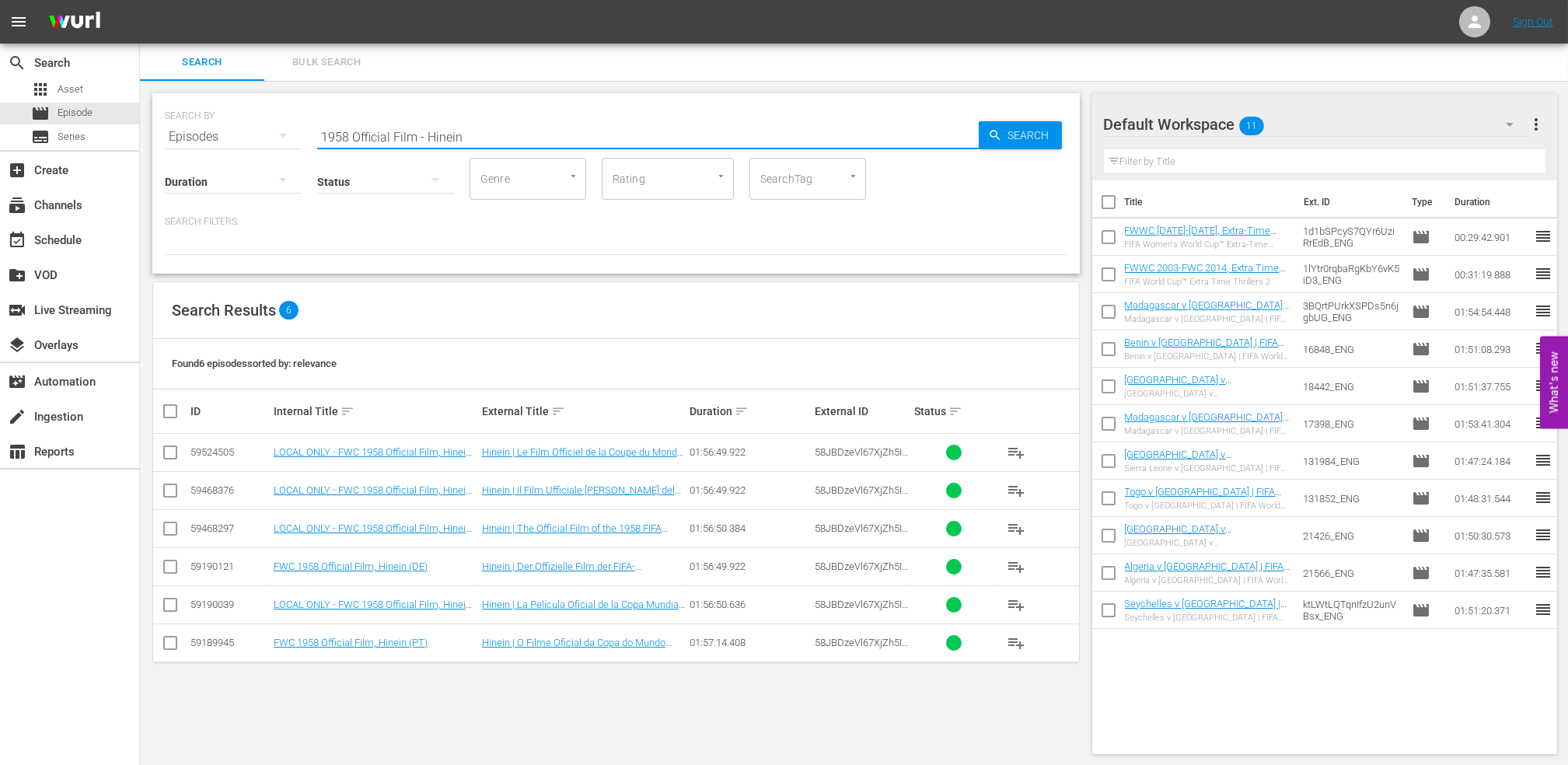
click at [253, 134] on div "SEARCH BY Search By Episodes Search ID, Title, Description, Keywords, or Catego…" at bounding box center [616, 127] width 902 height 56
paste input "62 Official Film - Viva [GEOGRAPHIC_DATA]"
drag, startPoint x: 499, startPoint y: 126, endPoint x: 232, endPoint y: 138, distance: 267.3
click at [232, 138] on div "SEARCH BY Search By Episodes Search ID, Title, Description, Keywords, or Catego…" at bounding box center [616, 127] width 902 height 56
paste input "FWC 1974, [GEOGRAPHIC_DATA] v. [GEOGRAPHIC_DATA] FR, Final"
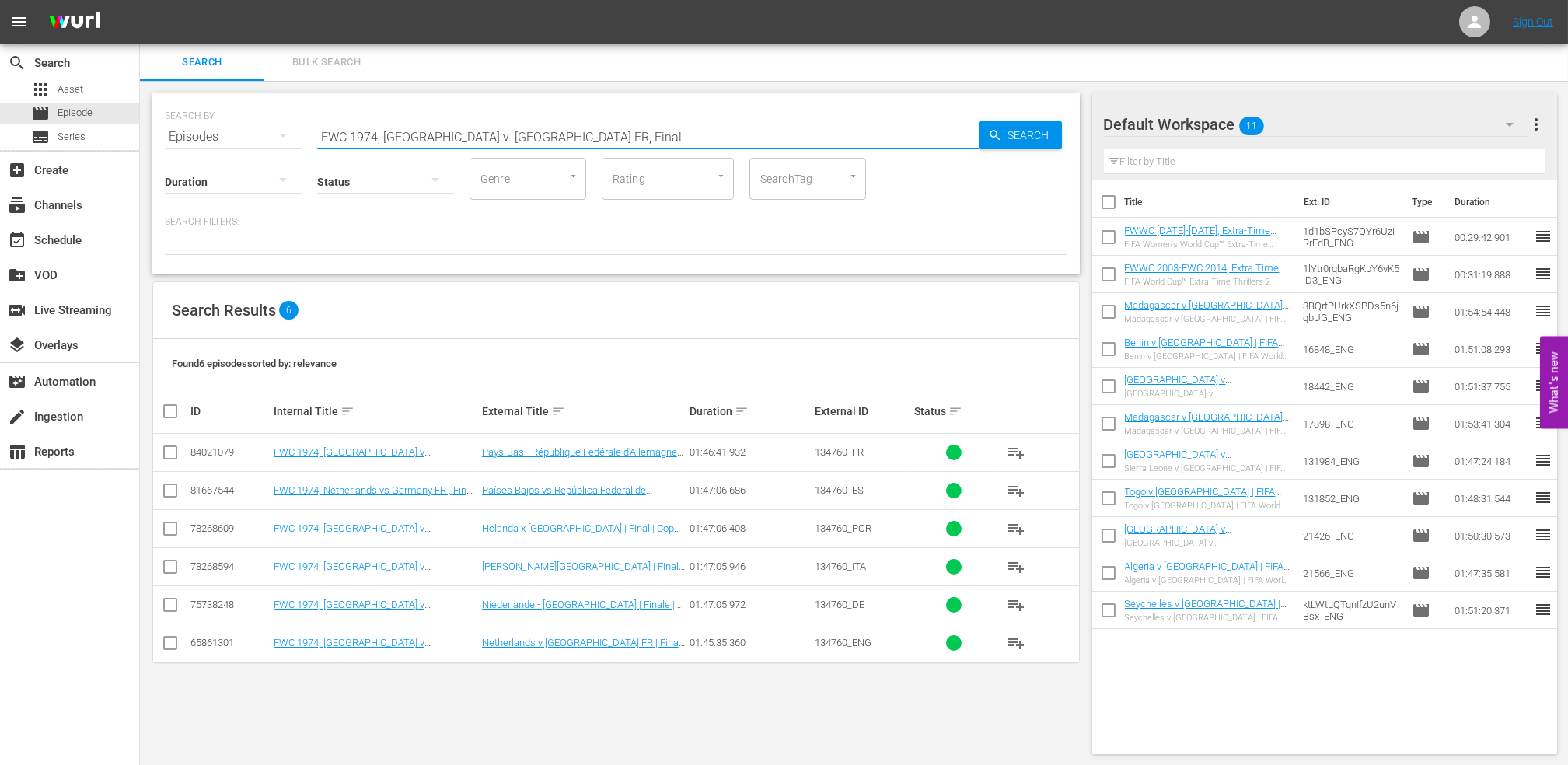
drag, startPoint x: 506, startPoint y: 134, endPoint x: 164, endPoint y: 134, distance: 342.0
click at [165, 134] on div "SEARCH BY Search By Episodes Search ID, Title, Description, Keywords, or Catego…" at bounding box center [616, 127] width 902 height 56
paste input "2002, [GEOGRAPHIC_DATA] v [GEOGRAPHIC_DATA], Group Stage"
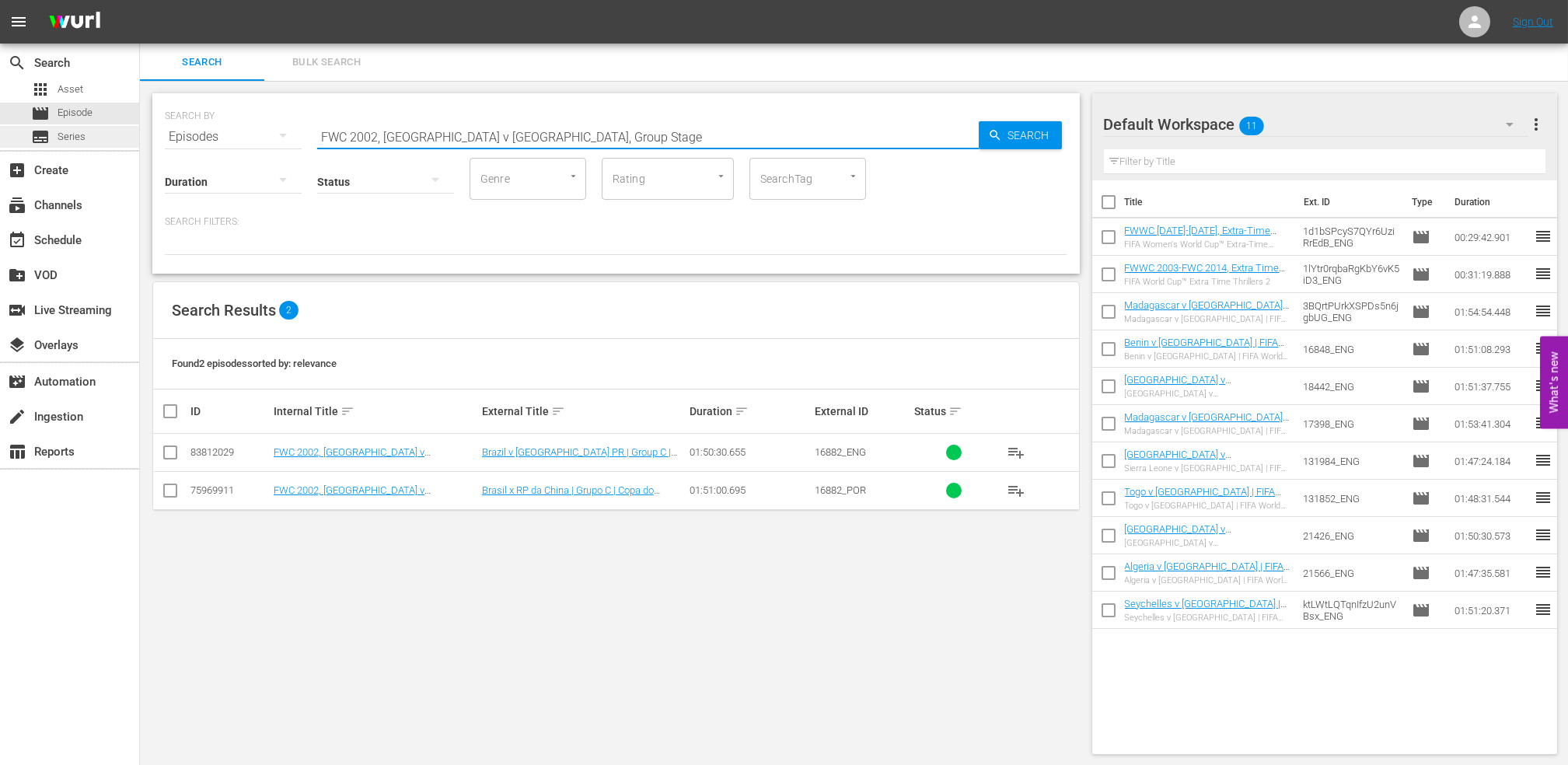
drag, startPoint x: 555, startPoint y: 135, endPoint x: 132, endPoint y: 145, distance: 423.1
click at [140, 0] on div "search Search apps Asset movie Episode subtitles Series add_box Create subscrip…" at bounding box center [854, 0] width 1428 height 0
paste input "2002: This is an Asian Odyssey"
drag, startPoint x: 529, startPoint y: 131, endPoint x: 231, endPoint y: 133, distance: 298.0
click at [232, 133] on div "SEARCH BY Search By Episodes Search ID, Title, Description, Keywords, or Catego…" at bounding box center [616, 127] width 902 height 56
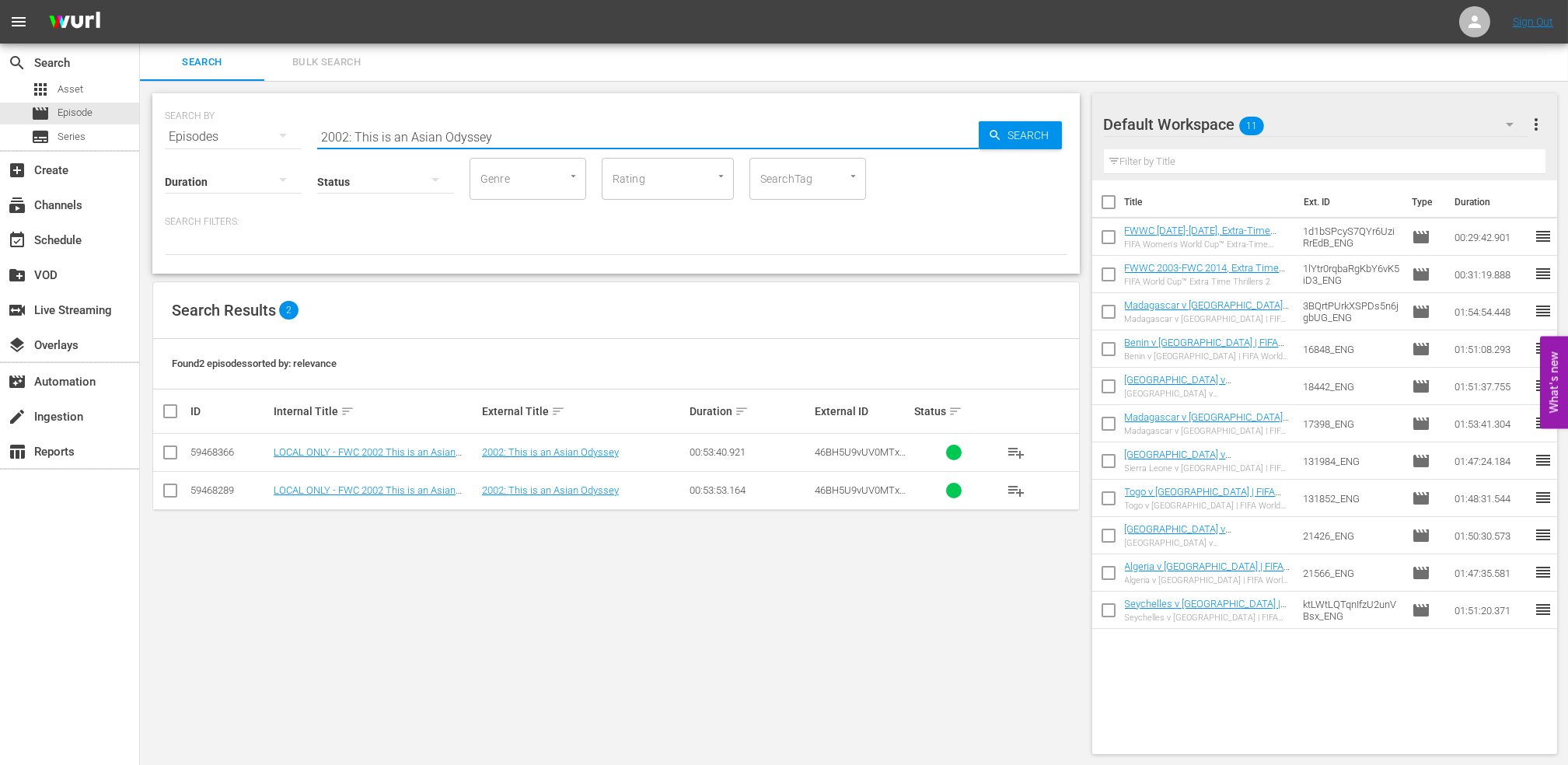
paste input "FWWC 1999 [GEOGRAPHIC_DATA] v [GEOGRAPHIC_DATA], Quarter-final (PT)"
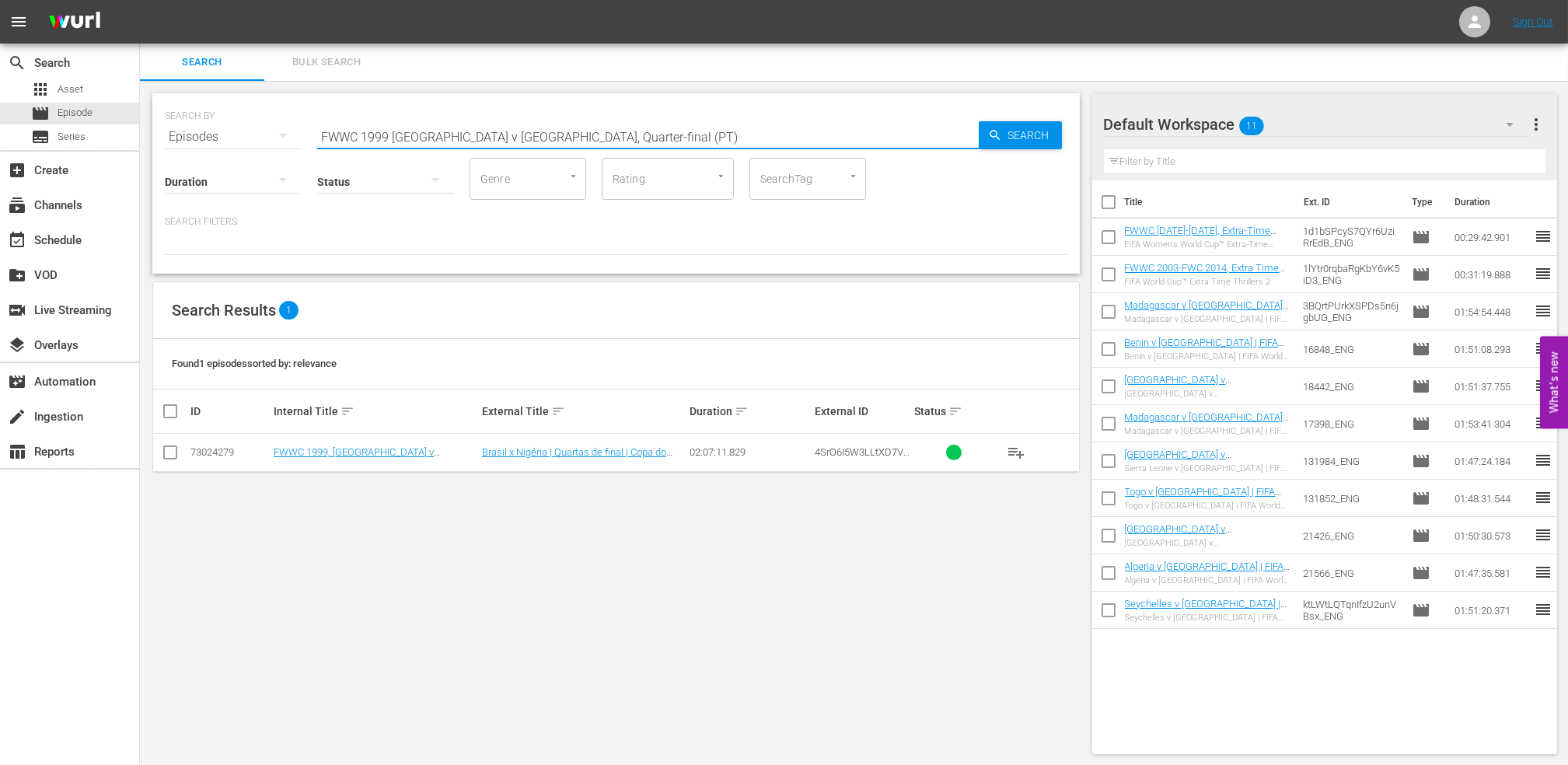
drag, startPoint x: 592, startPoint y: 140, endPoint x: 267, endPoint y: 134, distance: 325.1
click at [226, 133] on div "SEARCH BY Search By Episodes Search ID, Title, Description, Keywords, or Catego…" at bounding box center [616, 127] width 902 height 56
paste input "2007 [GEOGRAPHIC_DATA] v [GEOGRAPHIC_DATA], Group Stage PT"
drag, startPoint x: 604, startPoint y: 132, endPoint x: 282, endPoint y: 138, distance: 322.1
click at [282, 138] on div "SEARCH BY Search By Episodes Search ID, Title, Description, Keywords, or Catego…" at bounding box center [616, 127] width 902 height 56
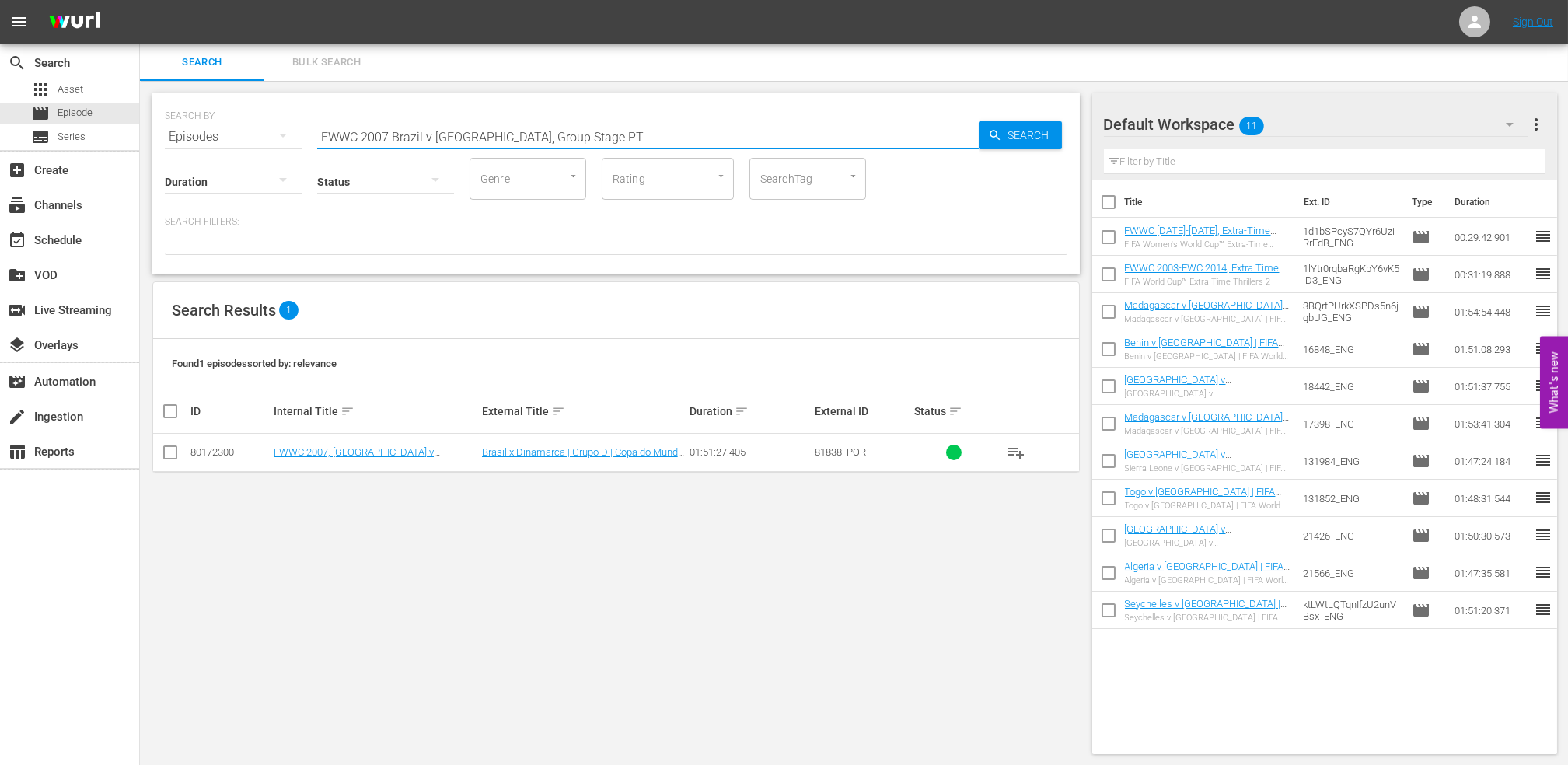
paste input "Australia, Quarterfinals"
drag, startPoint x: 617, startPoint y: 125, endPoint x: 125, endPoint y: 135, distance: 492.1
click at [140, 0] on div "search Search apps Asset movie Episode subtitles Series add_box Create subscrip…" at bounding box center [854, 0] width 1428 height 0
paste input "Germany v [GEOGRAPHIC_DATA], Final"
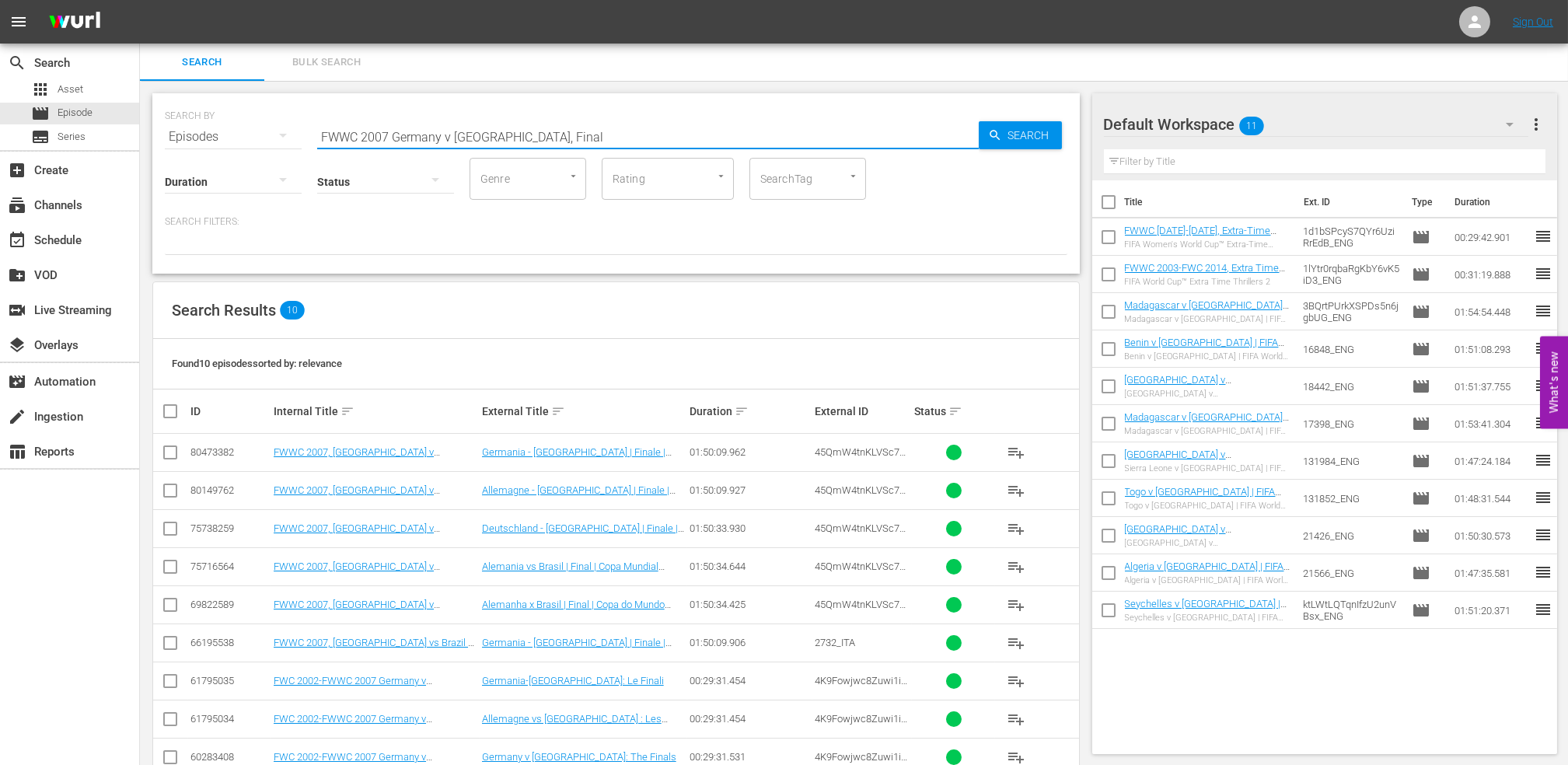
drag, startPoint x: 528, startPoint y: 133, endPoint x: 274, endPoint y: 131, distance: 254.0
click at [274, 131] on div "SEARCH BY Search By Episodes Search ID, Title, Description, Keywords, or Catego…" at bounding box center [616, 127] width 902 height 56
paste input "Habsi"
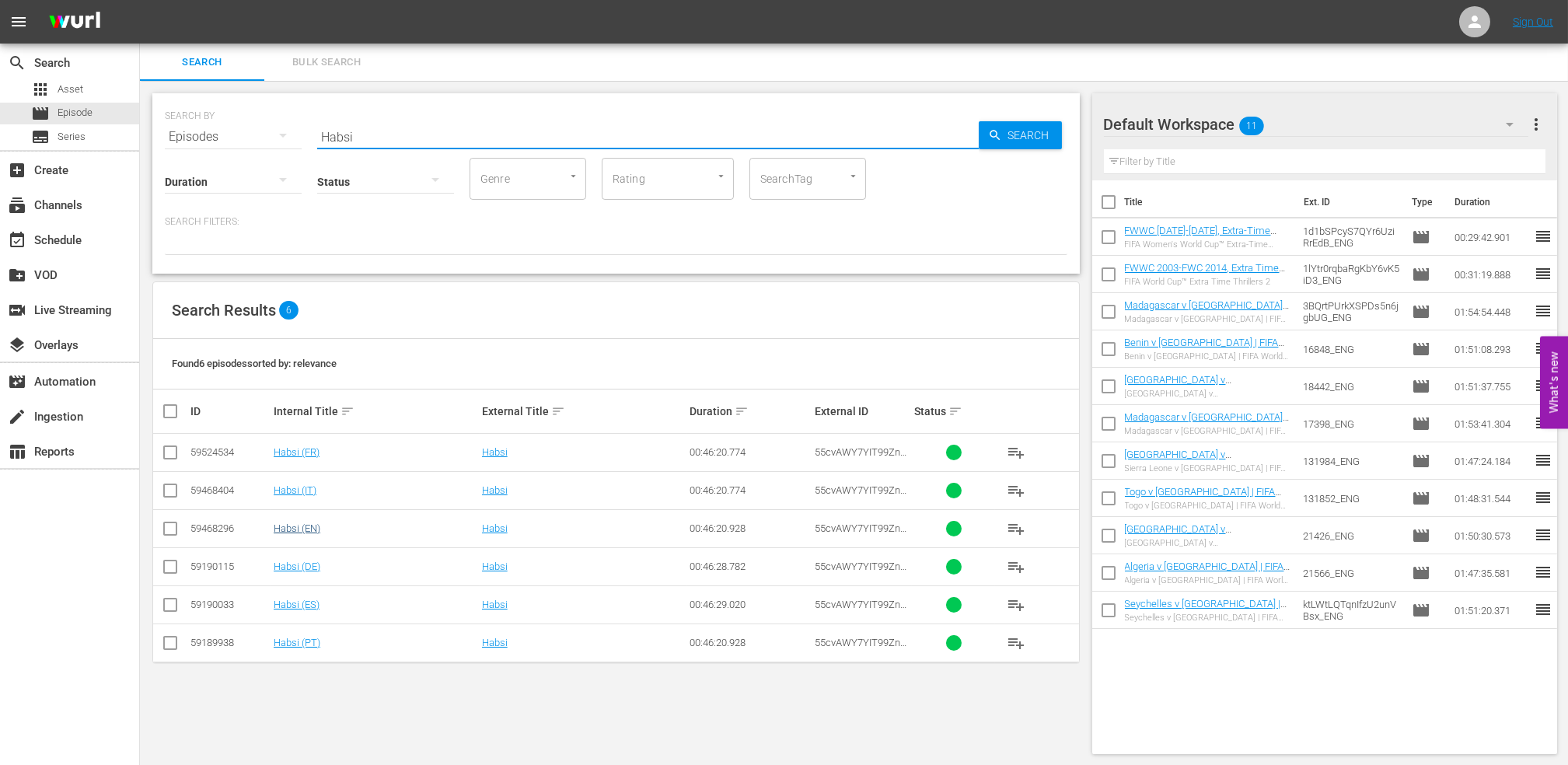
type input "Habsi"
click at [308, 534] on link "Habsi (EN)" at bounding box center [297, 528] width 47 height 12
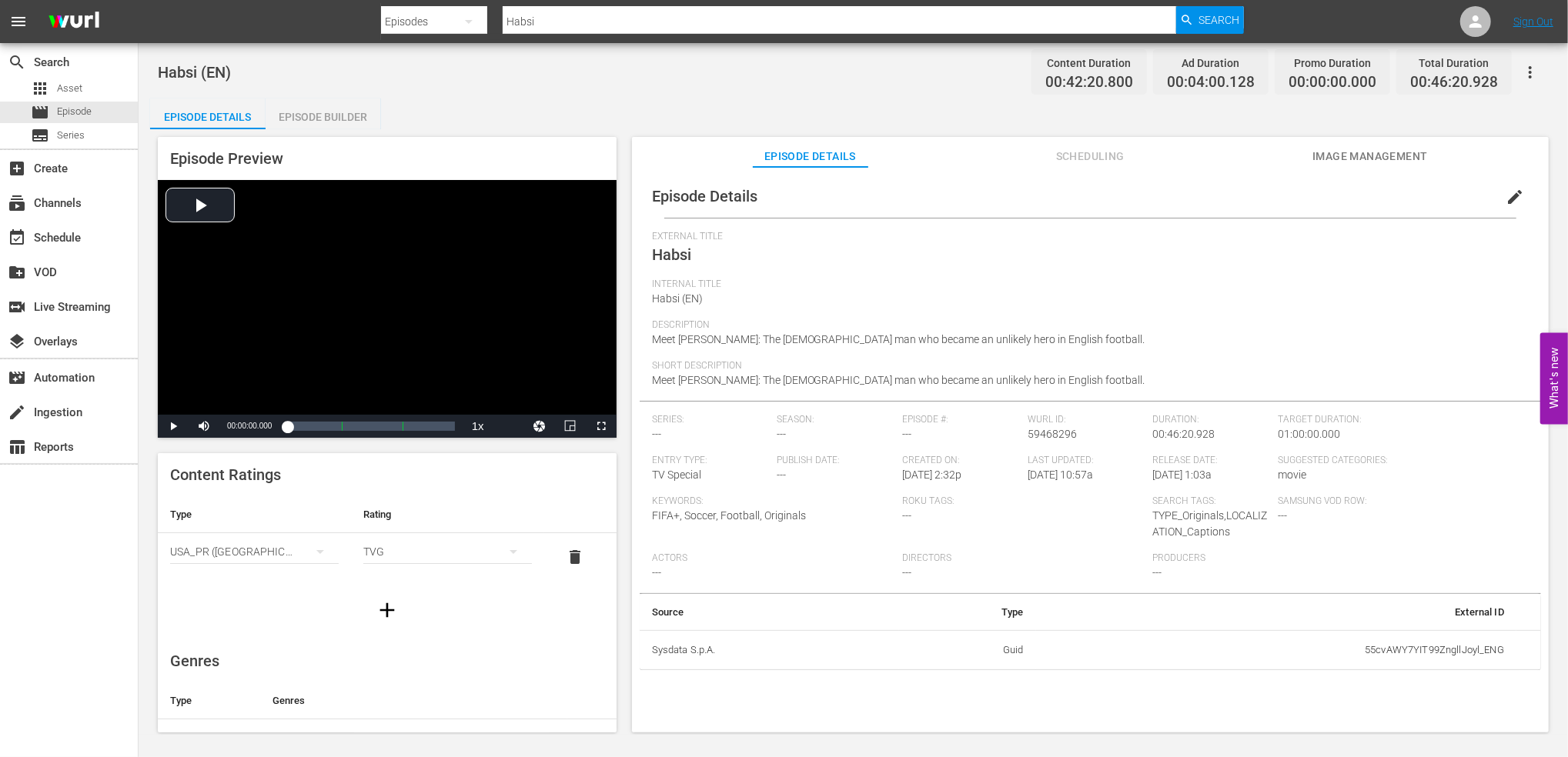
click at [352, 108] on div "Episode Builder" at bounding box center [323, 116] width 115 height 37
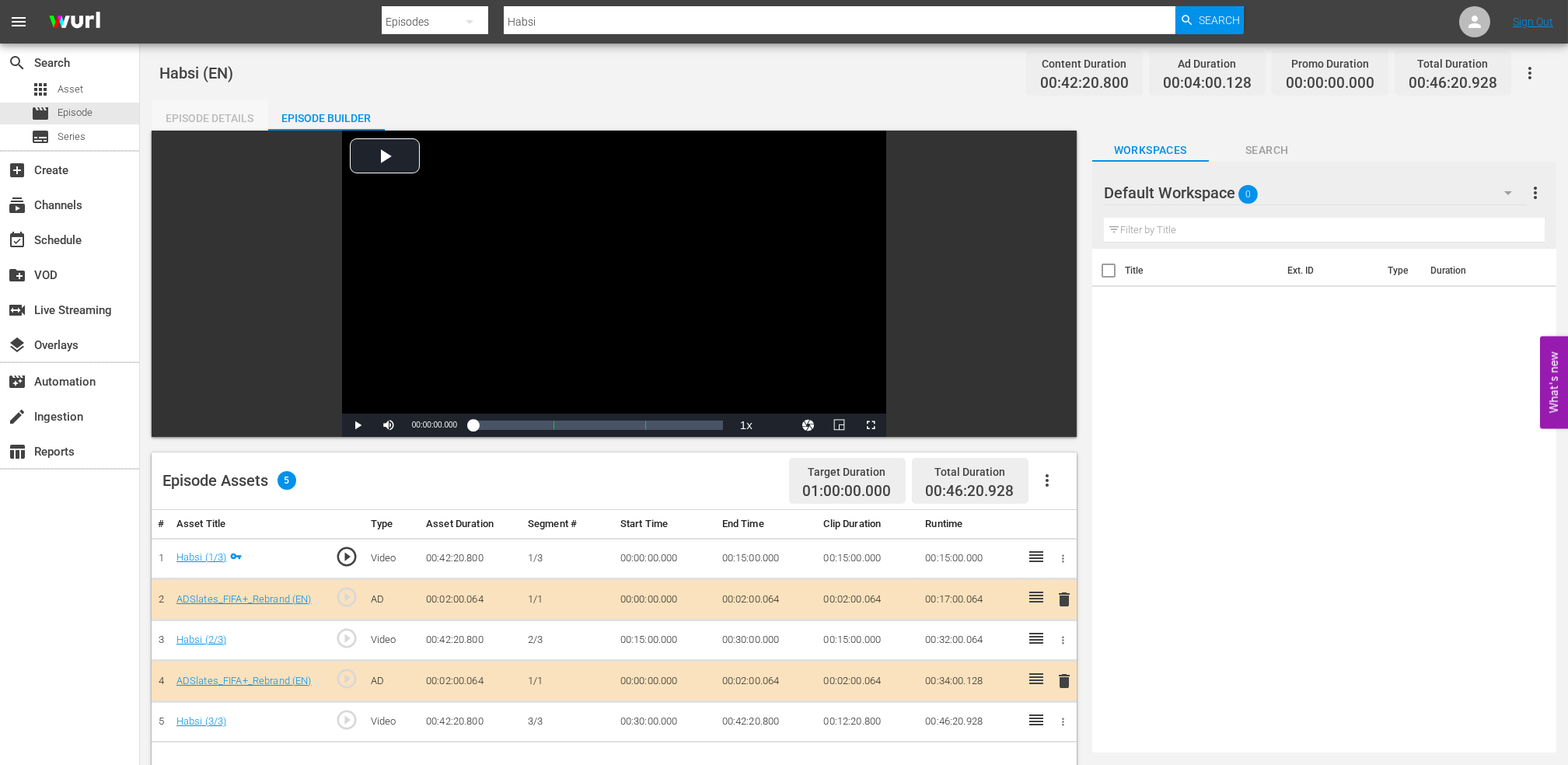
click at [196, 111] on div "Episode Details" at bounding box center [209, 118] width 117 height 38
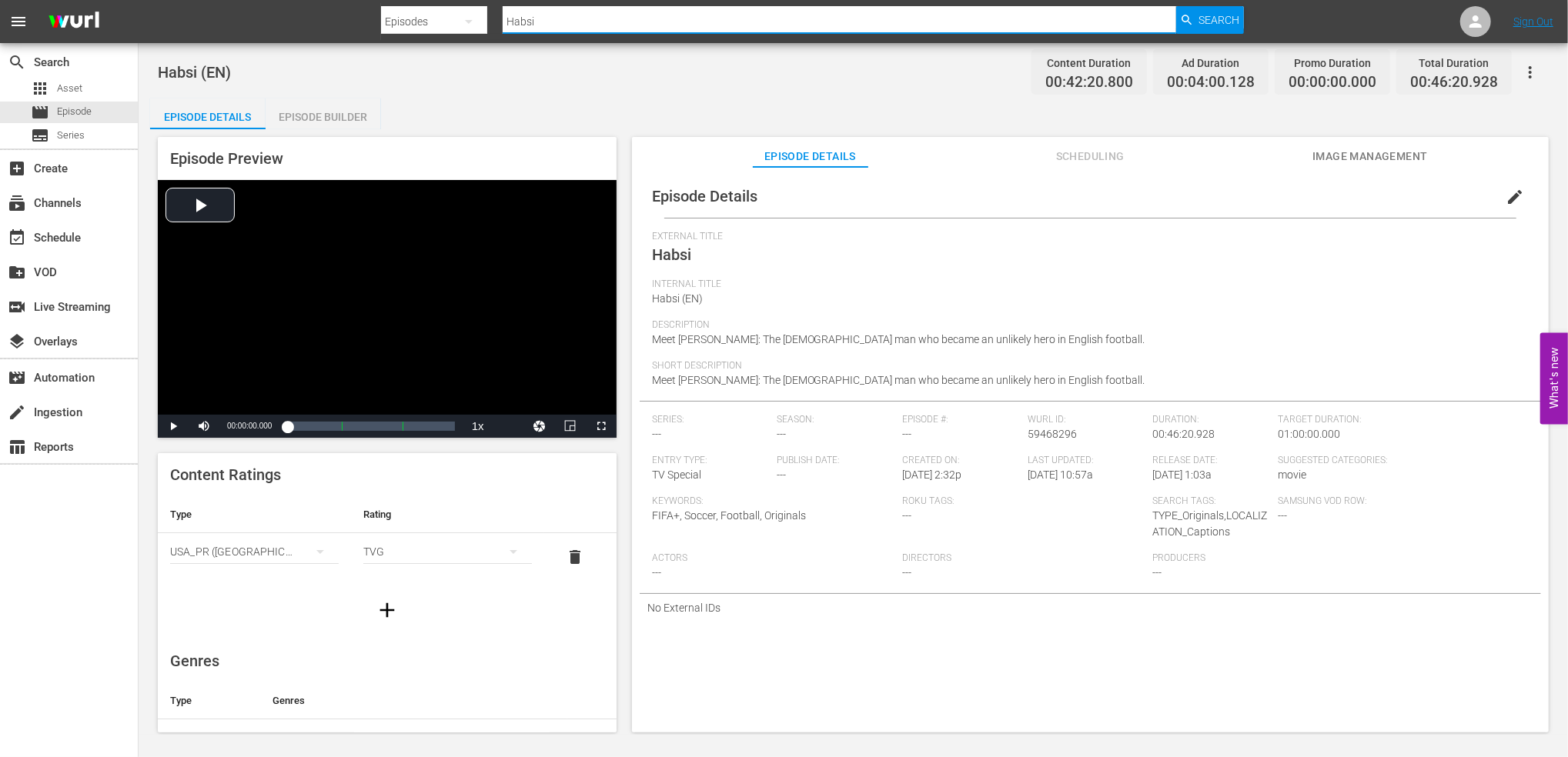
drag, startPoint x: 572, startPoint y: 23, endPoint x: 448, endPoint y: 23, distance: 124.0
click at [449, 23] on div "Search By Episodes Search ID, Title, Description, Keywords, or Category Habsi S…" at bounding box center [812, 21] width 862 height 37
paste input "FWWC 2019 Italy v [GEOGRAPHIC_DATA], Group"
type input "FWWC 2019 Italy v [GEOGRAPHIC_DATA], Group"
click at [1188, 21] on icon "button" at bounding box center [1186, 19] width 14 height 14
